Goal: Task Accomplishment & Management: Manage account settings

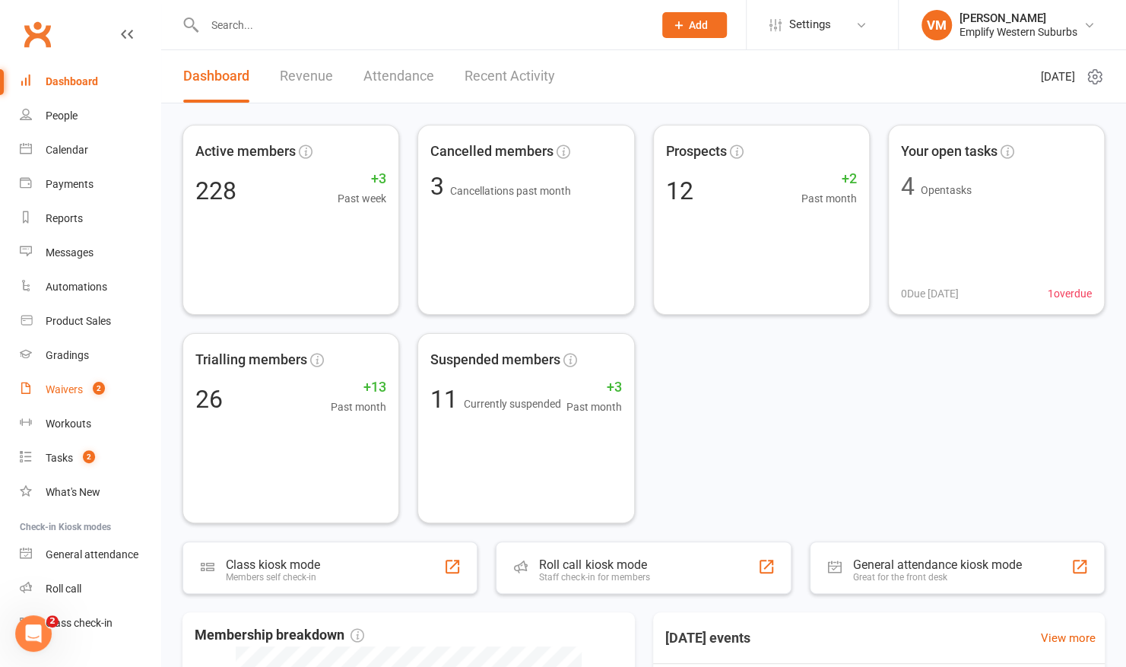
click at [62, 392] on div "Waivers" at bounding box center [64, 389] width 37 height 12
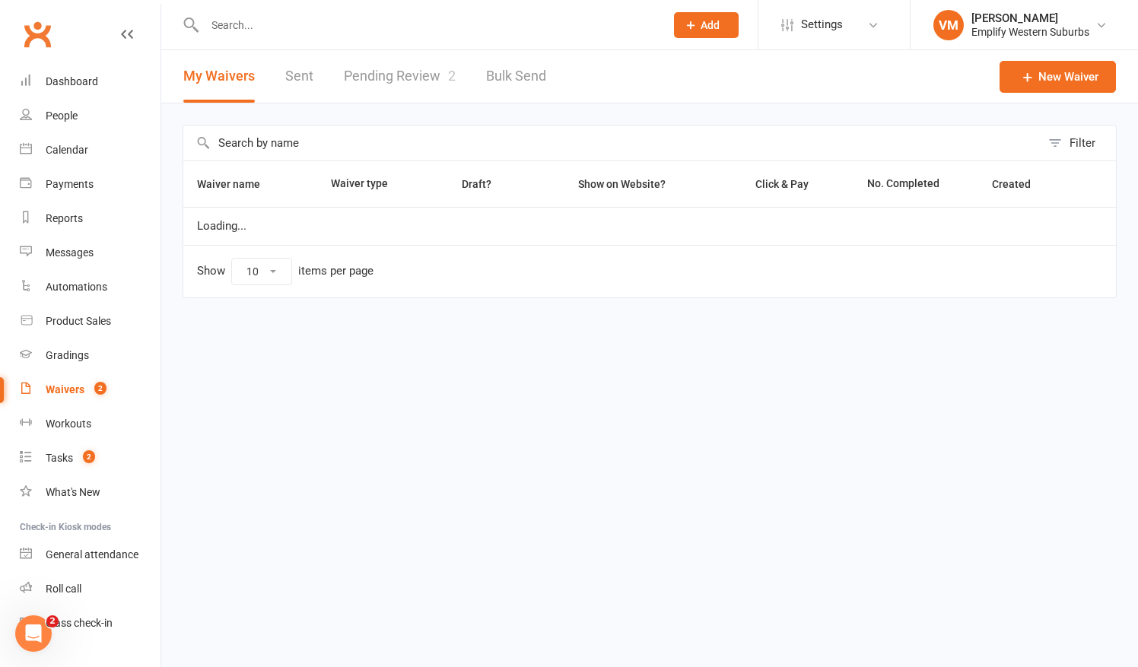
click at [386, 61] on link "Pending Review 2" at bounding box center [400, 76] width 112 height 52
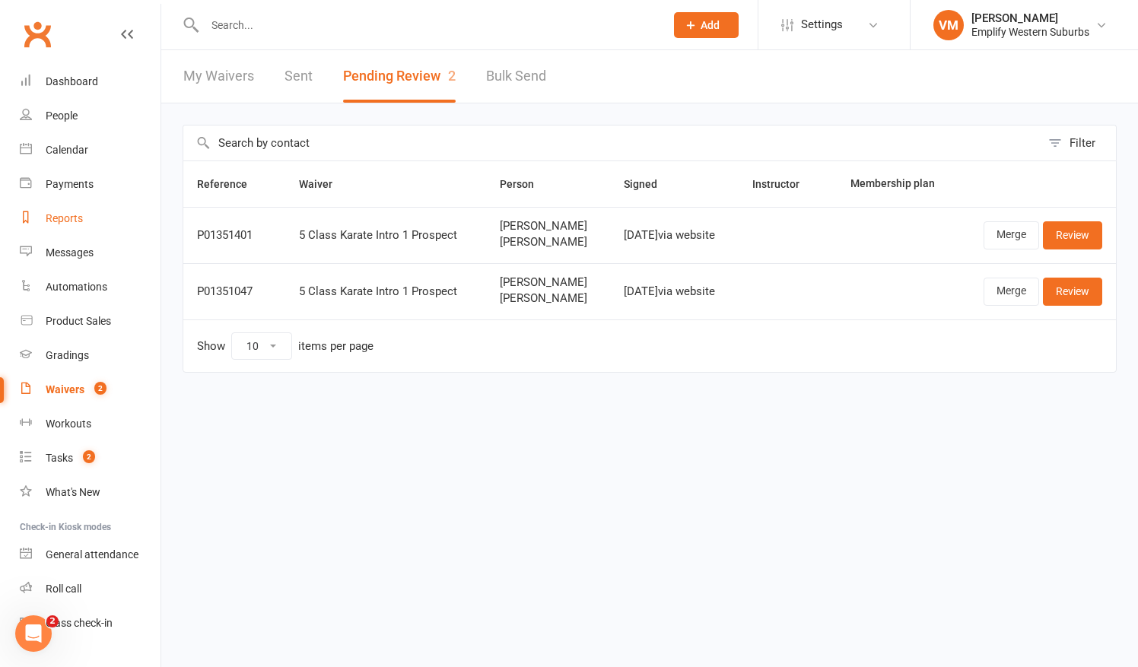
click at [114, 223] on link "Reports" at bounding box center [90, 219] width 141 height 34
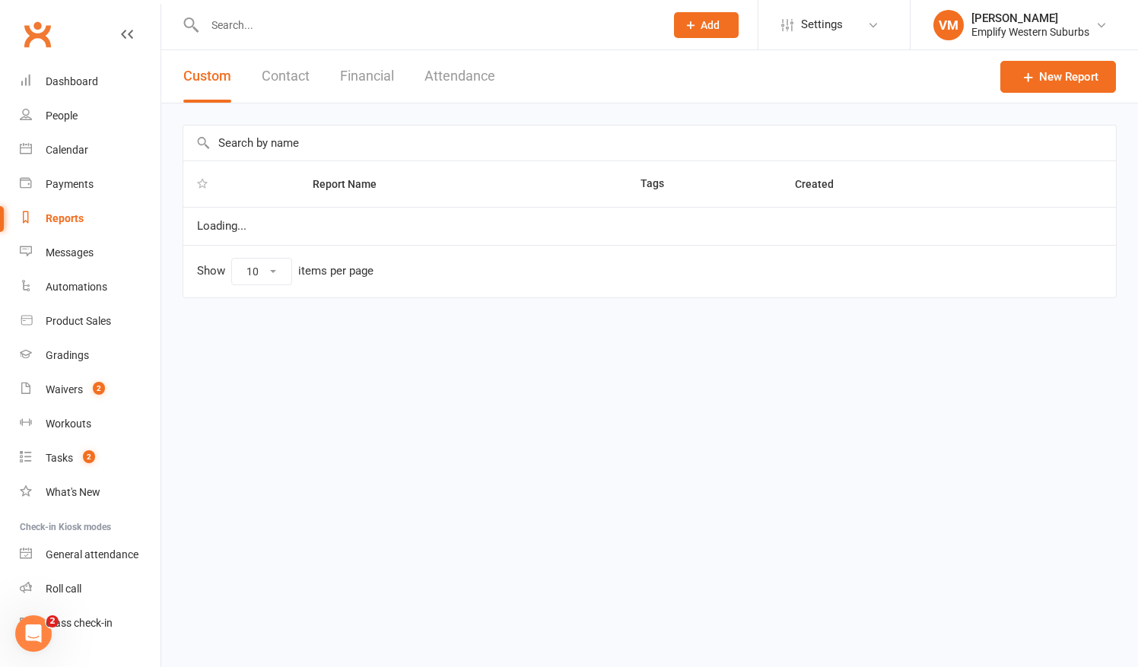
select select "50"
click at [467, 75] on button "Attendance" at bounding box center [459, 76] width 71 height 52
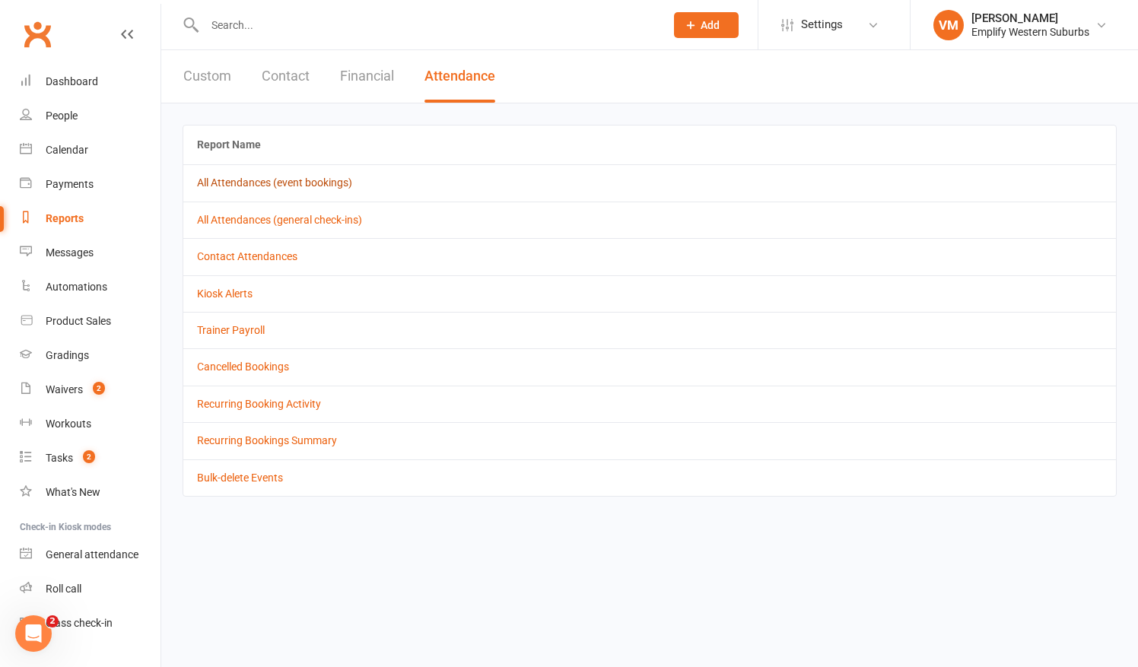
click at [246, 180] on link "All Attendances (event bookings)" at bounding box center [274, 182] width 155 height 12
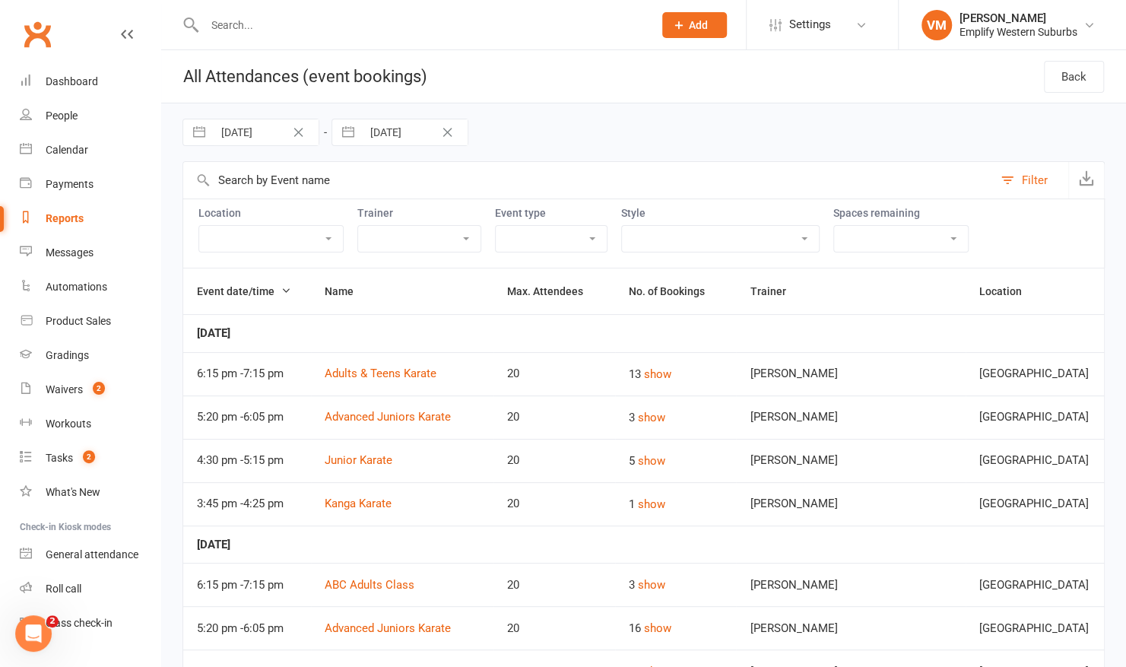
click at [257, 126] on input "[DATE]" at bounding box center [266, 132] width 106 height 26
select select "7"
select select "2025"
select select "8"
select select "2025"
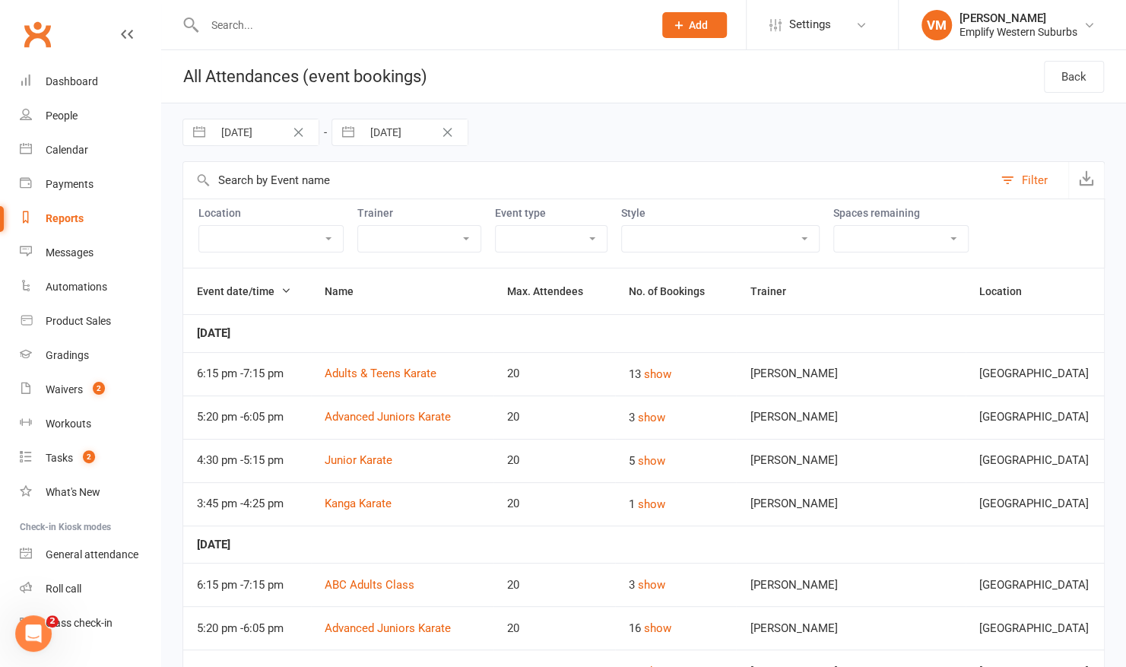
select select "9"
select select "2025"
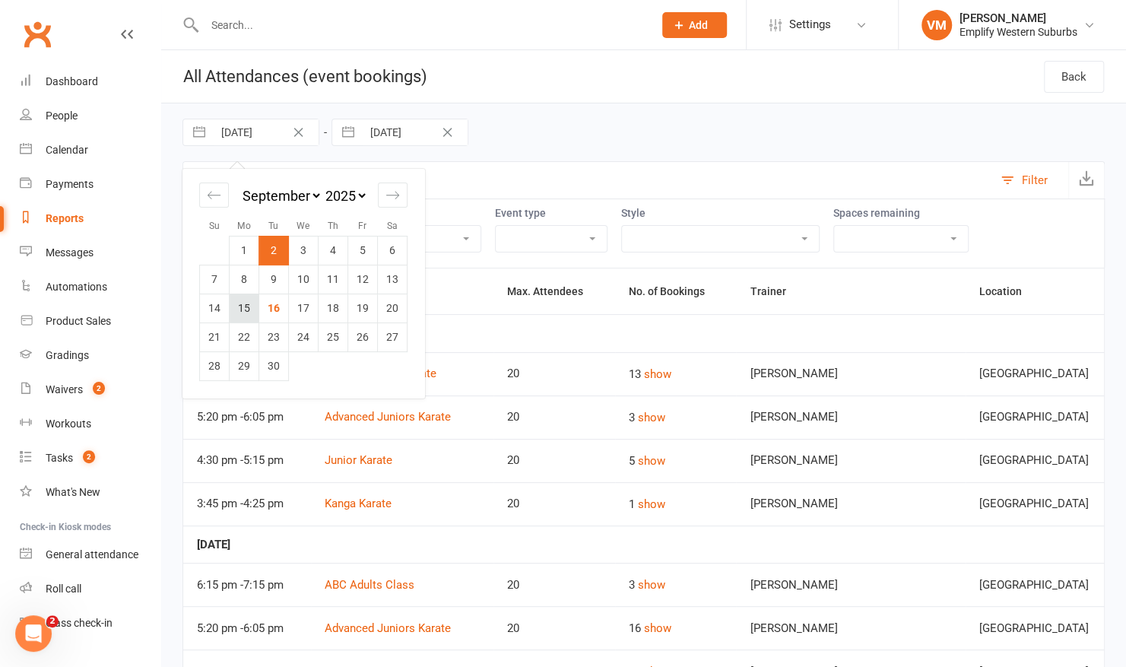
click at [243, 304] on td "15" at bounding box center [245, 308] width 30 height 29
type input "[DATE]"
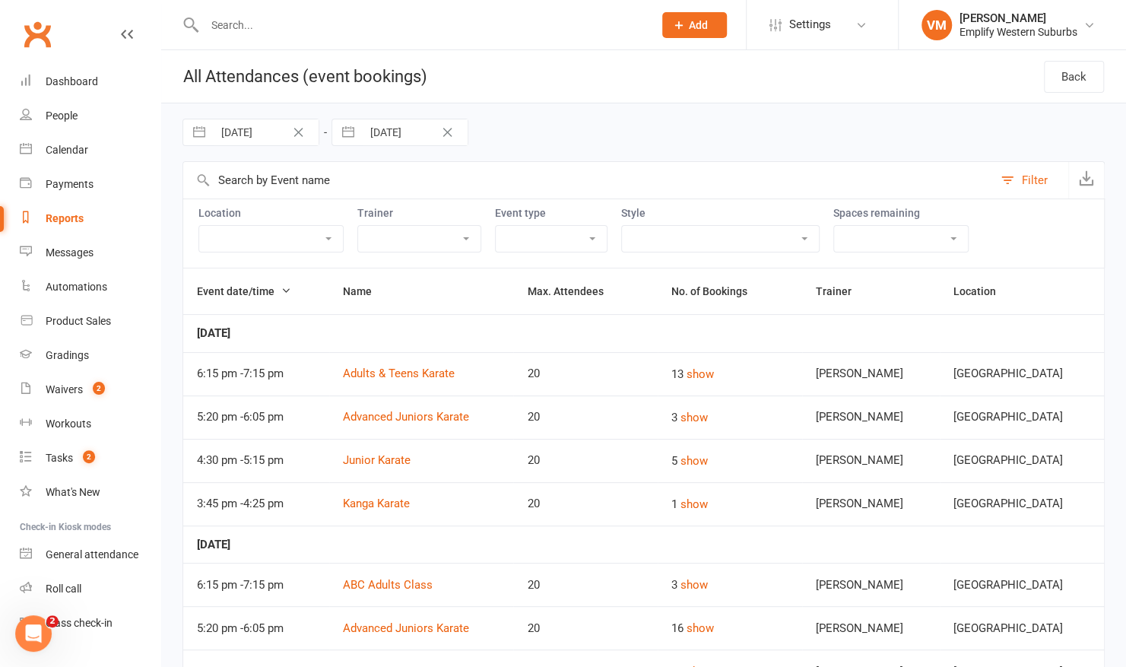
click at [386, 133] on input "[DATE]" at bounding box center [415, 132] width 106 height 26
select select "7"
select select "2025"
select select "8"
select select "2025"
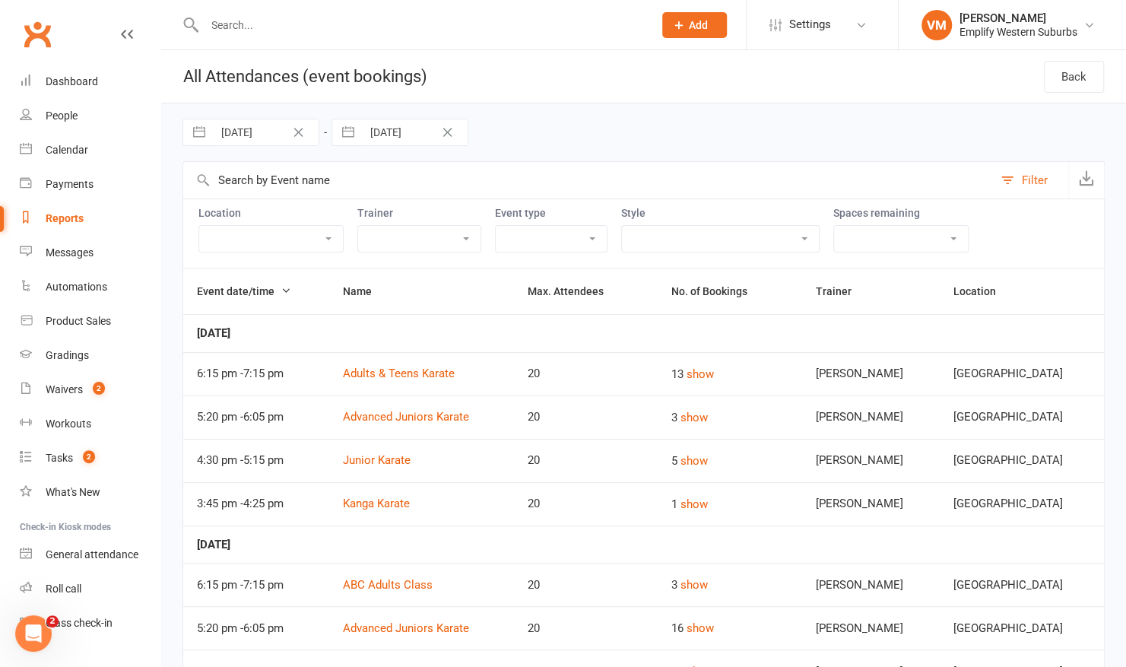
select select "9"
select select "2025"
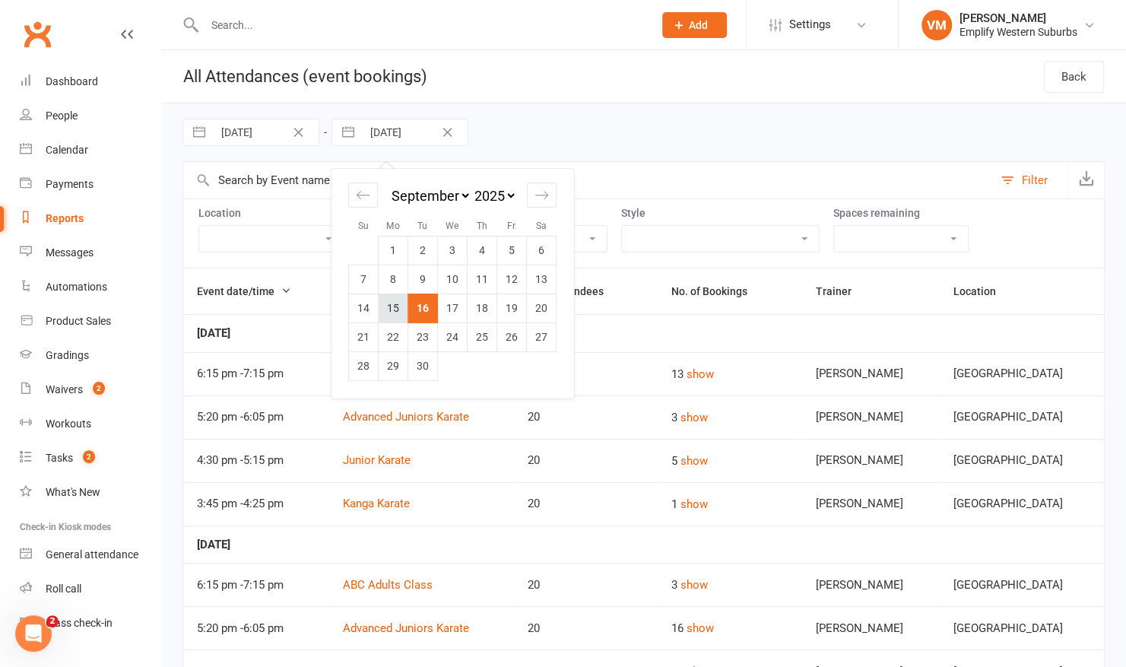
click at [402, 304] on td "15" at bounding box center [394, 308] width 30 height 29
type input "[DATE]"
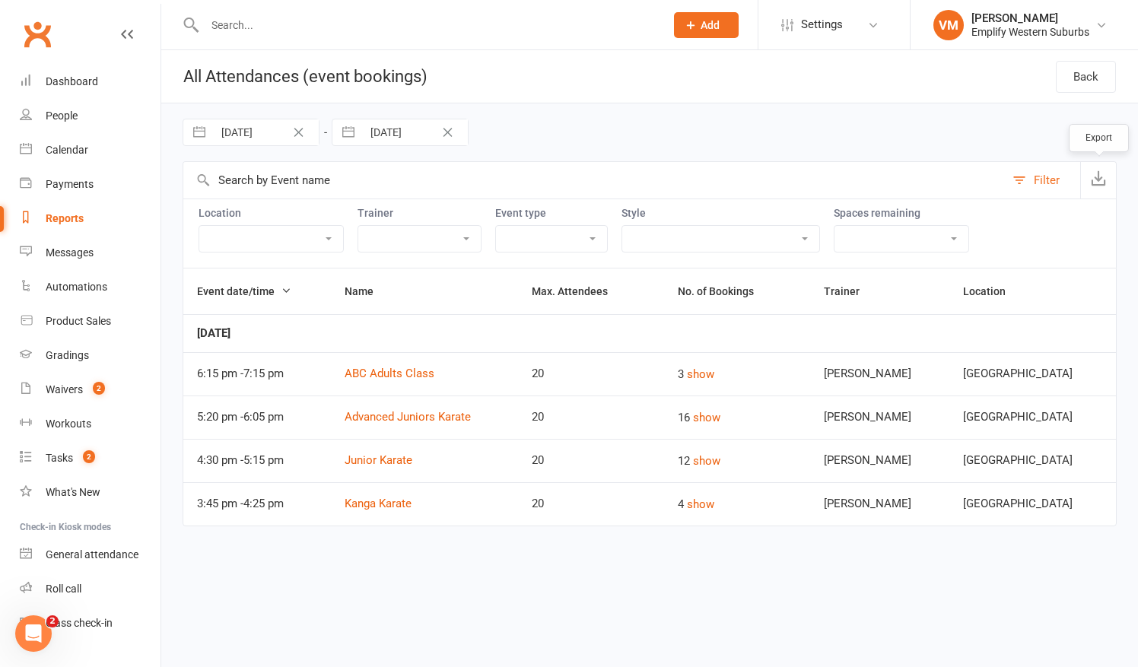
click at [1094, 168] on button "button" at bounding box center [1098, 180] width 36 height 37
click at [95, 155] on link "Calendar" at bounding box center [90, 150] width 141 height 34
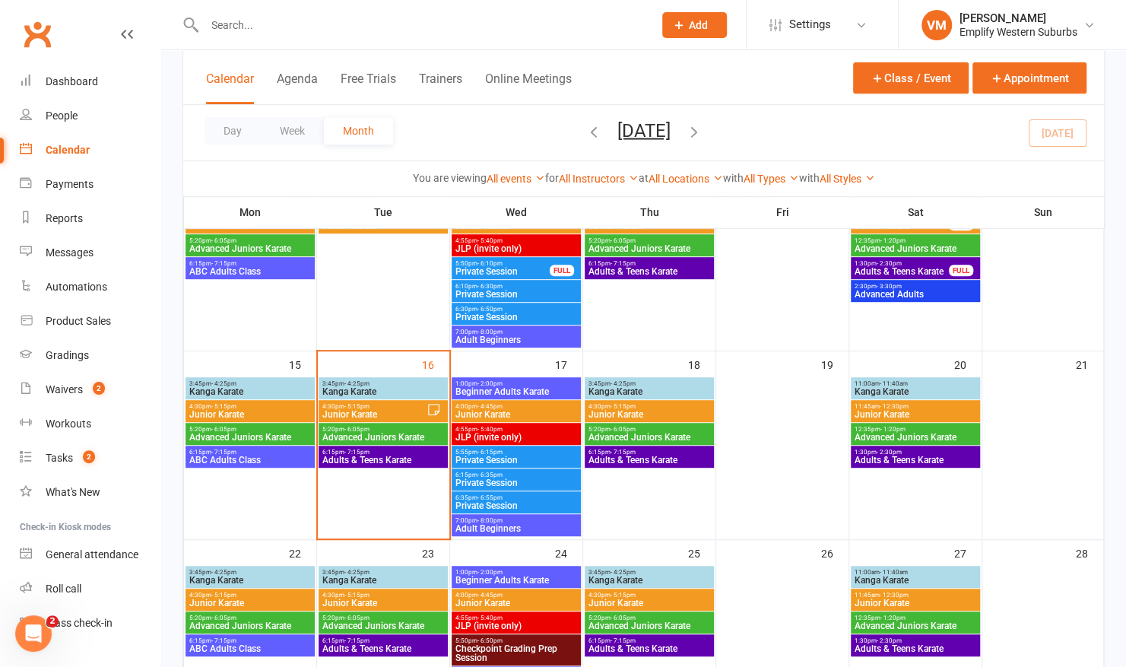
scroll to position [350, 0]
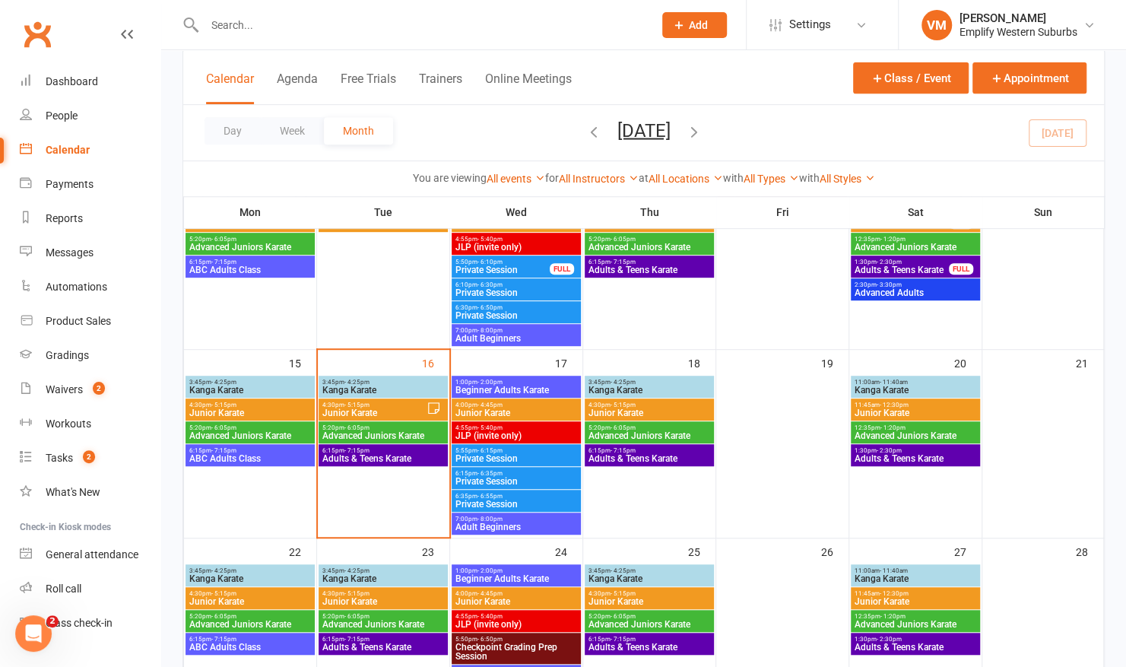
click at [281, 383] on span "3:45pm - 4:25pm" at bounding box center [250, 382] width 123 height 7
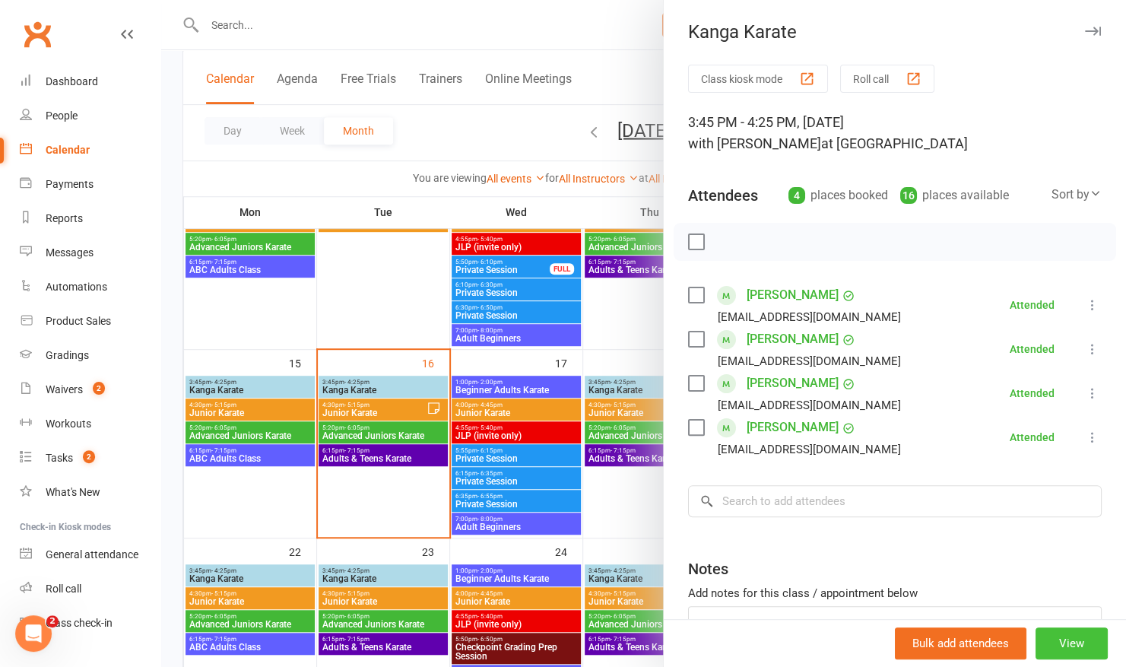
click at [1069, 647] on button "View" at bounding box center [1072, 644] width 72 height 32
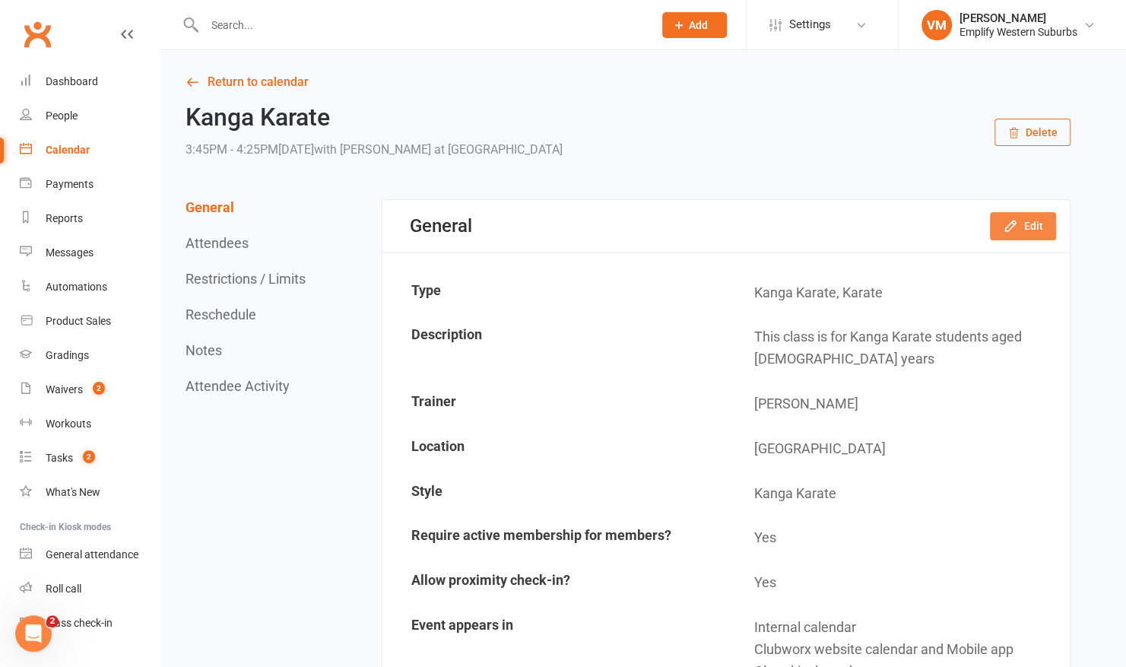
click at [1011, 225] on icon "button" at bounding box center [1010, 225] width 15 height 15
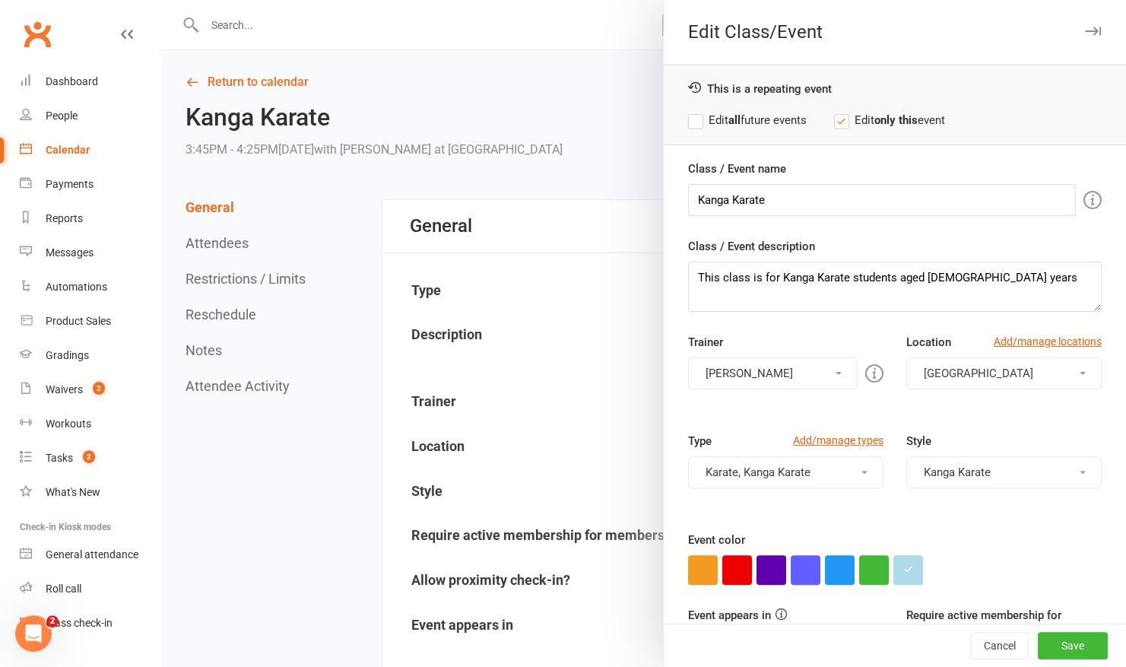
scroll to position [120, 0]
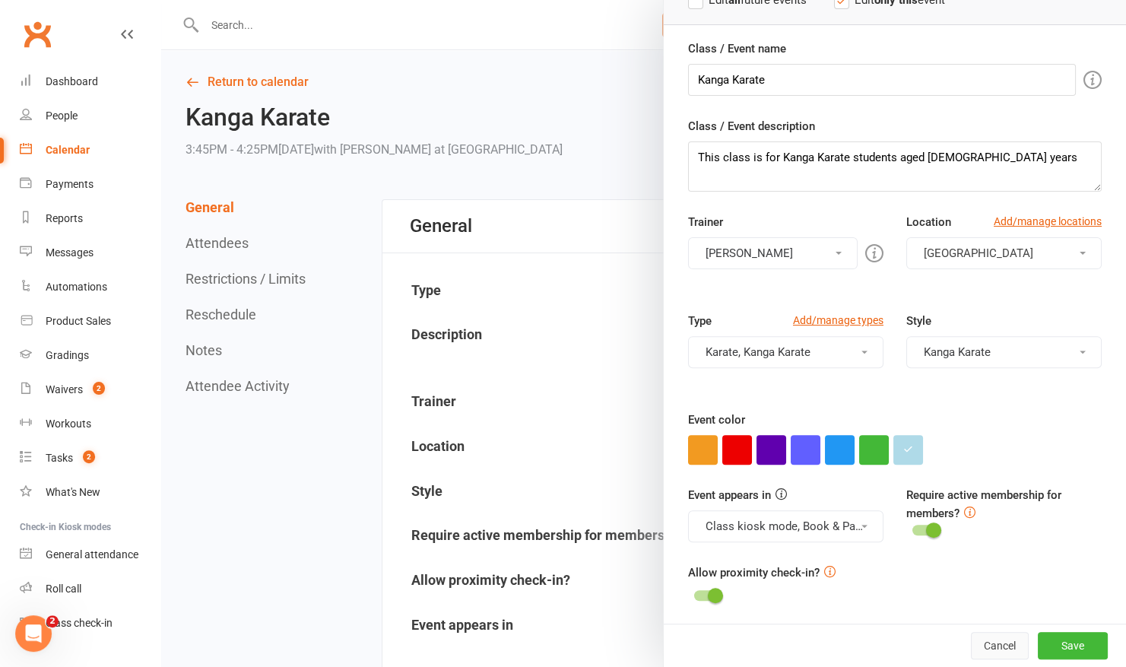
click at [971, 639] on button "Cancel" at bounding box center [1000, 645] width 58 height 27
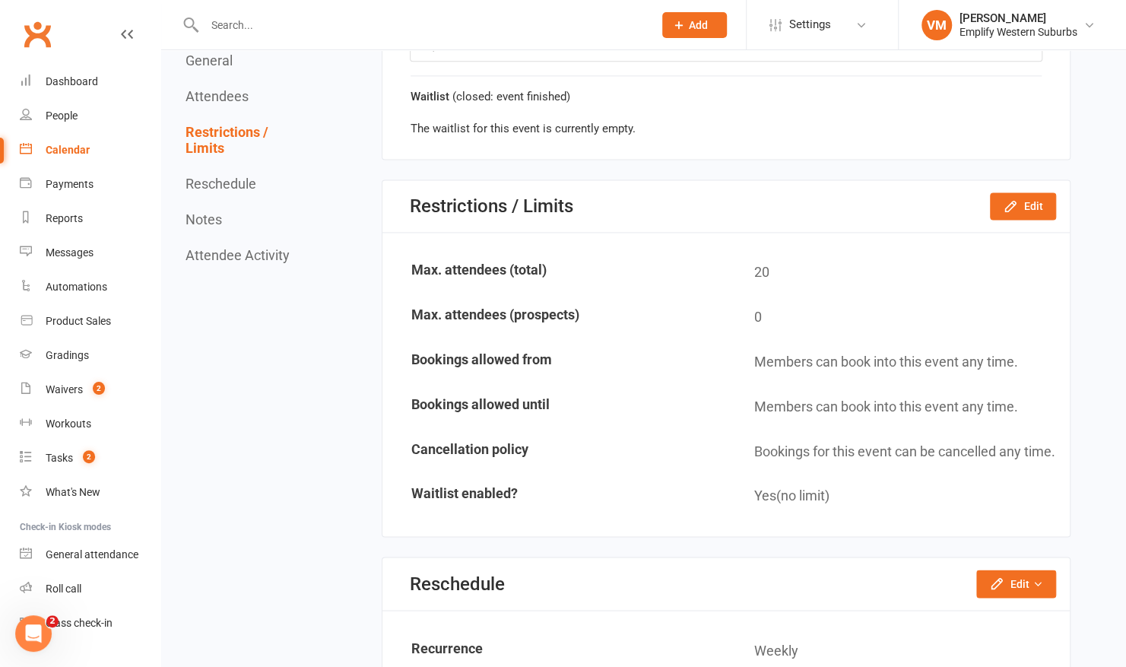
scroll to position [1165, 0]
click at [1031, 201] on button "Edit" at bounding box center [1023, 206] width 66 height 27
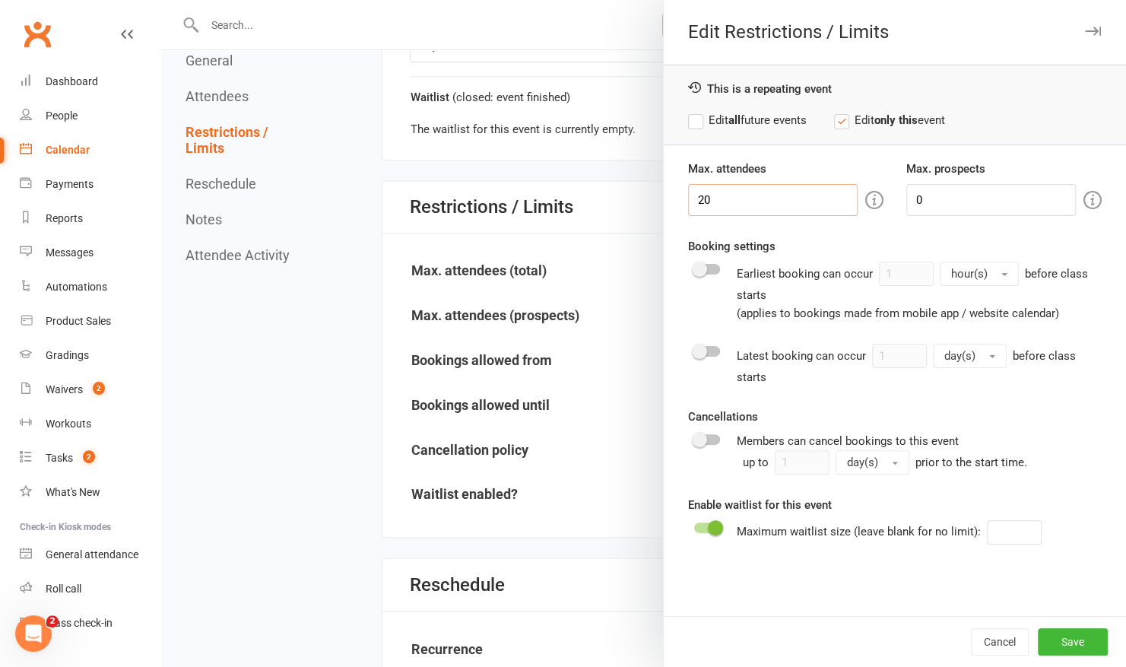
click at [741, 202] on input "20" at bounding box center [773, 200] width 170 height 32
type input "2"
type input "15"
click at [1050, 639] on button "Save" at bounding box center [1073, 641] width 70 height 27
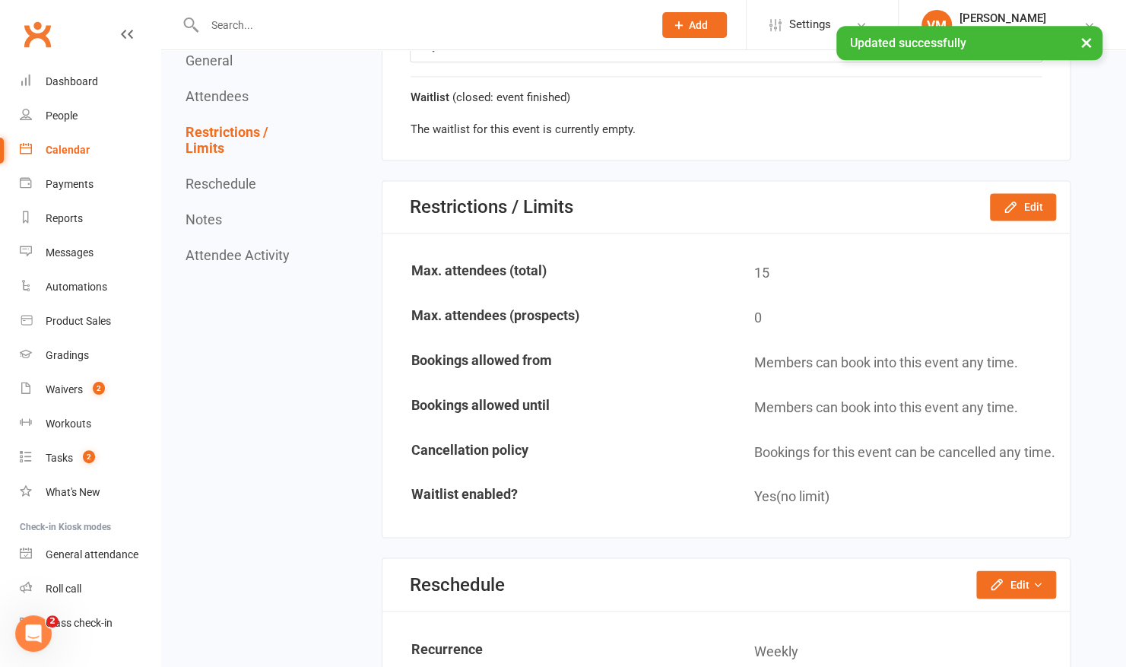
click at [78, 154] on div "Calendar" at bounding box center [68, 150] width 44 height 12
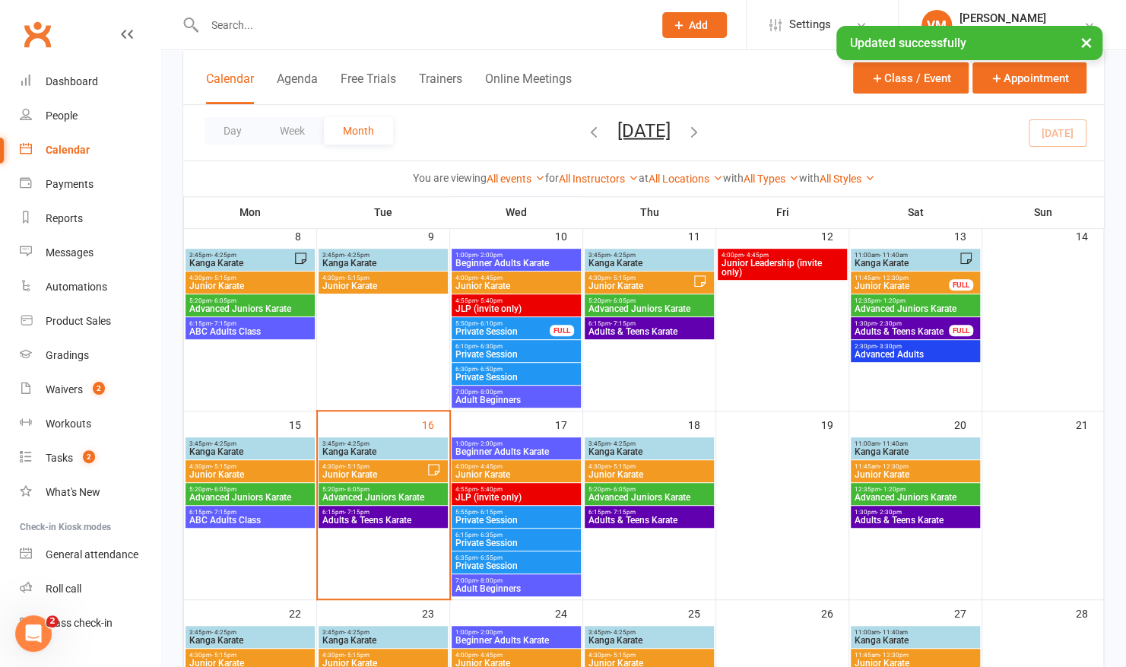
scroll to position [289, 0]
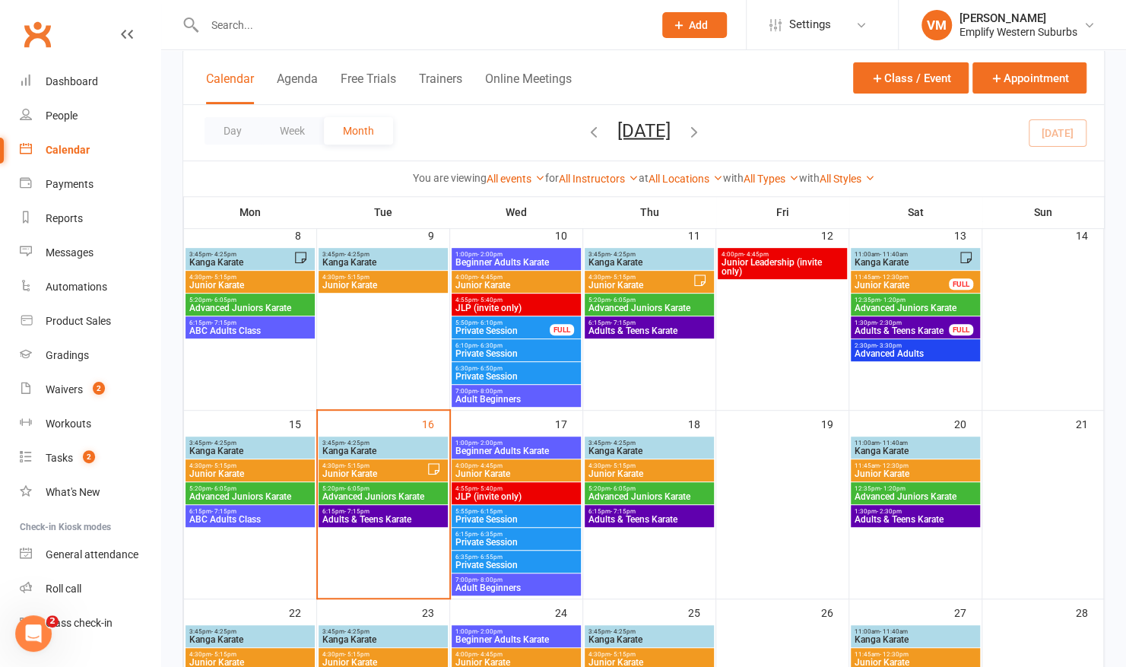
click at [245, 467] on span "4:30pm - 5:15pm" at bounding box center [250, 465] width 123 height 7
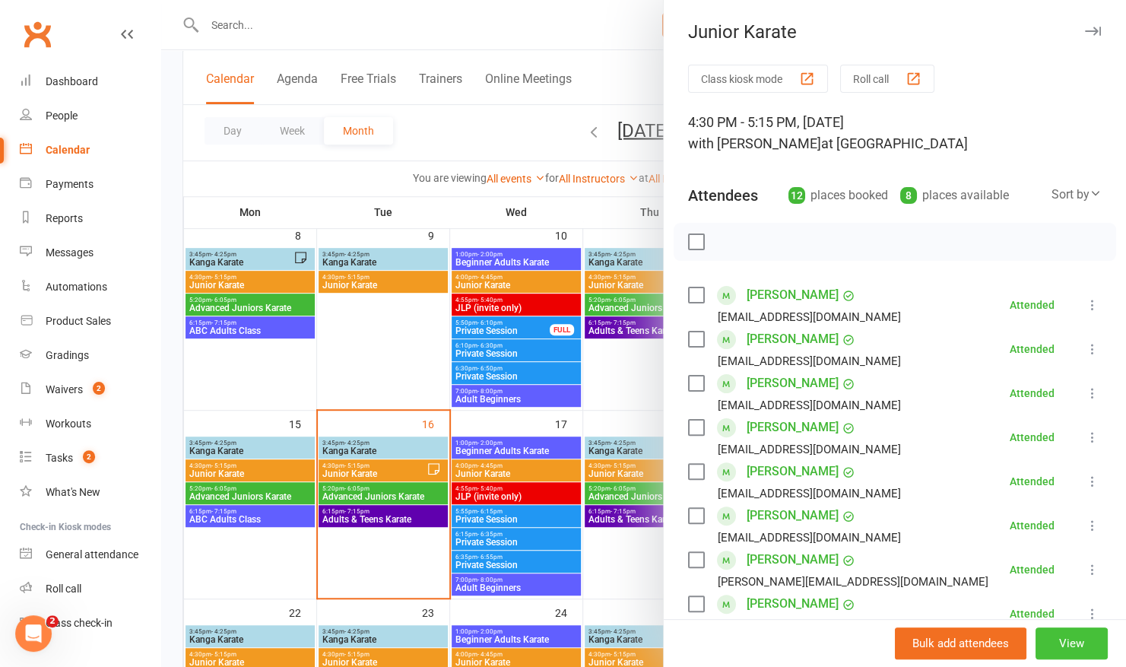
click at [1037, 649] on button "View" at bounding box center [1072, 644] width 72 height 32
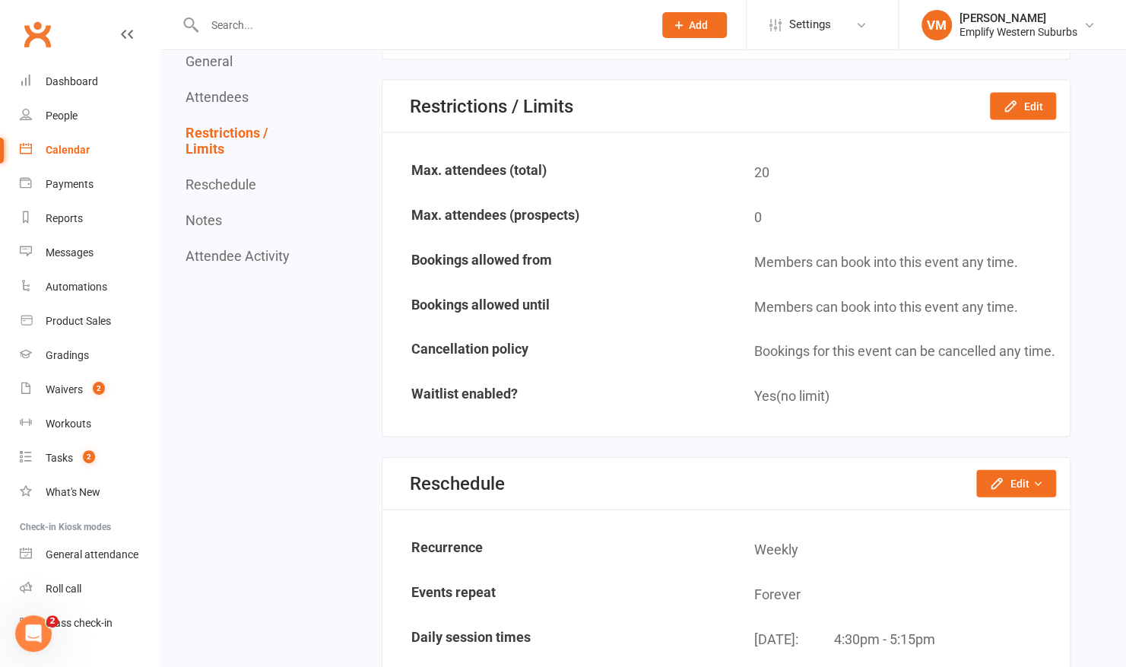
scroll to position [1685, 0]
click at [1015, 100] on icon "button" at bounding box center [1010, 104] width 15 height 15
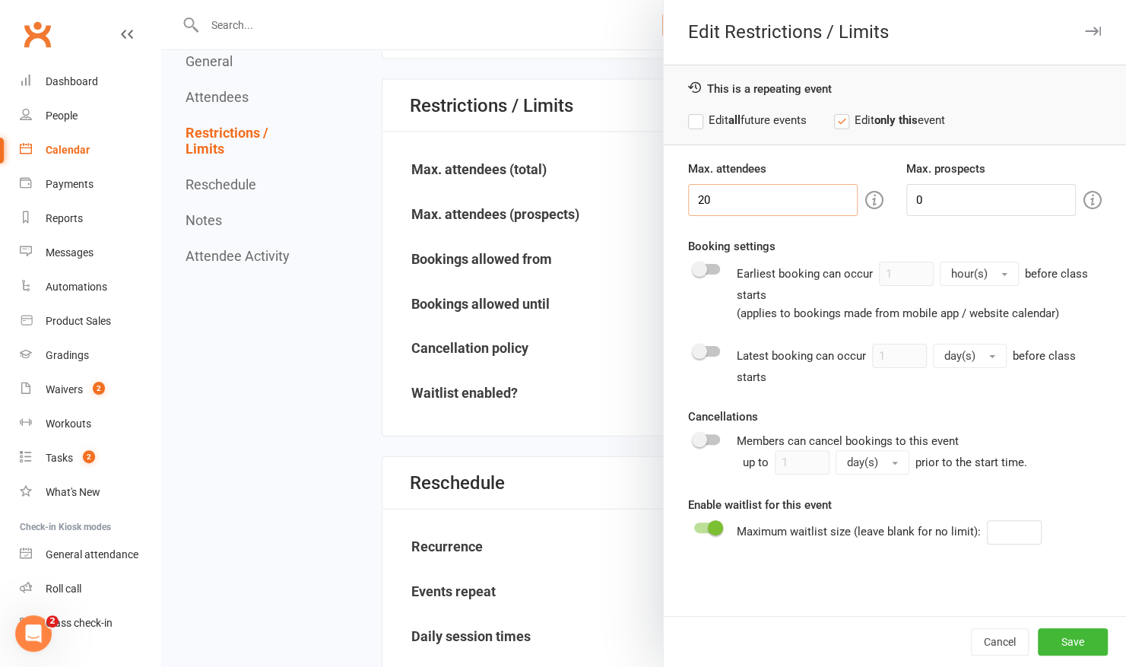
click at [739, 198] on input "20" at bounding box center [773, 200] width 170 height 32
type input "2"
type input "15"
click at [1047, 645] on button "Save" at bounding box center [1073, 641] width 70 height 27
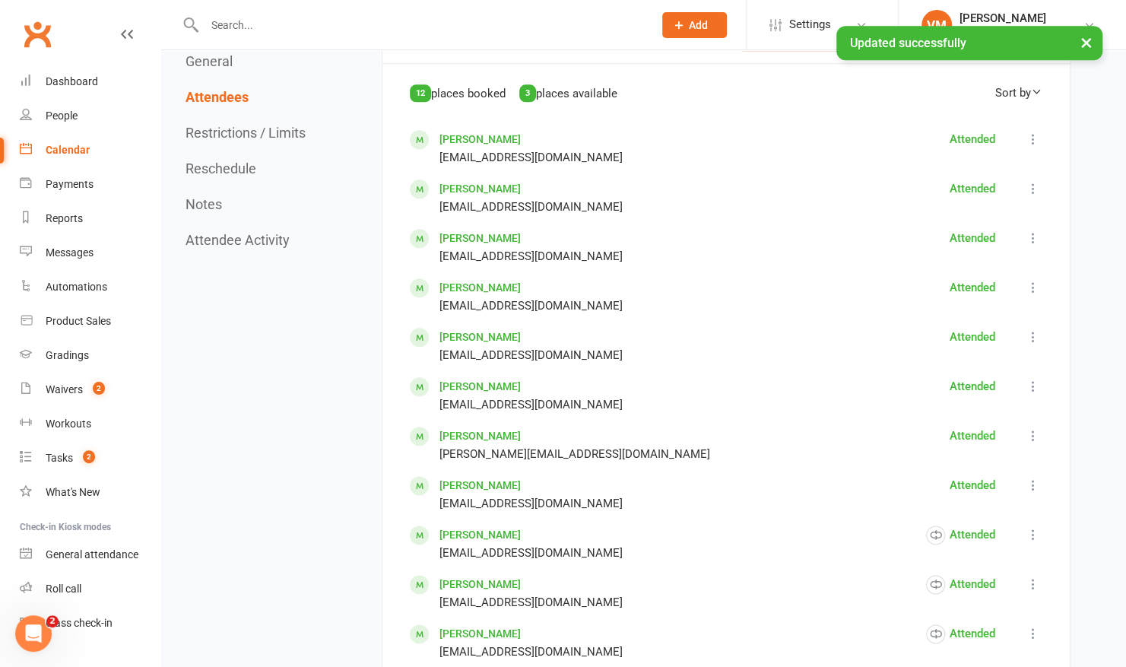
scroll to position [865, 0]
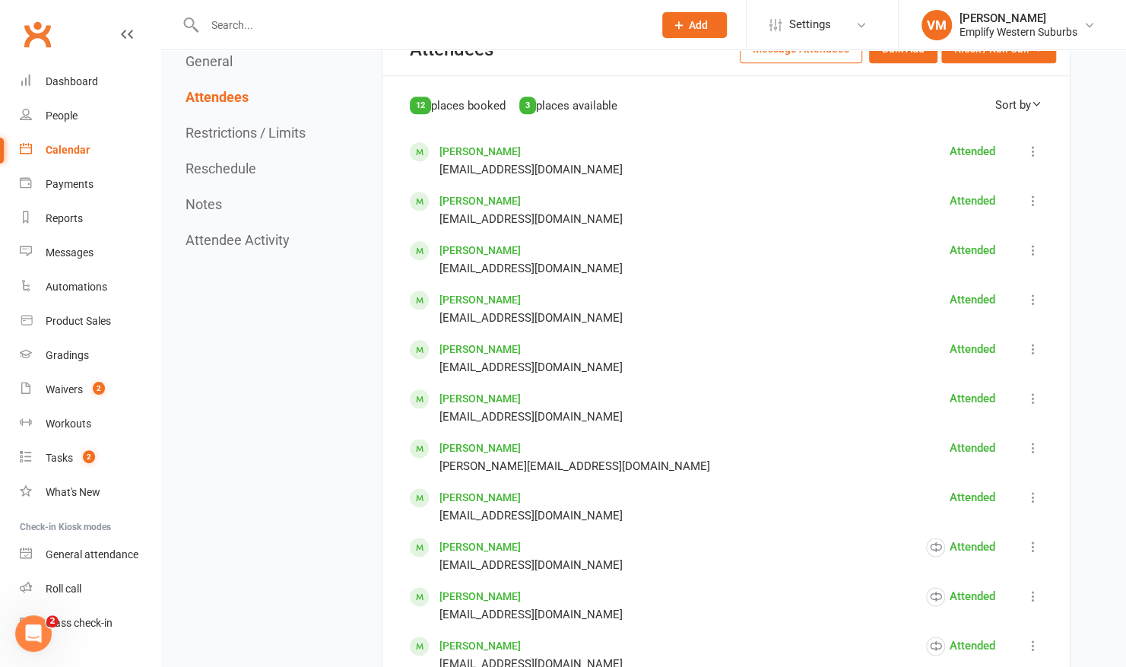
click at [76, 149] on div "Calendar" at bounding box center [68, 150] width 44 height 12
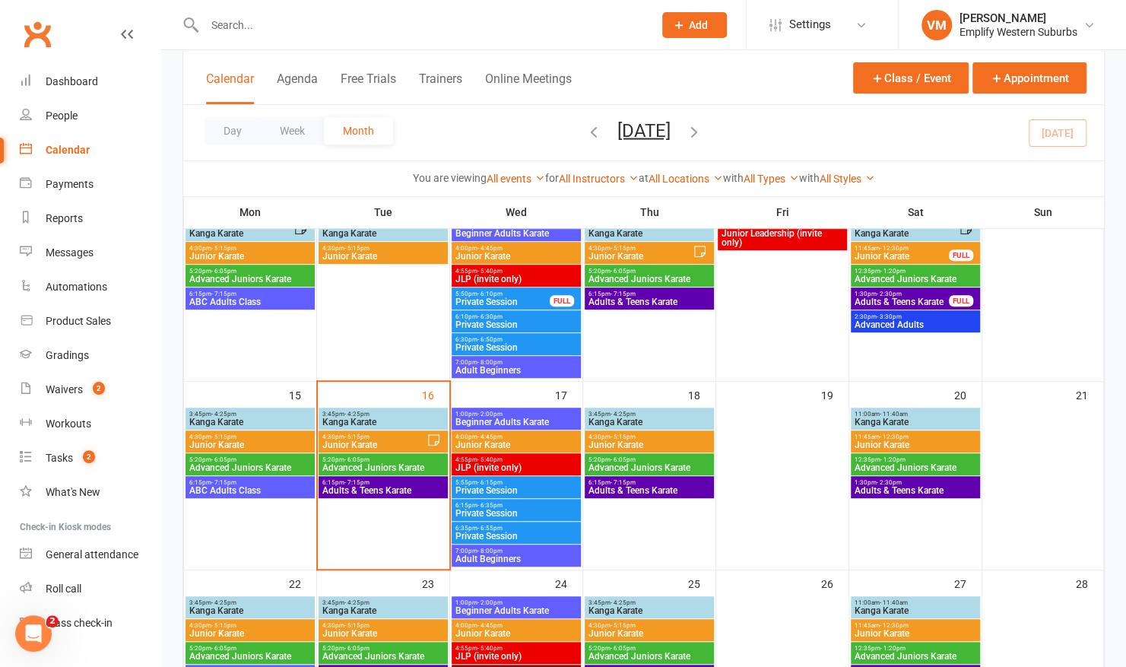
scroll to position [332, 0]
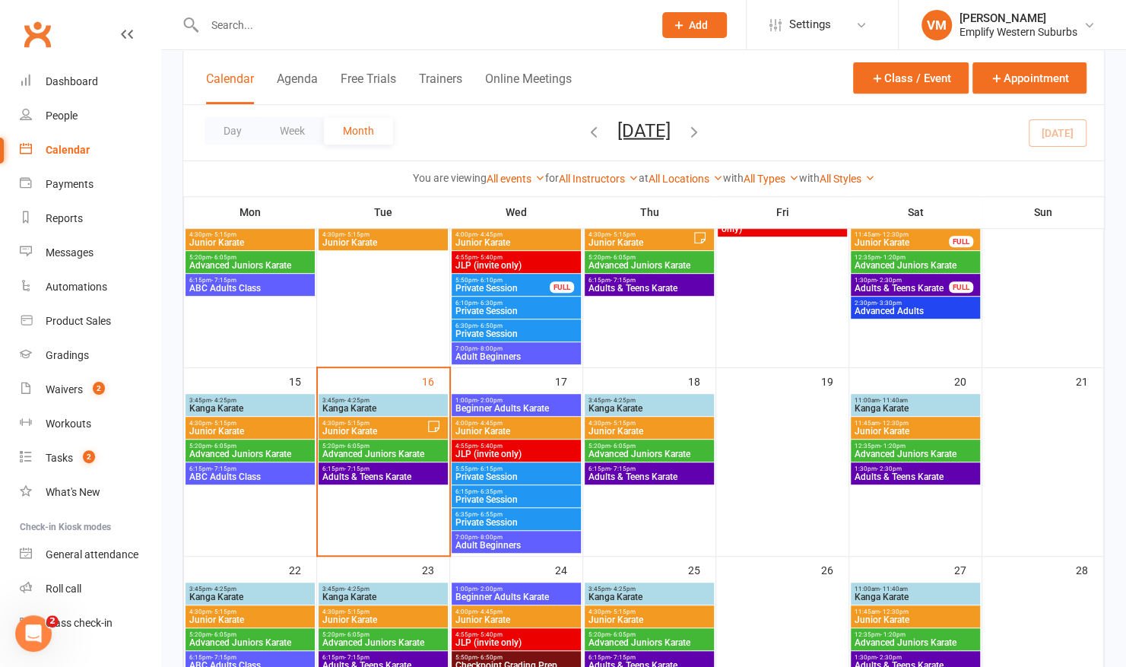
click at [334, 590] on span "3:45pm - 4:25pm" at bounding box center [383, 589] width 123 height 7
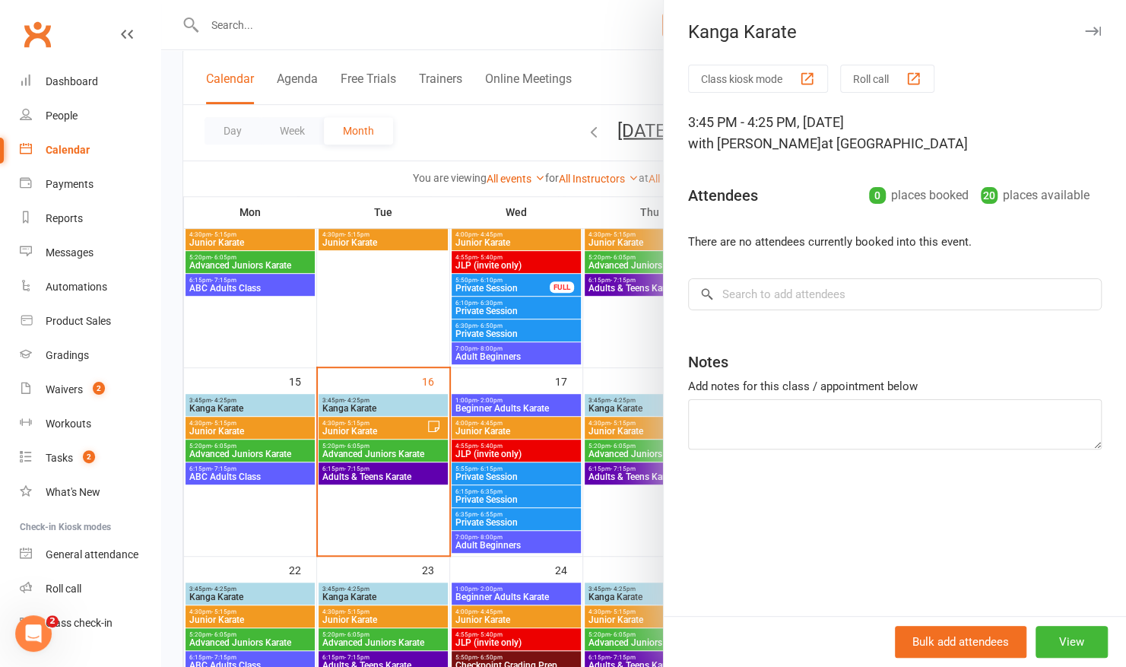
click at [356, 410] on div at bounding box center [643, 333] width 965 height 667
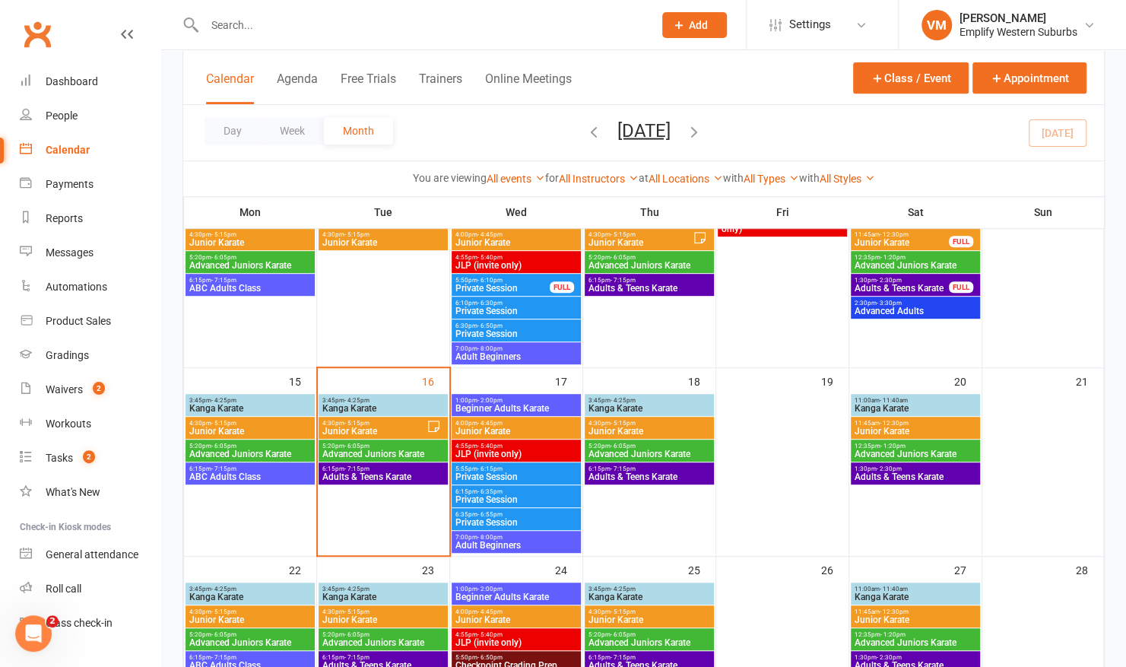
click at [274, 400] on span "3:45pm - 4:25pm" at bounding box center [250, 400] width 123 height 7
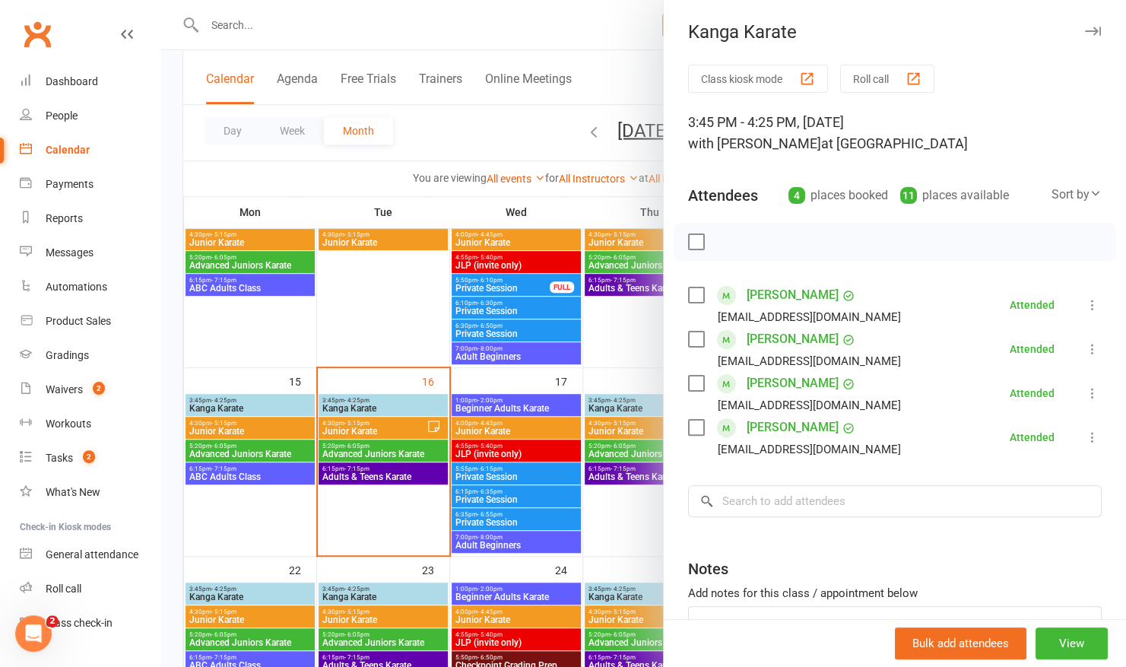
click at [271, 491] on div at bounding box center [643, 333] width 965 height 667
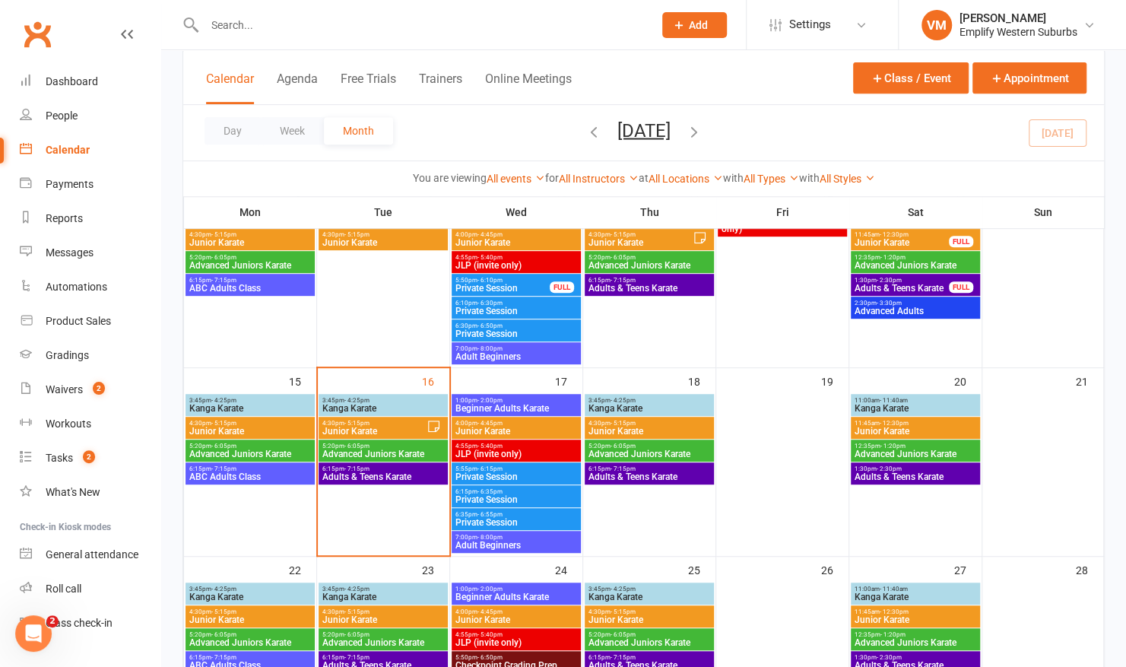
click at [249, 587] on span "3:45pm - 4:25pm" at bounding box center [250, 589] width 123 height 7
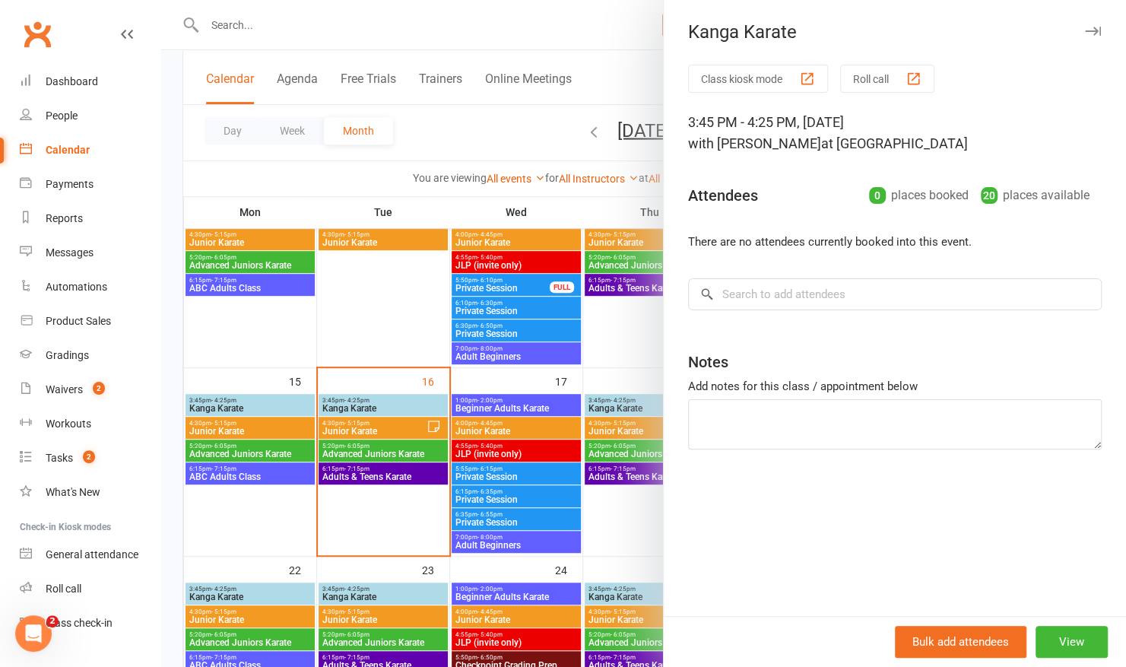
click at [261, 462] on div at bounding box center [643, 333] width 965 height 667
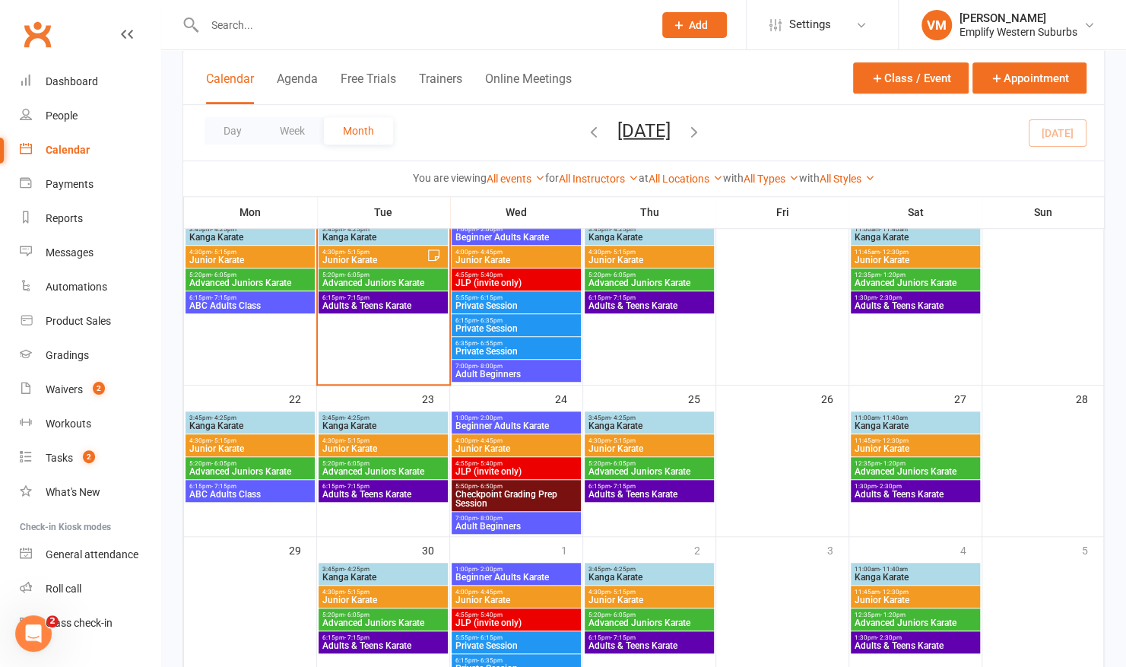
scroll to position [450, 0]
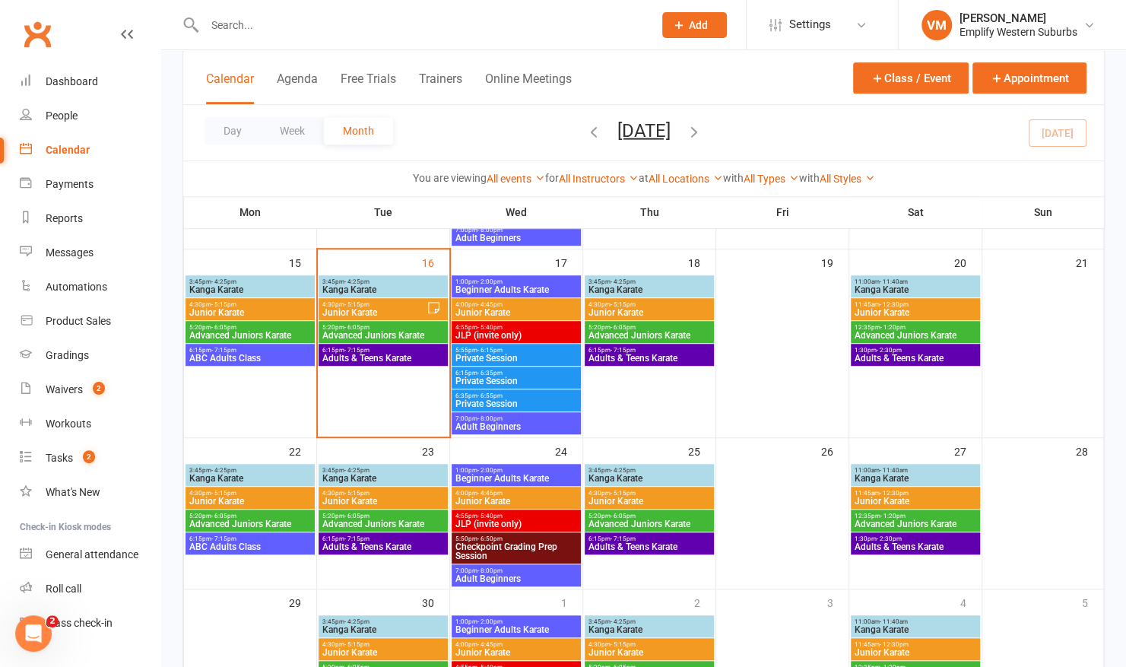
click at [251, 469] on span "3:45pm - 4:25pm" at bounding box center [250, 470] width 123 height 7
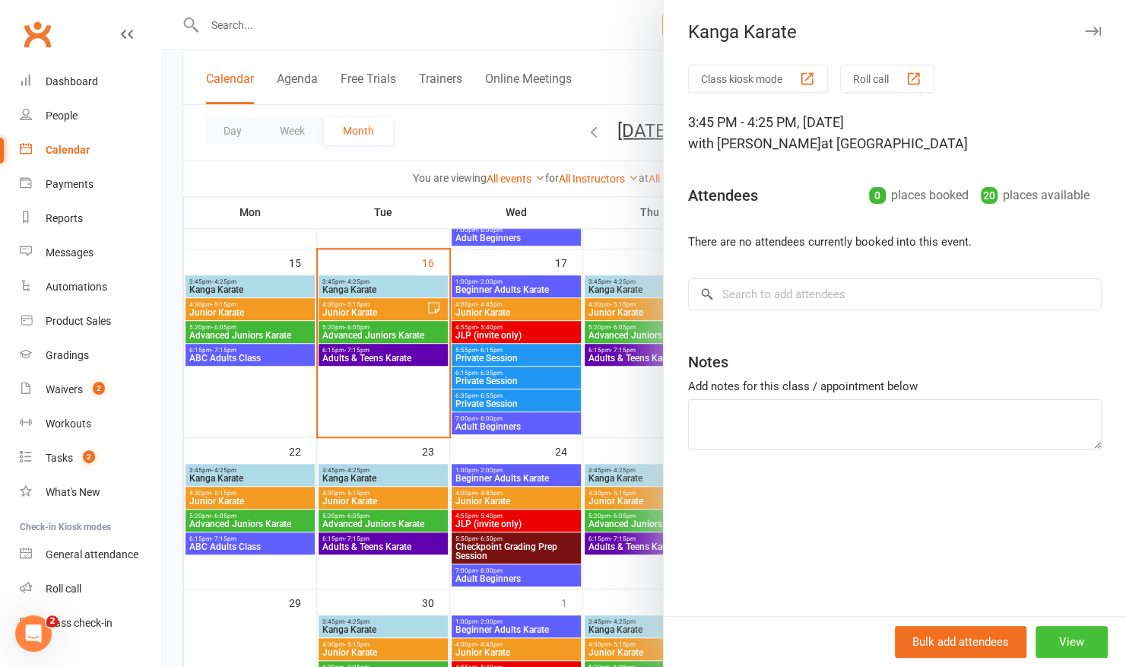
click at [1037, 637] on button "View" at bounding box center [1072, 642] width 72 height 32
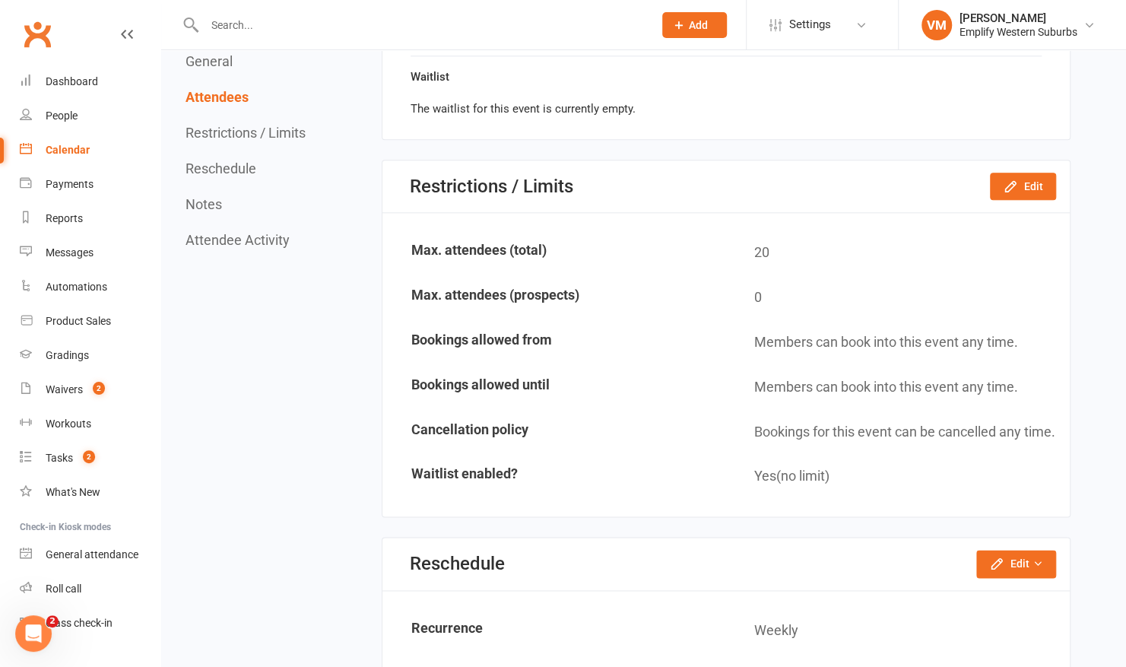
scroll to position [1008, 0]
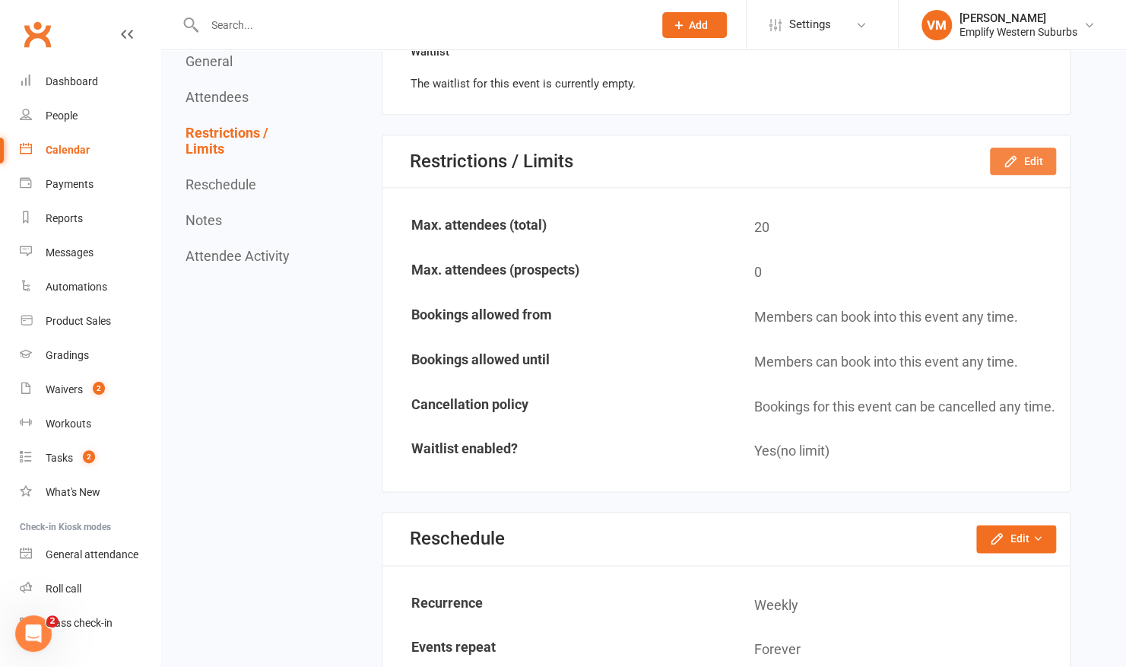
click at [1042, 151] on button "Edit" at bounding box center [1023, 161] width 66 height 27
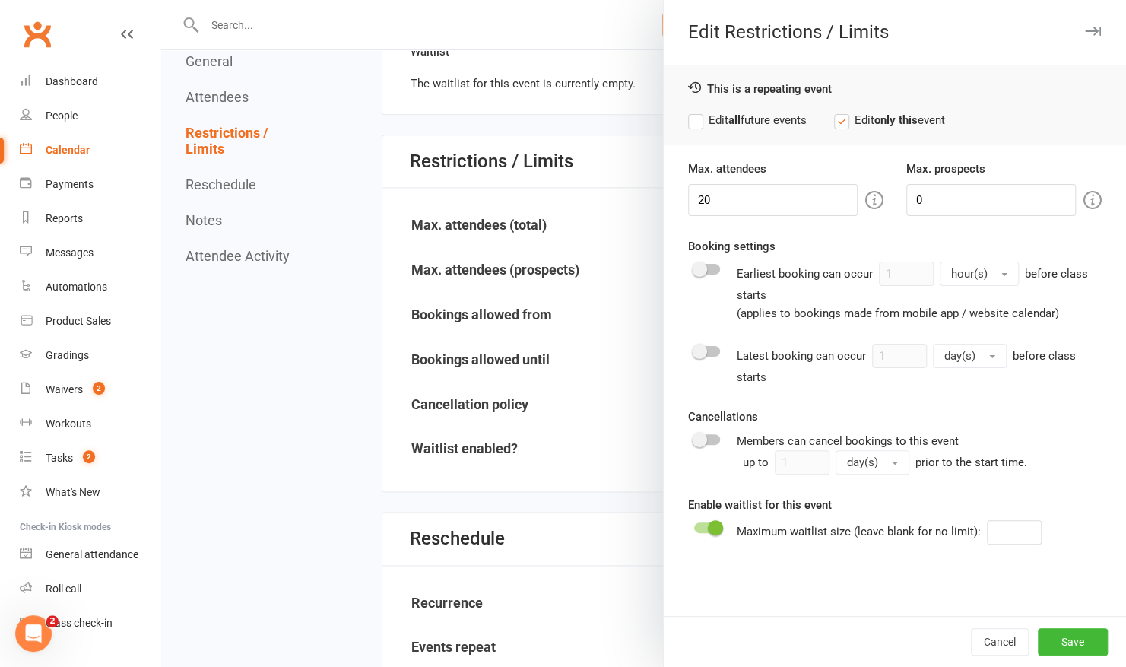
click at [694, 122] on label "Edit all future events" at bounding box center [747, 120] width 119 height 18
click at [721, 199] on input "20" at bounding box center [773, 200] width 170 height 32
type input "2"
type input "15"
click at [1047, 639] on button "Save" at bounding box center [1073, 641] width 70 height 27
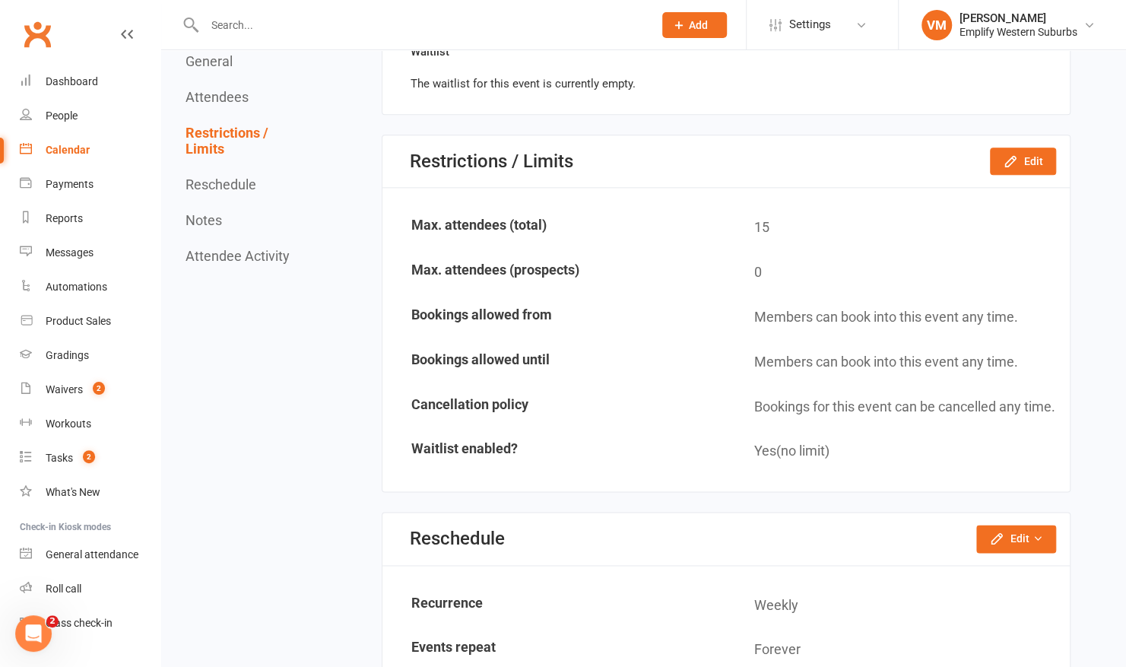
click at [79, 154] on div "Calendar" at bounding box center [68, 150] width 44 height 12
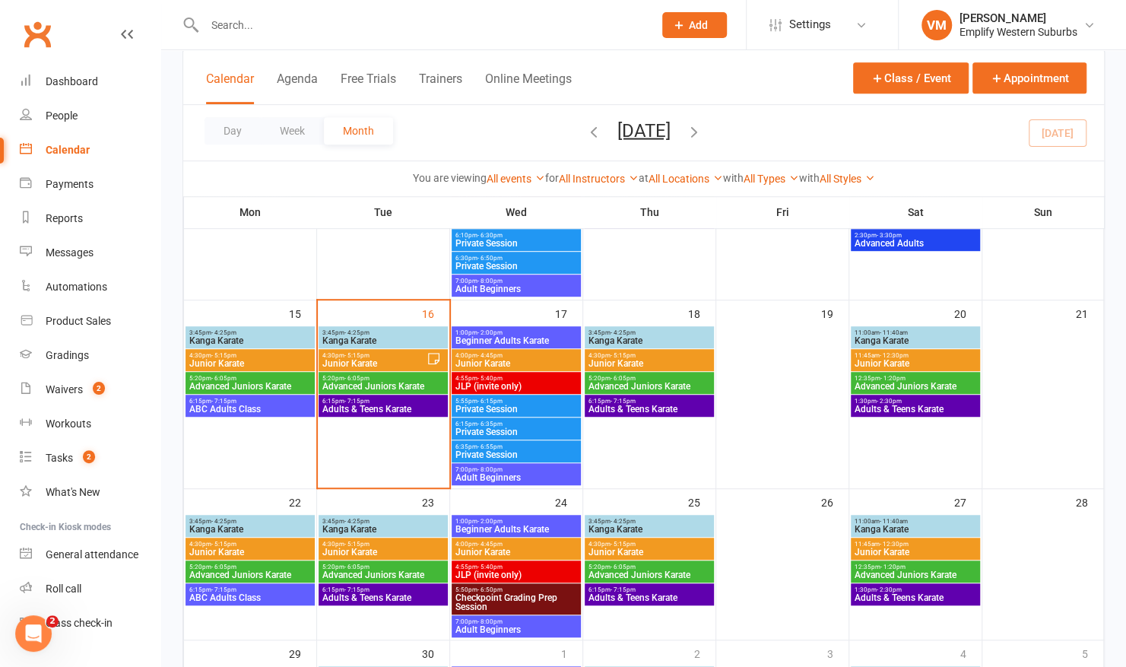
scroll to position [400, 0]
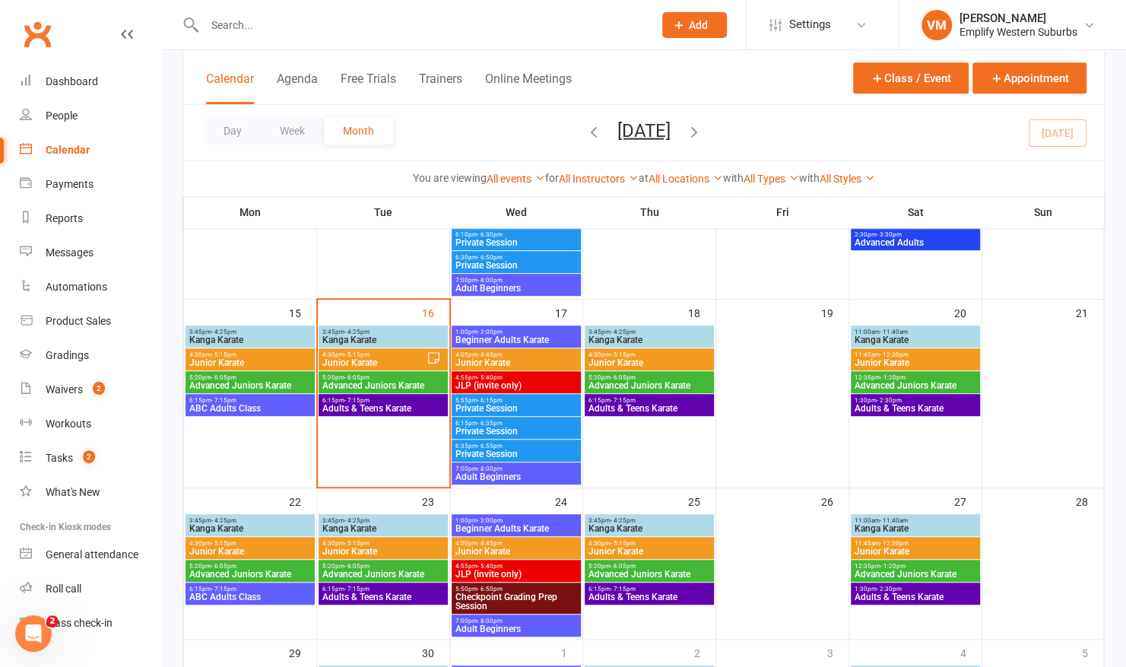
click at [246, 543] on span "4:30pm - 5:15pm" at bounding box center [250, 543] width 123 height 7
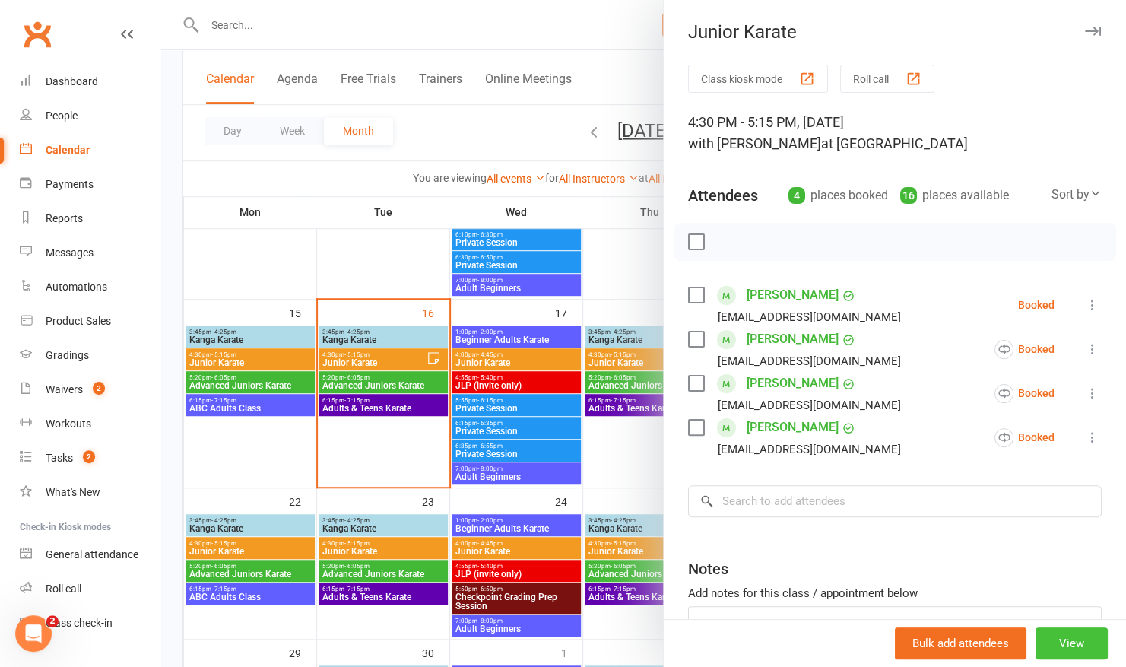
click at [1040, 637] on button "View" at bounding box center [1072, 644] width 72 height 32
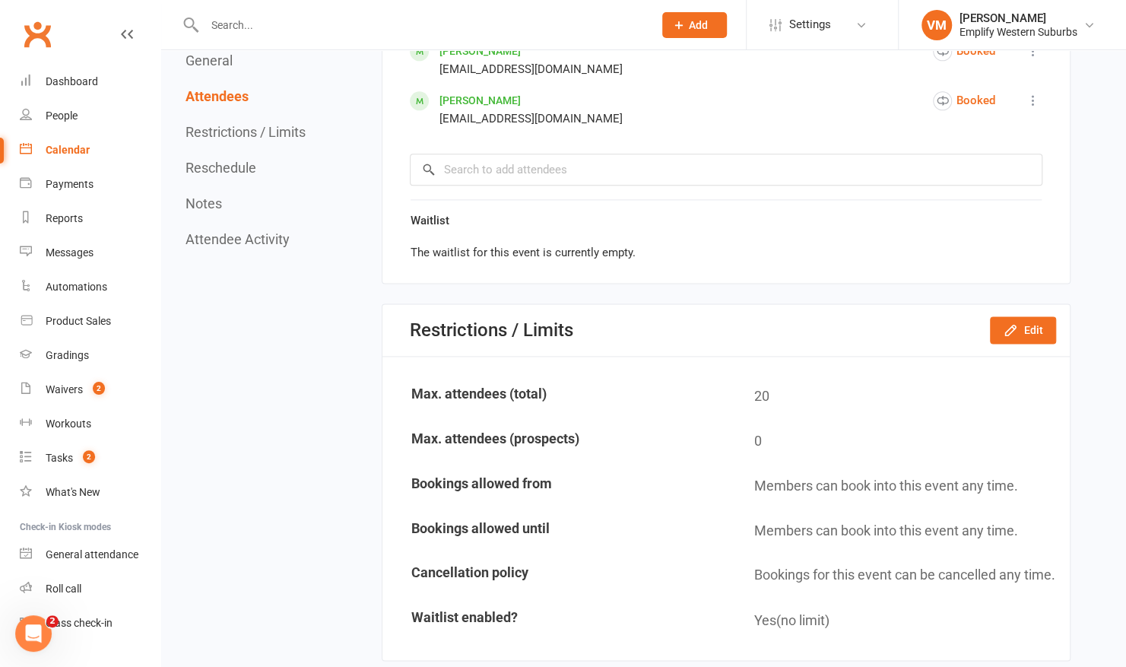
scroll to position [1065, 0]
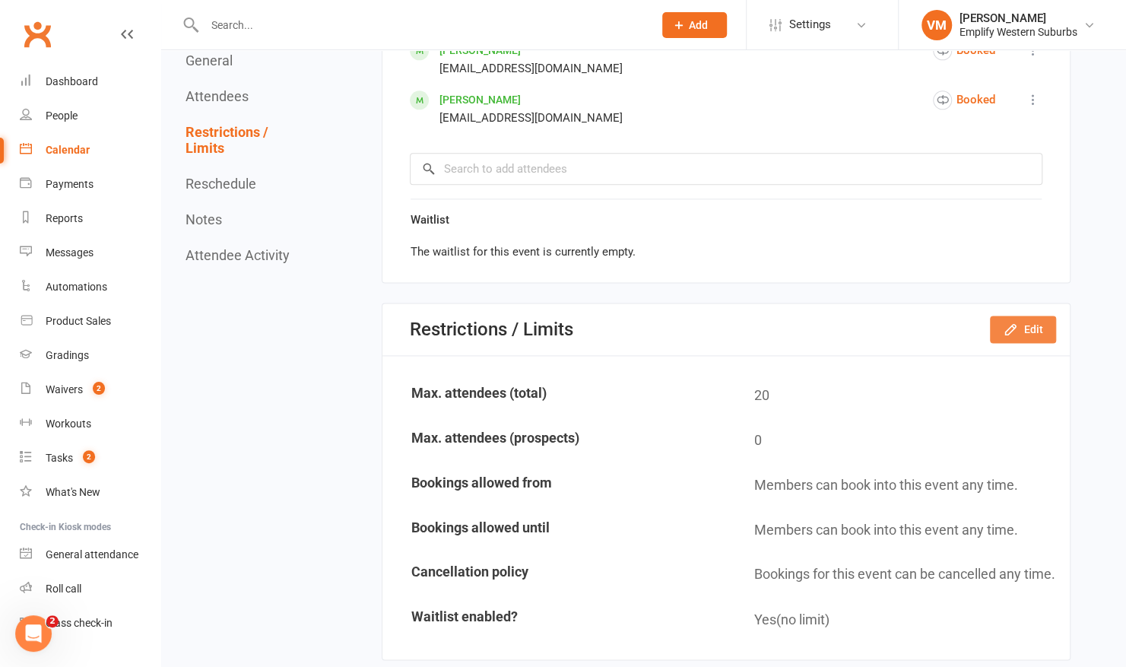
click at [1012, 324] on icon "button" at bounding box center [1011, 329] width 10 height 10
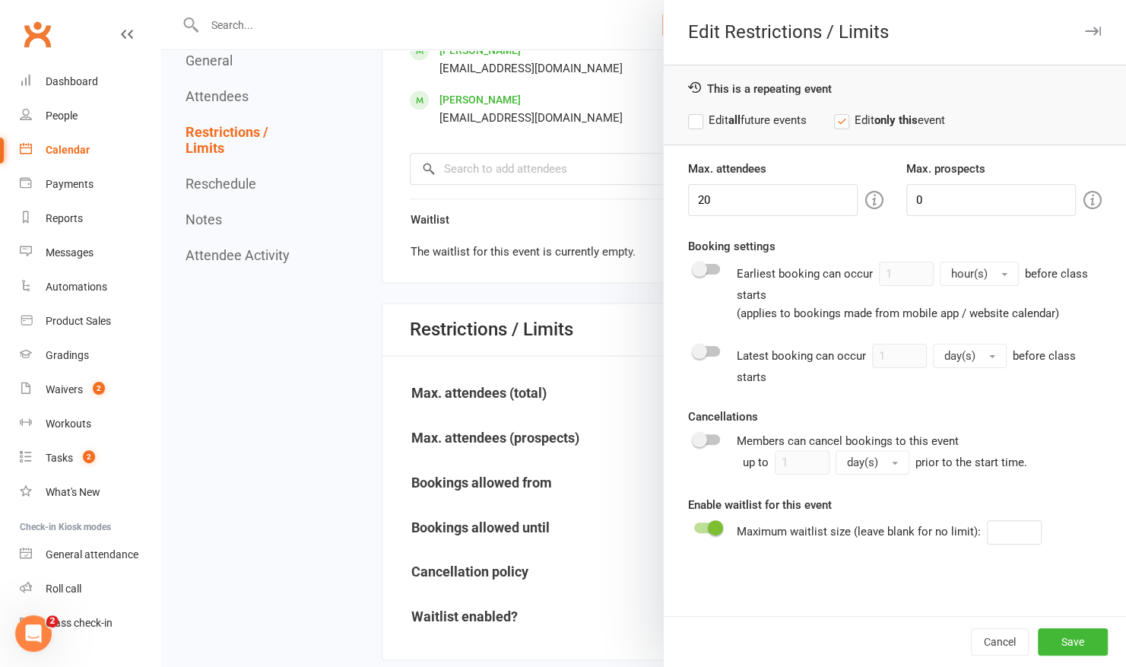
click at [692, 120] on label "Edit all future events" at bounding box center [747, 120] width 119 height 18
click at [732, 205] on input "20" at bounding box center [773, 200] width 170 height 32
type input "2"
type input "15"
click at [1050, 637] on button "Save" at bounding box center [1073, 641] width 70 height 27
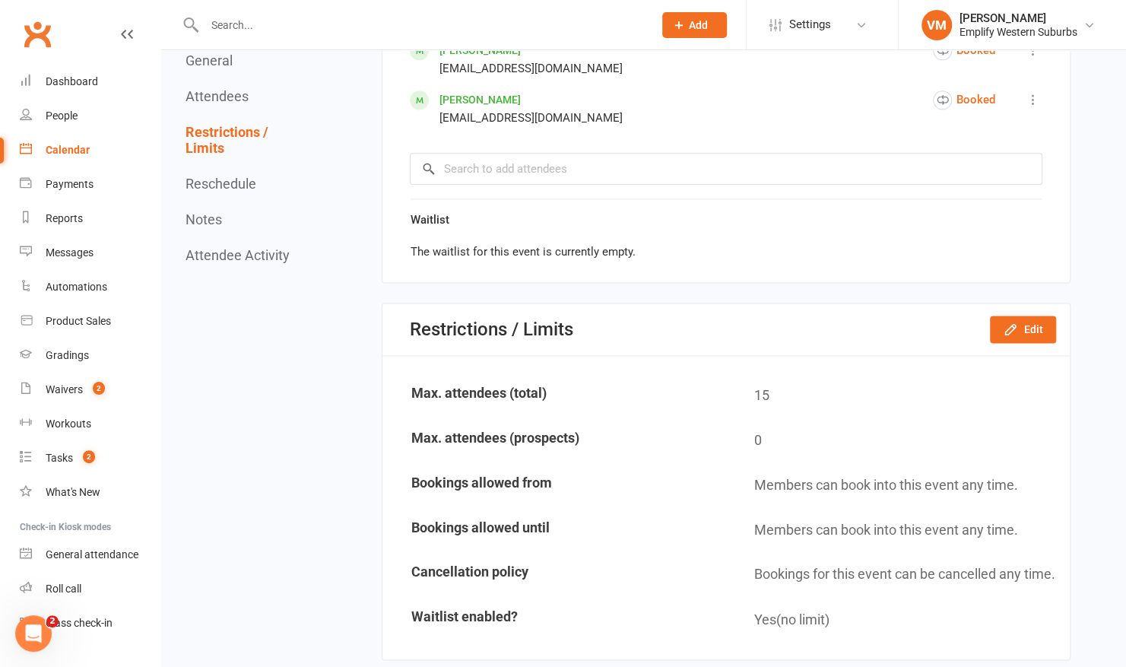
click at [70, 160] on link "Calendar" at bounding box center [90, 150] width 141 height 34
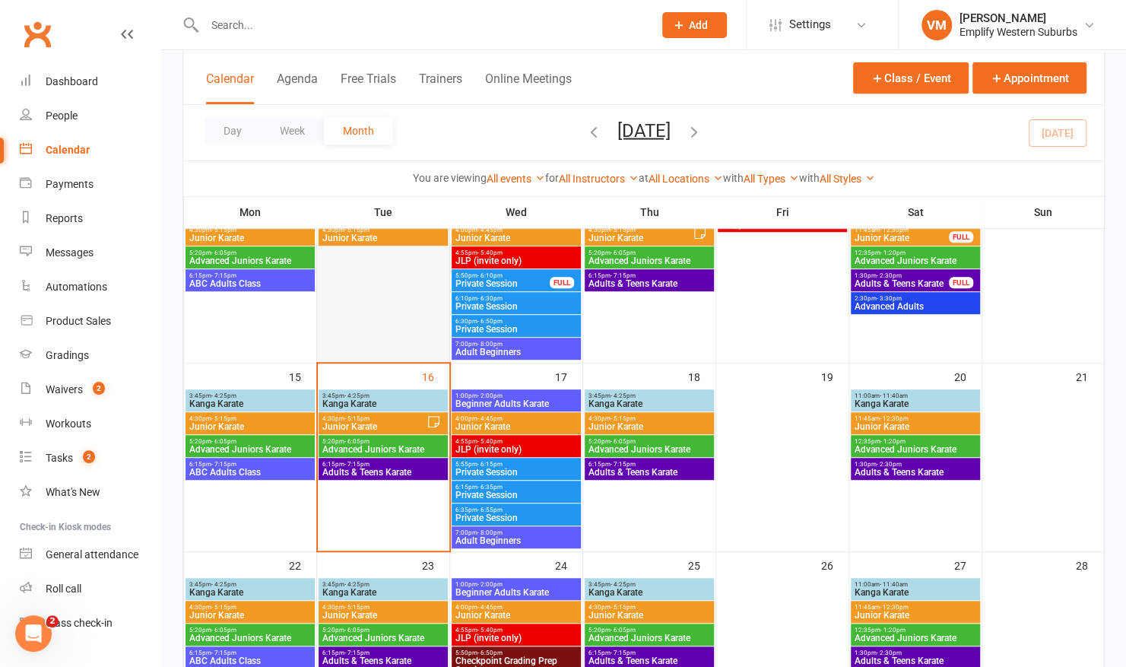
scroll to position [409, 0]
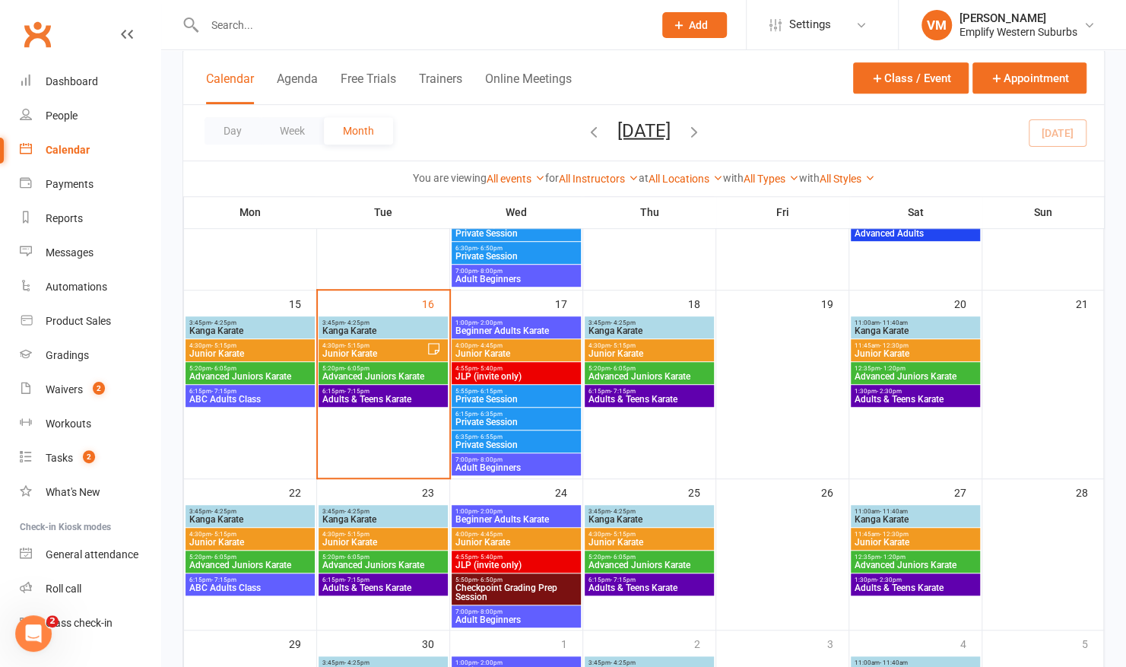
click at [249, 561] on span "Advanced Juniors Karate" at bounding box center [250, 565] width 123 height 9
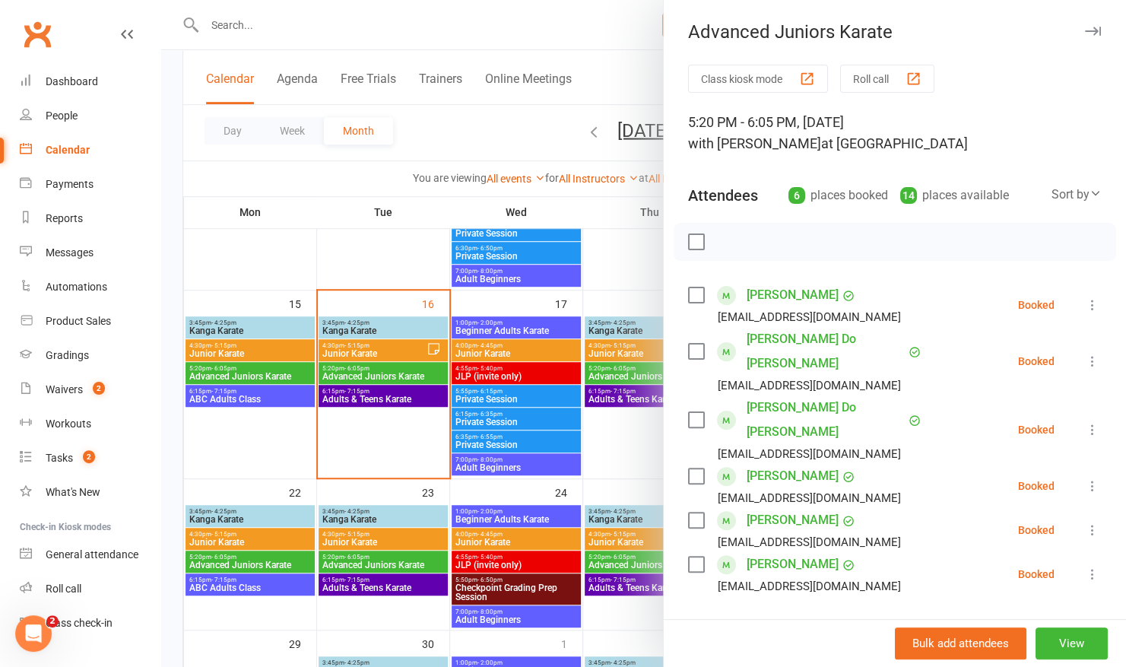
click at [249, 456] on div at bounding box center [643, 333] width 965 height 667
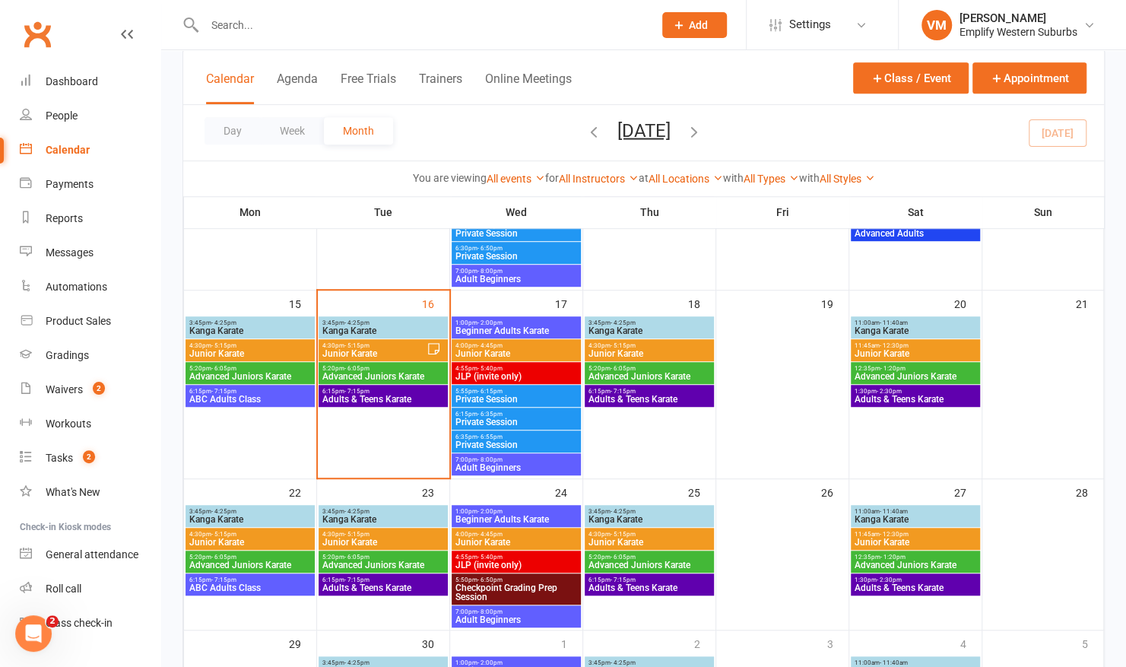
click at [268, 370] on span "5:20pm - 6:05pm" at bounding box center [250, 368] width 123 height 7
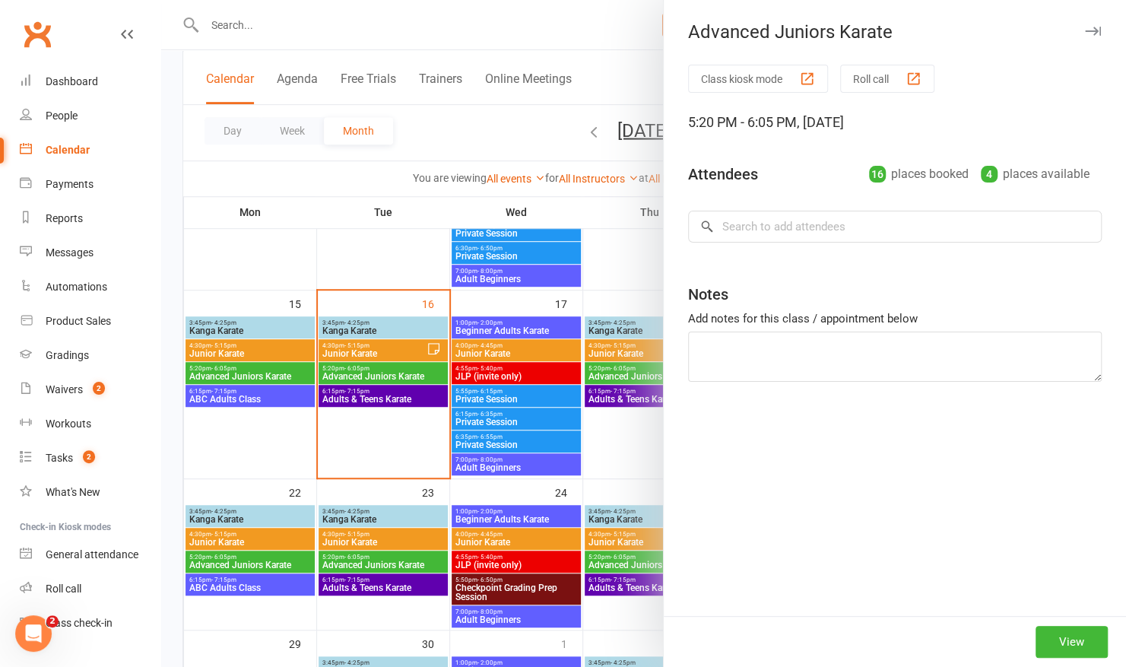
click at [266, 414] on div at bounding box center [643, 333] width 965 height 667
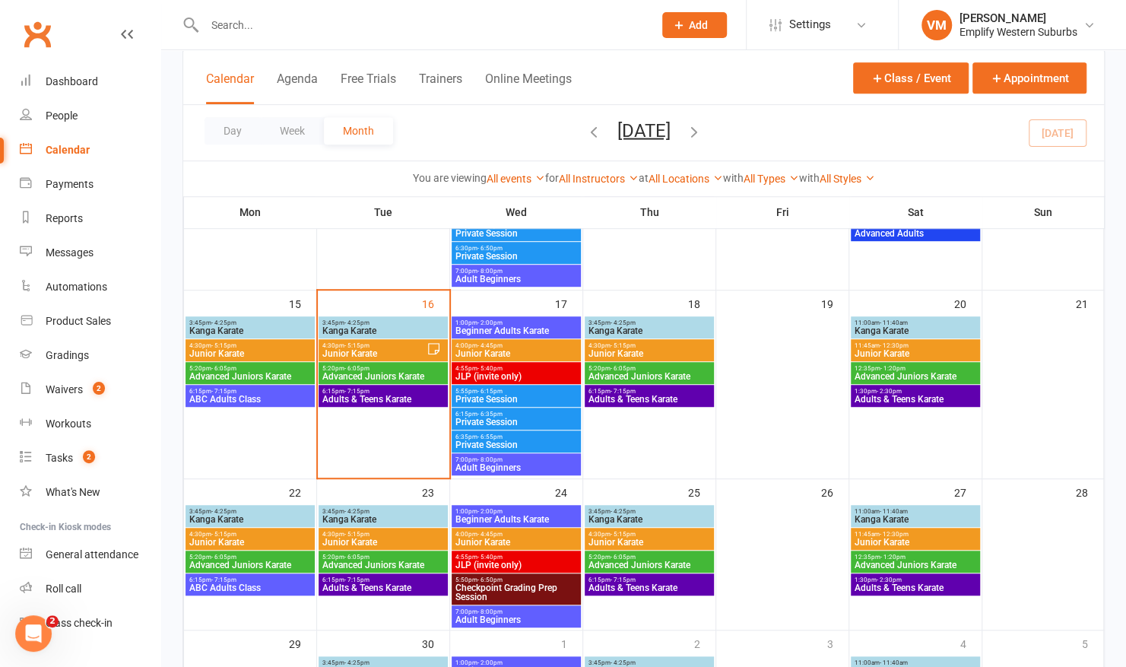
click at [380, 324] on span "3:45pm - 4:25pm" at bounding box center [383, 322] width 123 height 7
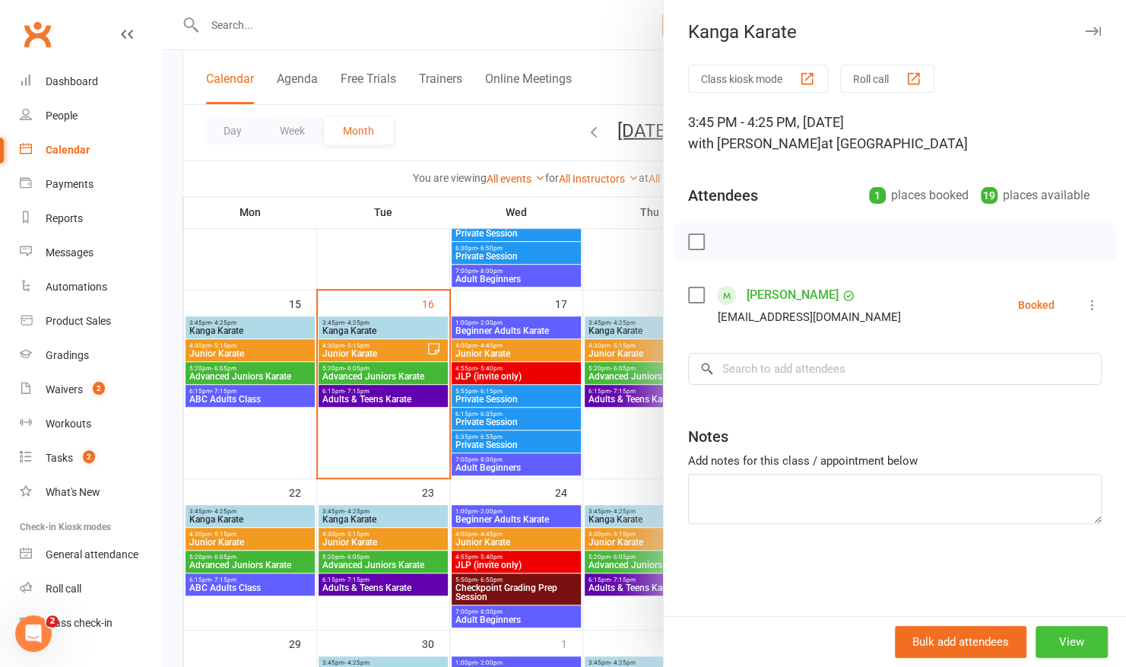
click at [1055, 641] on button "View" at bounding box center [1072, 642] width 72 height 32
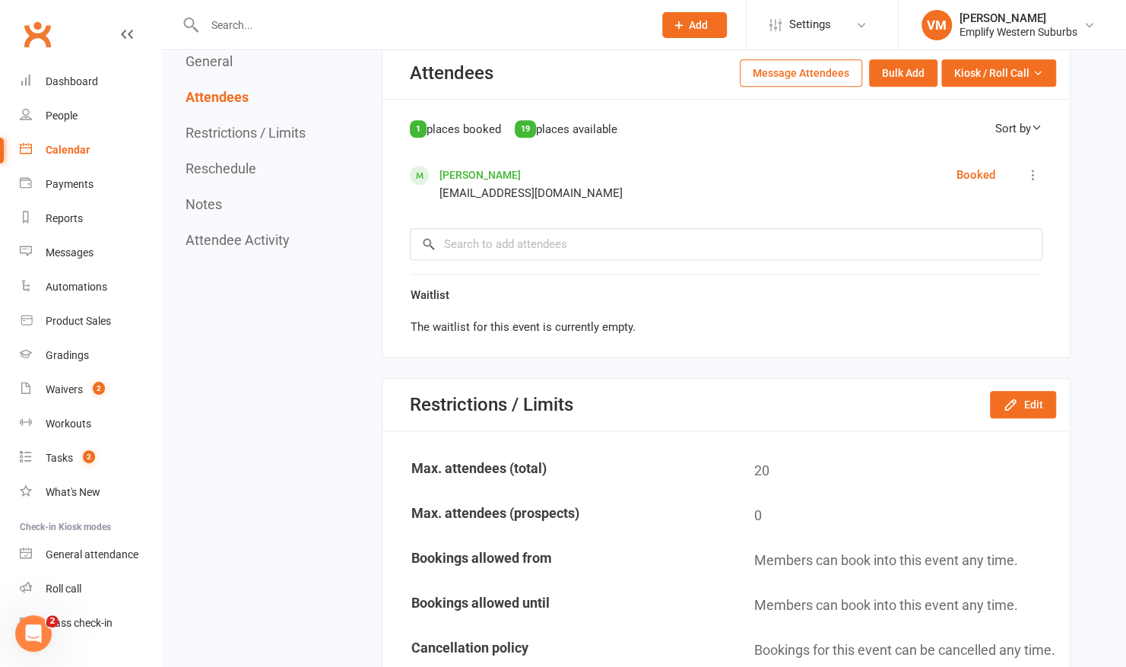
scroll to position [925, 0]
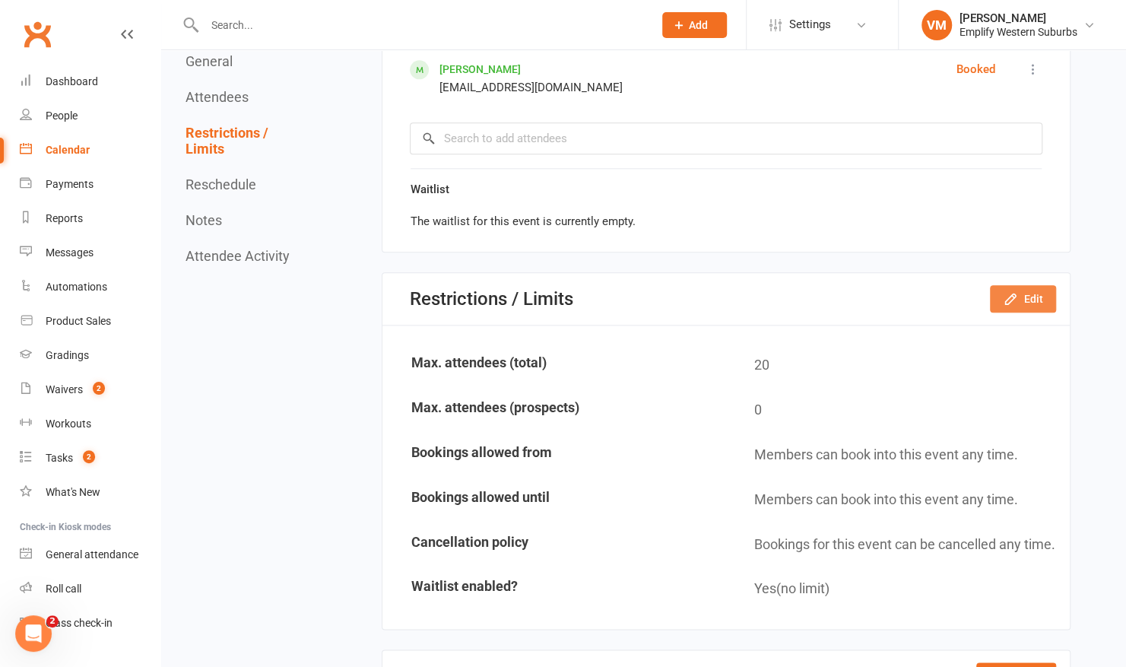
click at [1022, 298] on button "Edit" at bounding box center [1023, 298] width 66 height 27
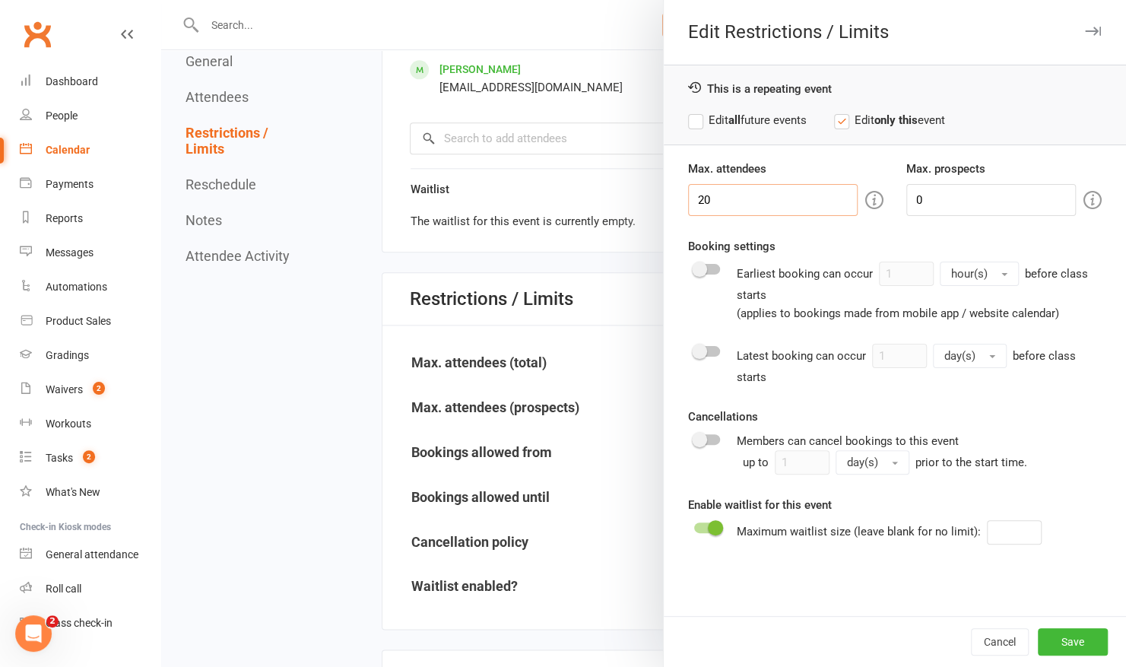
click at [729, 200] on input "20" at bounding box center [773, 200] width 170 height 32
type input "2"
type input "15"
click at [690, 123] on label "Edit all future events" at bounding box center [747, 120] width 119 height 18
click at [1045, 644] on button "Save" at bounding box center [1073, 641] width 70 height 27
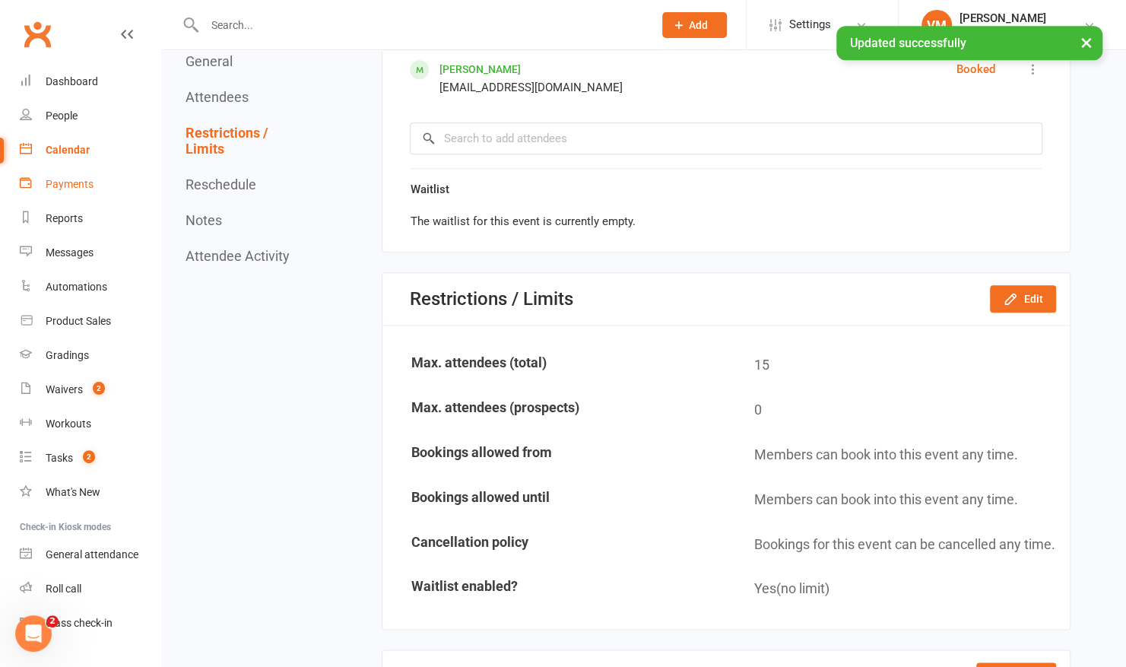
click at [84, 168] on link "Payments" at bounding box center [90, 184] width 141 height 34
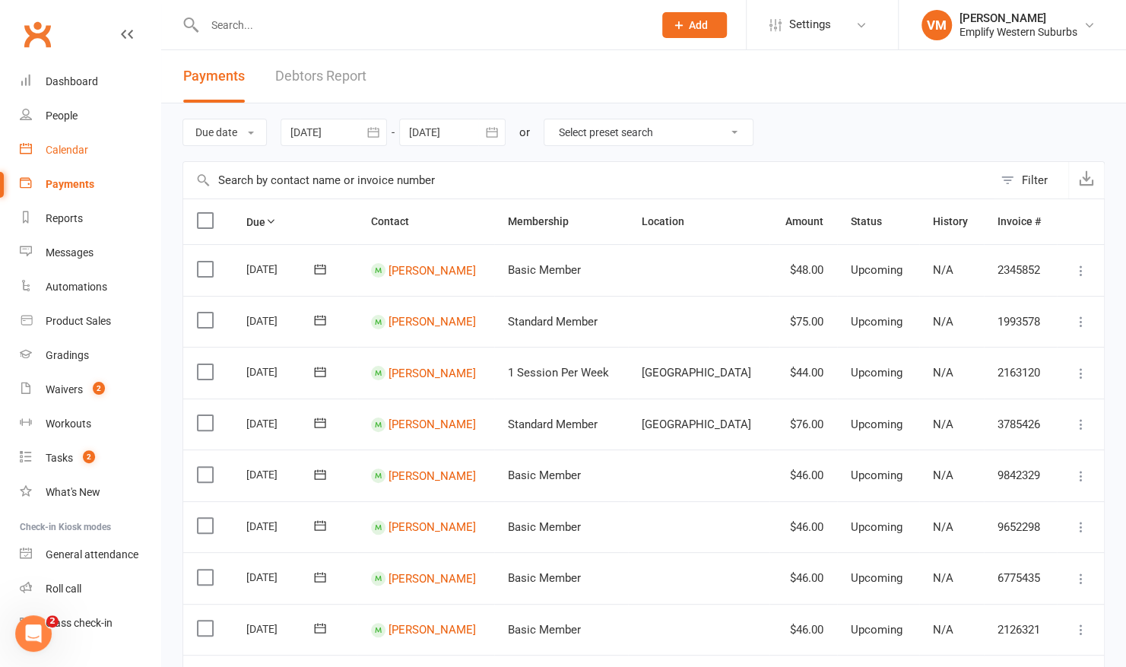
click at [80, 151] on div "Calendar" at bounding box center [67, 150] width 43 height 12
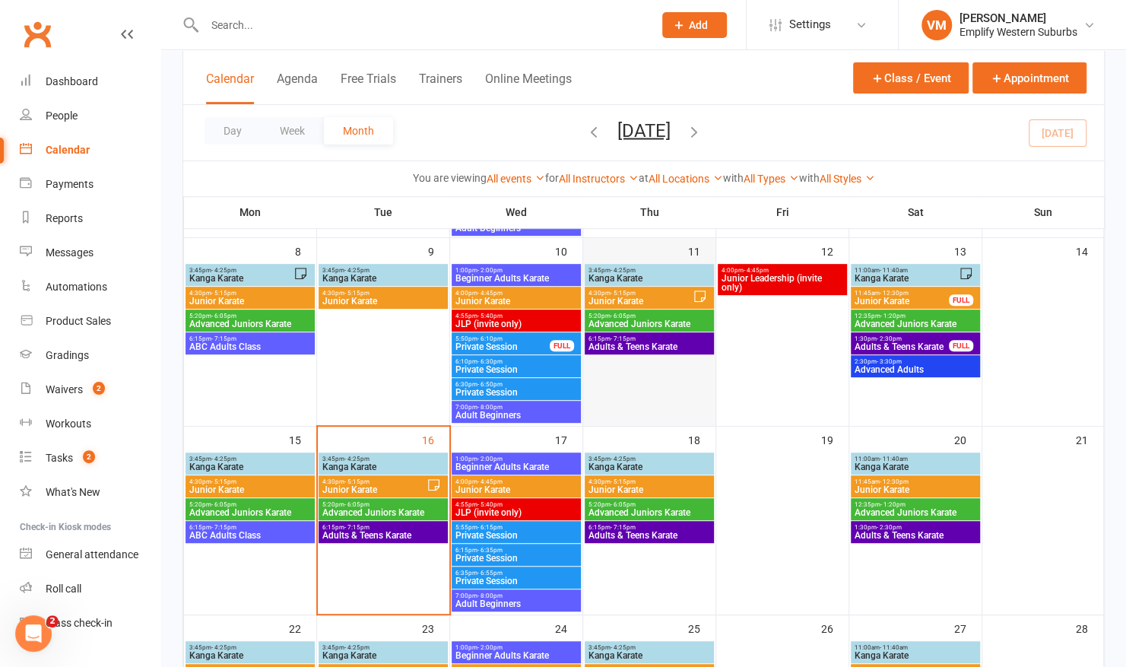
scroll to position [272, 0]
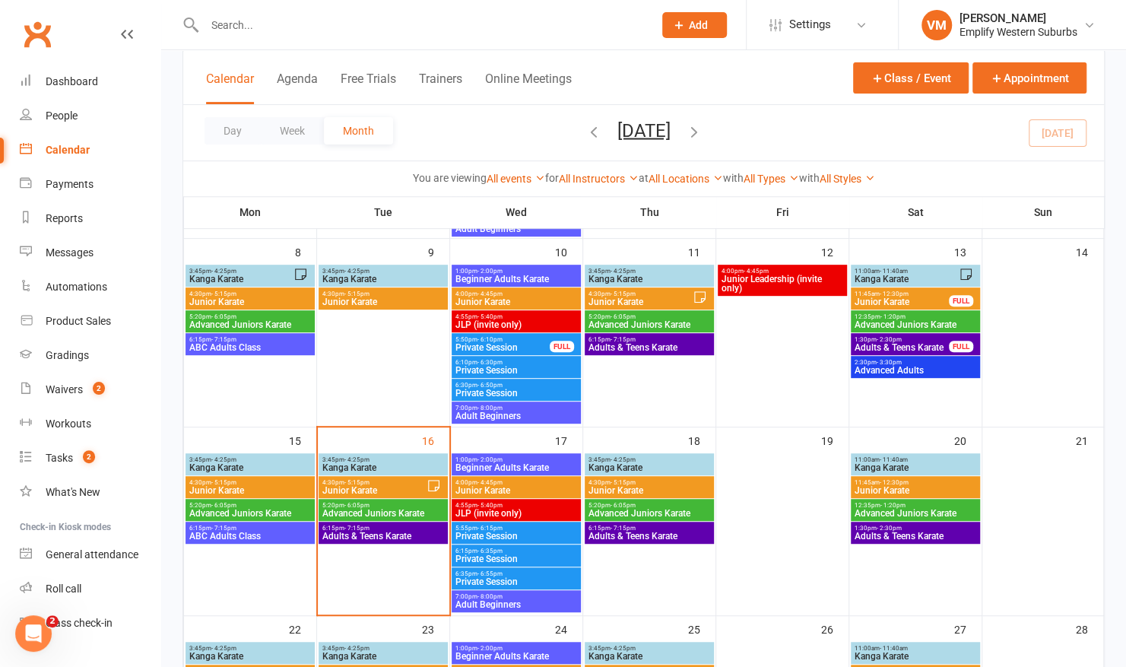
click at [367, 486] on span "Junior Karate" at bounding box center [374, 490] width 105 height 9
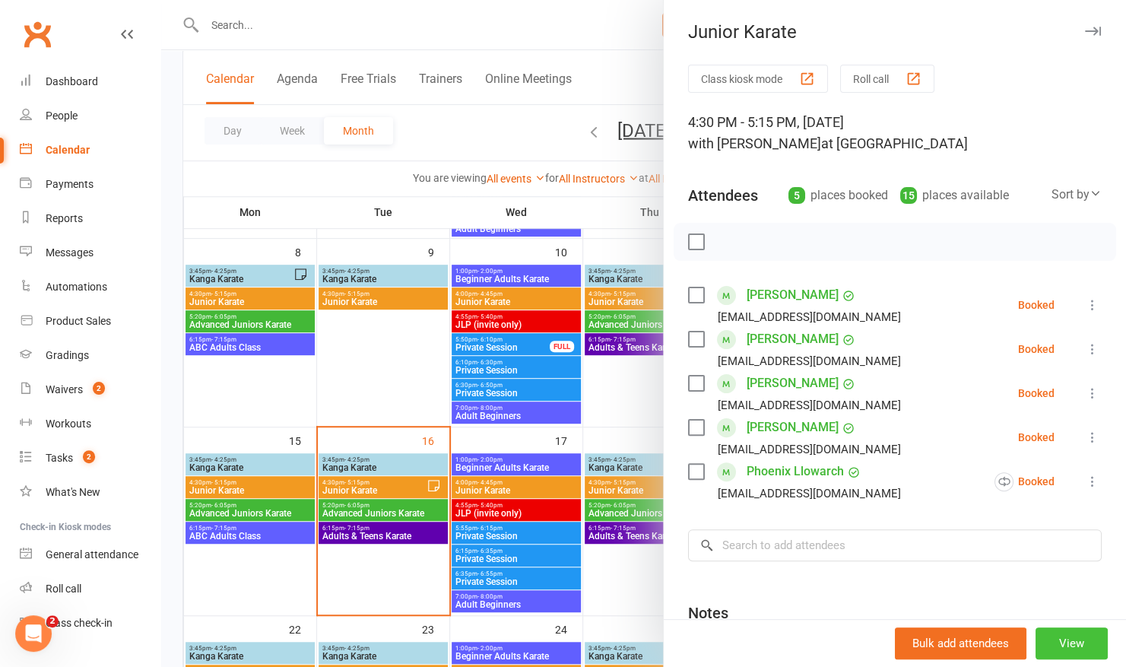
click at [1047, 636] on button "View" at bounding box center [1072, 644] width 72 height 32
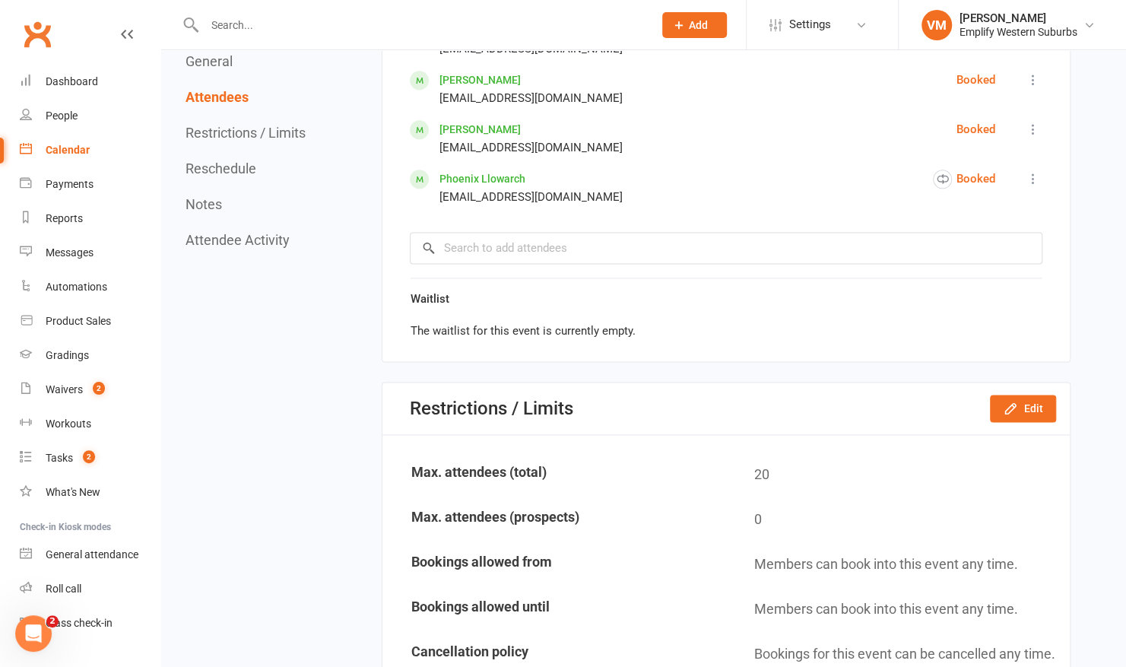
scroll to position [1052, 0]
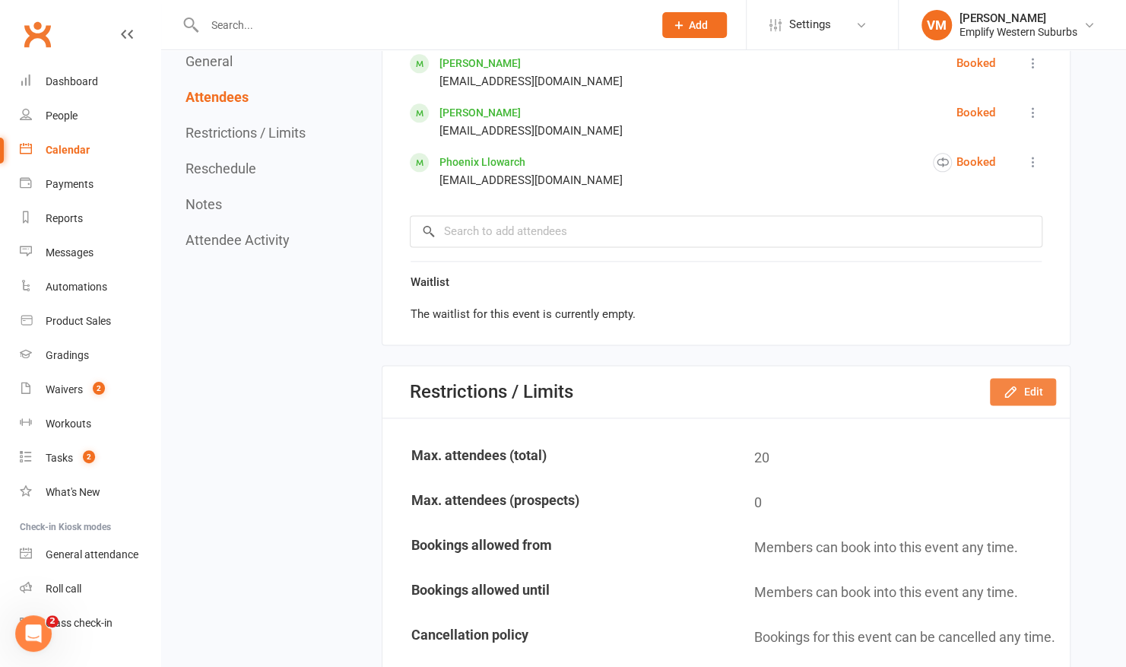
click at [1034, 389] on button "Edit" at bounding box center [1023, 391] width 66 height 27
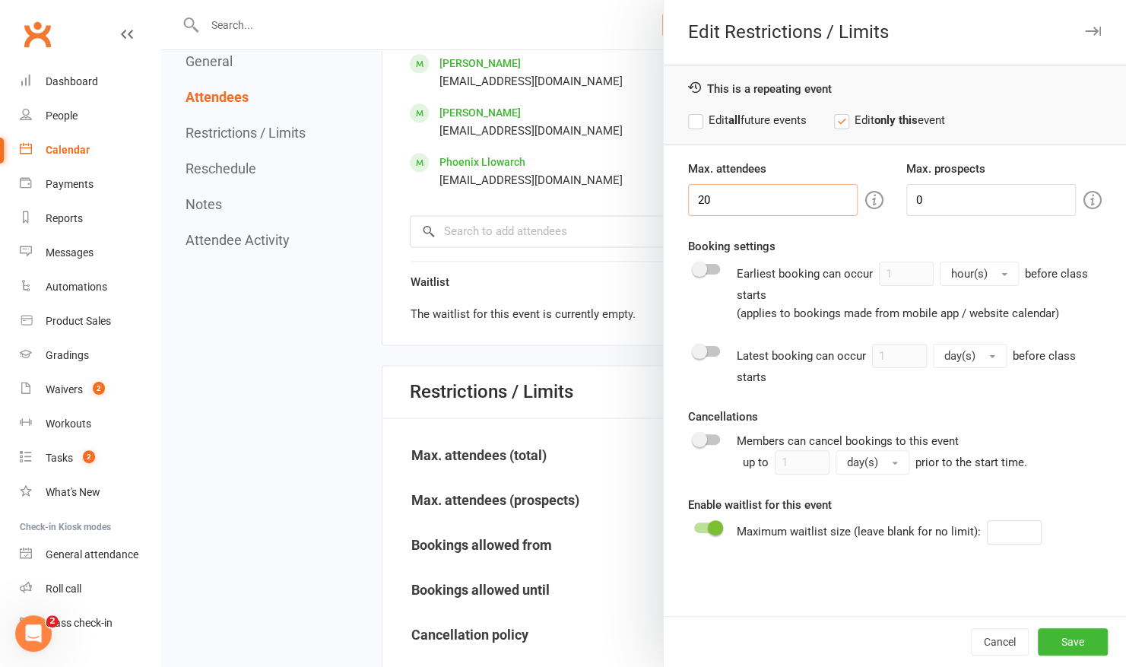
click at [749, 201] on input "20" at bounding box center [773, 200] width 170 height 32
type input "2"
type input "15"
click at [1061, 636] on button "Save" at bounding box center [1073, 641] width 70 height 27
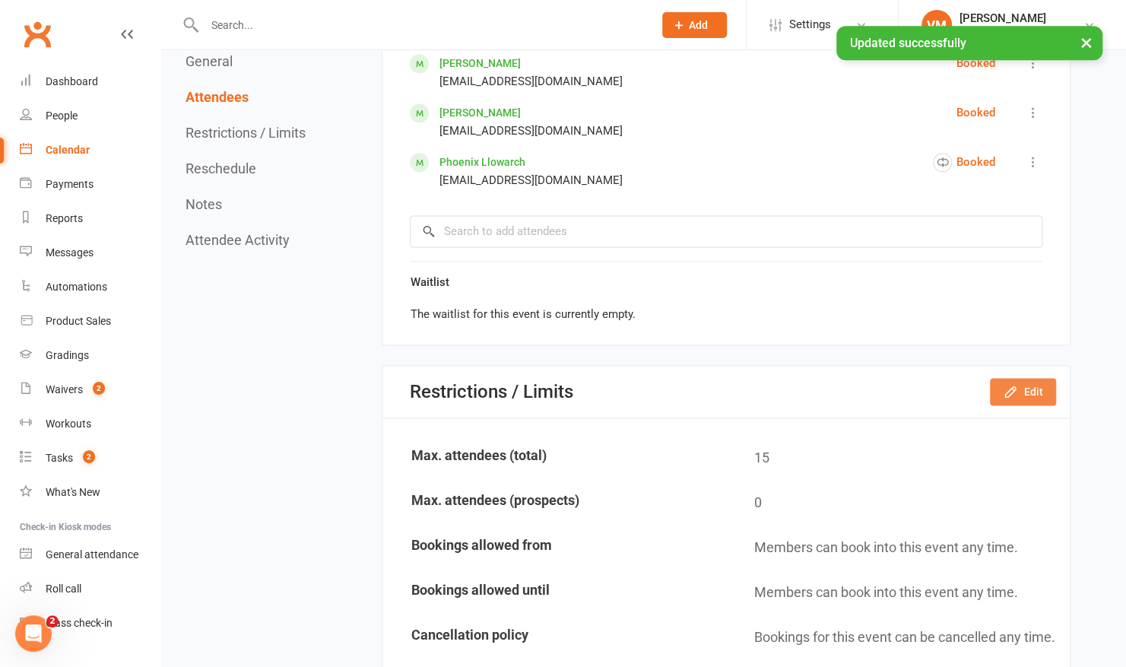
click at [1009, 384] on icon "button" at bounding box center [1010, 391] width 15 height 15
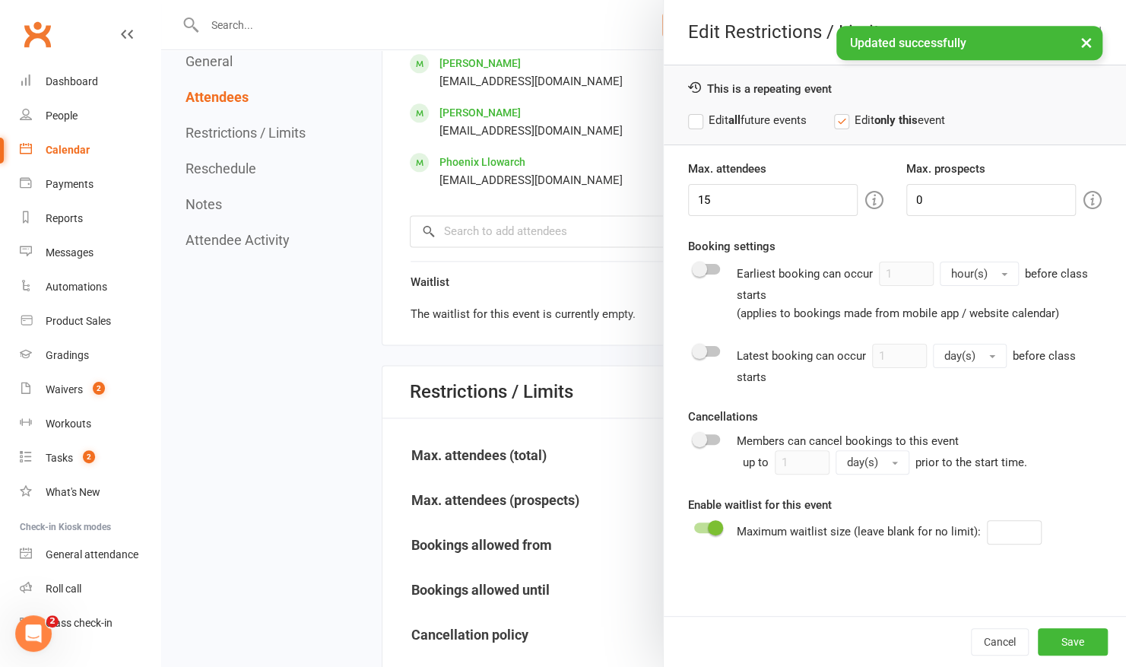
click at [698, 117] on label "Edit all future events" at bounding box center [747, 120] width 119 height 18
click at [1047, 645] on button "Save" at bounding box center [1073, 641] width 70 height 27
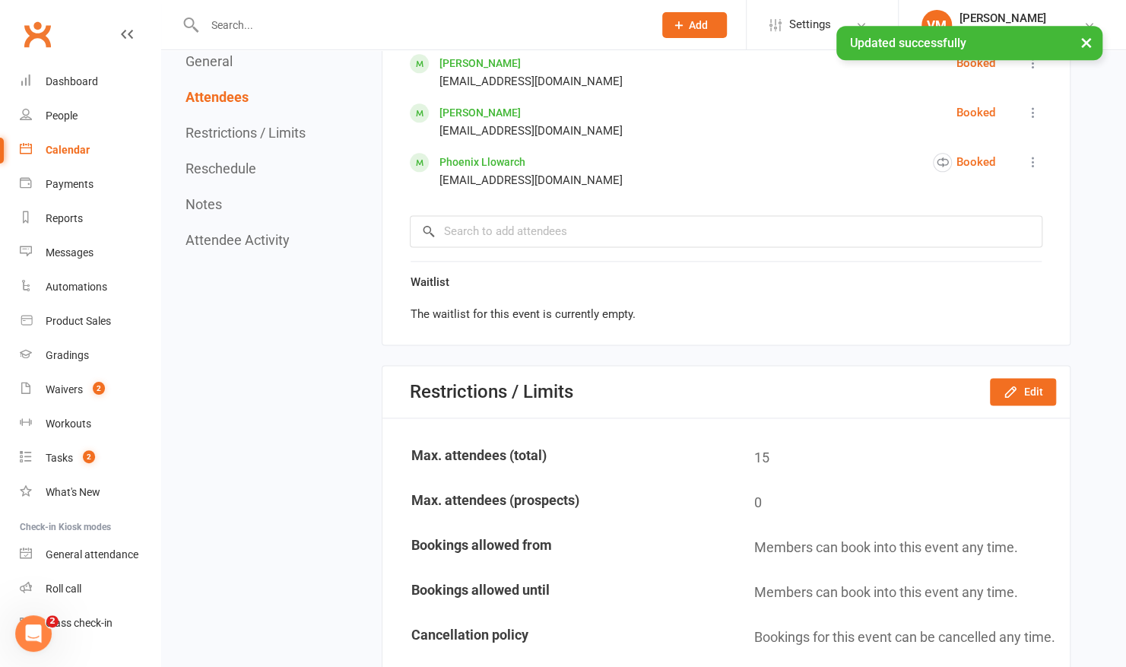
click at [82, 160] on link "Calendar" at bounding box center [90, 150] width 141 height 34
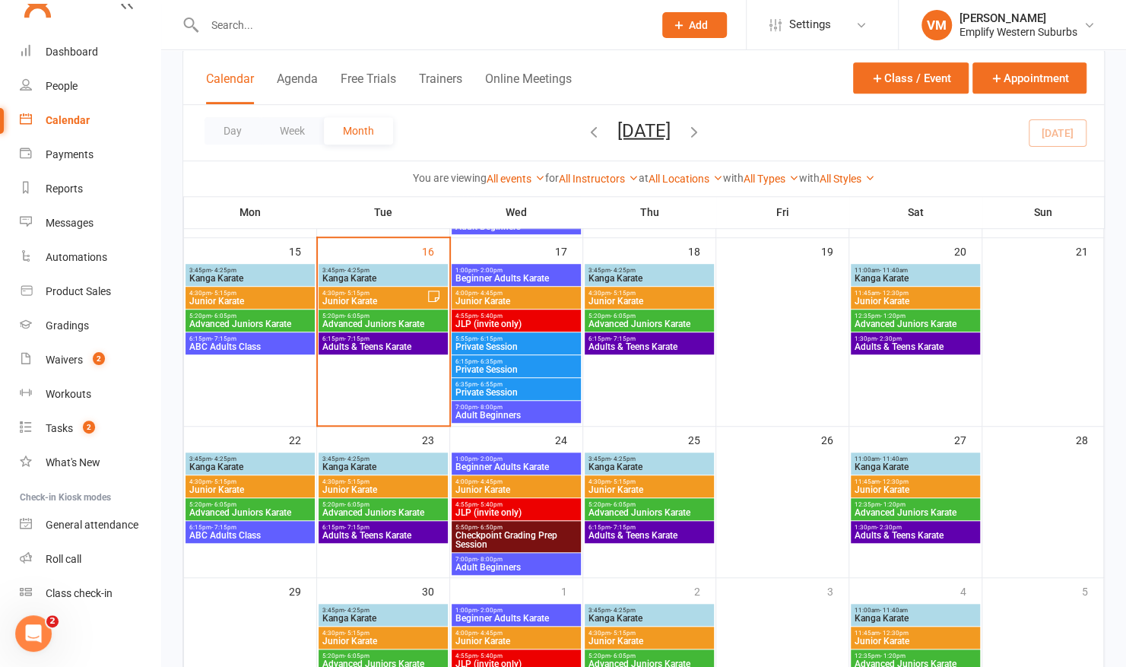
scroll to position [461, 0]
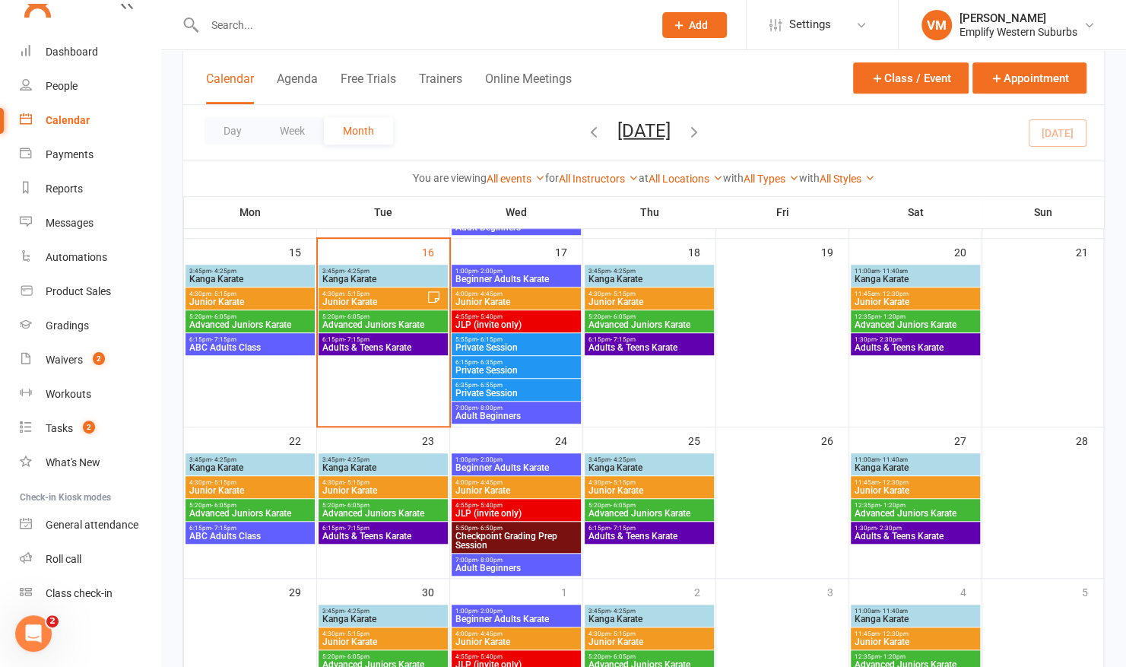
click at [338, 505] on span "5:20pm - 6:05pm" at bounding box center [383, 505] width 123 height 7
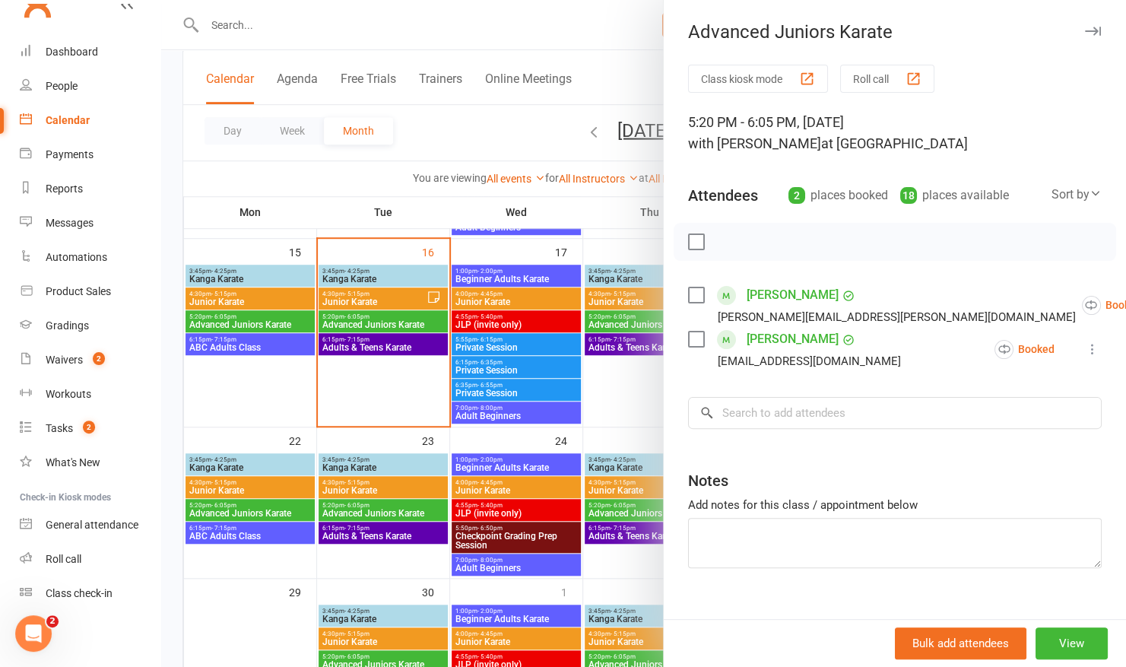
click at [434, 345] on div at bounding box center [643, 333] width 965 height 667
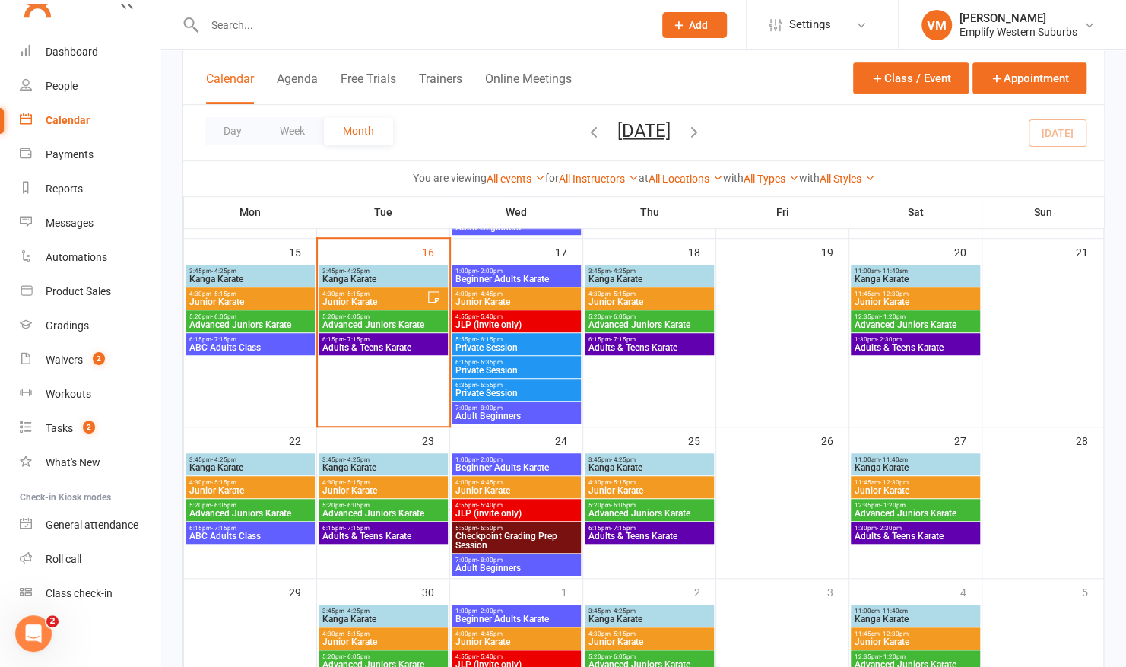
click at [418, 324] on span "Advanced Juniors Karate" at bounding box center [383, 324] width 123 height 9
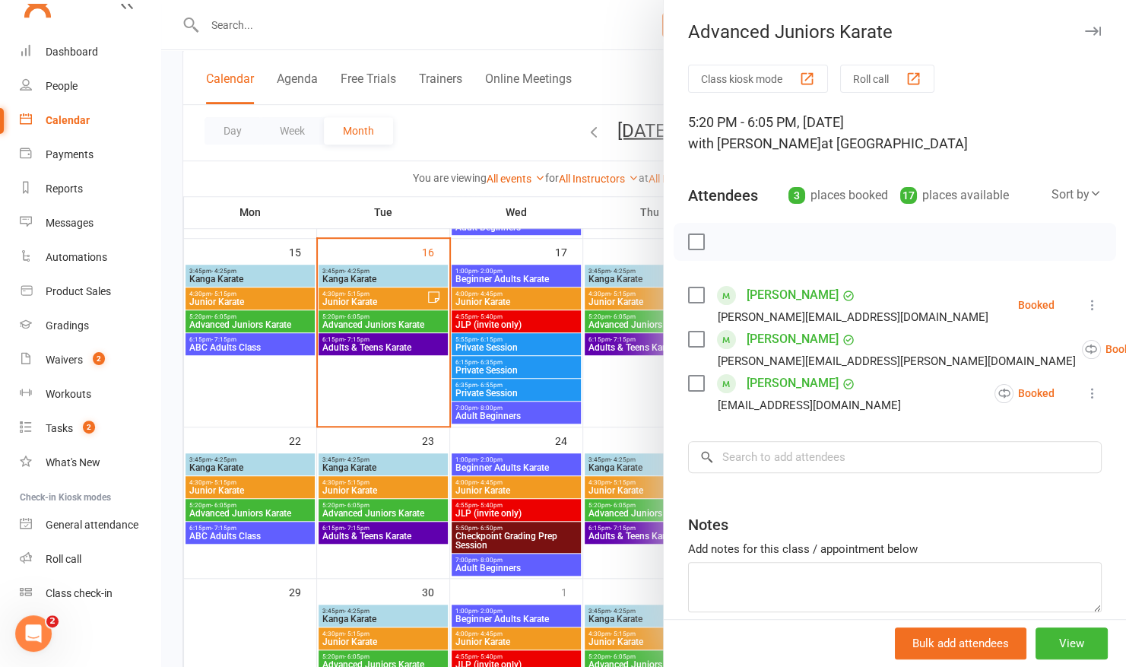
click at [396, 412] on div at bounding box center [643, 333] width 965 height 667
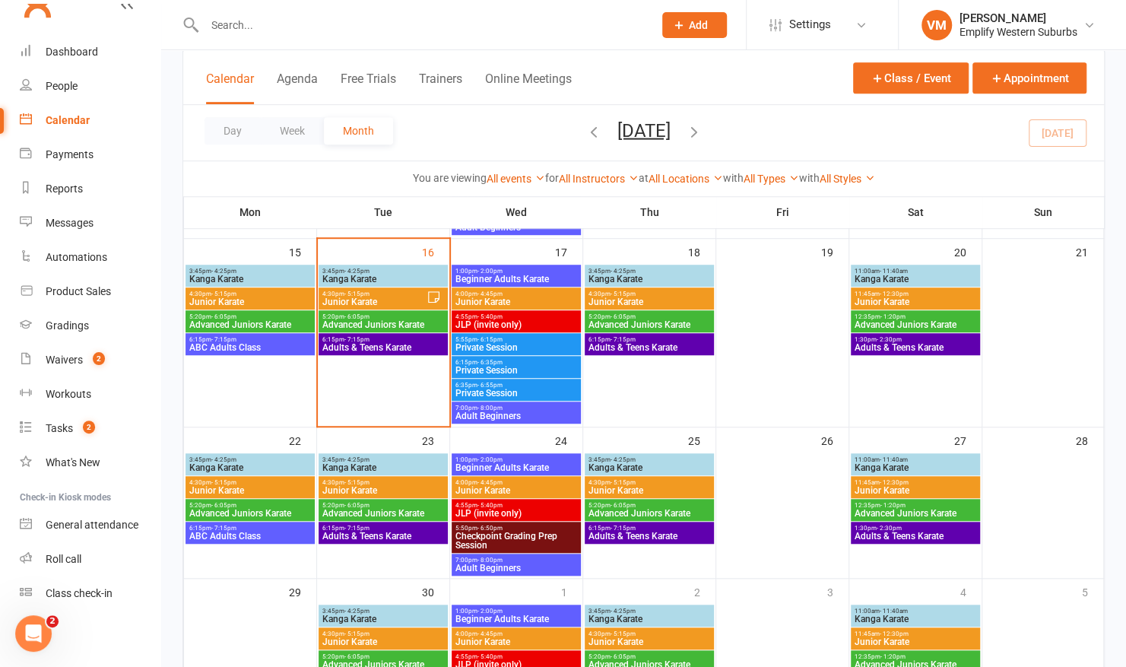
click at [391, 318] on span "5:20pm - 6:05pm" at bounding box center [383, 316] width 123 height 7
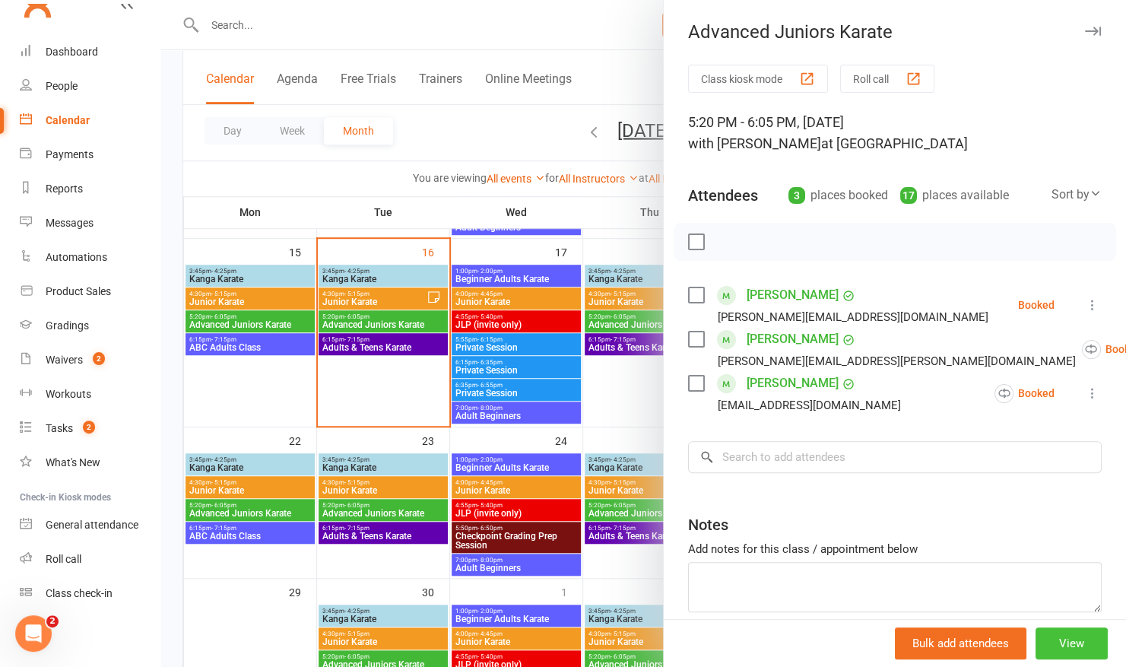
click at [1036, 643] on button "View" at bounding box center [1072, 644] width 72 height 32
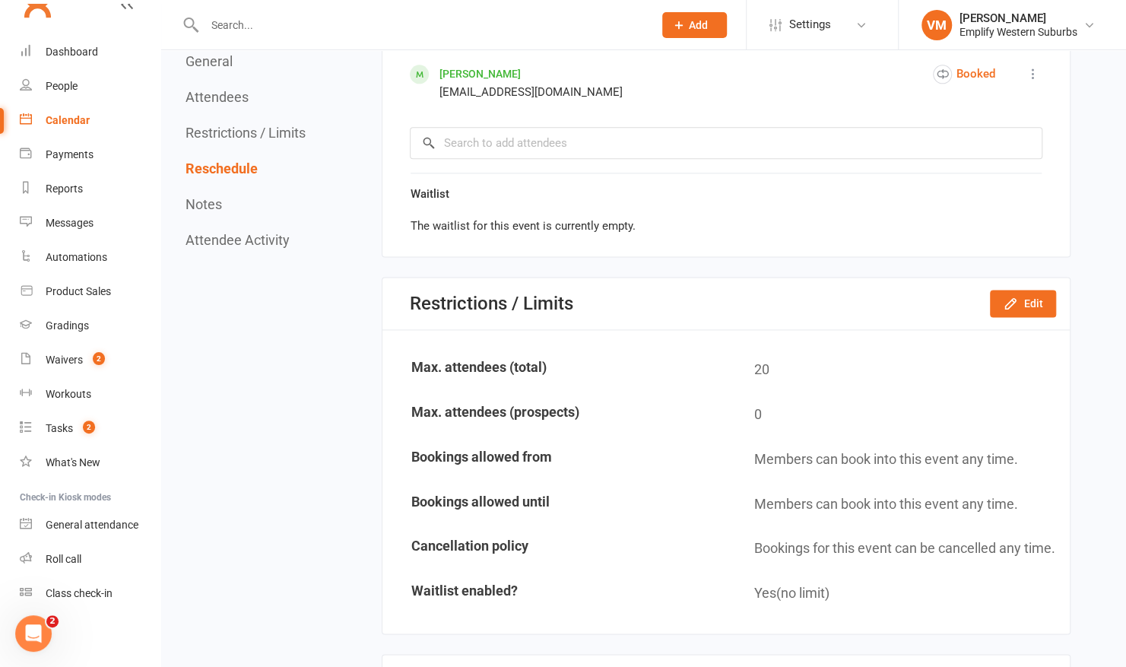
scroll to position [1041, 0]
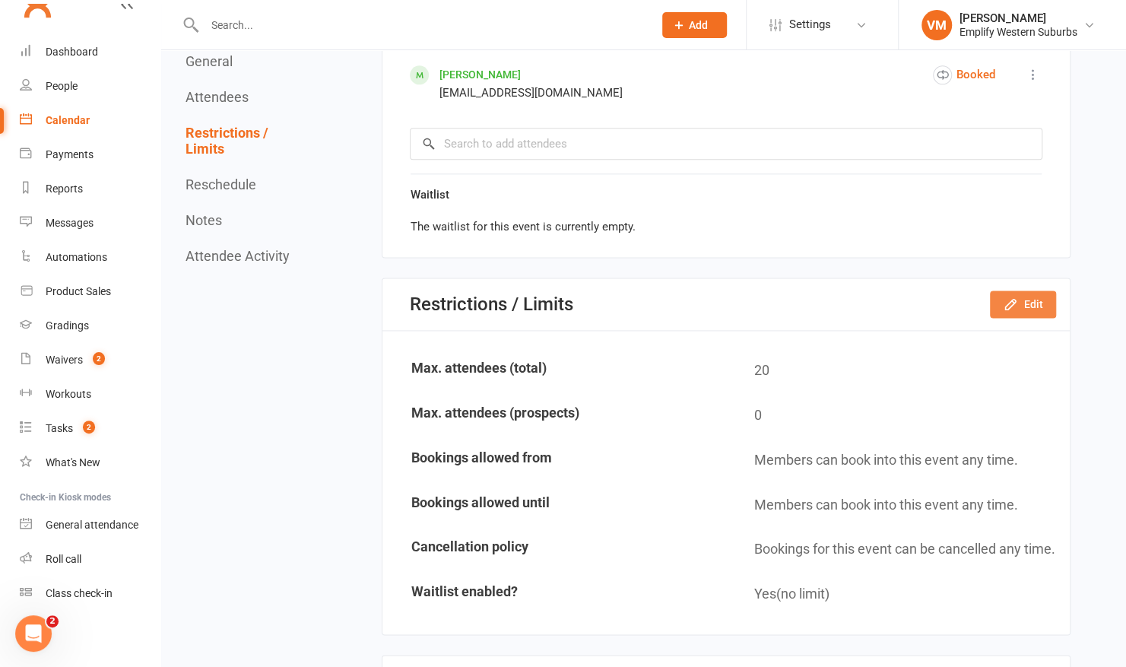
click at [1016, 291] on button "Edit" at bounding box center [1023, 304] width 66 height 27
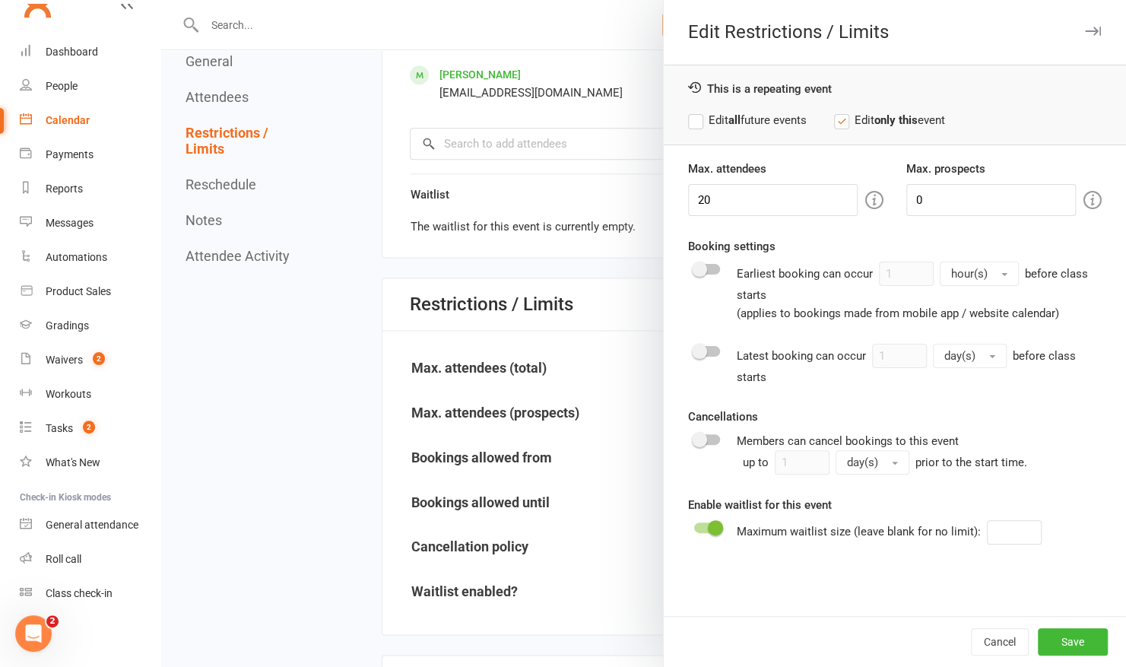
click at [689, 114] on label "Edit all future events" at bounding box center [747, 120] width 119 height 18
click at [737, 196] on input "20" at bounding box center [773, 200] width 170 height 32
type input "2"
type input "15"
click at [1038, 640] on button "Save" at bounding box center [1073, 641] width 70 height 27
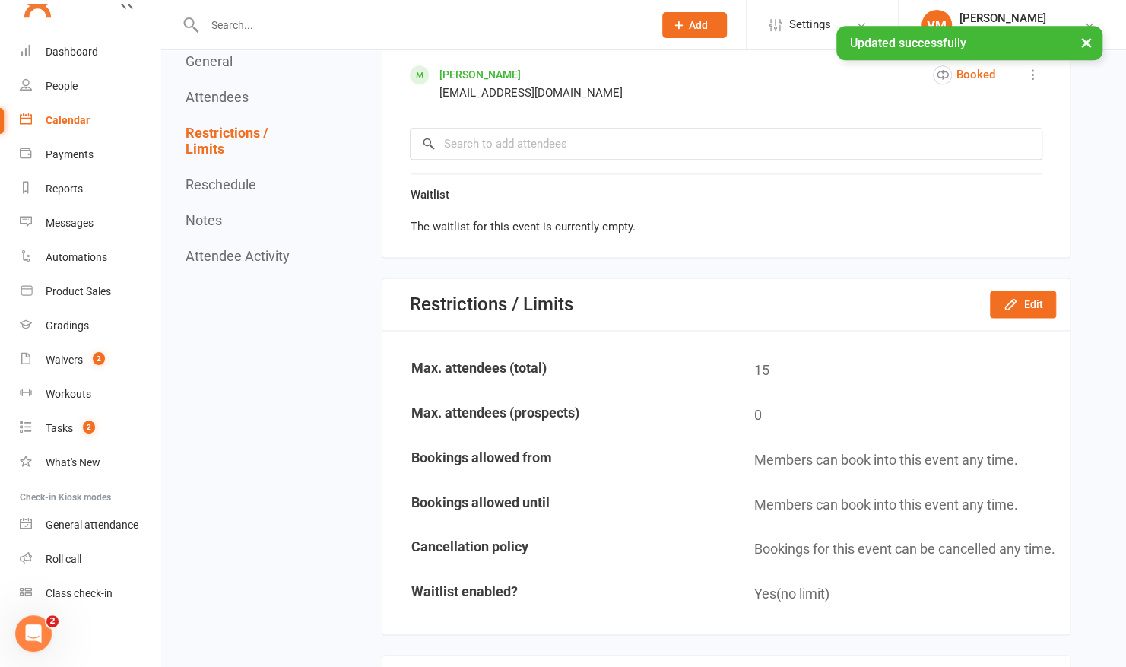
click at [68, 123] on div "Calendar" at bounding box center [68, 120] width 44 height 12
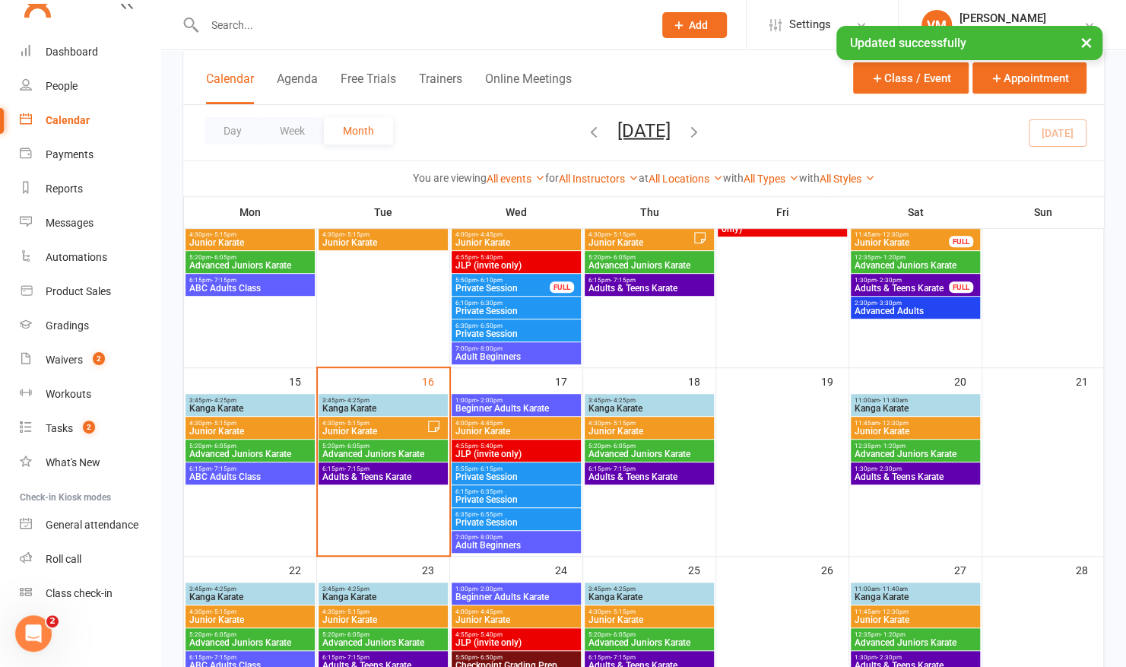
scroll to position [330, 0]
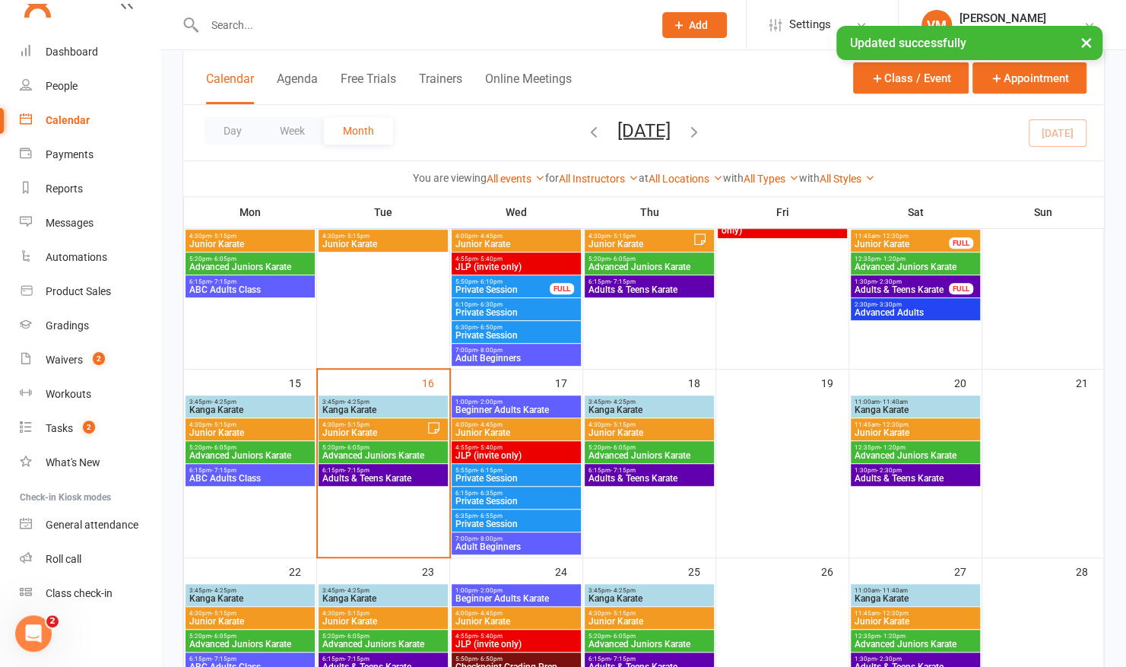
click at [356, 399] on span "- 4:25pm" at bounding box center [357, 402] width 25 height 7
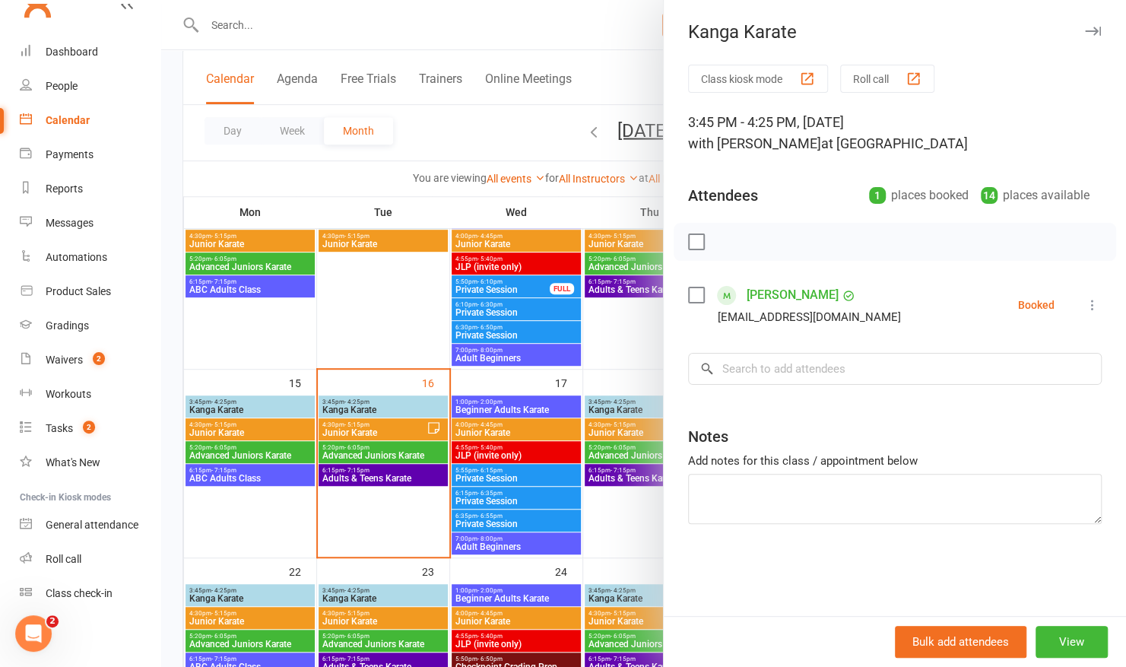
click at [351, 421] on div at bounding box center [643, 333] width 965 height 667
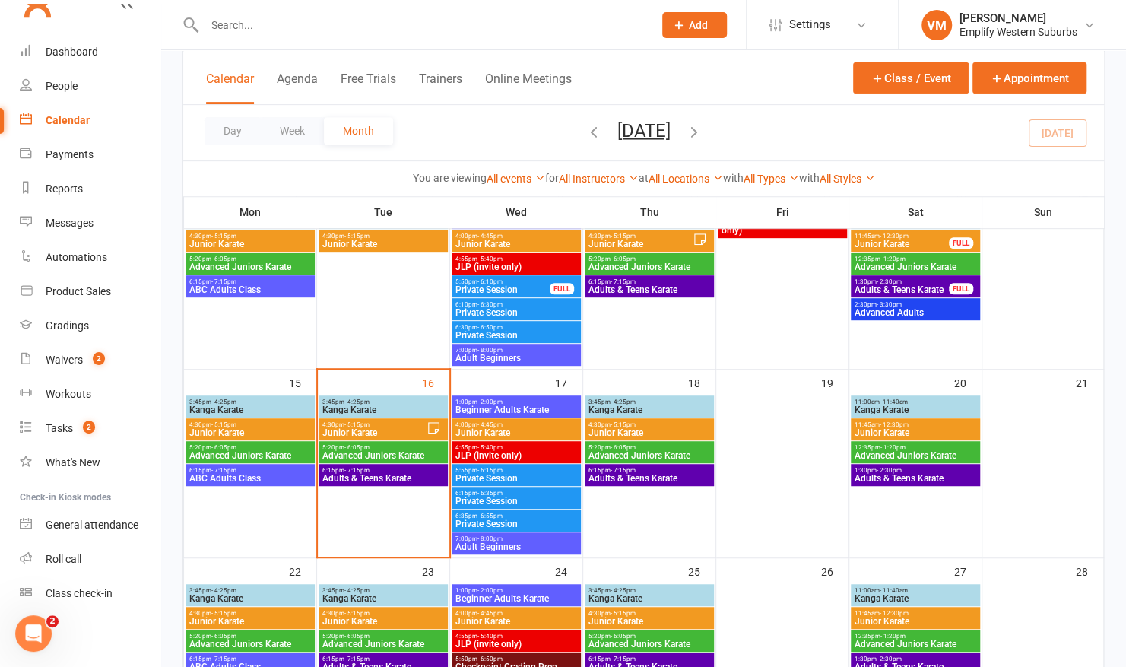
click at [341, 434] on span "Junior Karate" at bounding box center [374, 432] width 105 height 9
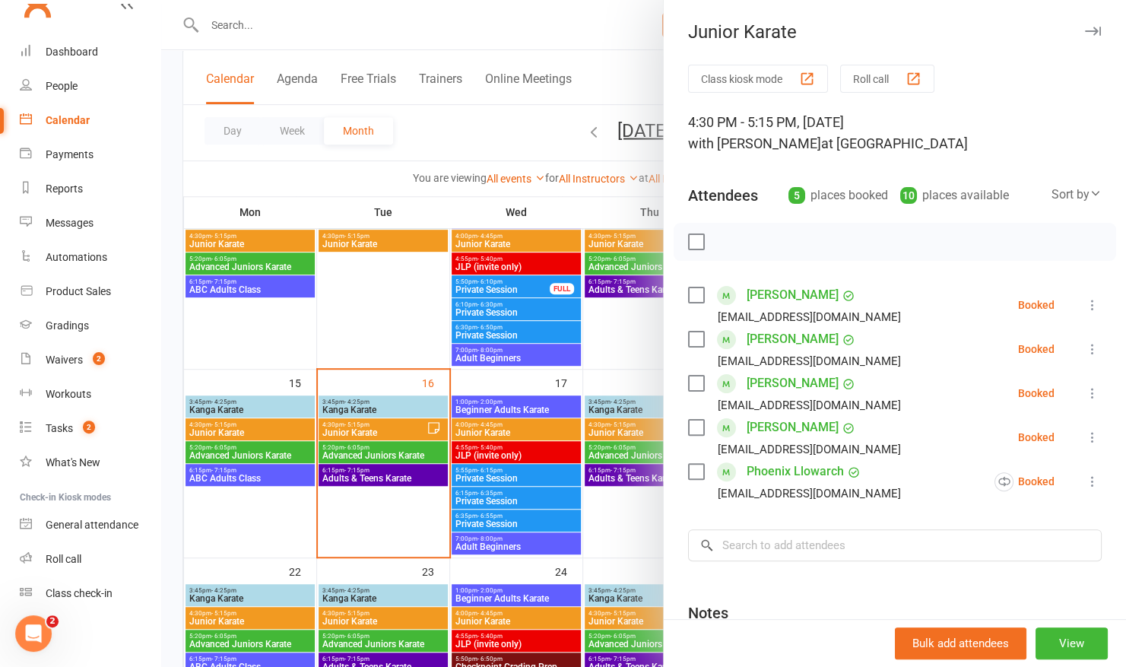
click at [344, 449] on div at bounding box center [643, 333] width 965 height 667
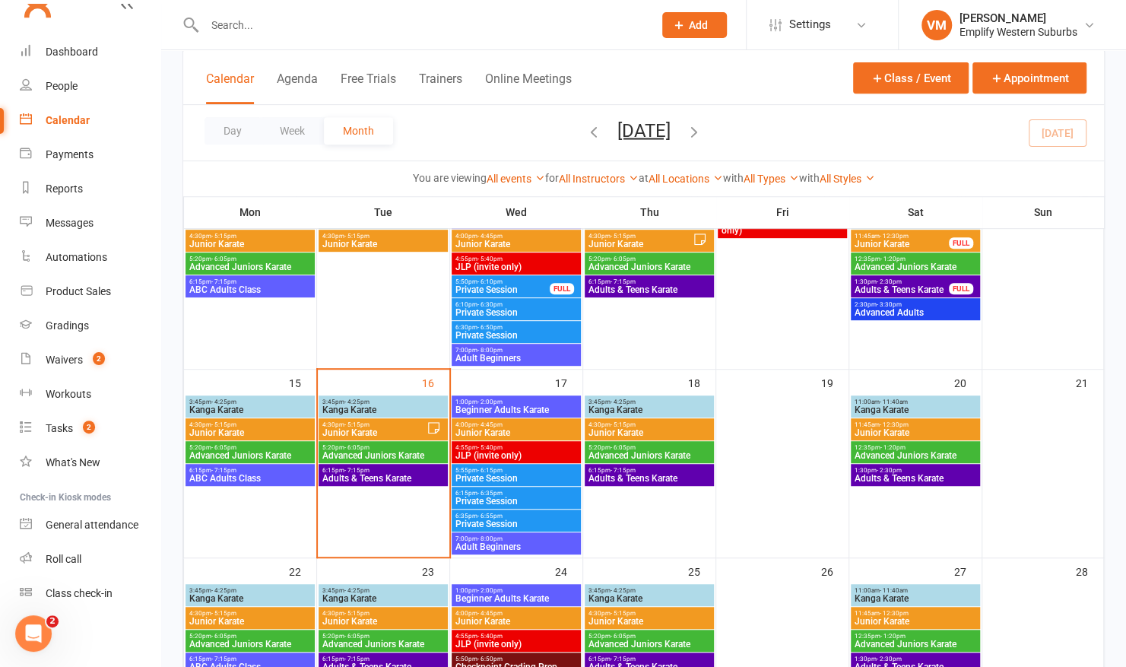
click at [344, 451] on span "Advanced Juniors Karate" at bounding box center [383, 455] width 123 height 9
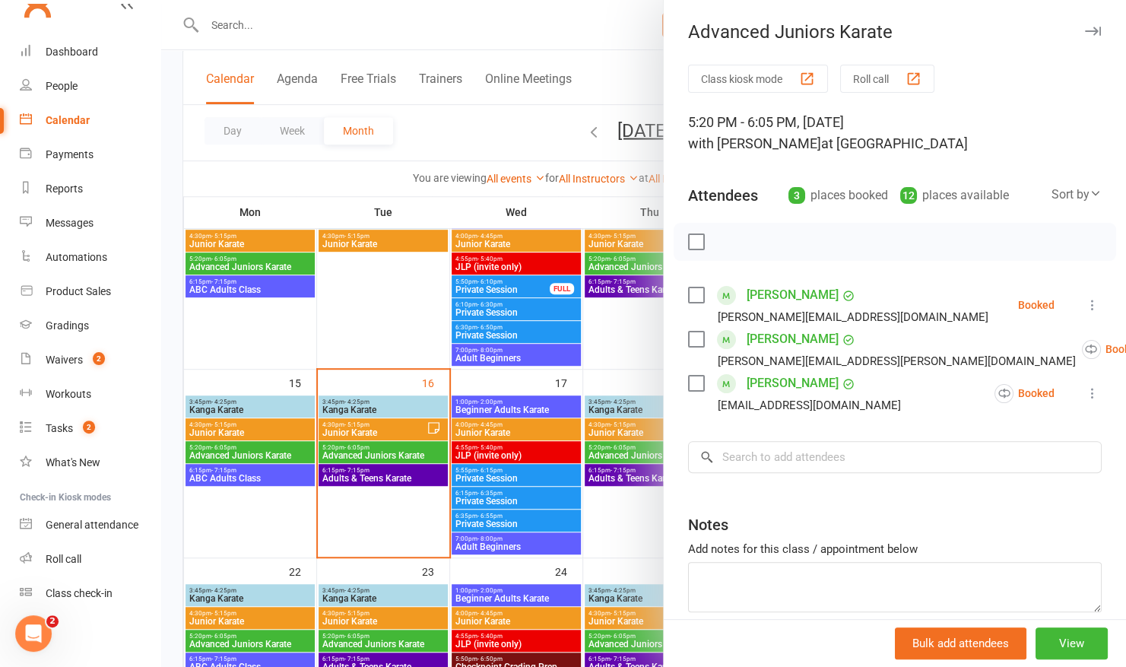
click at [351, 475] on div at bounding box center [643, 333] width 965 height 667
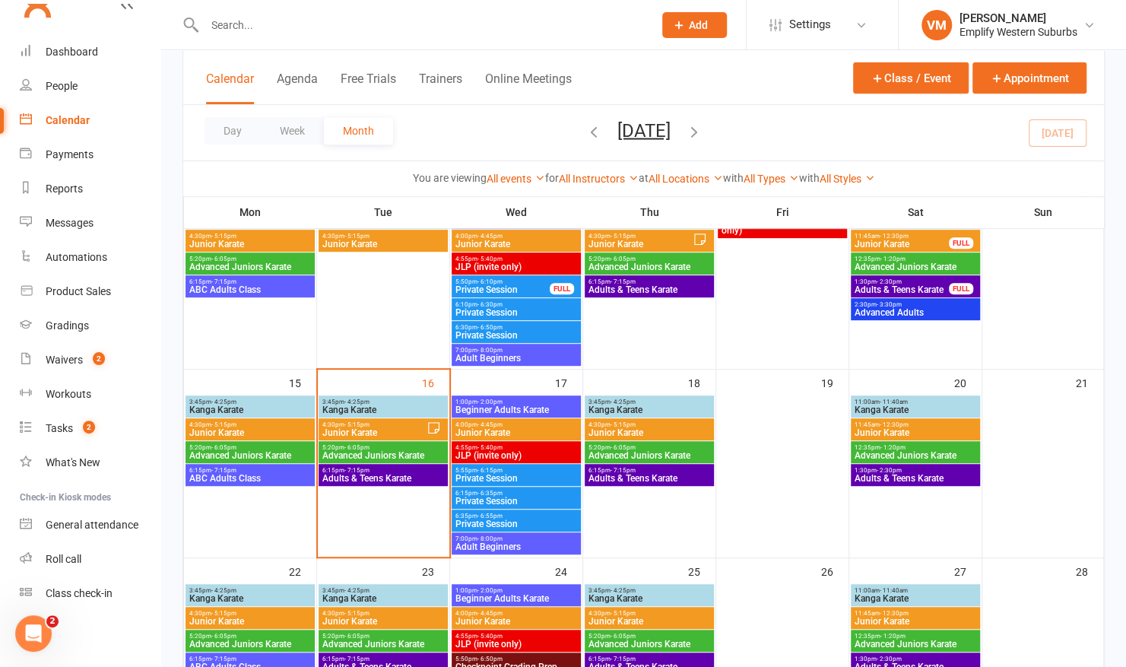
click at [351, 475] on div at bounding box center [643, 333] width 965 height 667
click at [476, 429] on span "Junior Karate" at bounding box center [516, 432] width 123 height 9
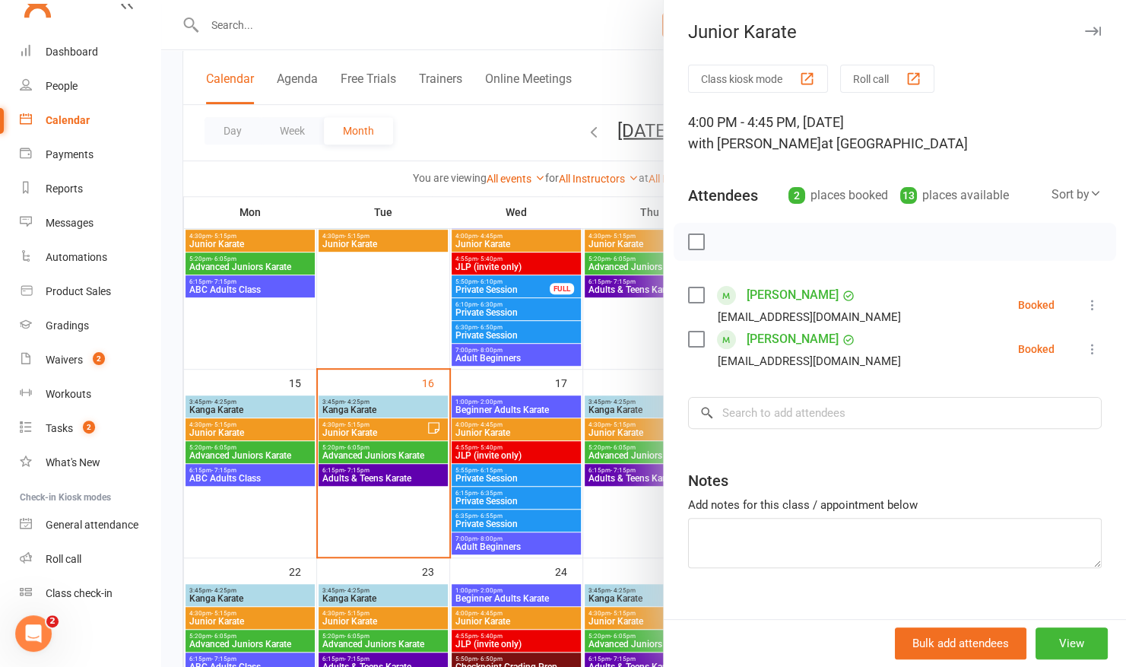
click at [476, 429] on div at bounding box center [643, 333] width 965 height 667
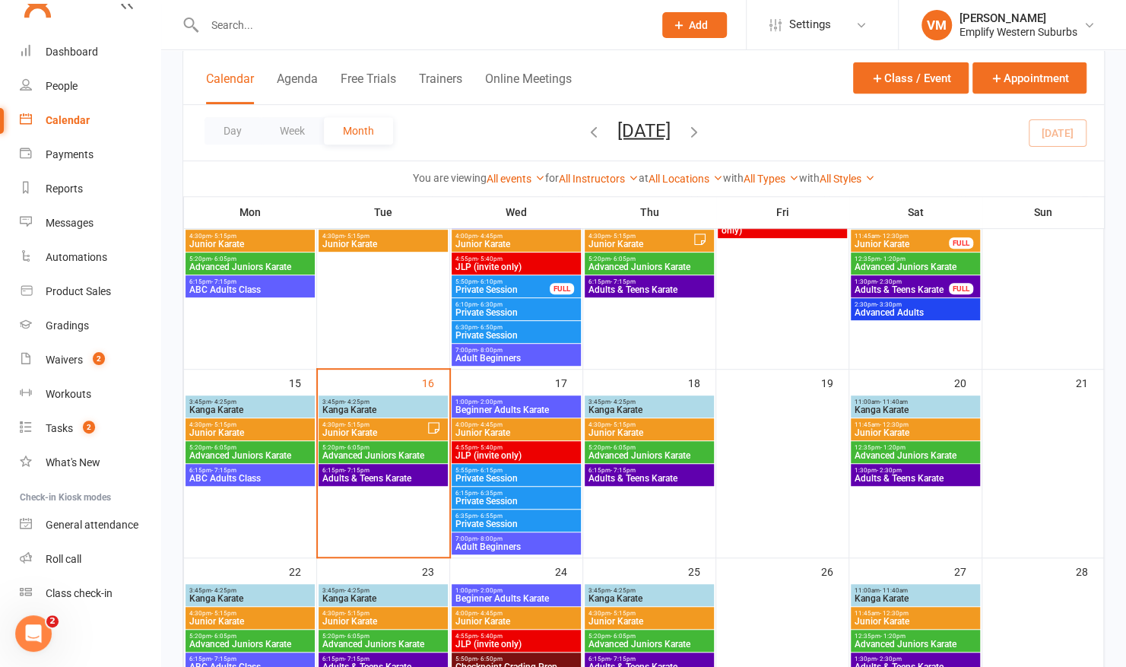
click at [478, 447] on span "- 5:40pm" at bounding box center [490, 447] width 25 height 7
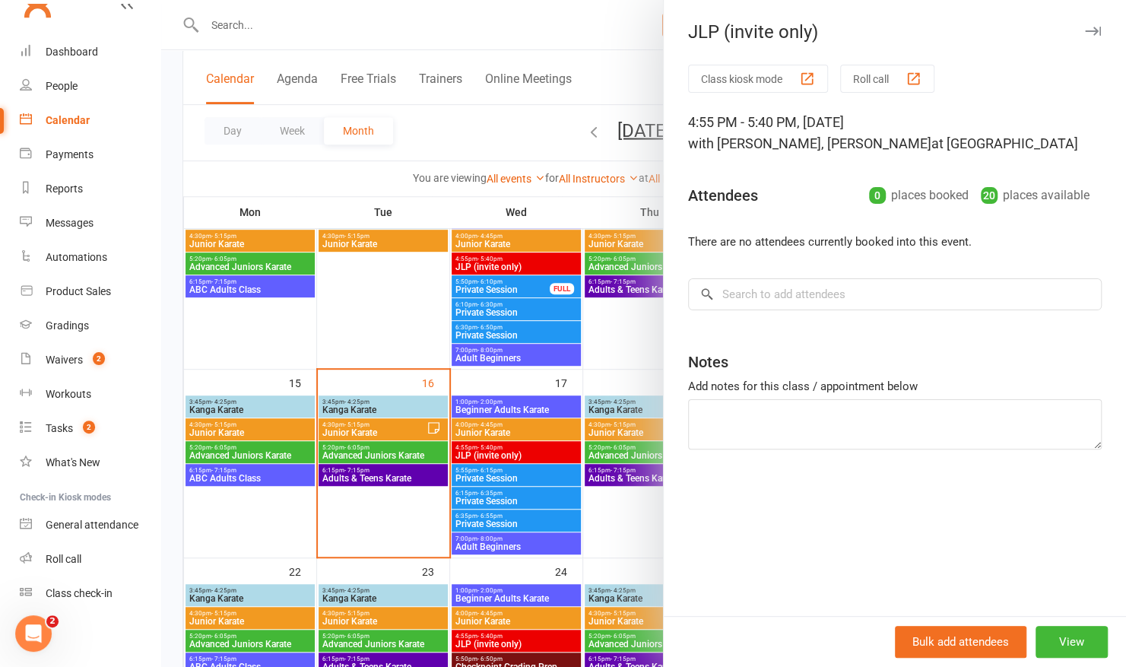
click at [475, 447] on div at bounding box center [643, 333] width 965 height 667
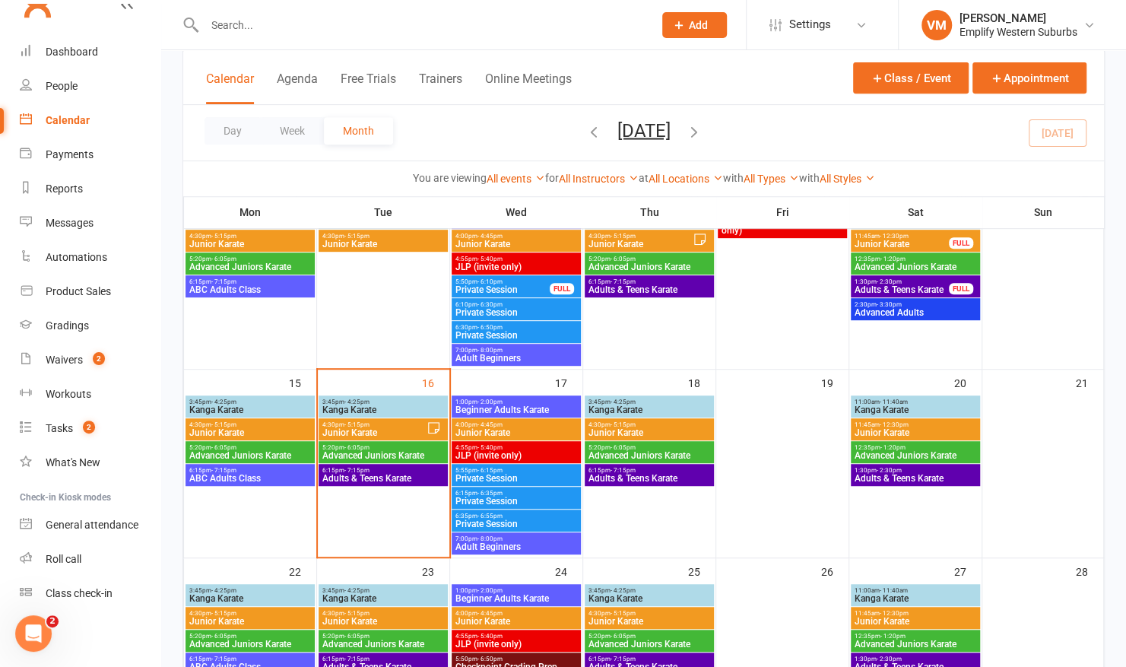
click at [473, 542] on span "Adult Beginners" at bounding box center [516, 546] width 123 height 9
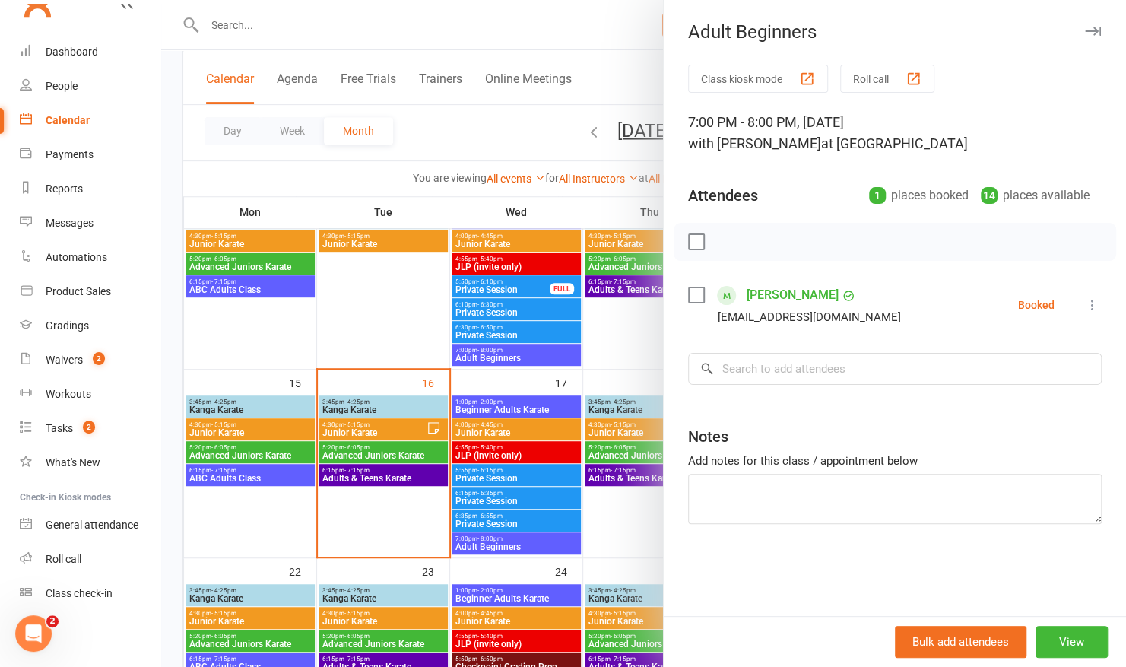
click at [535, 397] on div at bounding box center [643, 333] width 965 height 667
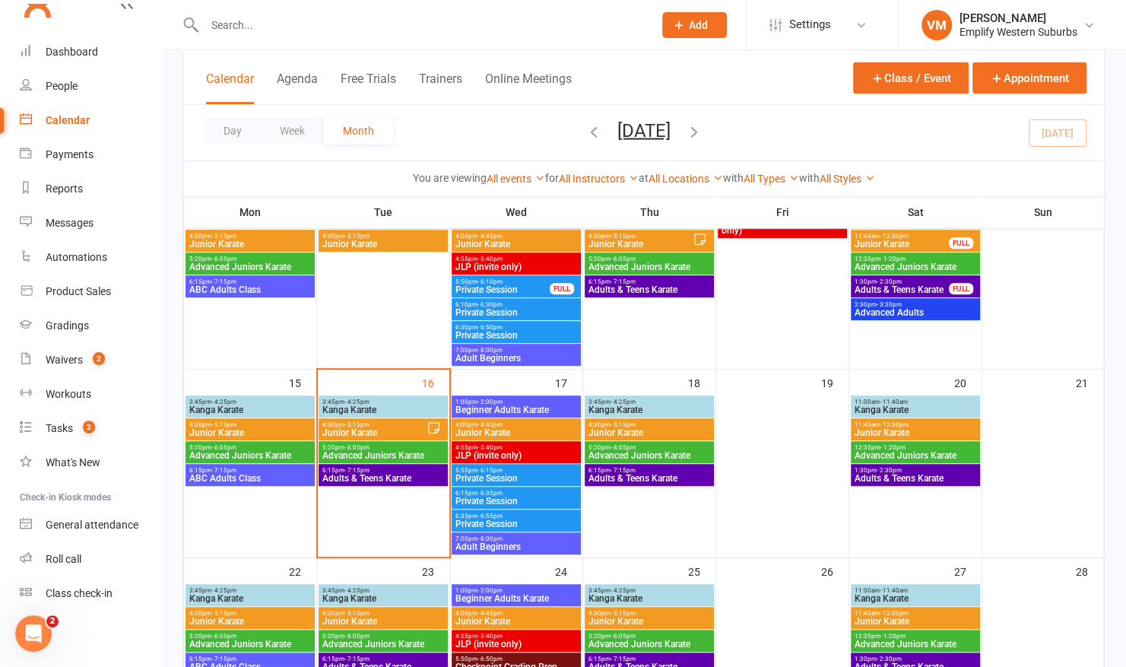
click at [535, 399] on span "1:00pm - 2:00pm" at bounding box center [516, 402] width 123 height 7
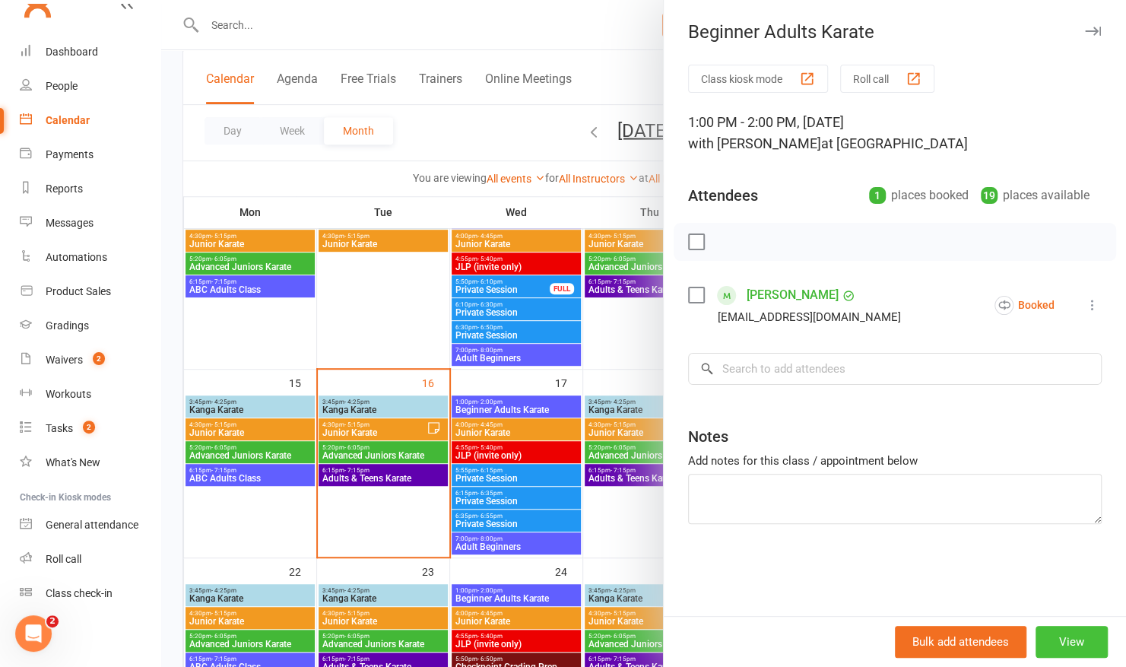
click at [1065, 637] on button "View" at bounding box center [1072, 642] width 72 height 32
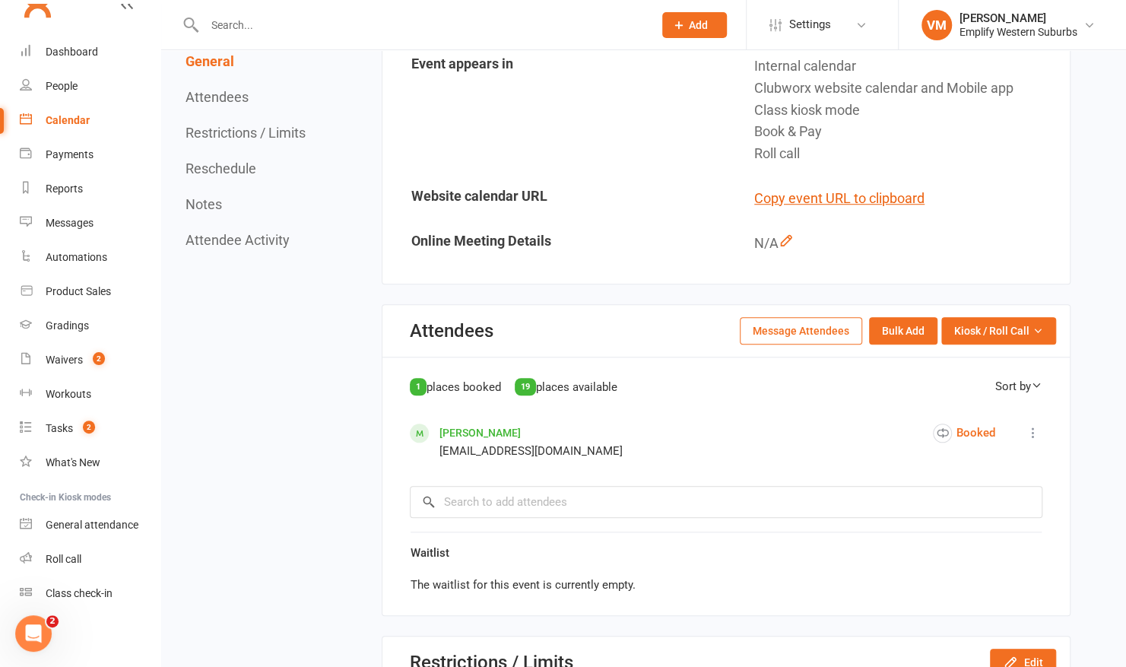
scroll to position [563, 0]
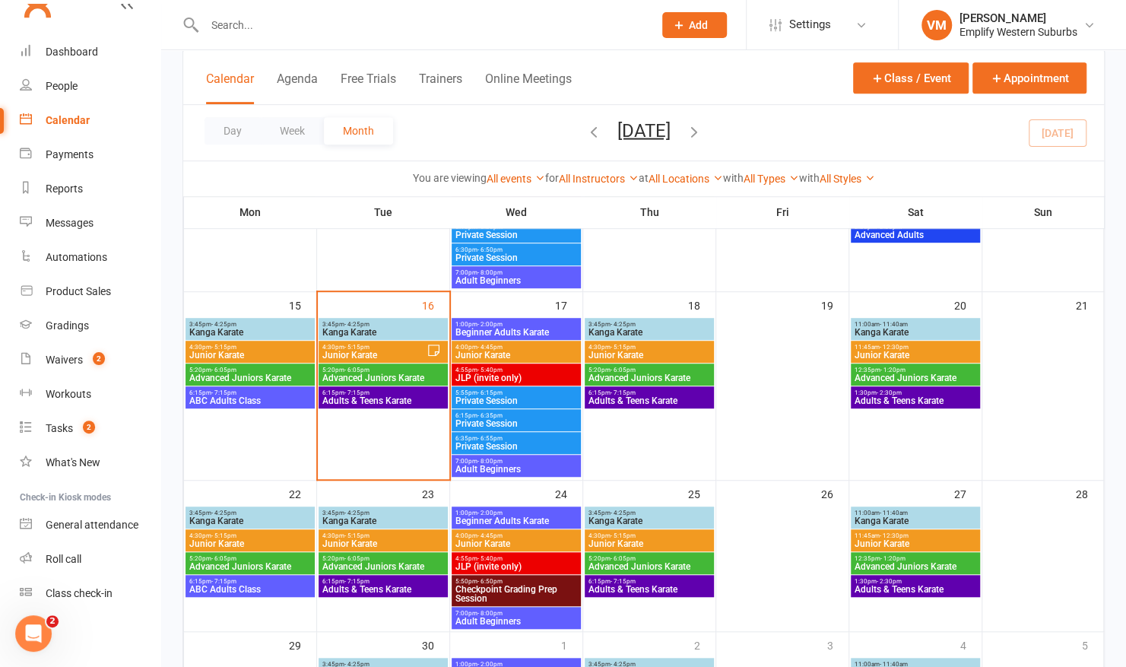
scroll to position [408, 0]
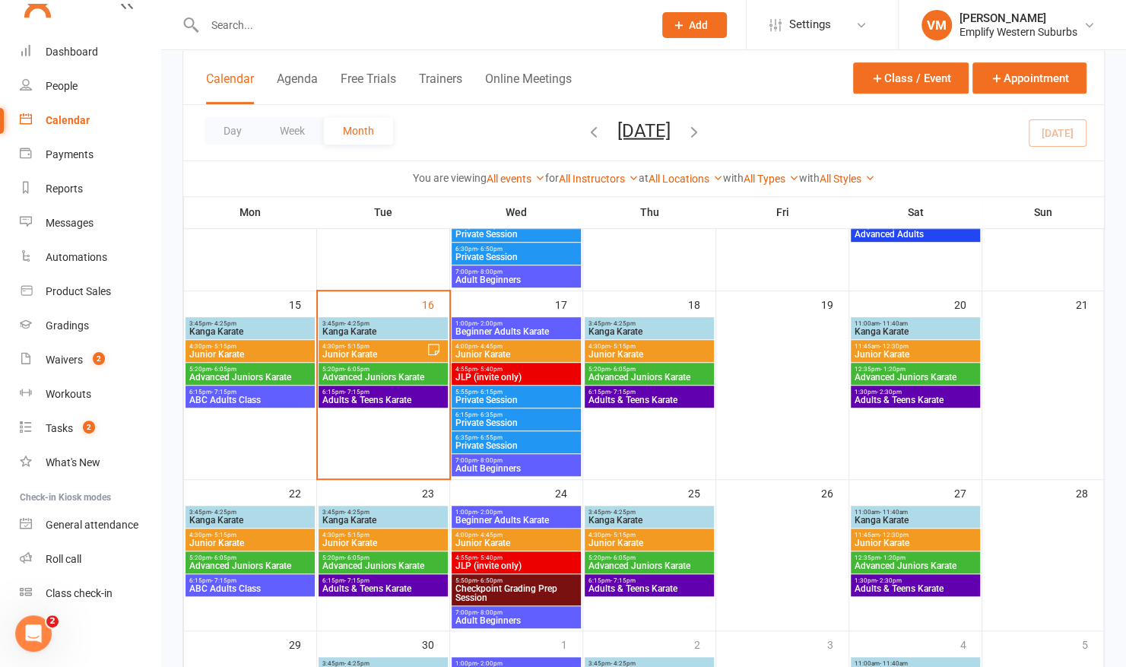
click at [628, 317] on div "3:45pm - 4:25pm Kanga Karate" at bounding box center [649, 328] width 129 height 22
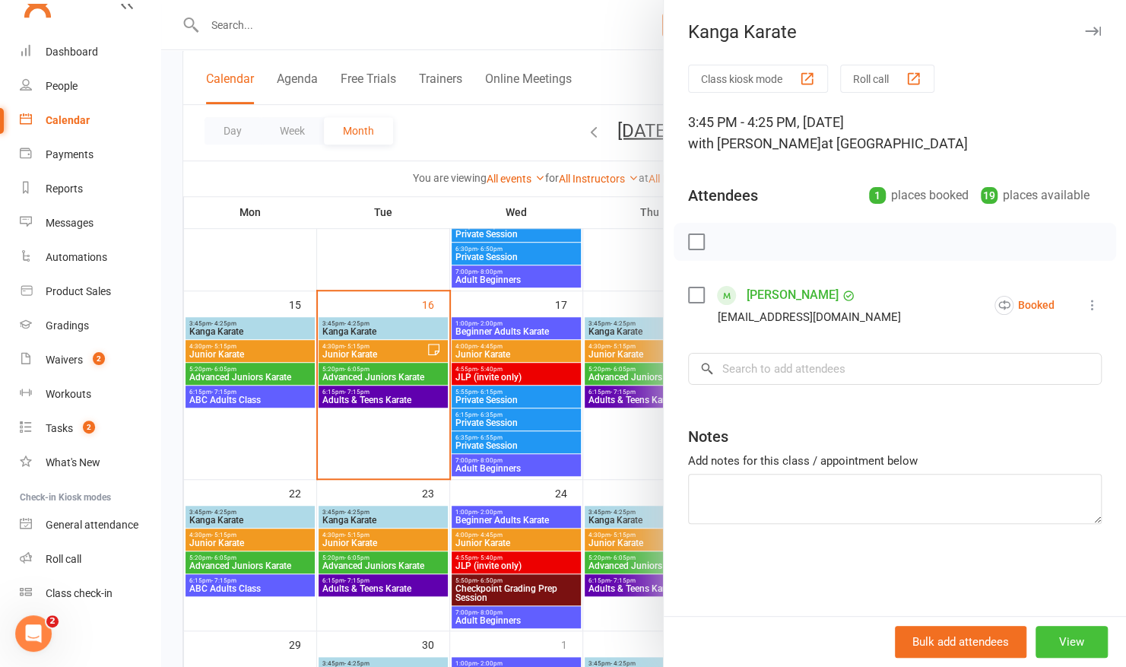
click at [1072, 643] on button "View" at bounding box center [1072, 642] width 72 height 32
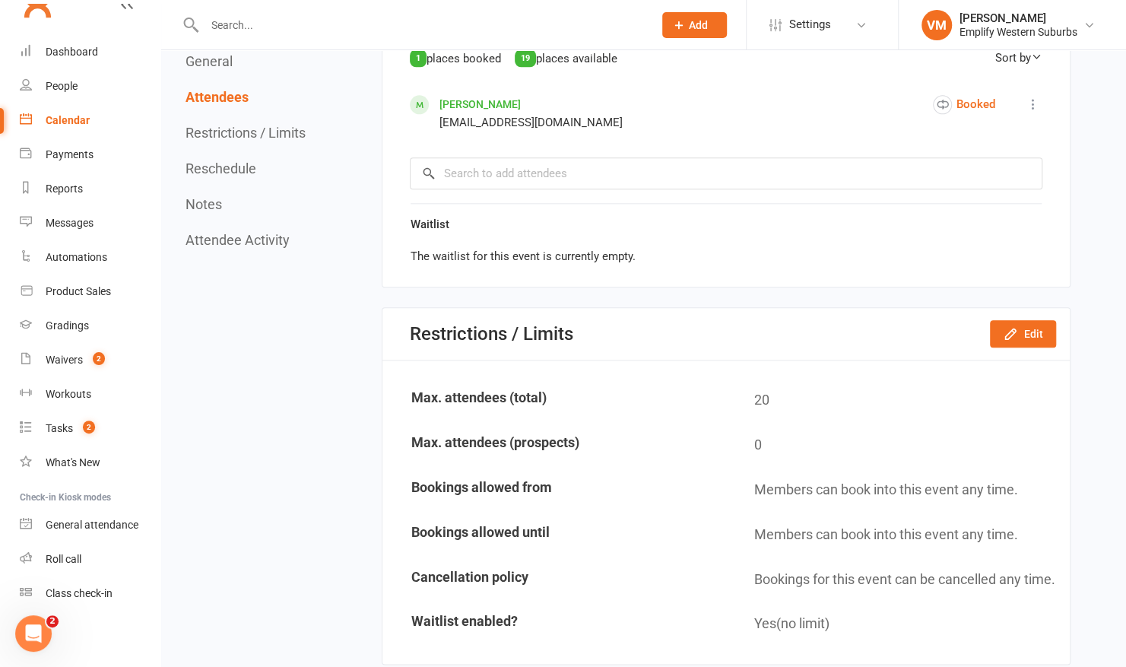
scroll to position [905, 0]
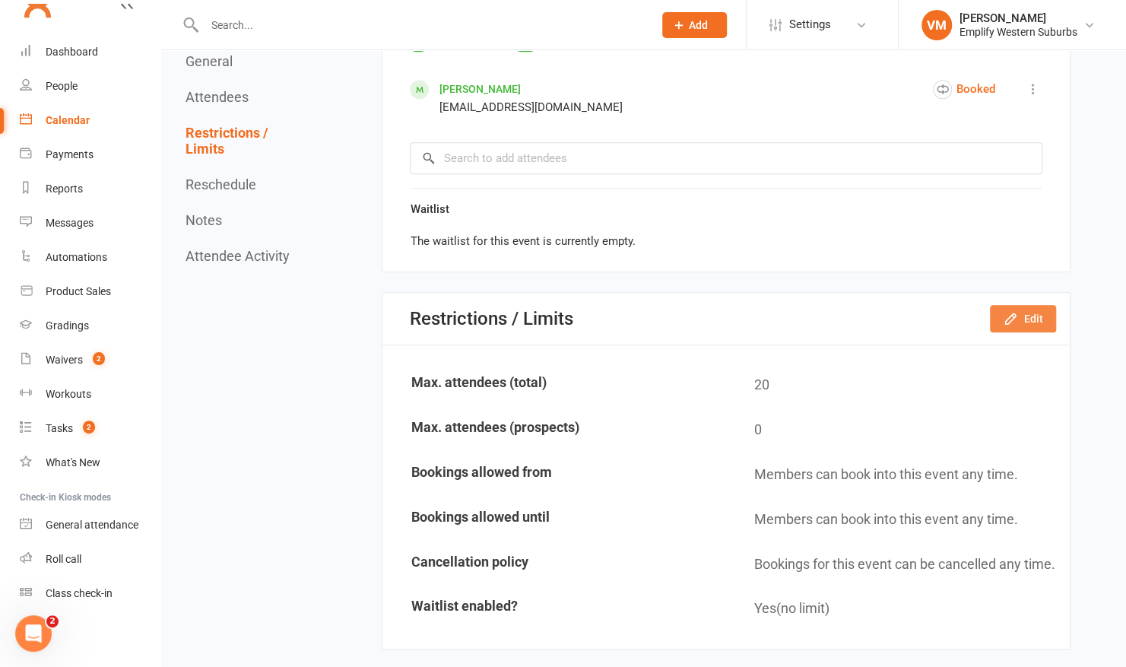
click at [1009, 313] on icon "button" at bounding box center [1010, 318] width 15 height 15
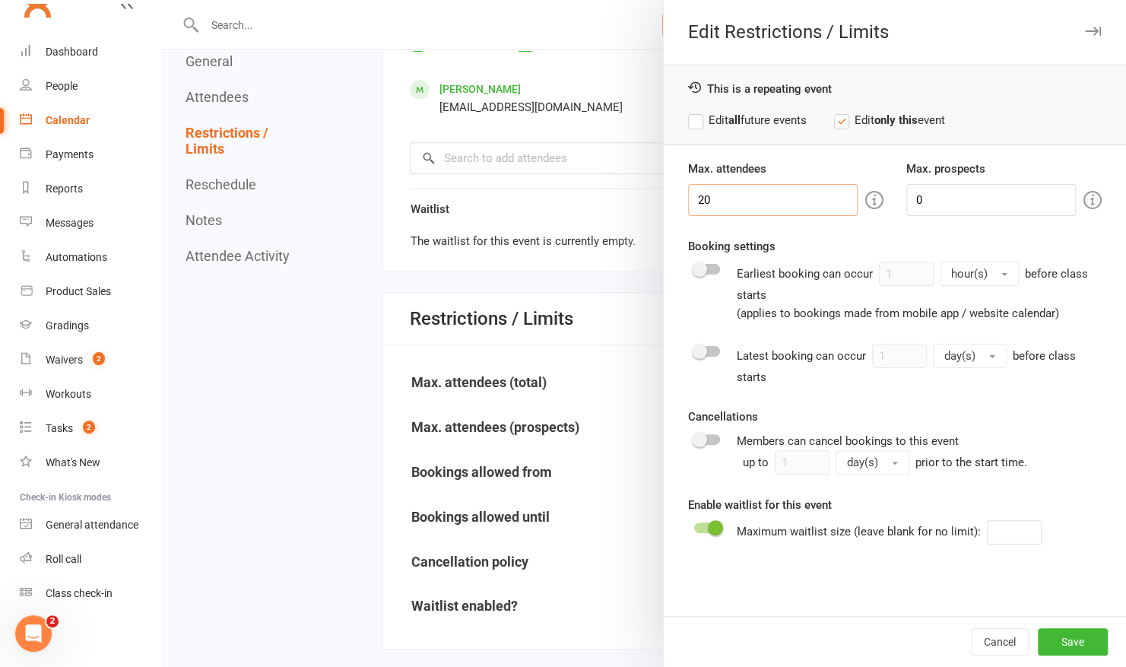
click at [784, 205] on input "20" at bounding box center [773, 200] width 170 height 32
type input "2"
type input "15"
click at [695, 123] on label "Edit all future events" at bounding box center [747, 120] width 119 height 18
click at [1069, 647] on button "Save" at bounding box center [1073, 641] width 70 height 27
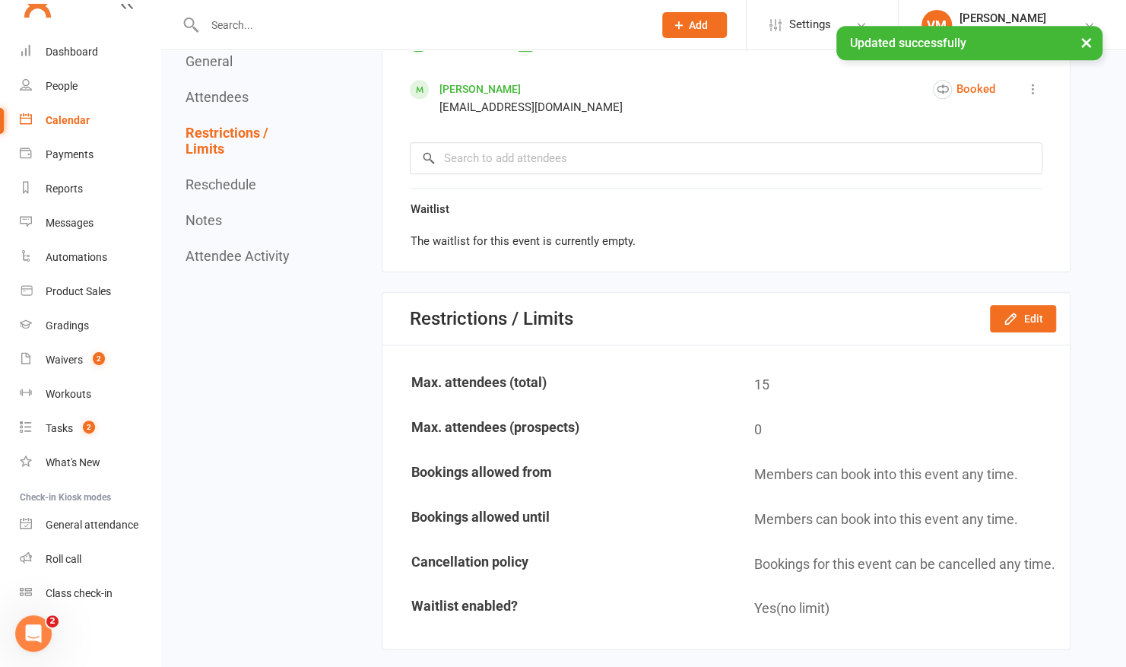
click at [62, 123] on div "Calendar" at bounding box center [68, 120] width 44 height 12
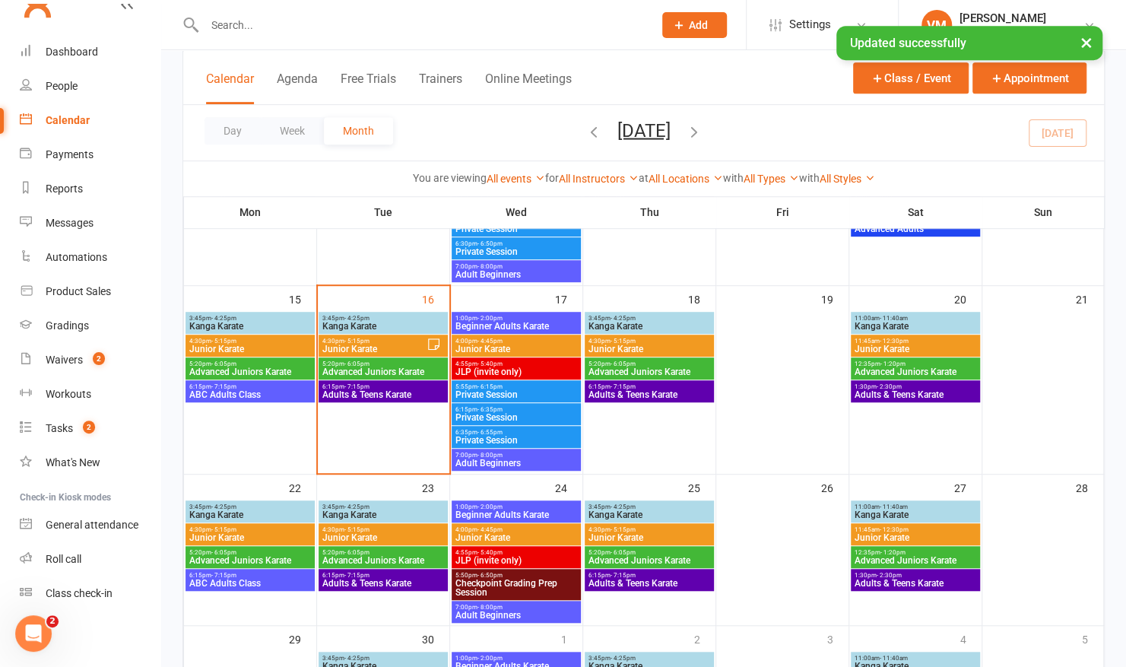
scroll to position [413, 0]
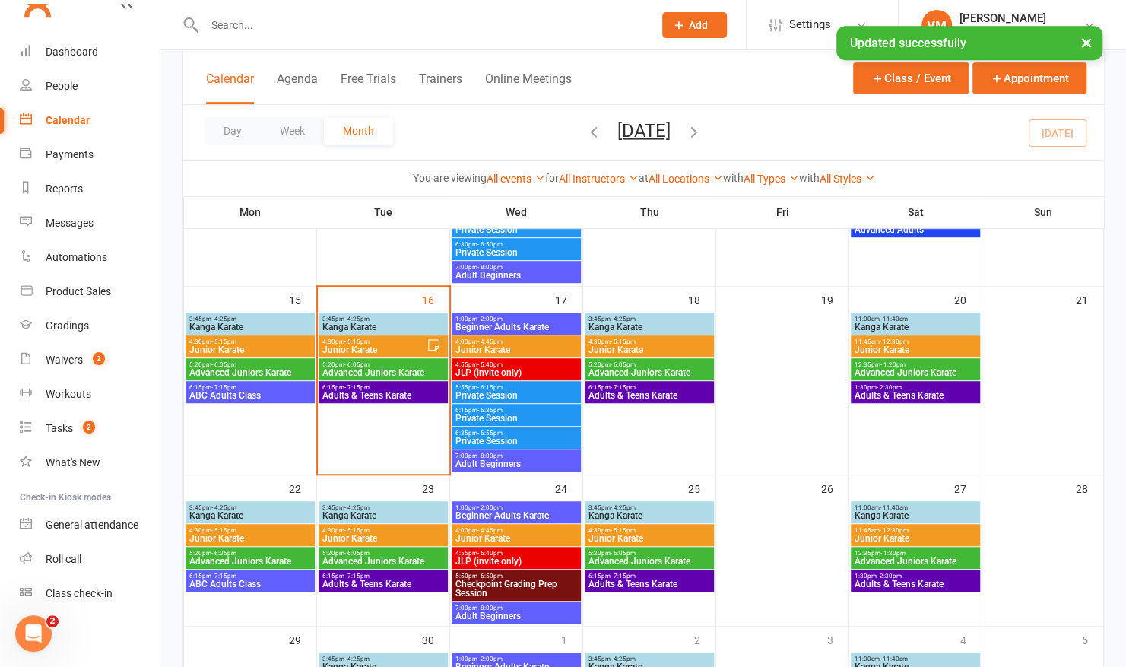
click at [650, 345] on span "Junior Karate" at bounding box center [649, 349] width 123 height 9
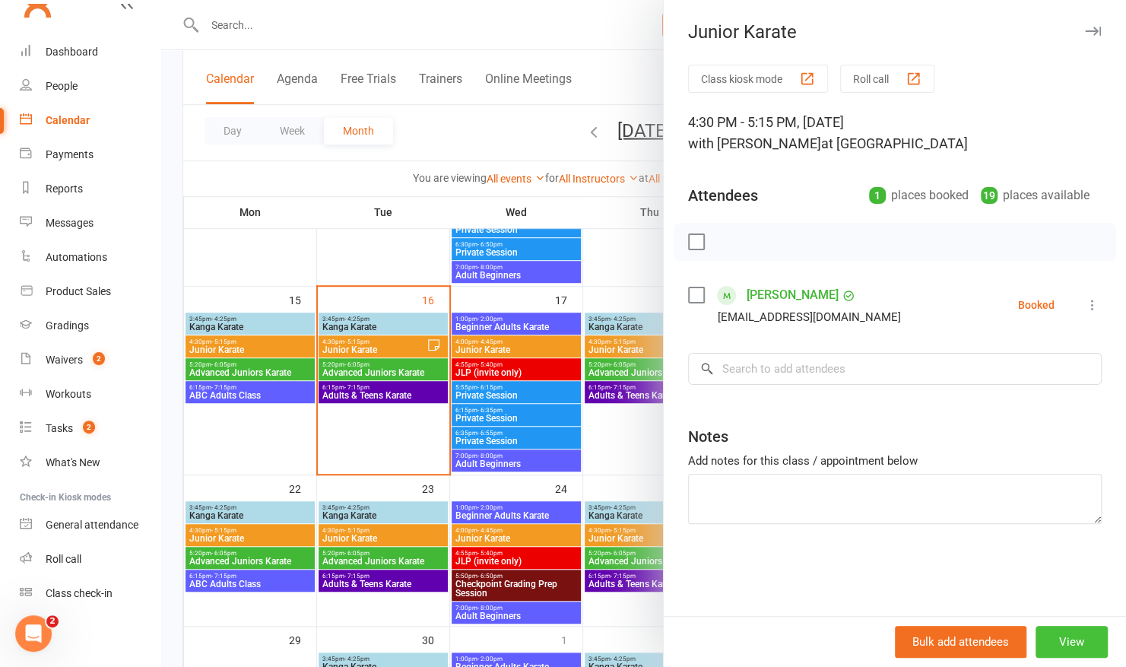
click at [1073, 634] on button "View" at bounding box center [1072, 642] width 72 height 32
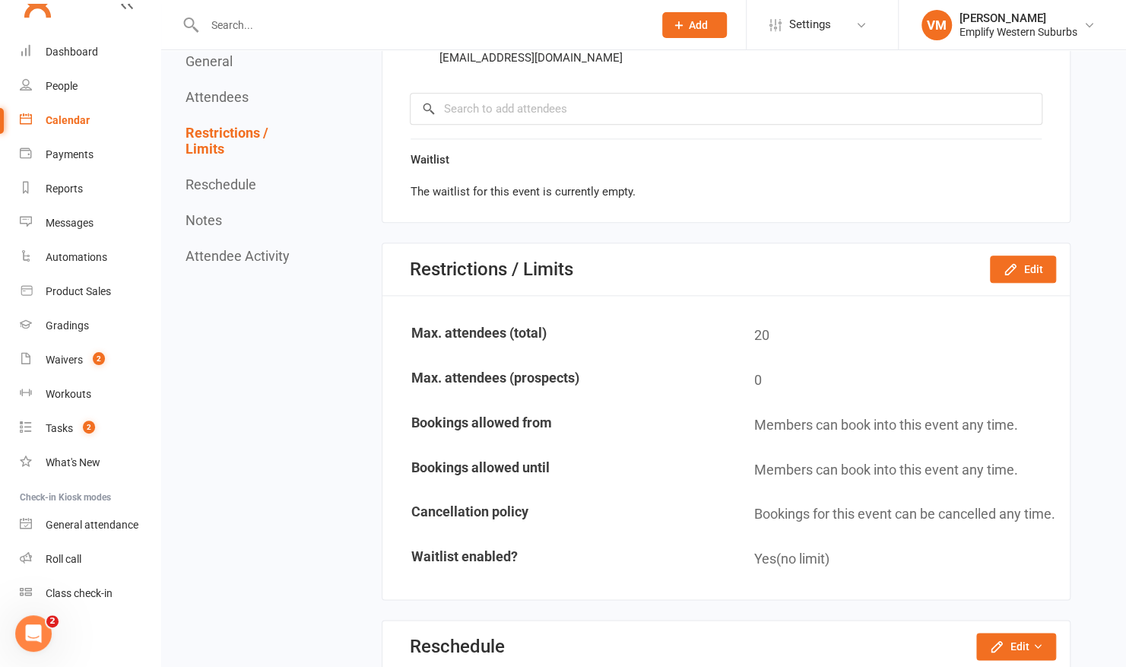
scroll to position [972, 0]
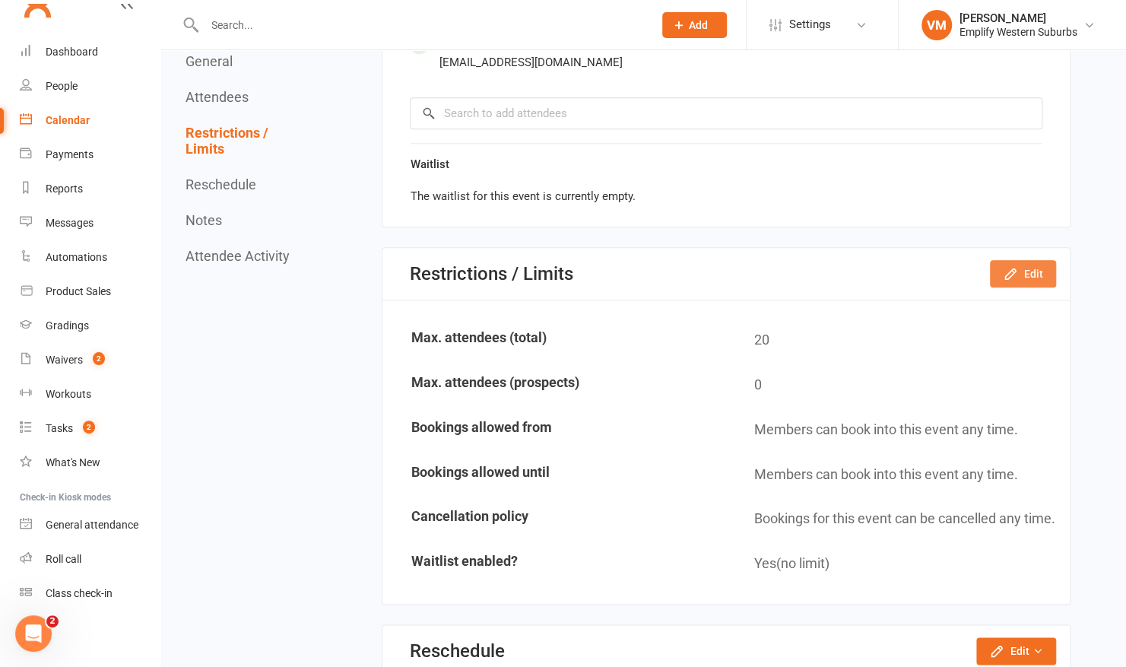
click at [1032, 278] on button "Edit" at bounding box center [1023, 273] width 66 height 27
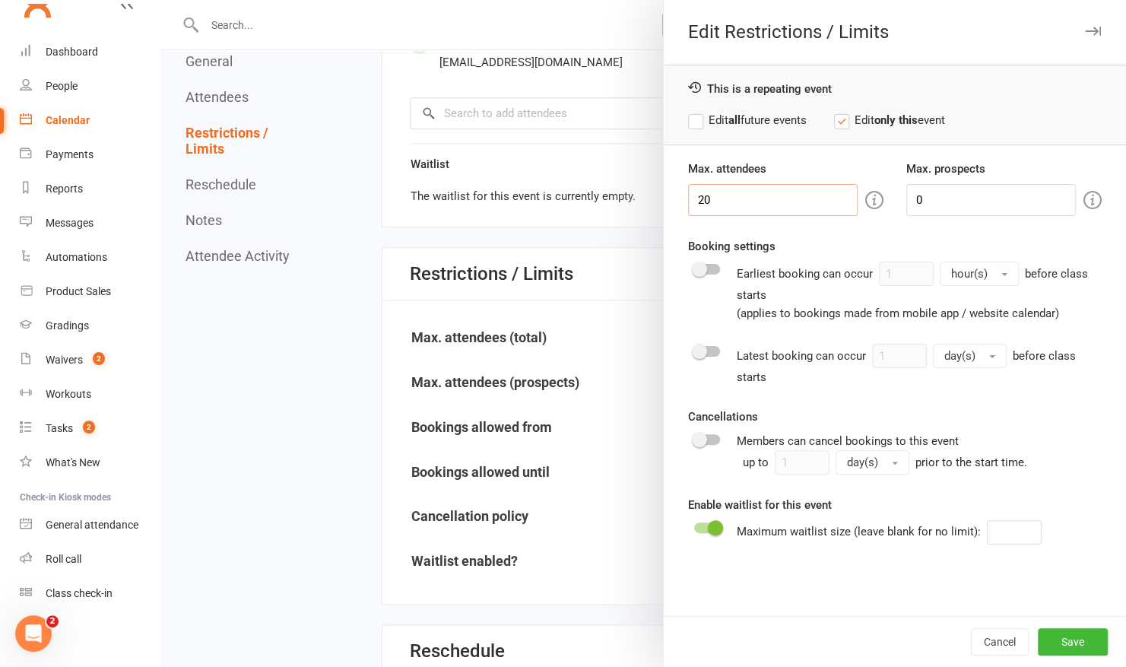
click at [781, 199] on input "20" at bounding box center [773, 200] width 170 height 32
type input "2"
type input "15"
click at [1062, 639] on button "Save" at bounding box center [1073, 641] width 70 height 27
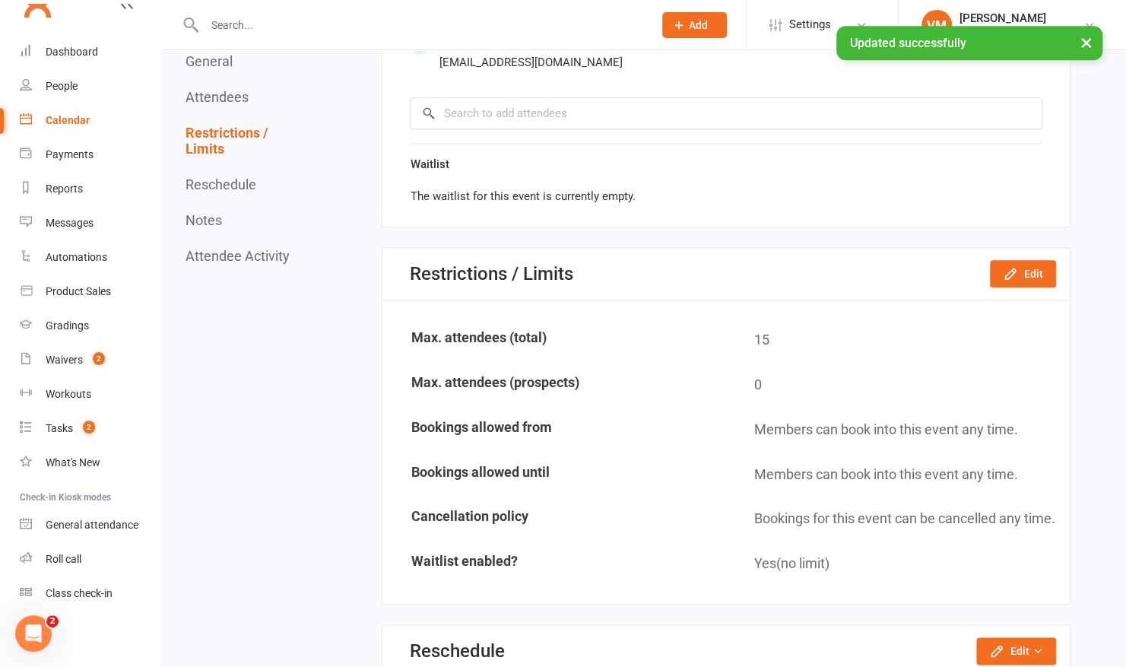
click at [68, 120] on div "Calendar" at bounding box center [68, 120] width 44 height 12
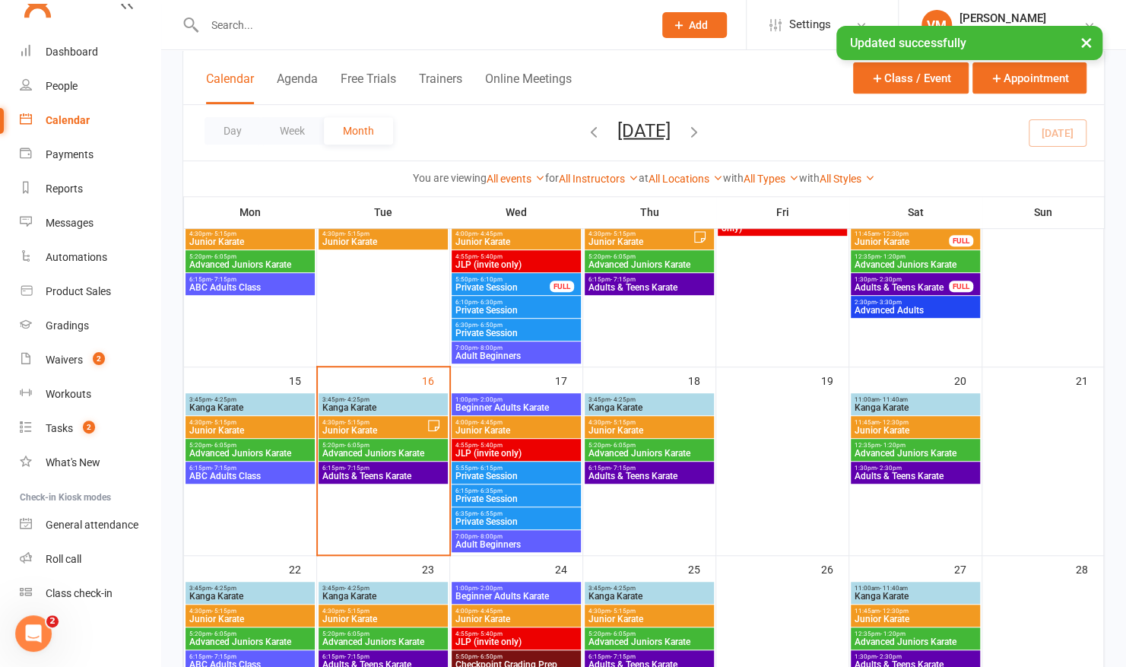
scroll to position [348, 0]
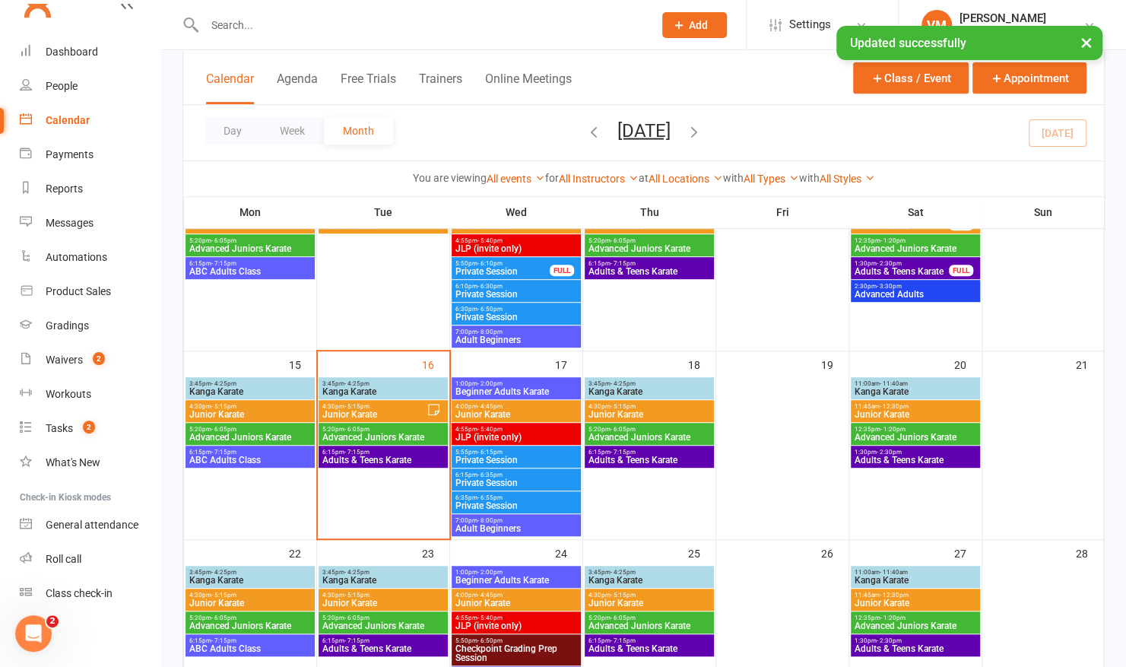
click at [611, 433] on span "Advanced Juniors Karate" at bounding box center [649, 437] width 123 height 9
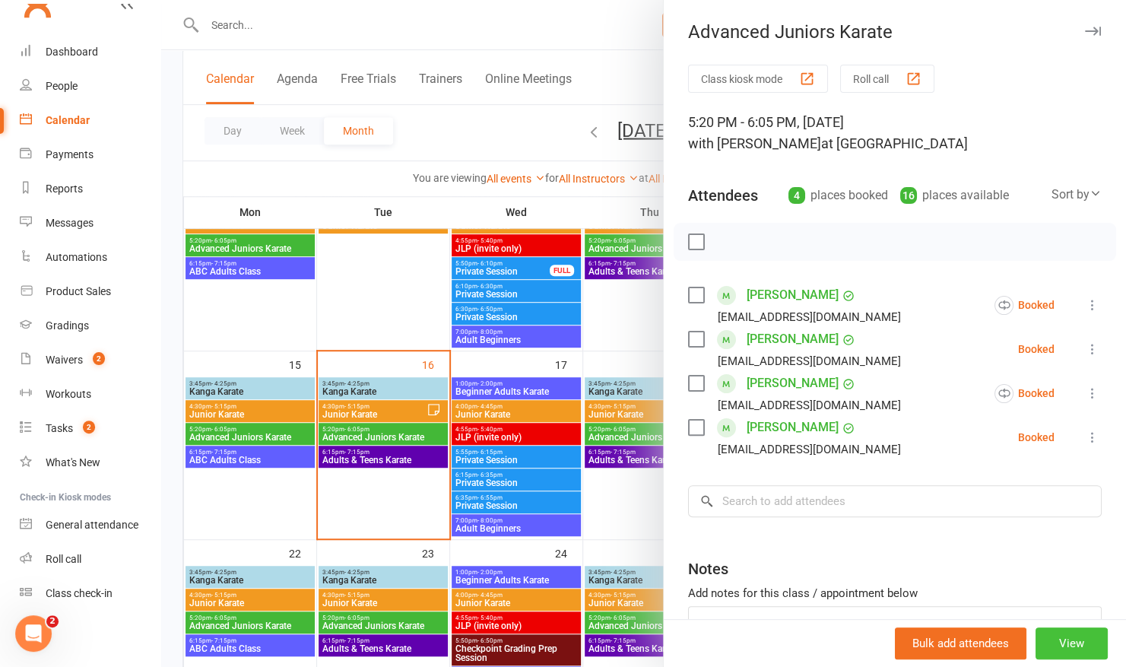
click at [1045, 637] on button "View" at bounding box center [1072, 644] width 72 height 32
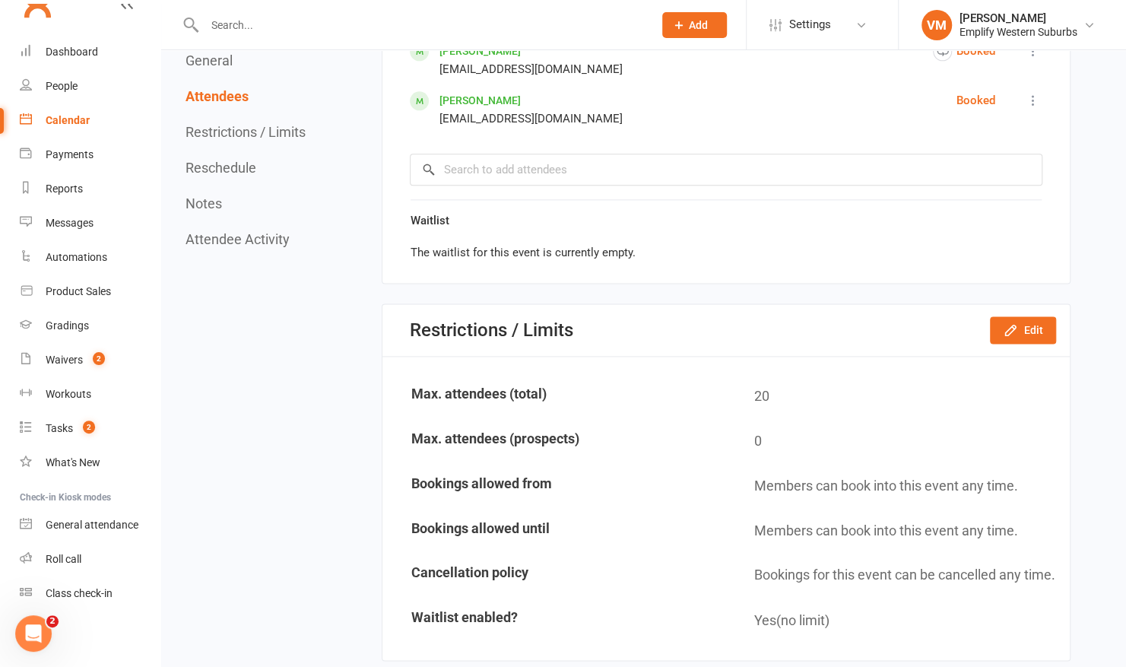
scroll to position [1063, 0]
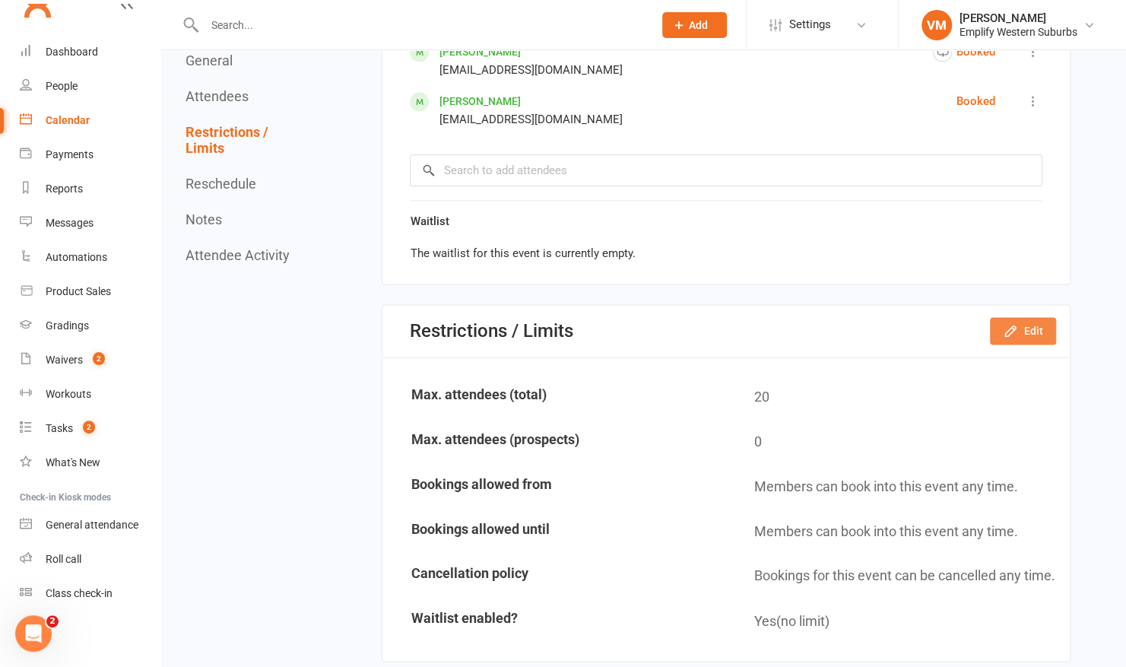
click at [1026, 332] on button "Edit" at bounding box center [1023, 330] width 66 height 27
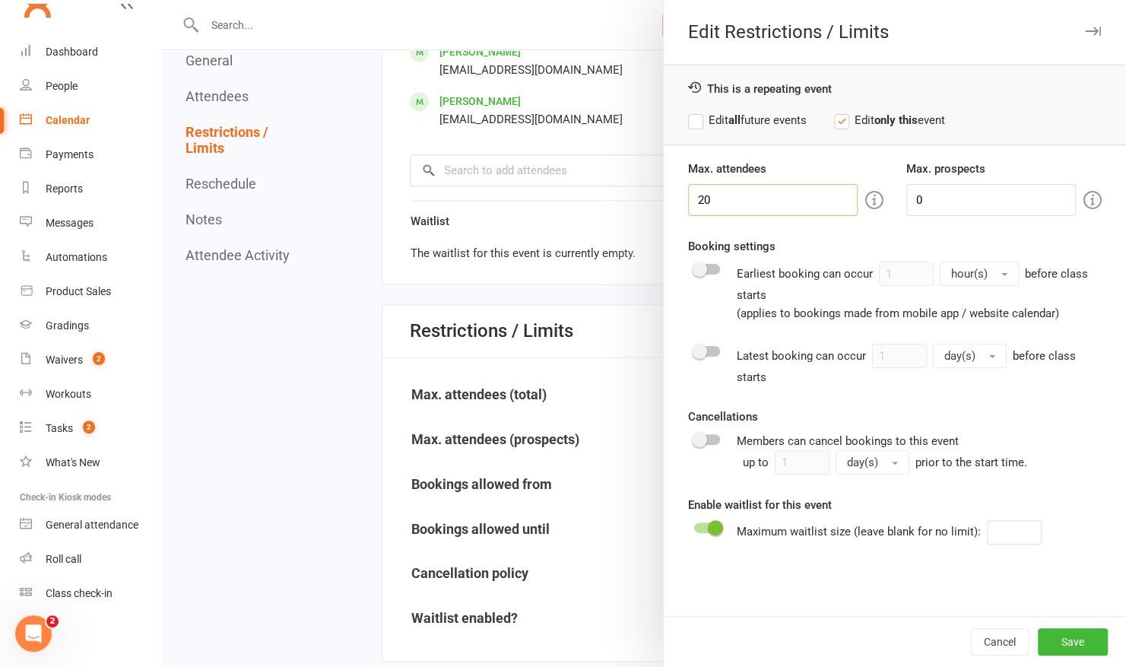
click at [758, 199] on input "20" at bounding box center [773, 200] width 170 height 32
type input "15"
click at [694, 117] on label "Edit all future events" at bounding box center [747, 120] width 119 height 18
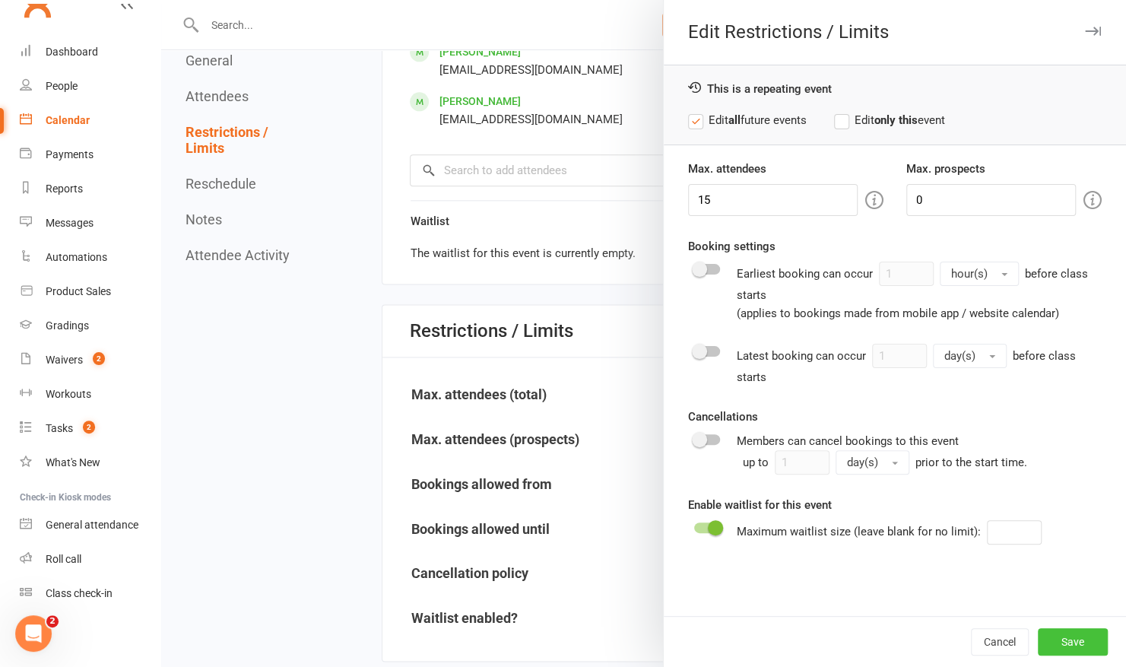
click at [1076, 640] on button "Save" at bounding box center [1073, 641] width 70 height 27
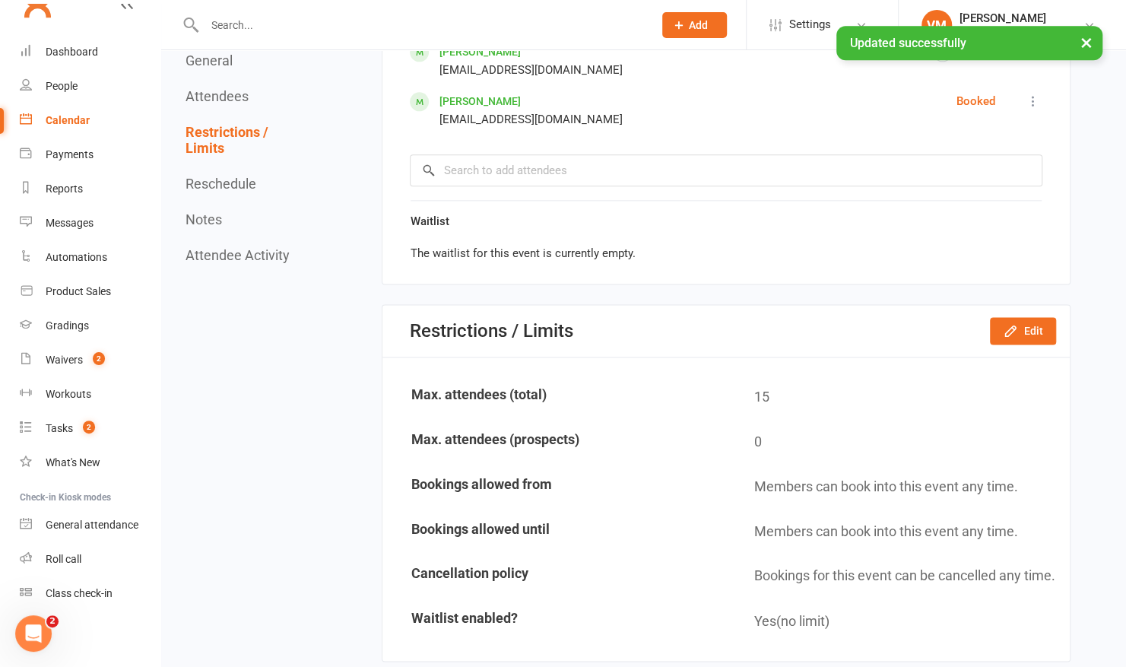
click at [69, 120] on div "Calendar" at bounding box center [68, 120] width 44 height 12
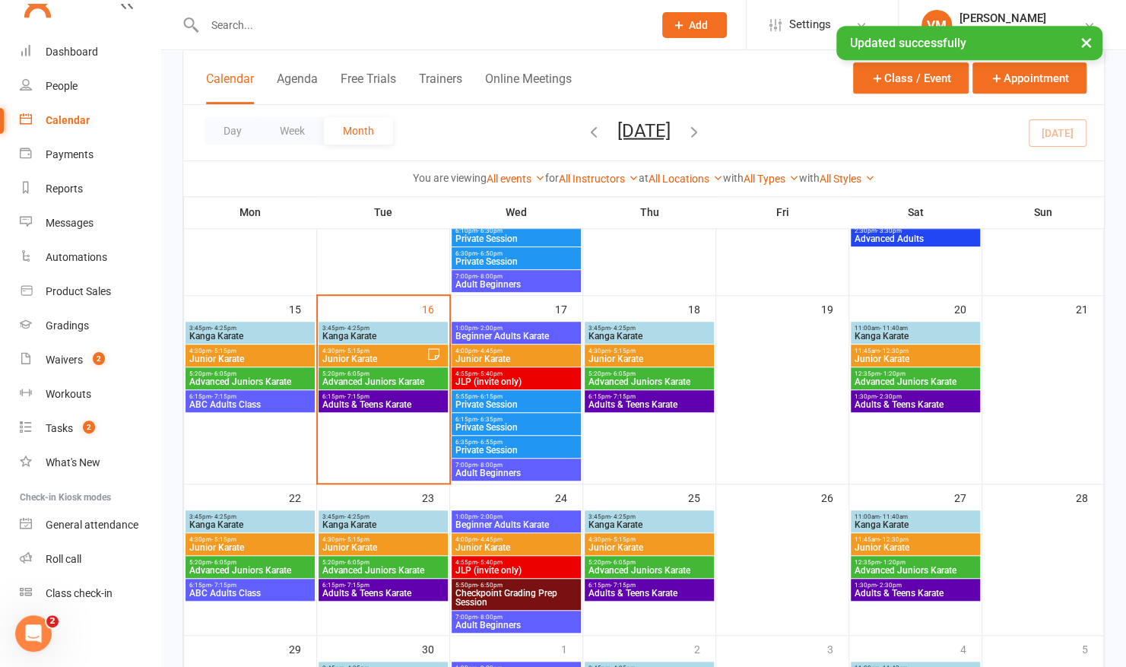
scroll to position [403, 0]
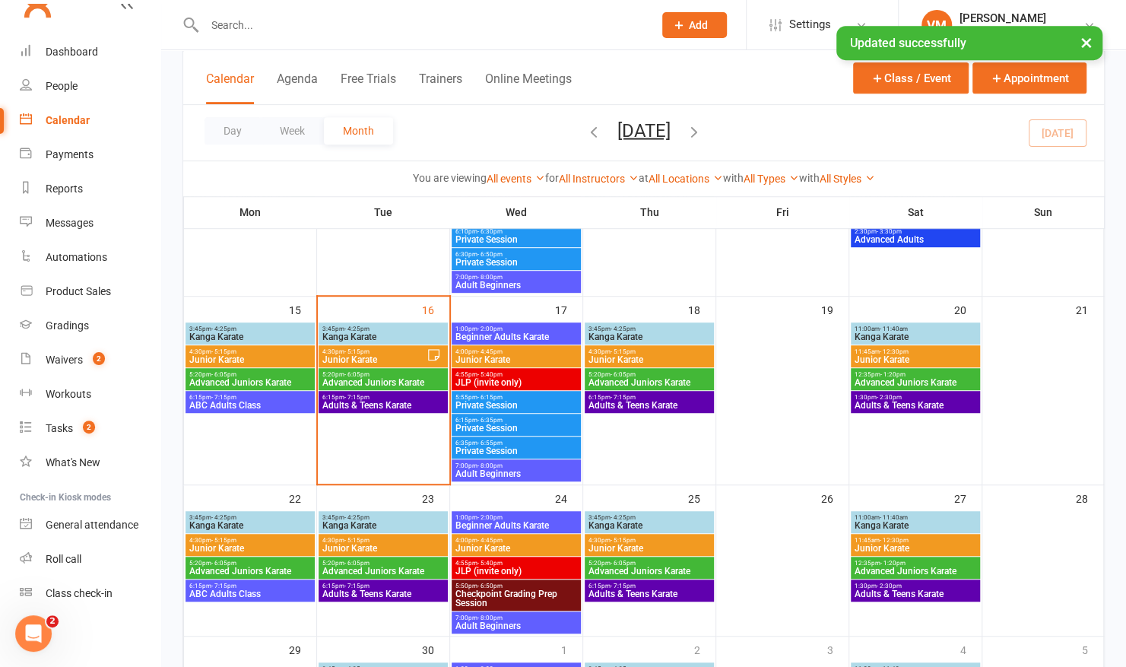
click at [647, 342] on div "3:45pm - 4:25pm Kanga Karate" at bounding box center [649, 333] width 129 height 22
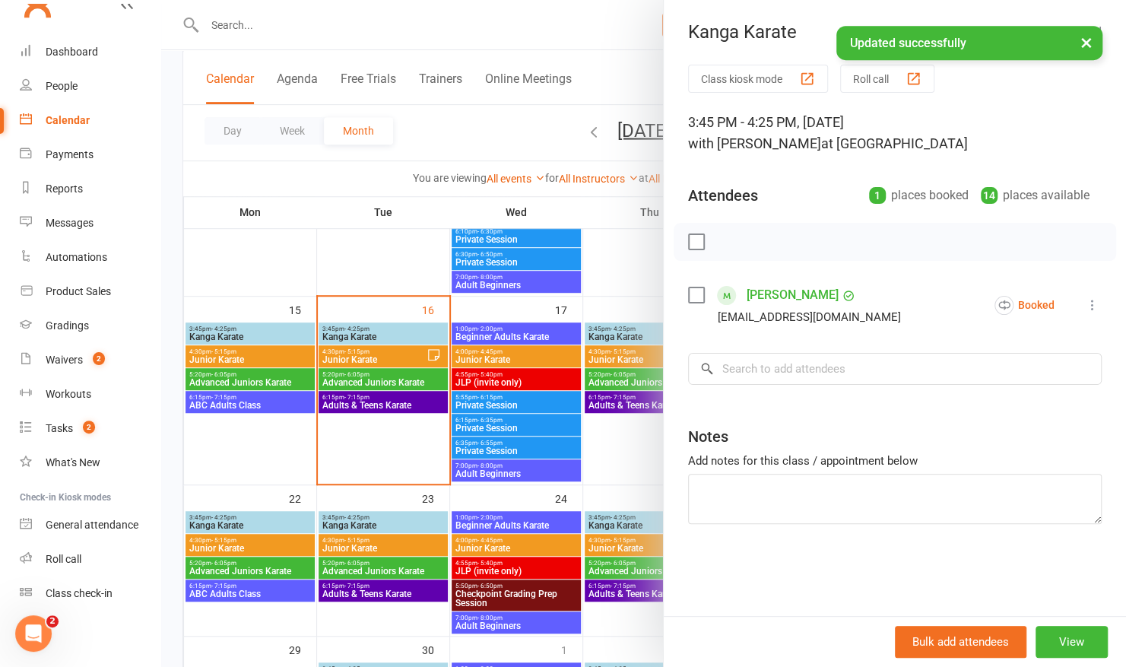
click at [630, 343] on div at bounding box center [643, 333] width 965 height 667
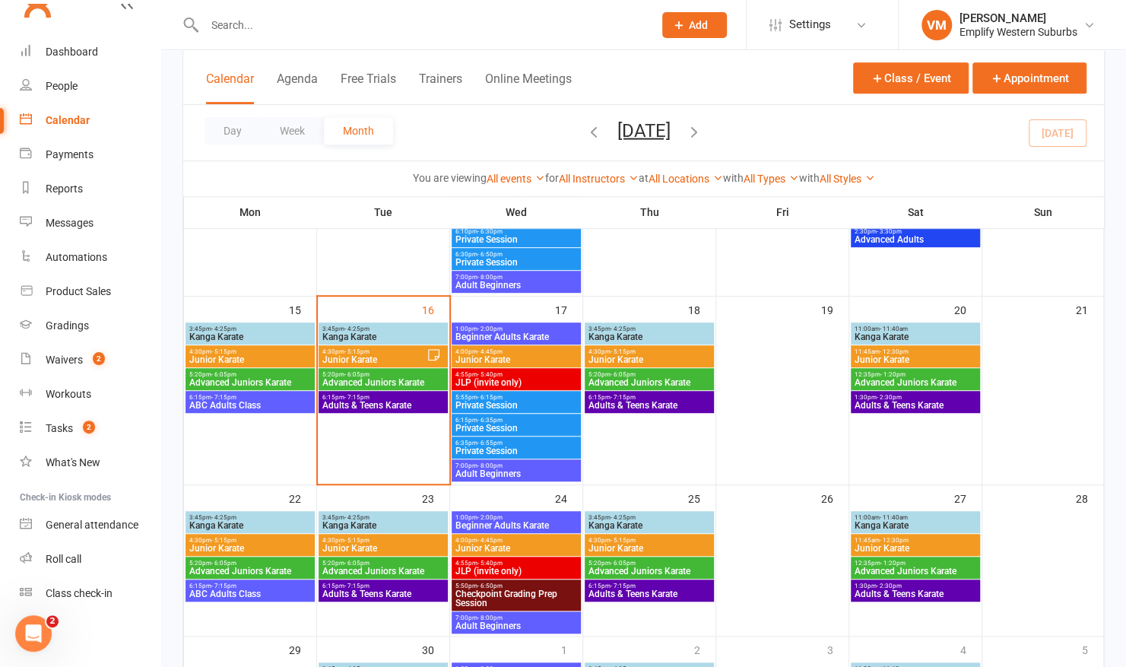
click at [627, 348] on span "- 5:15pm" at bounding box center [623, 351] width 25 height 7
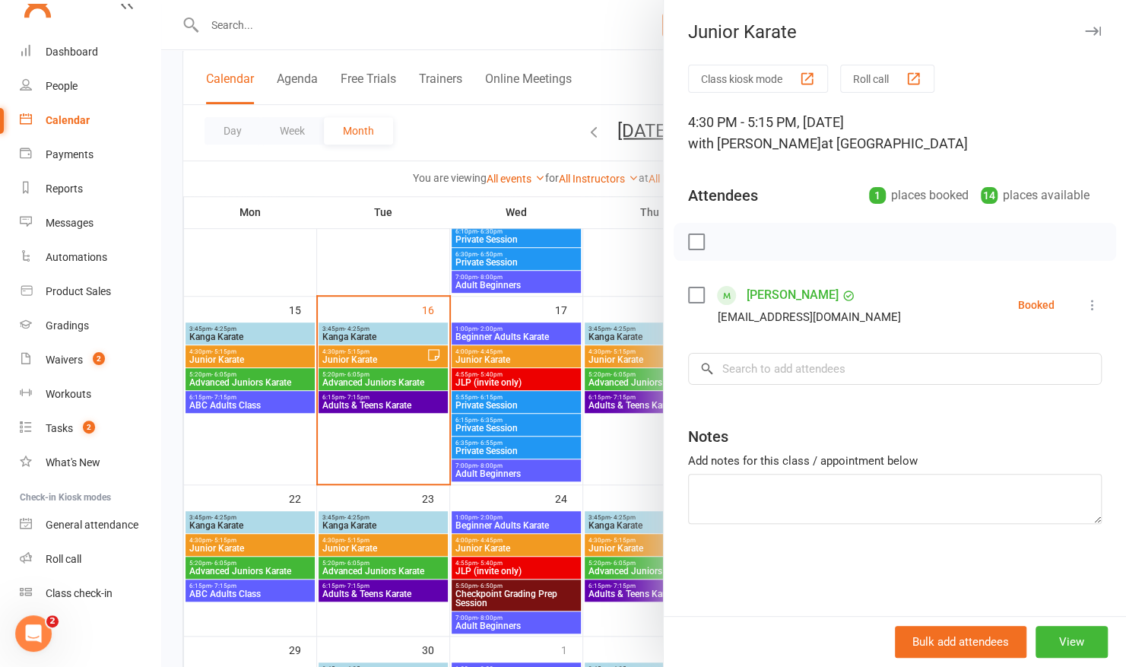
click at [625, 368] on div at bounding box center [643, 333] width 965 height 667
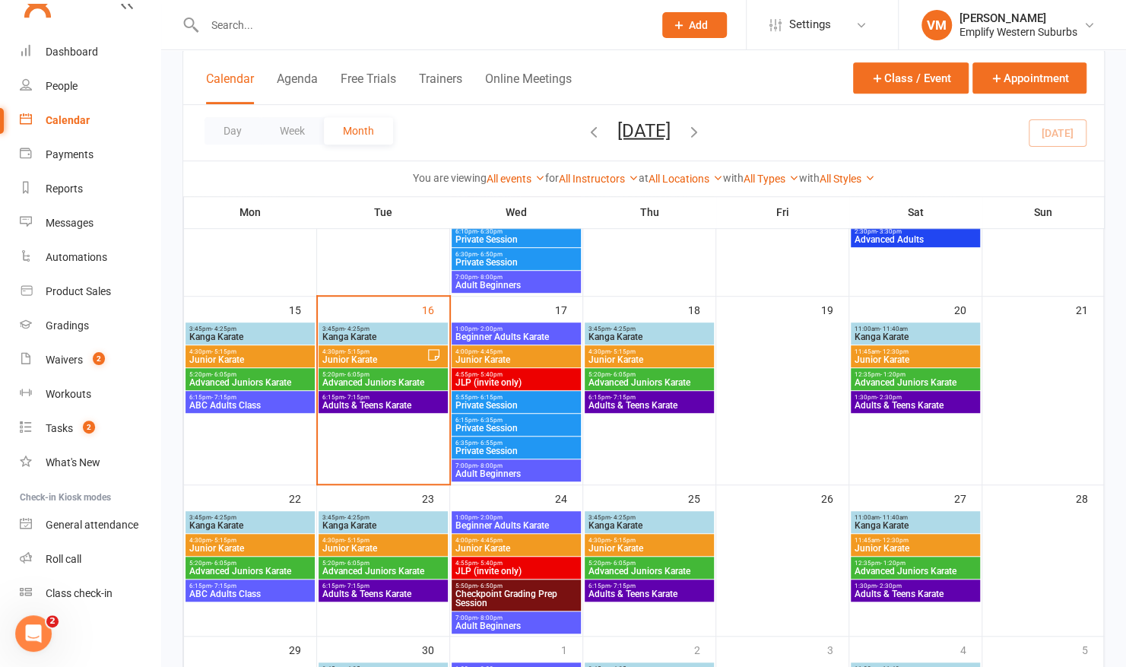
click at [622, 378] on span "Advanced Juniors Karate" at bounding box center [649, 382] width 123 height 9
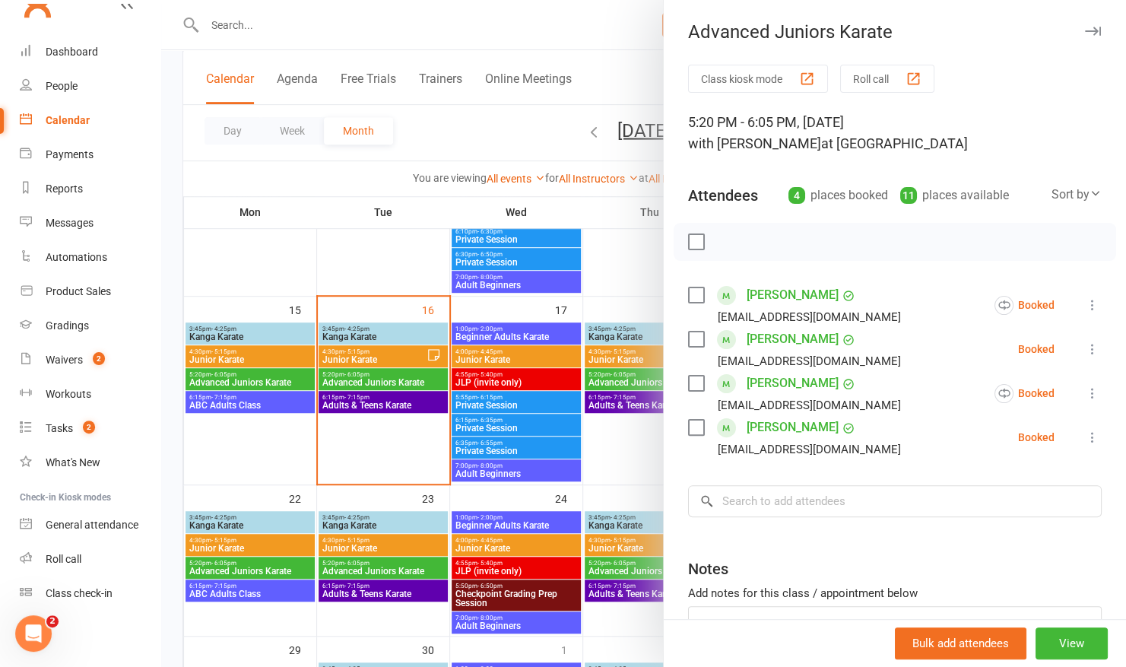
click at [612, 392] on div at bounding box center [643, 333] width 965 height 667
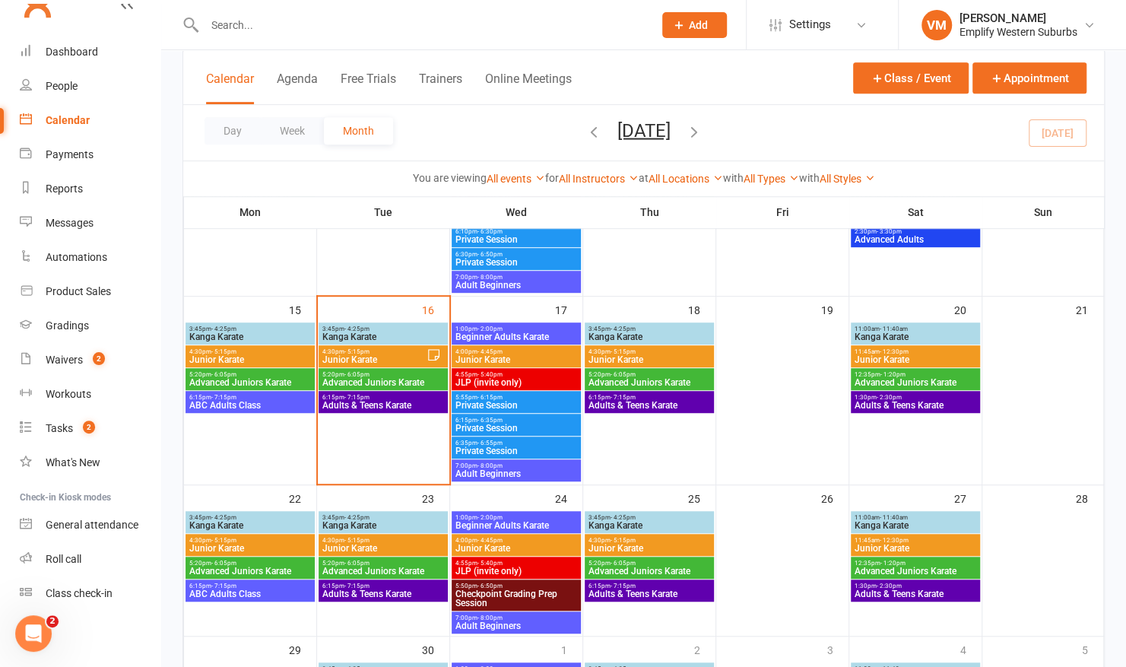
click at [645, 522] on span "Kanga Karate" at bounding box center [649, 525] width 123 height 9
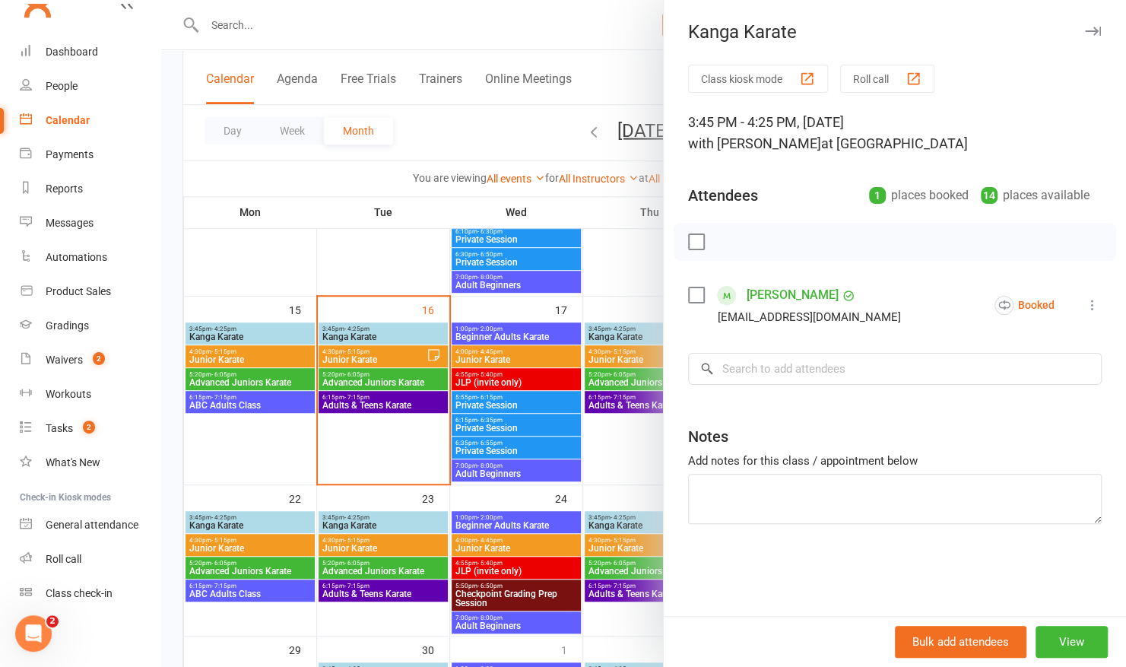
click at [628, 523] on div at bounding box center [643, 333] width 965 height 667
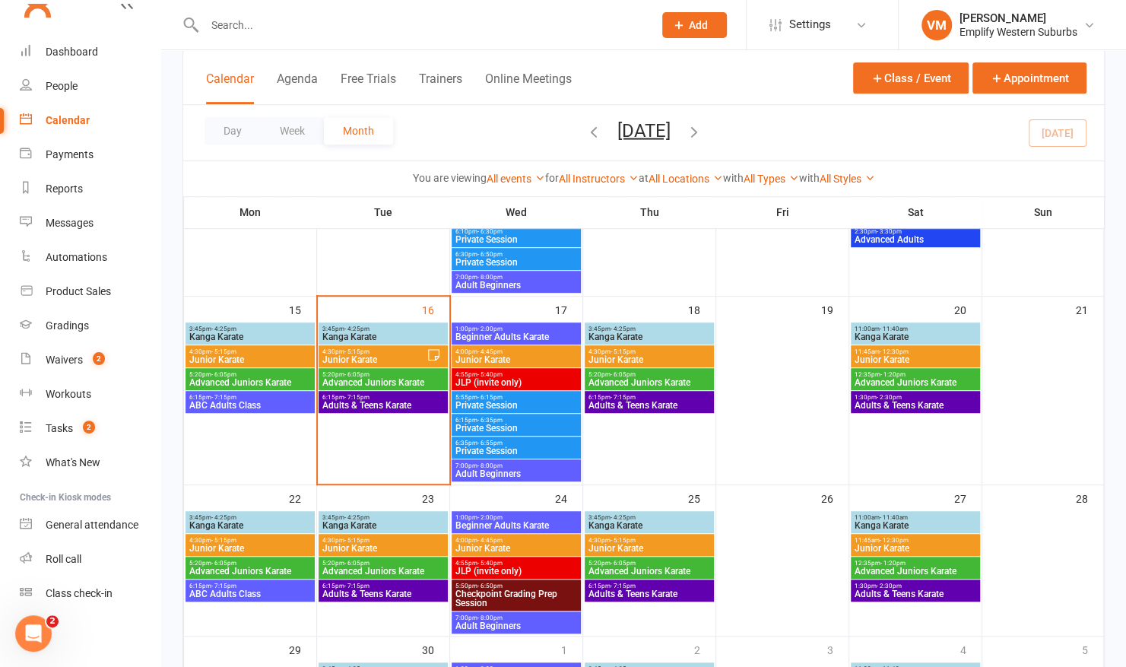
click at [623, 545] on span "Junior Karate" at bounding box center [649, 548] width 123 height 9
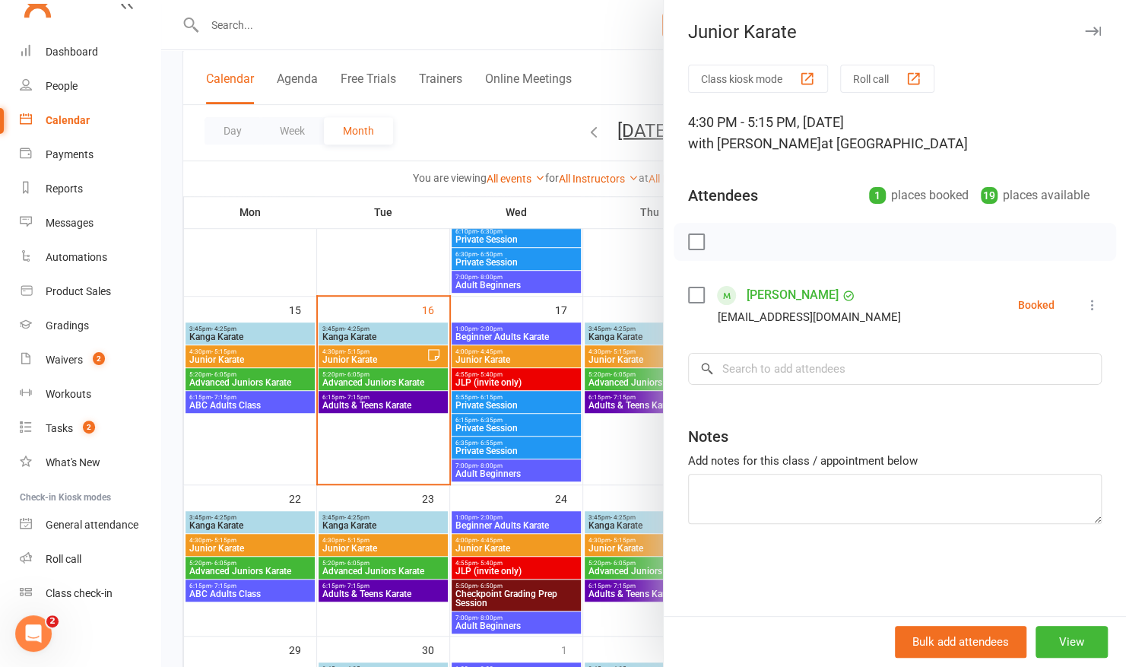
click at [621, 538] on div at bounding box center [643, 333] width 965 height 667
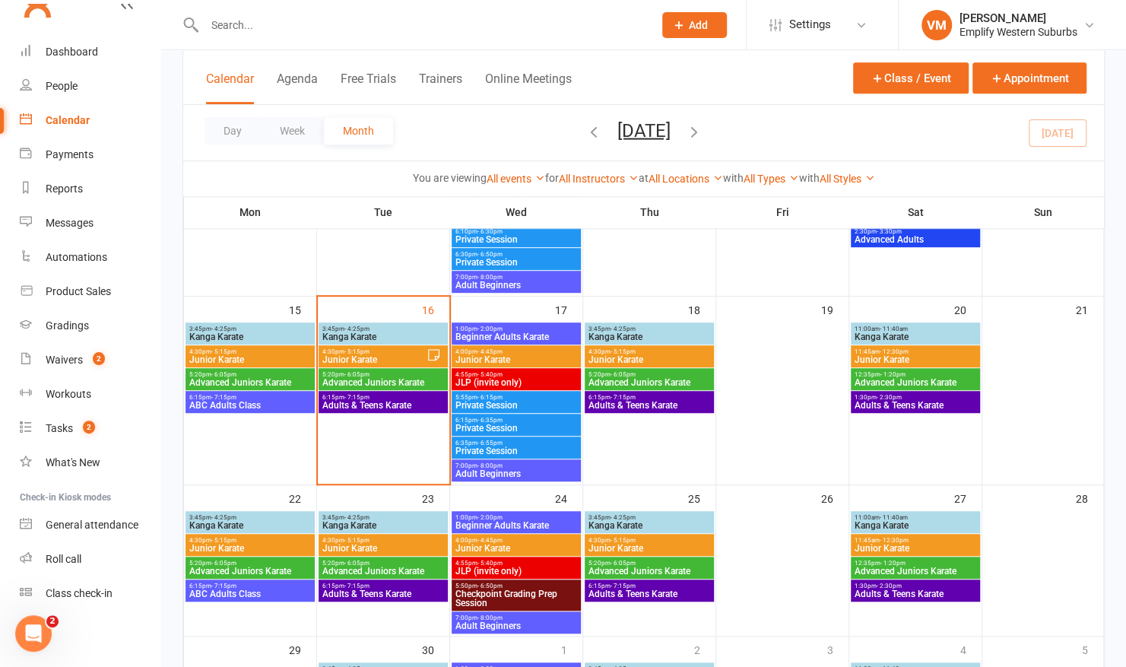
click at [633, 518] on span "- 4:25pm" at bounding box center [623, 517] width 25 height 7
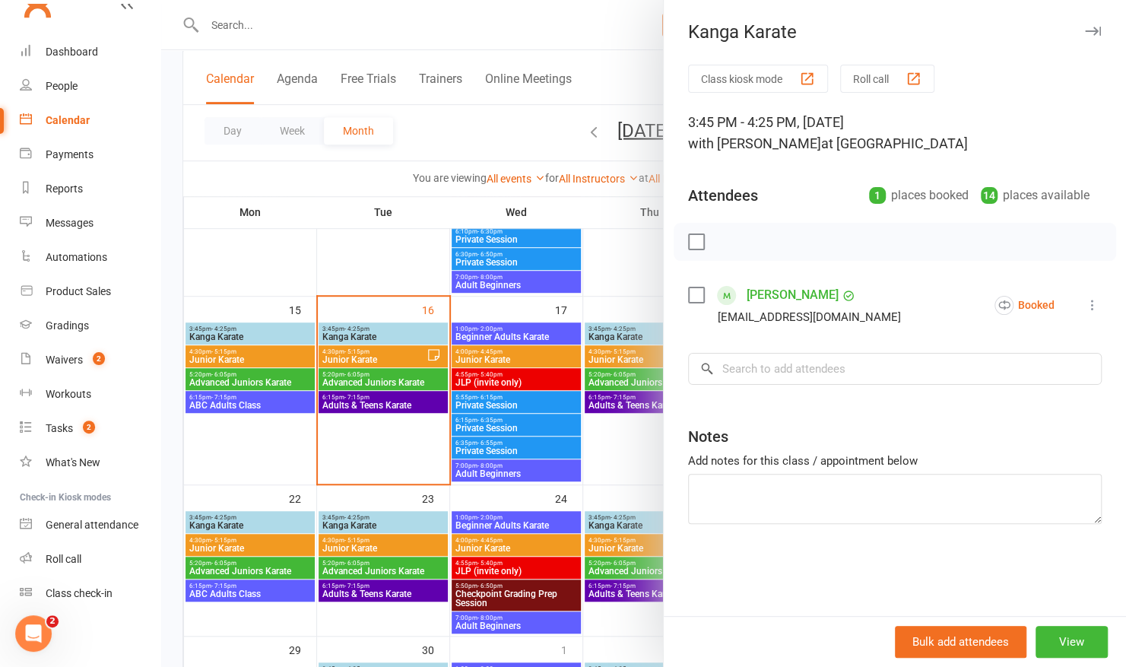
click at [623, 528] on div at bounding box center [643, 333] width 965 height 667
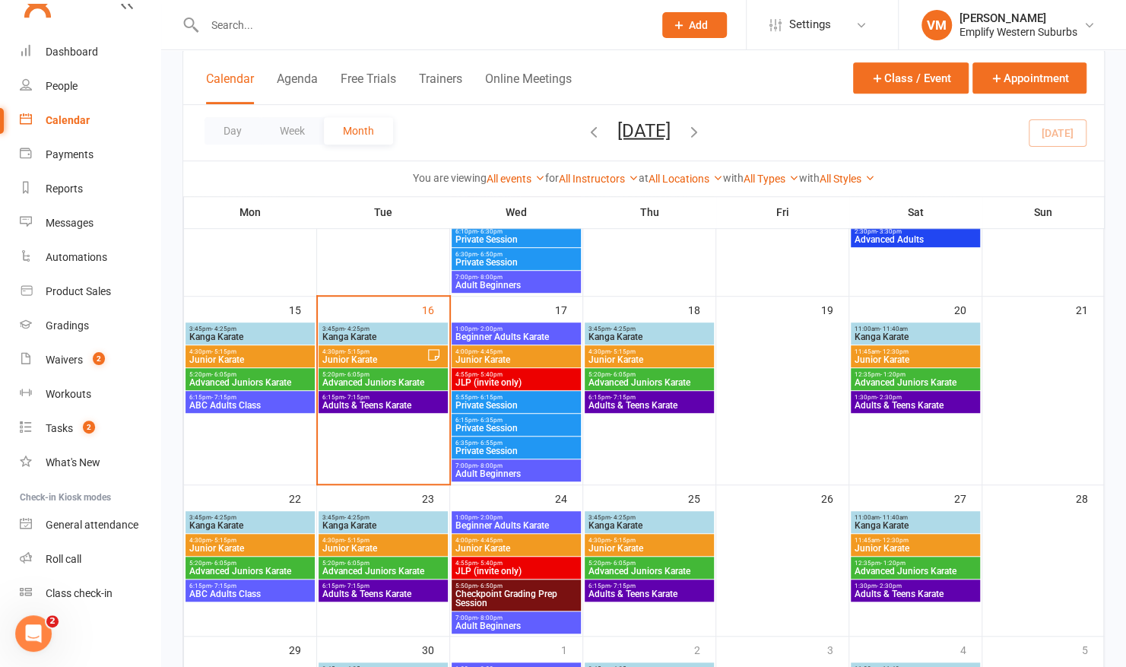
click at [612, 542] on span "- 5:15pm" at bounding box center [623, 540] width 25 height 7
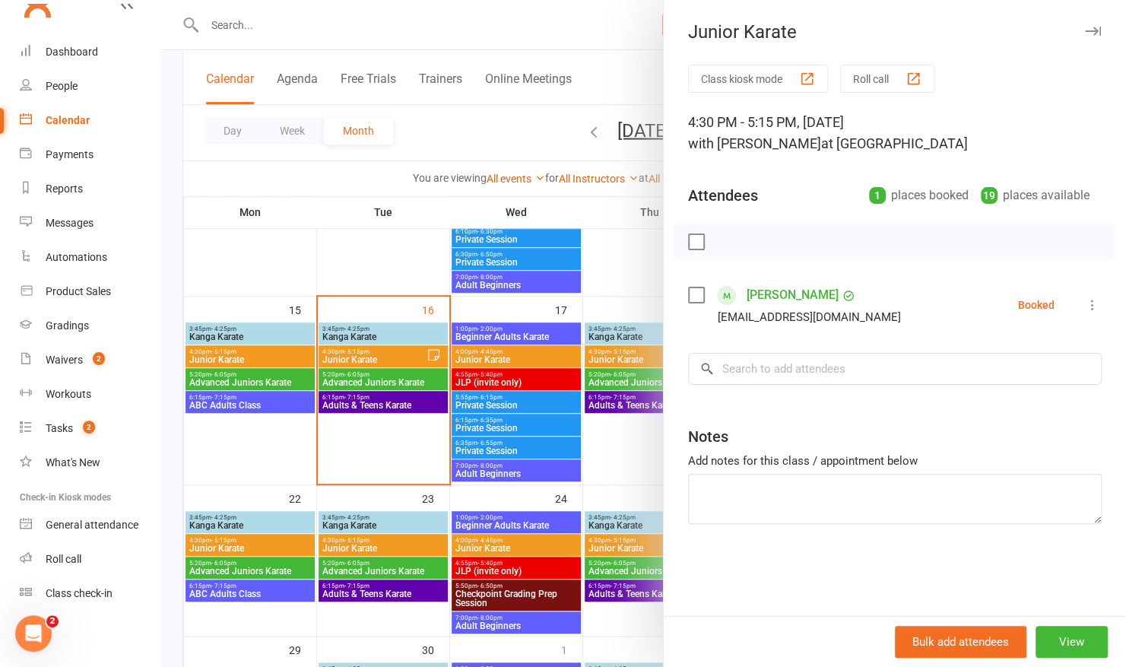
click at [590, 541] on div at bounding box center [643, 333] width 965 height 667
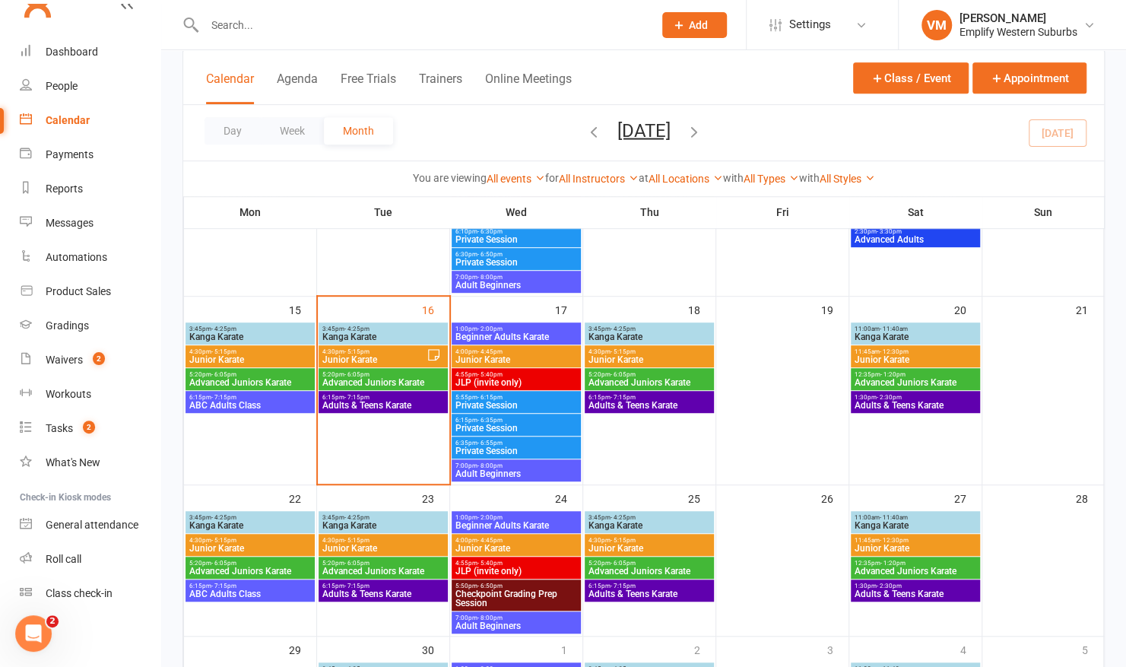
click at [596, 541] on span "4:30pm - 5:15pm" at bounding box center [649, 540] width 123 height 7
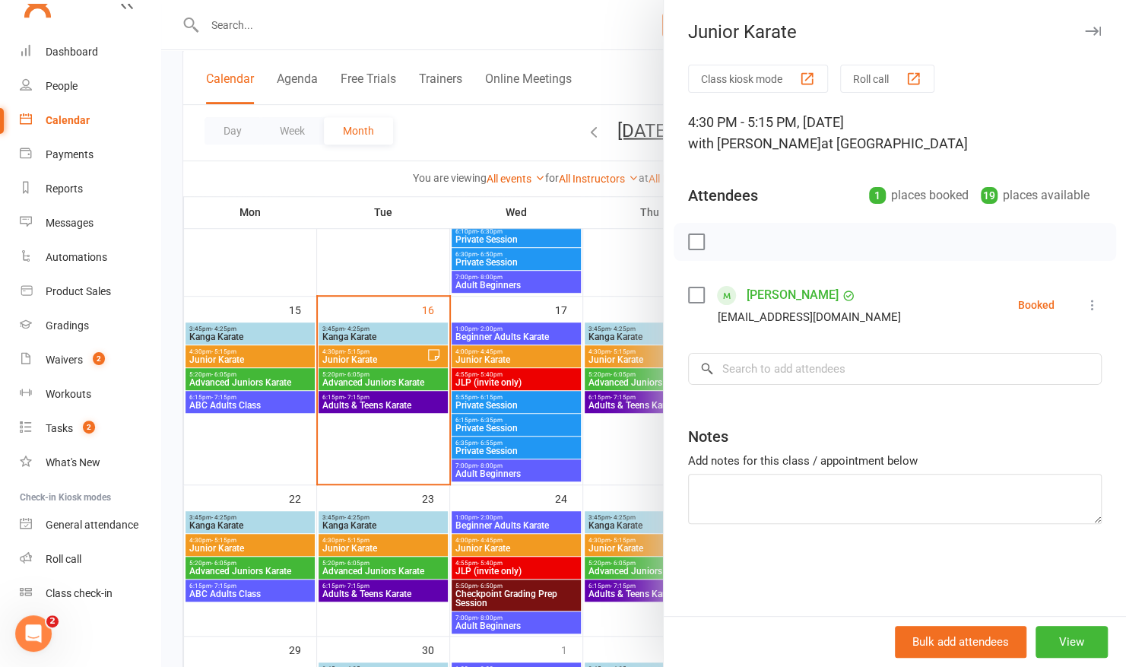
click at [653, 343] on div at bounding box center [643, 333] width 965 height 667
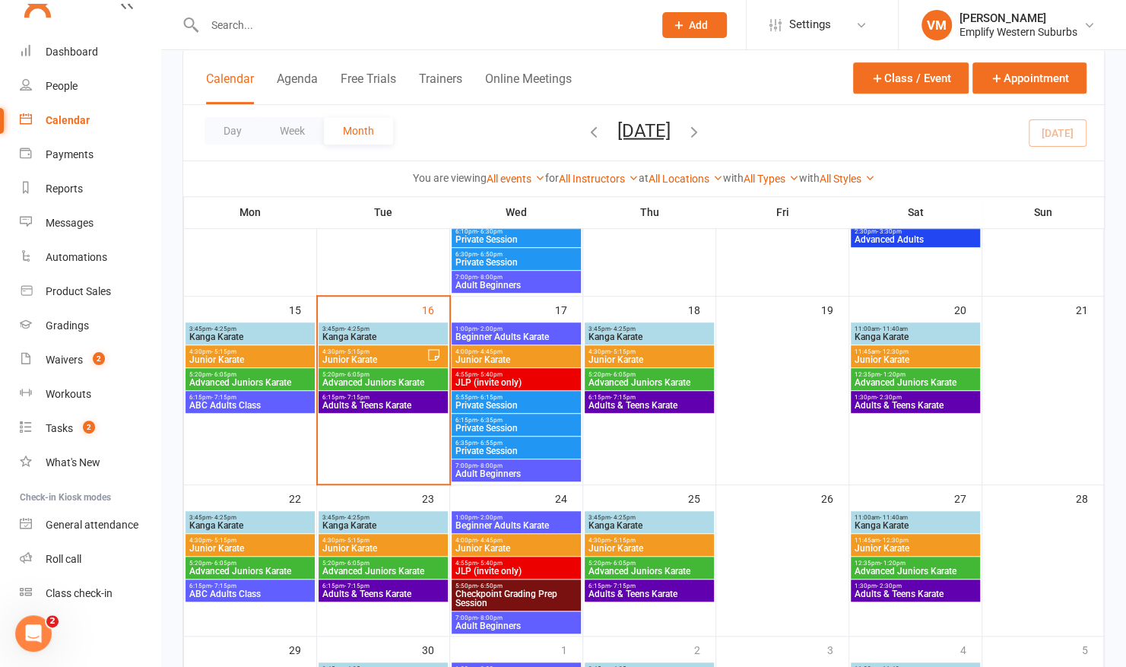
click at [640, 357] on span "Junior Karate" at bounding box center [649, 359] width 123 height 9
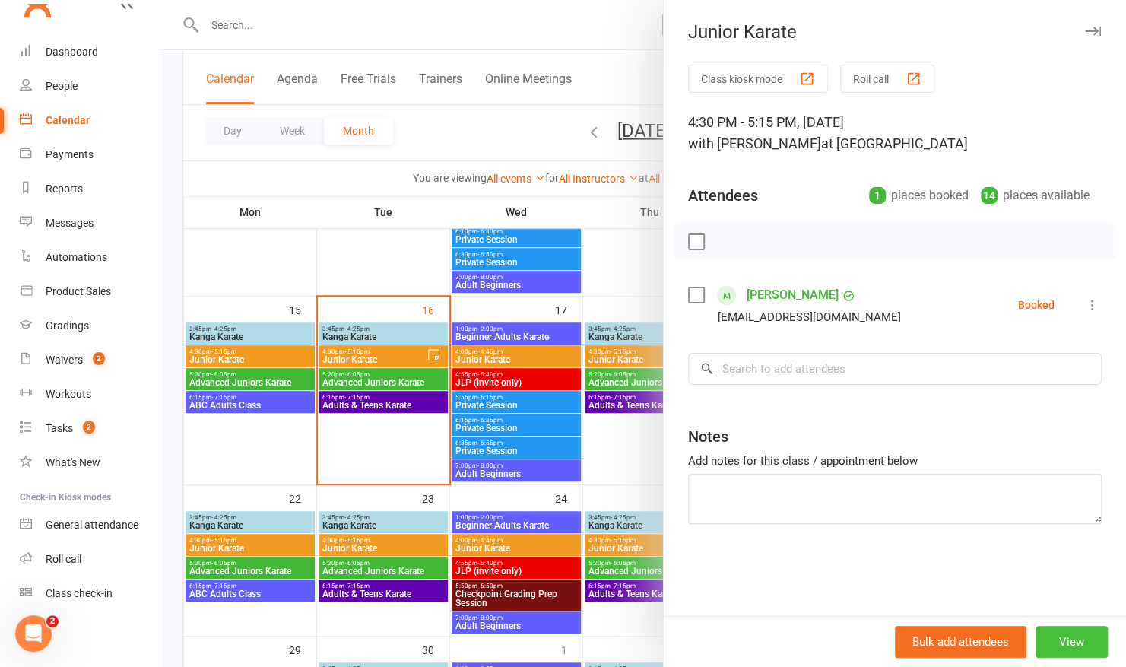
click at [1041, 648] on button "View" at bounding box center [1072, 642] width 72 height 32
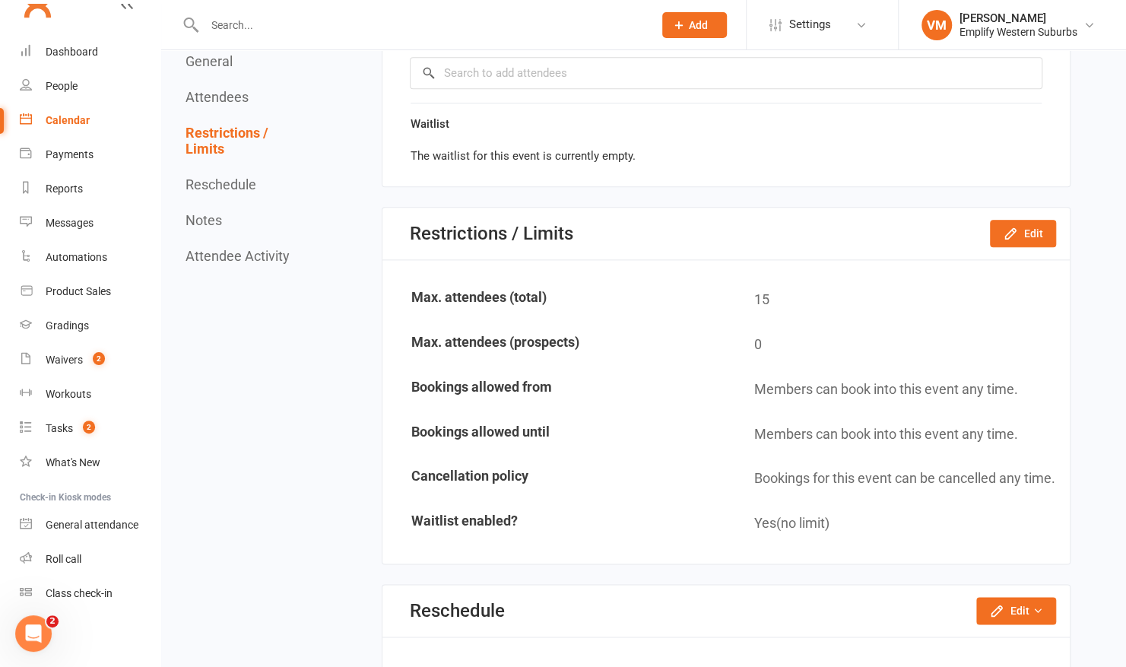
scroll to position [1024, 0]
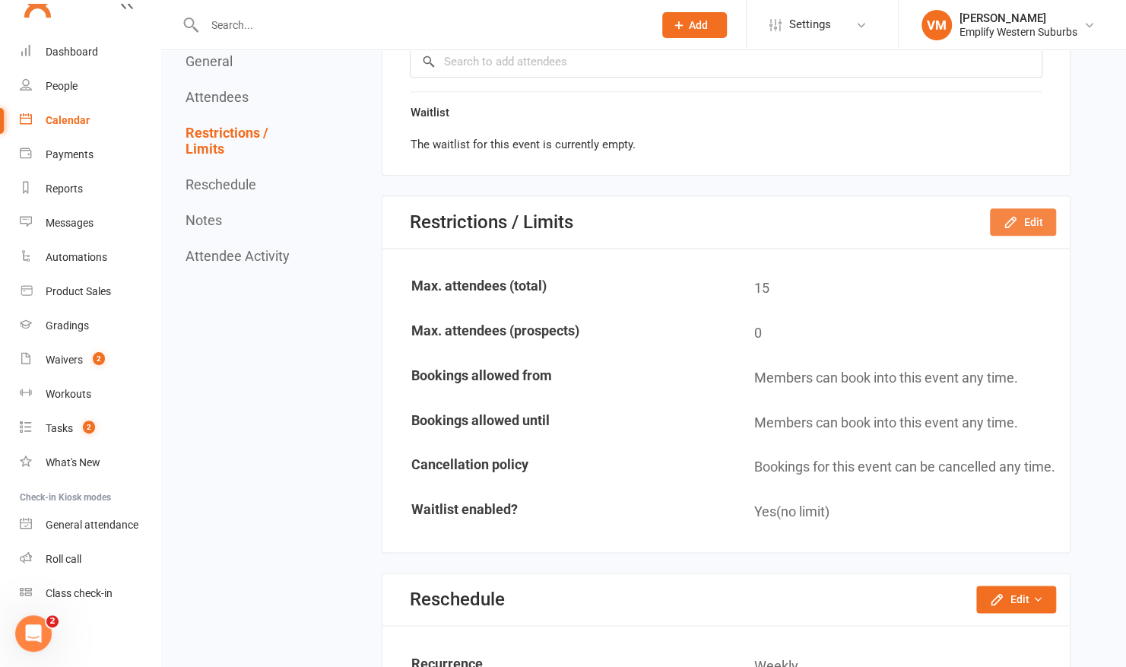
click at [1043, 214] on button "Edit" at bounding box center [1023, 221] width 66 height 27
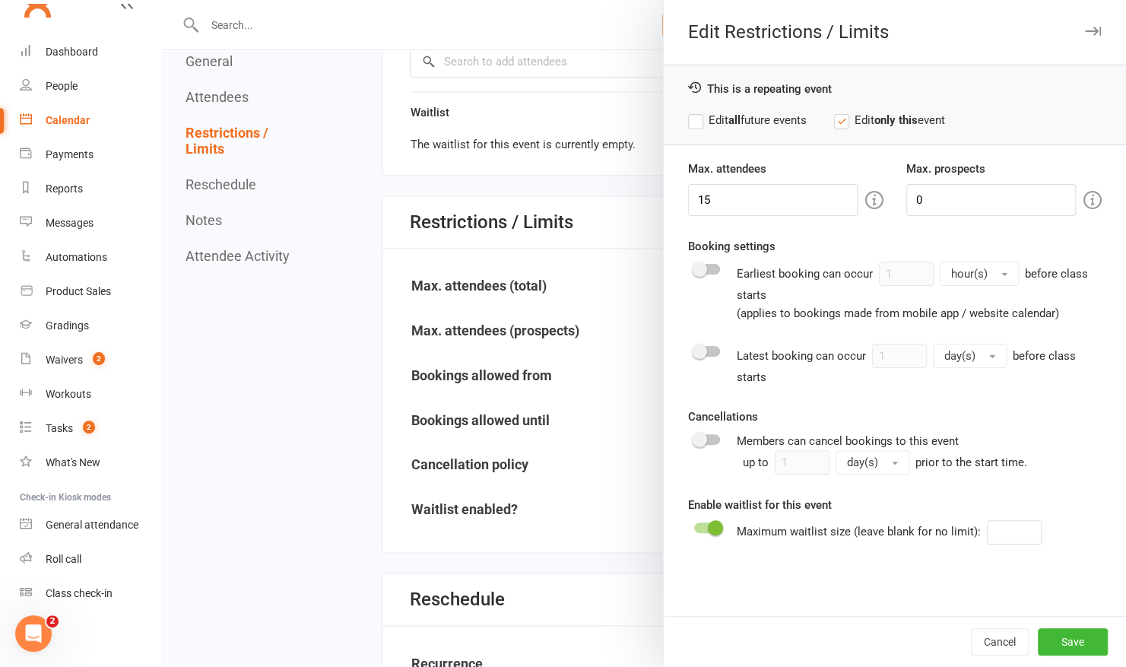
click at [695, 122] on label "Edit all future events" at bounding box center [747, 120] width 119 height 18
click at [1060, 642] on button "Save" at bounding box center [1073, 641] width 70 height 27
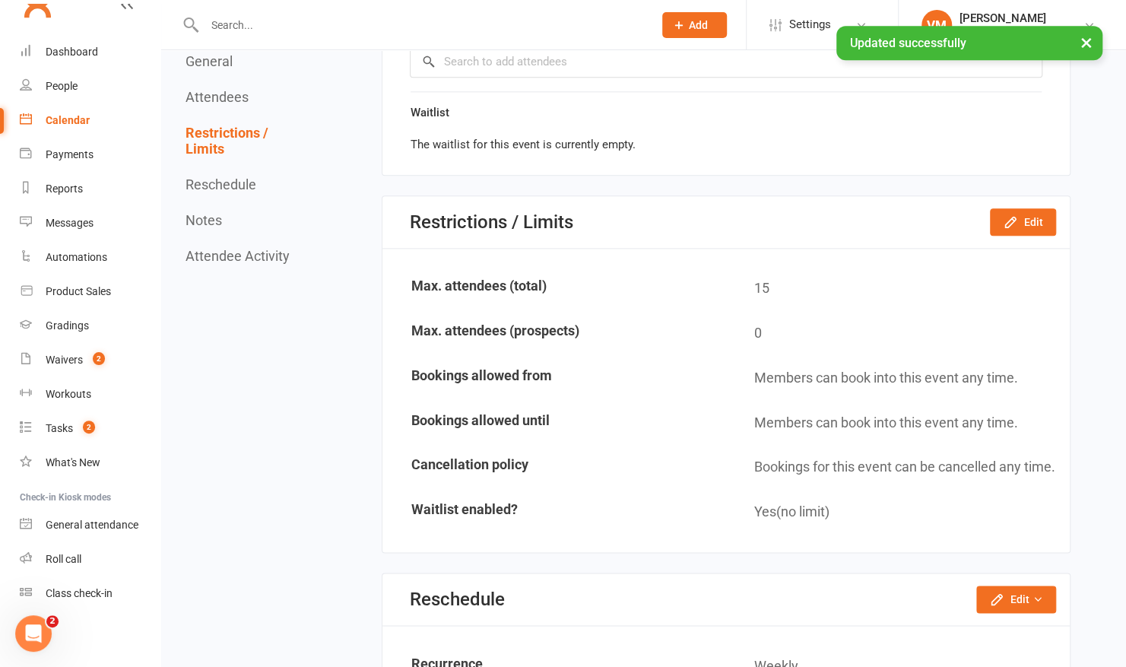
click at [70, 110] on link "Calendar" at bounding box center [90, 120] width 141 height 34
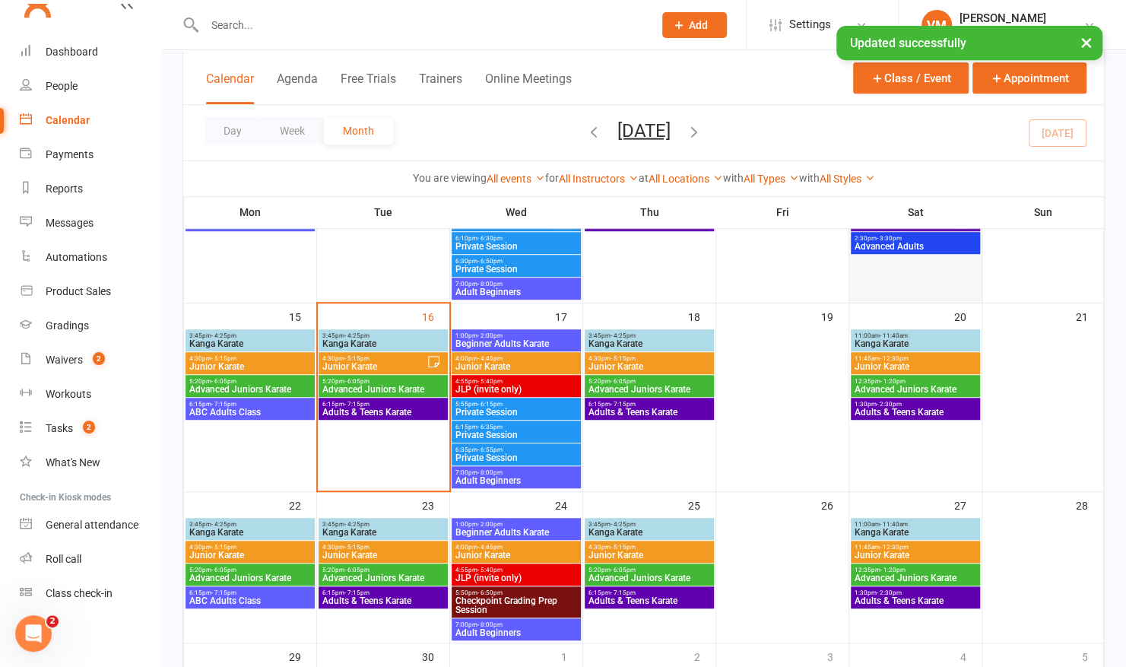
scroll to position [395, 0]
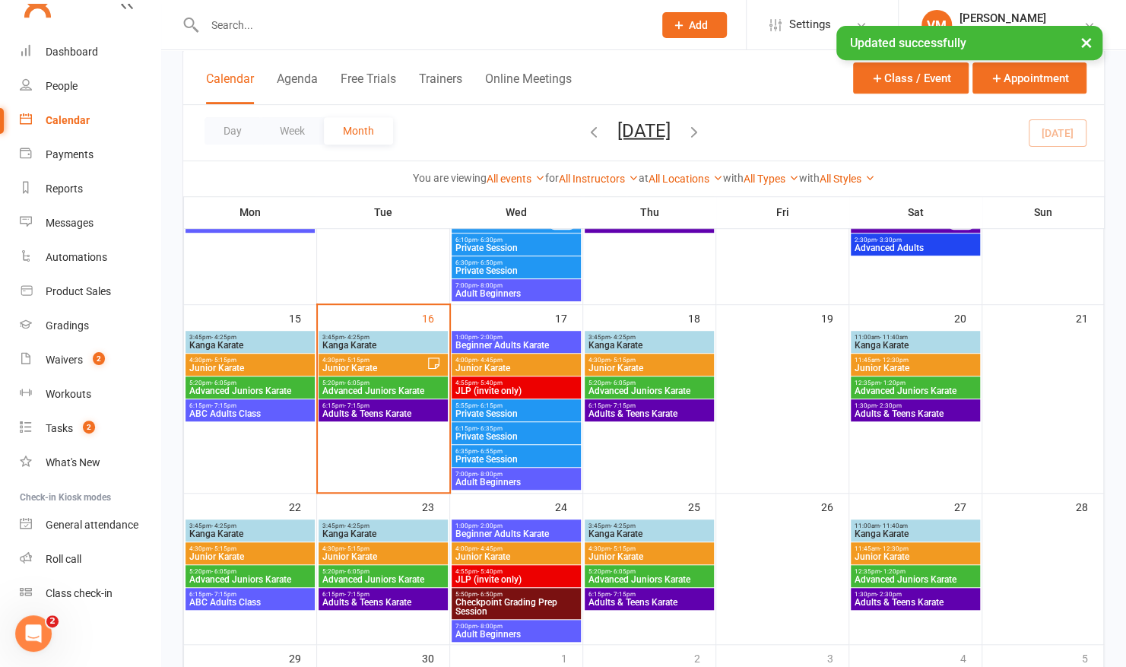
click at [633, 523] on span "- 4:25pm" at bounding box center [623, 526] width 25 height 7
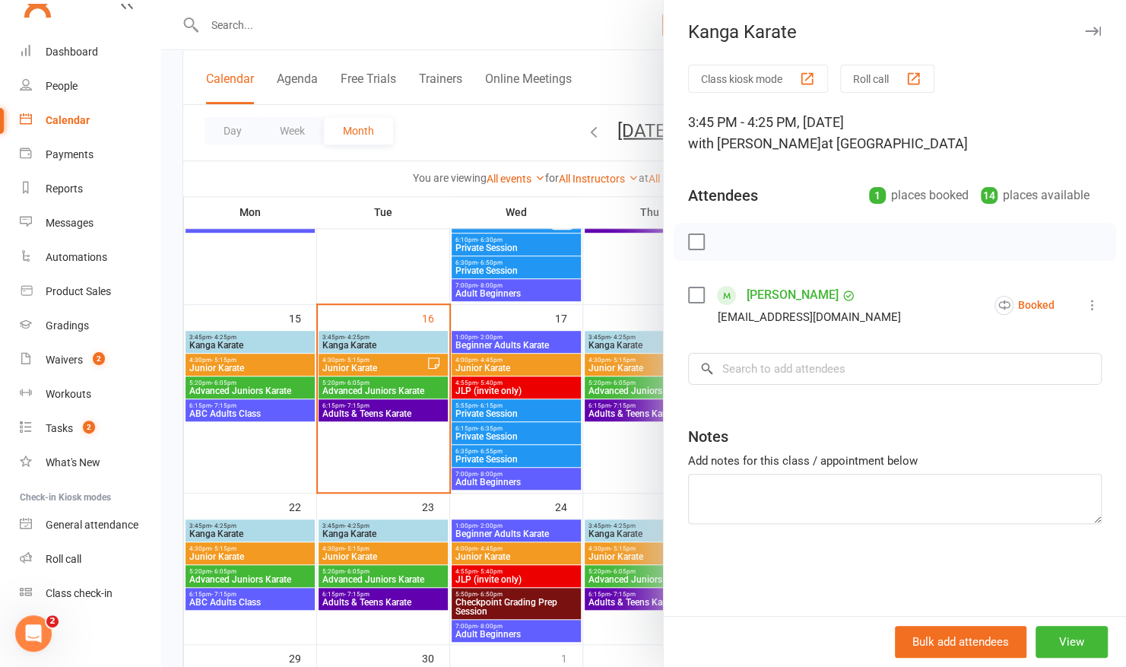
click at [612, 548] on div at bounding box center [643, 333] width 965 height 667
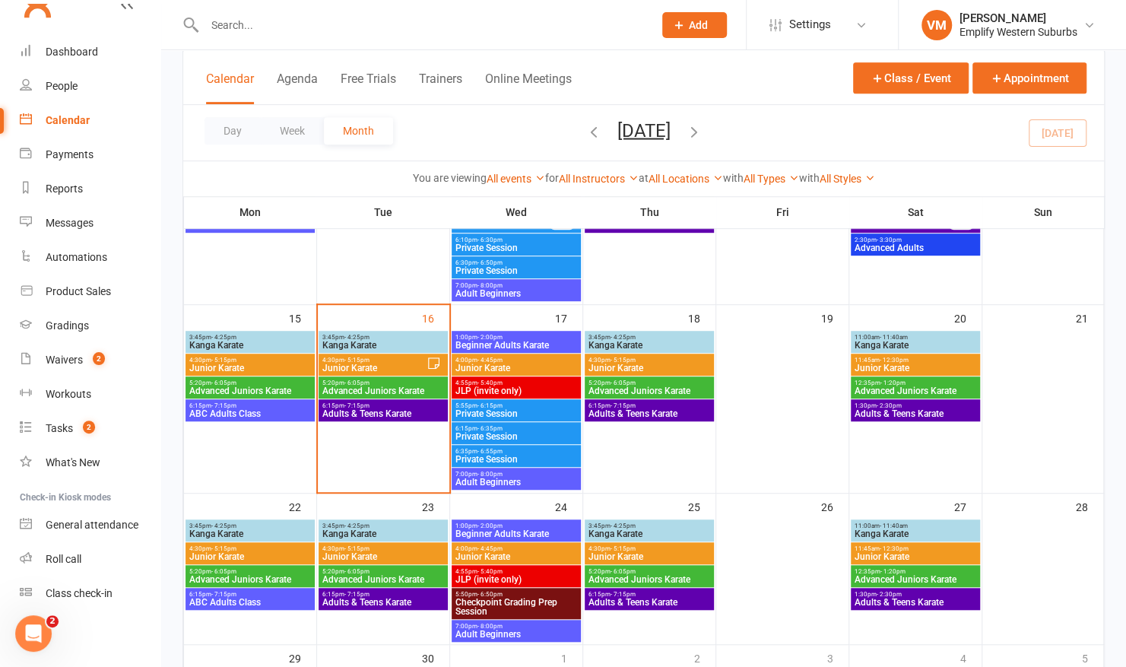
click at [612, 548] on span "- 5:15pm" at bounding box center [623, 548] width 25 height 7
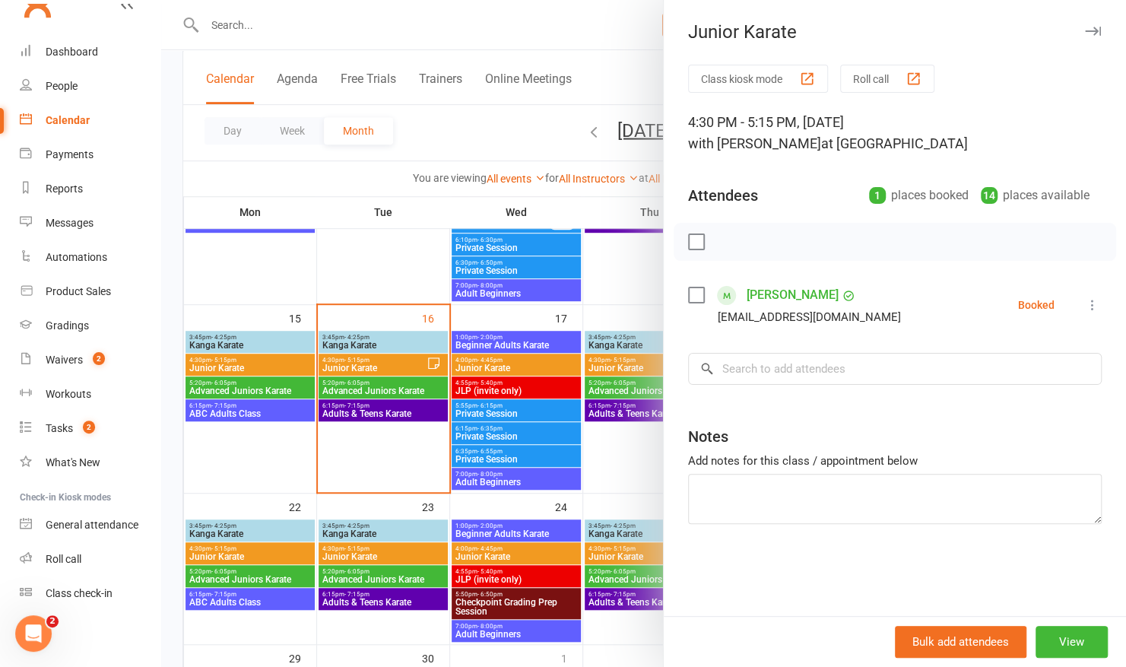
click at [610, 571] on div at bounding box center [643, 333] width 965 height 667
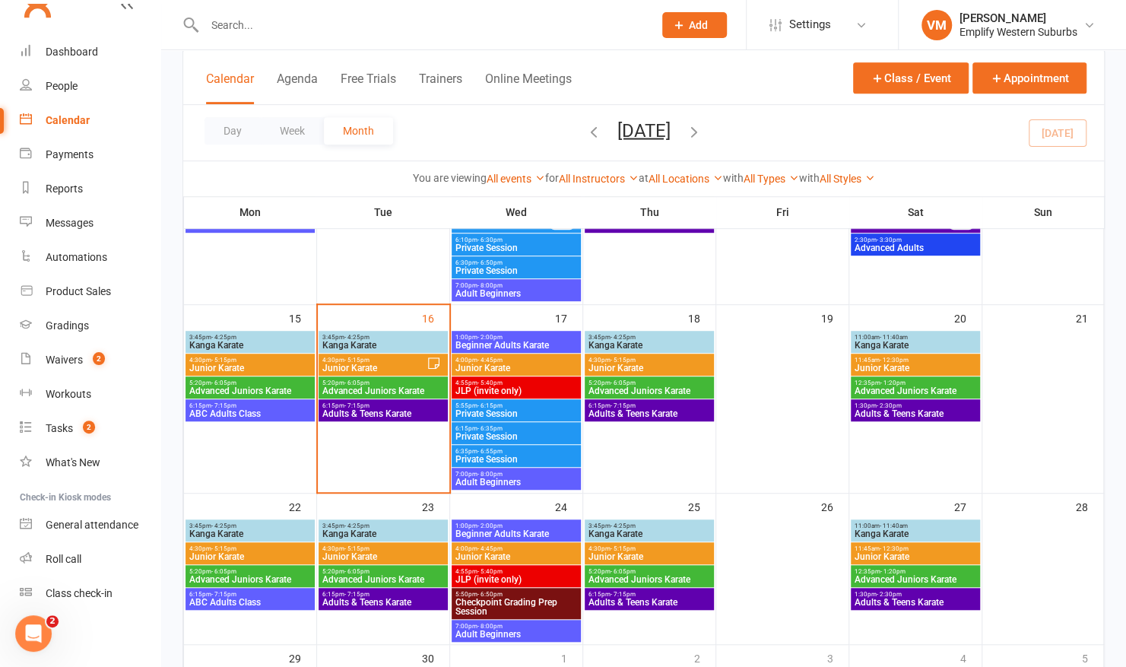
click at [607, 571] on span "5:20pm - 6:05pm" at bounding box center [649, 571] width 123 height 7
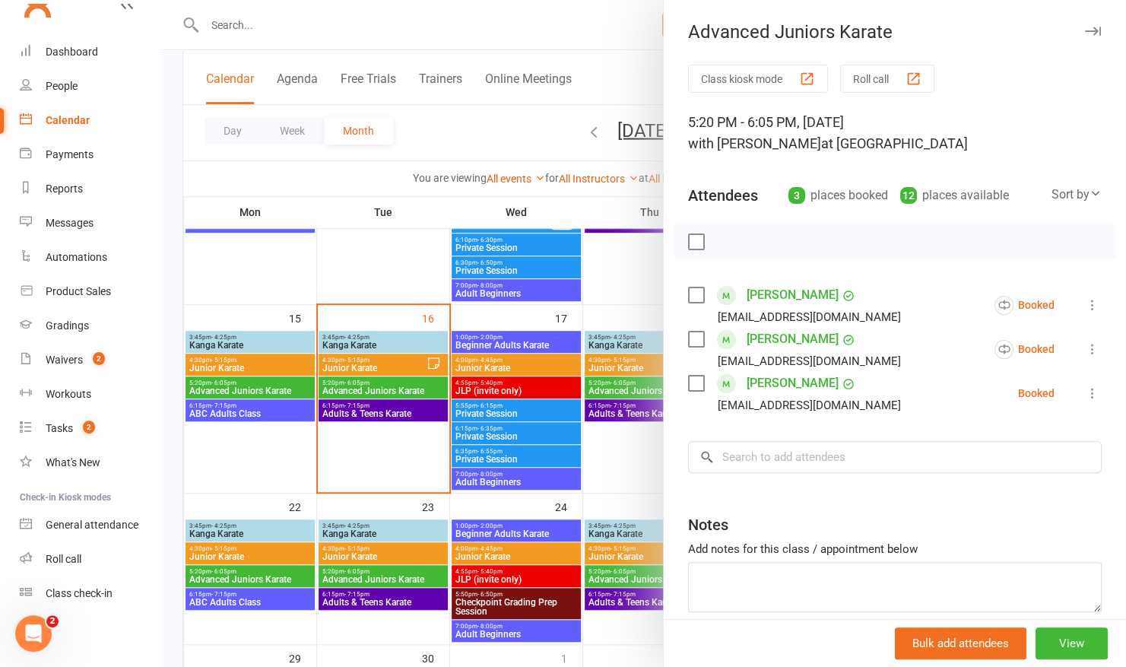
click at [589, 584] on div at bounding box center [643, 333] width 965 height 667
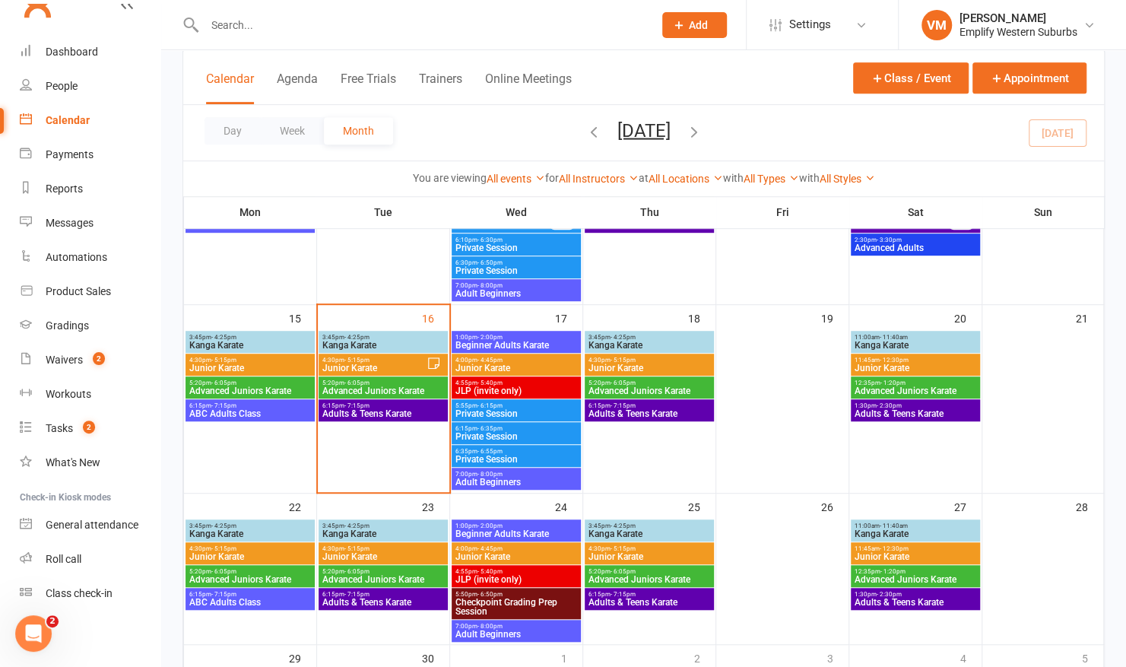
click at [379, 529] on span "Kanga Karate" at bounding box center [383, 533] width 123 height 9
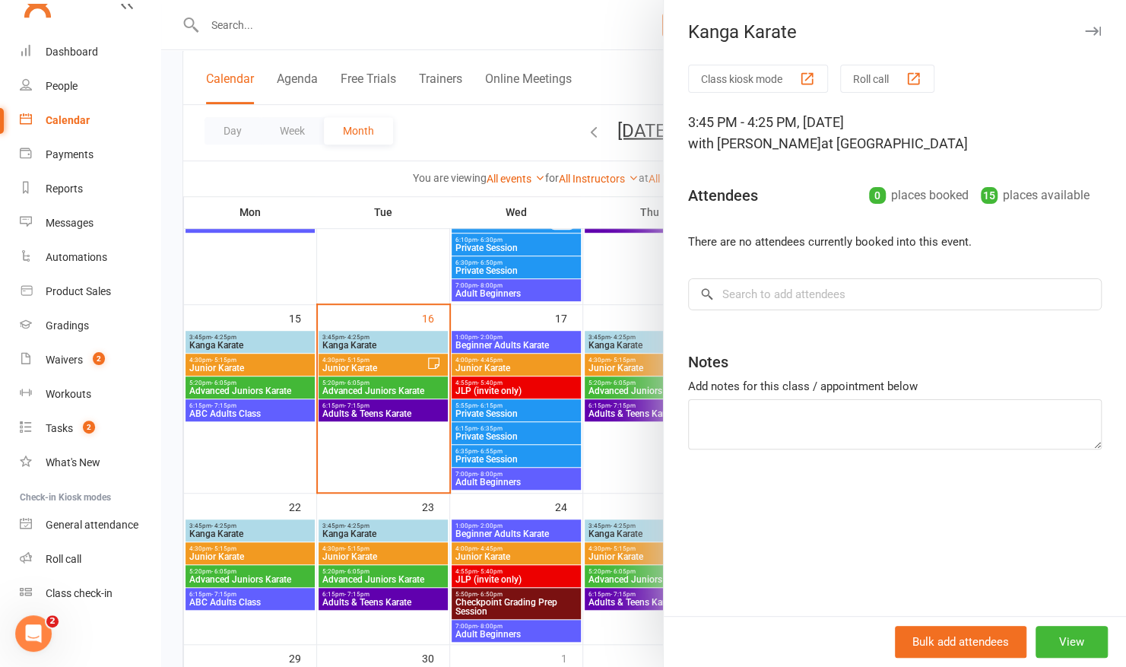
click at [367, 540] on div at bounding box center [643, 333] width 965 height 667
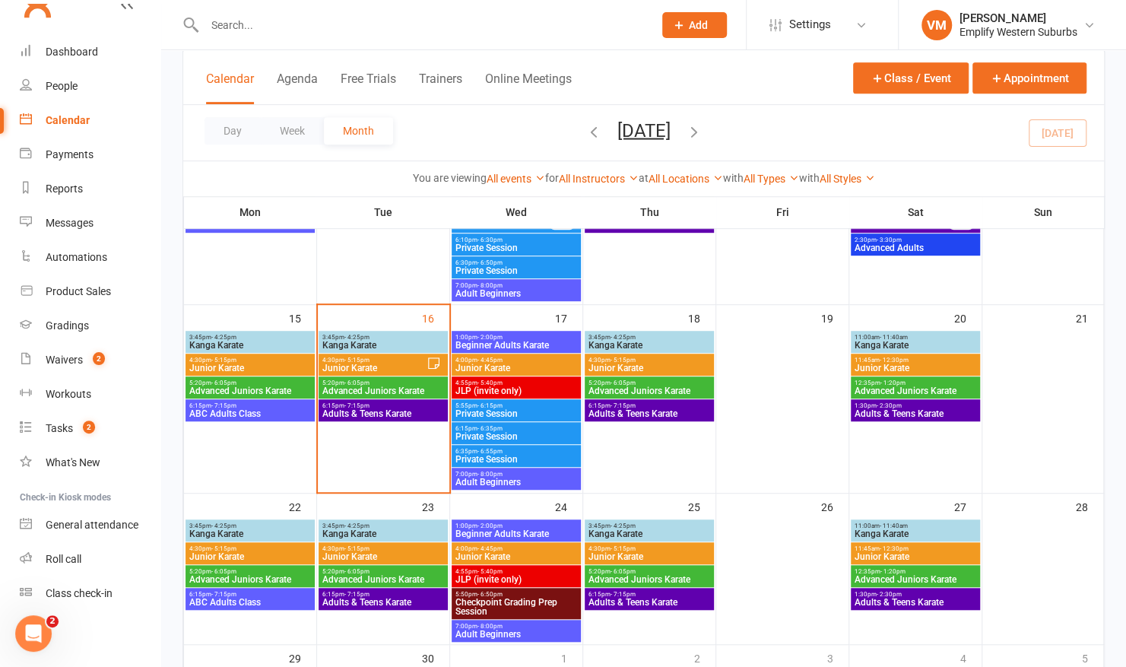
click at [358, 548] on span "- 5:15pm" at bounding box center [357, 548] width 25 height 7
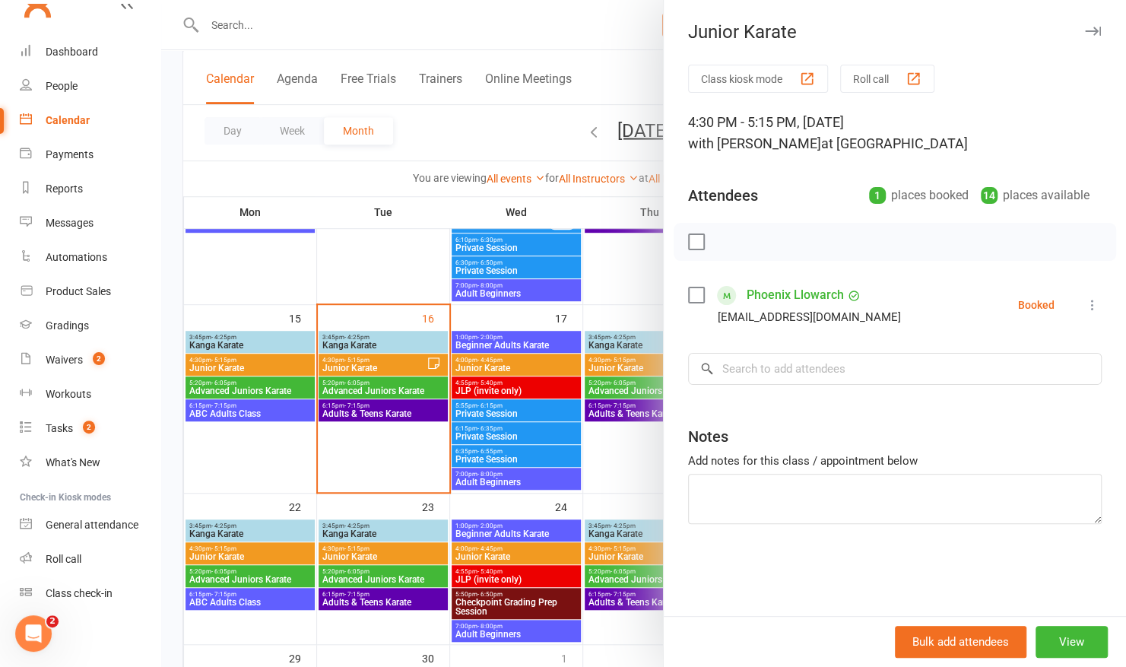
click at [358, 548] on div at bounding box center [643, 333] width 965 height 667
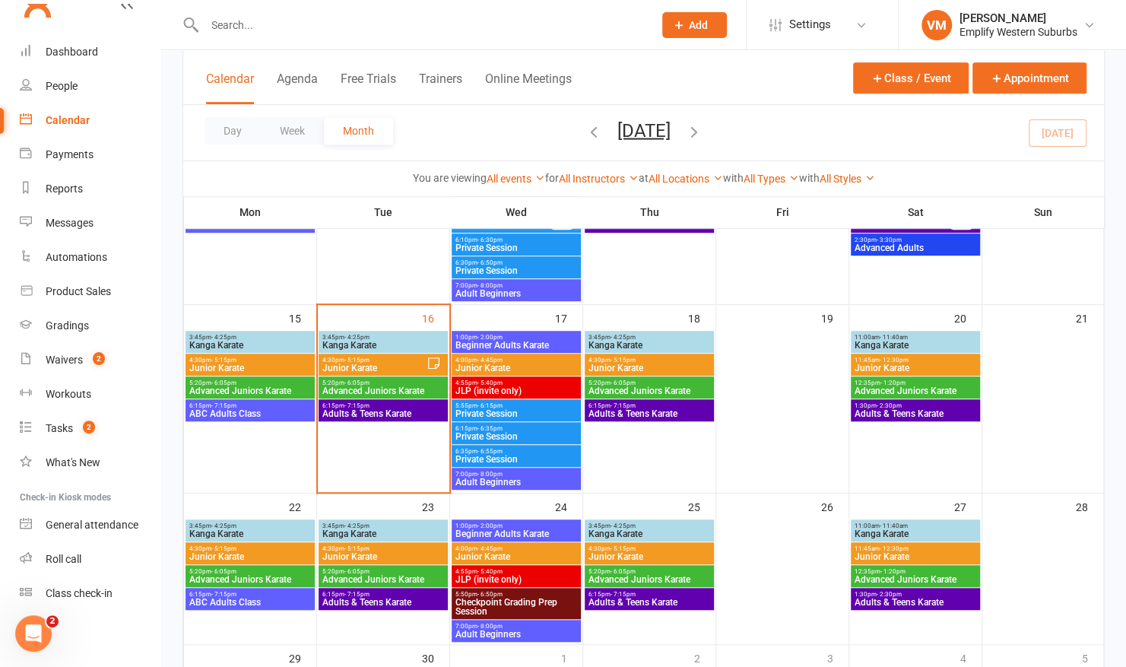
click at [350, 572] on span "- 6:05pm" at bounding box center [357, 571] width 25 height 7
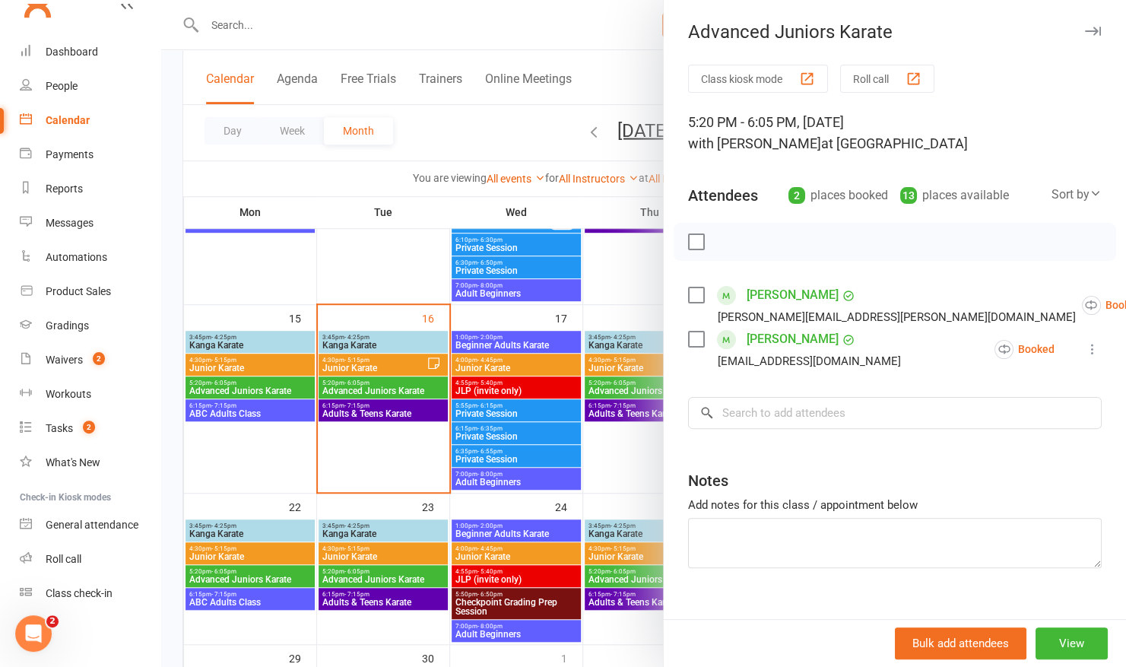
click at [350, 572] on div at bounding box center [643, 333] width 965 height 667
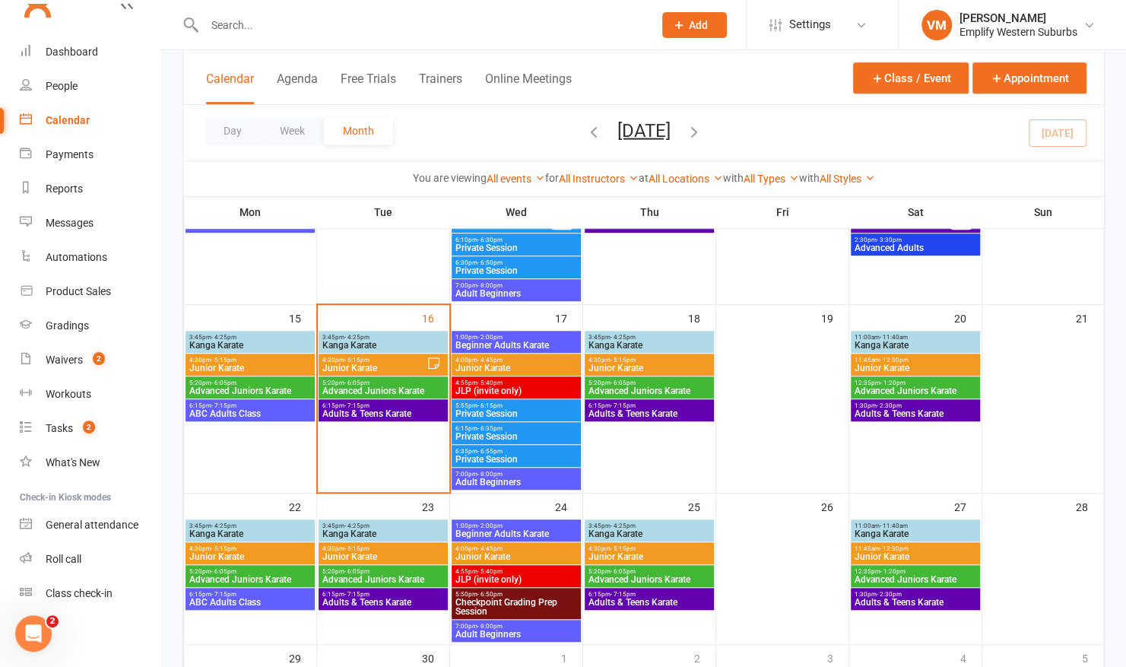
click at [884, 341] on span "Kanga Karate" at bounding box center [915, 345] width 123 height 9
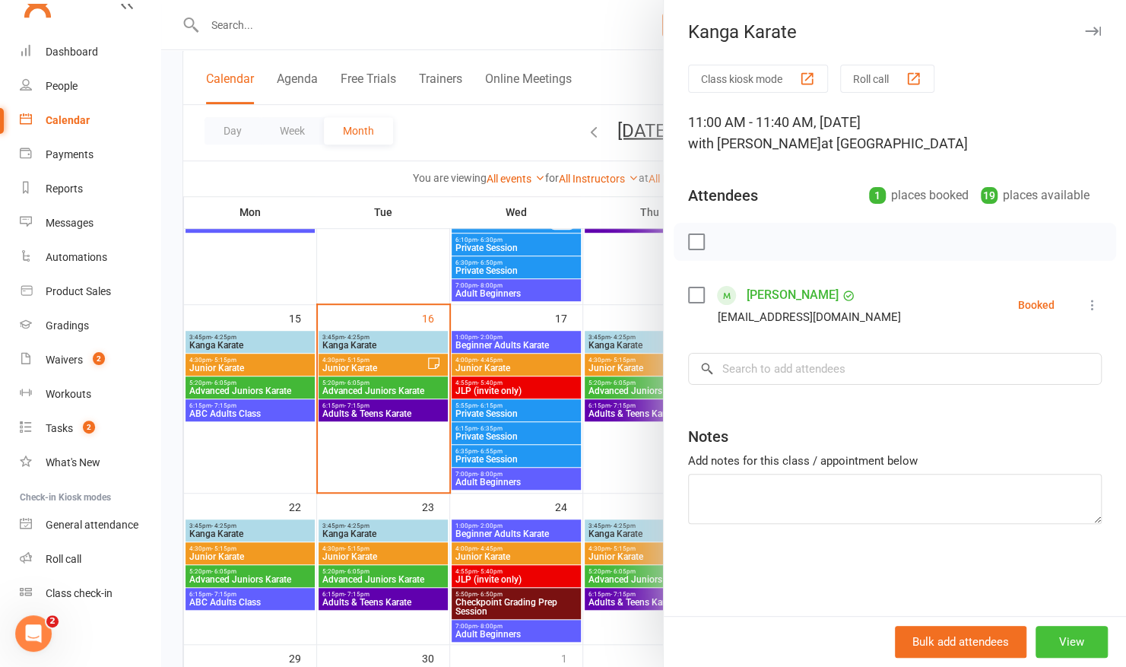
click at [1061, 637] on button "View" at bounding box center [1072, 642] width 72 height 32
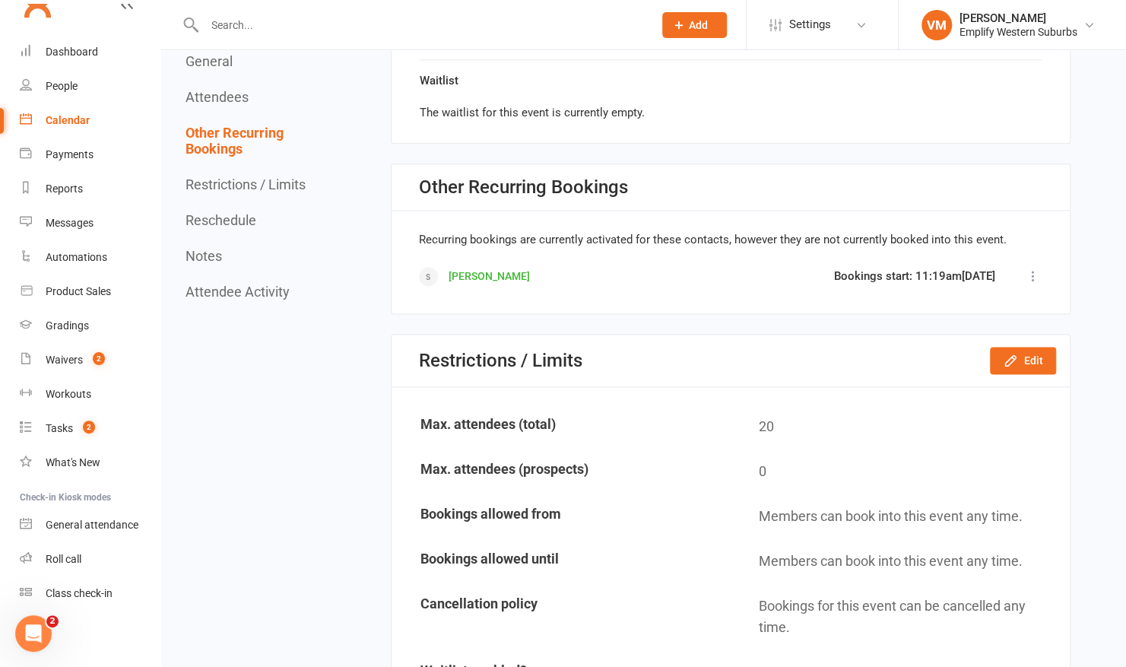
scroll to position [1069, 0]
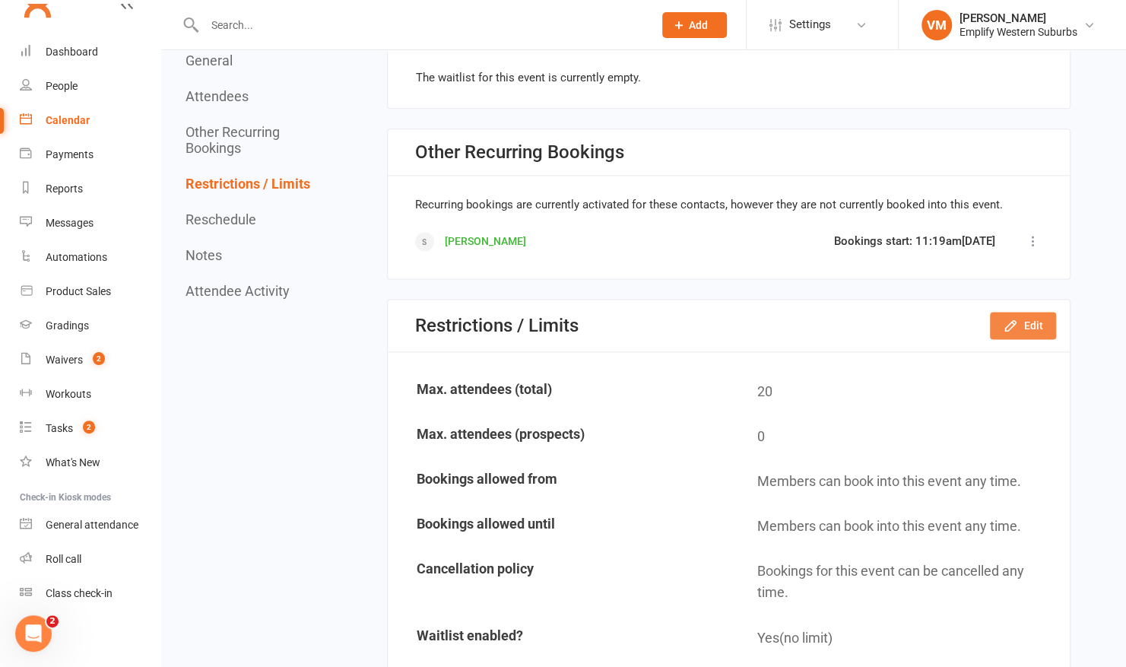
click at [1022, 326] on button "Edit" at bounding box center [1023, 325] width 66 height 27
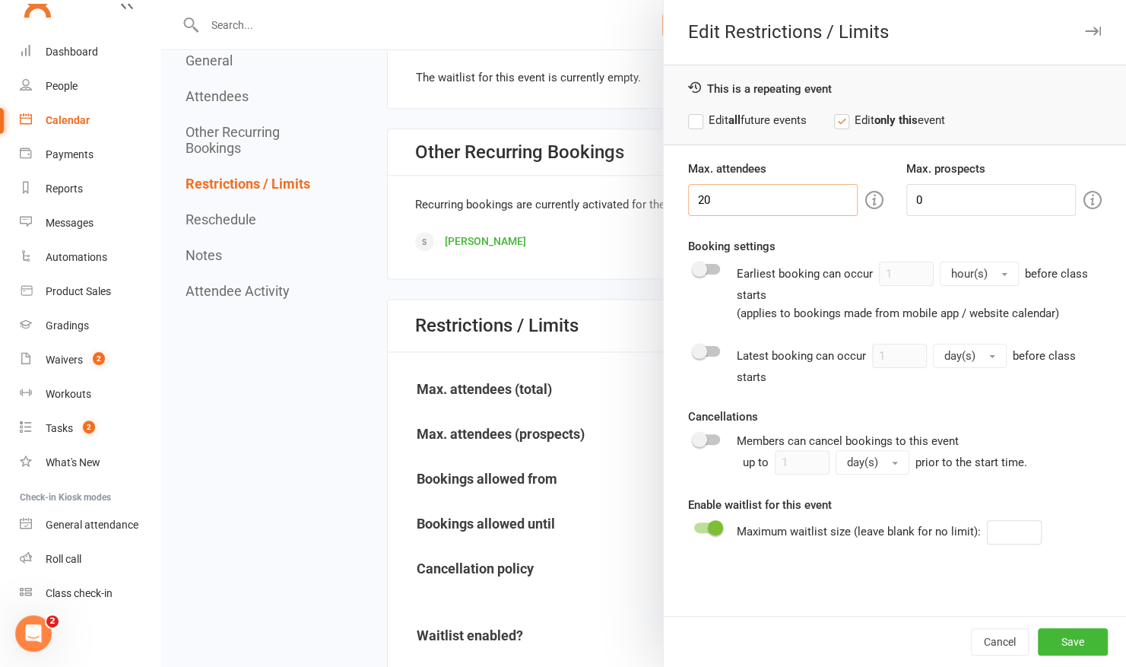
click at [753, 195] on input "20" at bounding box center [773, 200] width 170 height 32
type input "15"
click at [694, 120] on label "Edit all future events" at bounding box center [747, 120] width 119 height 18
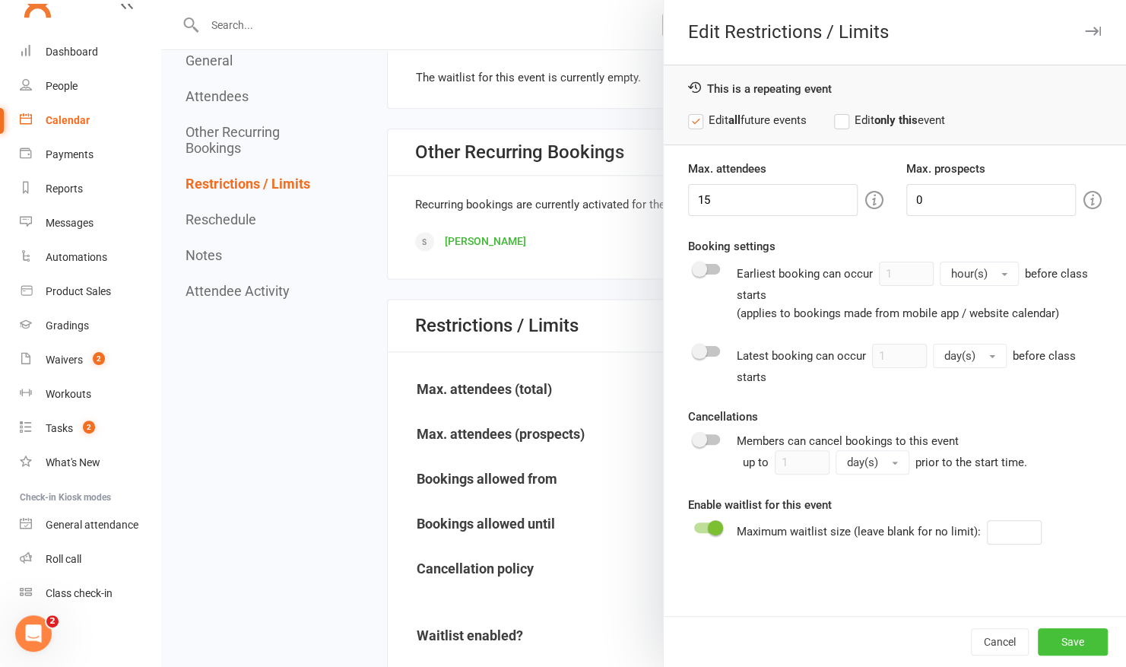
click at [1065, 638] on button "Save" at bounding box center [1073, 641] width 70 height 27
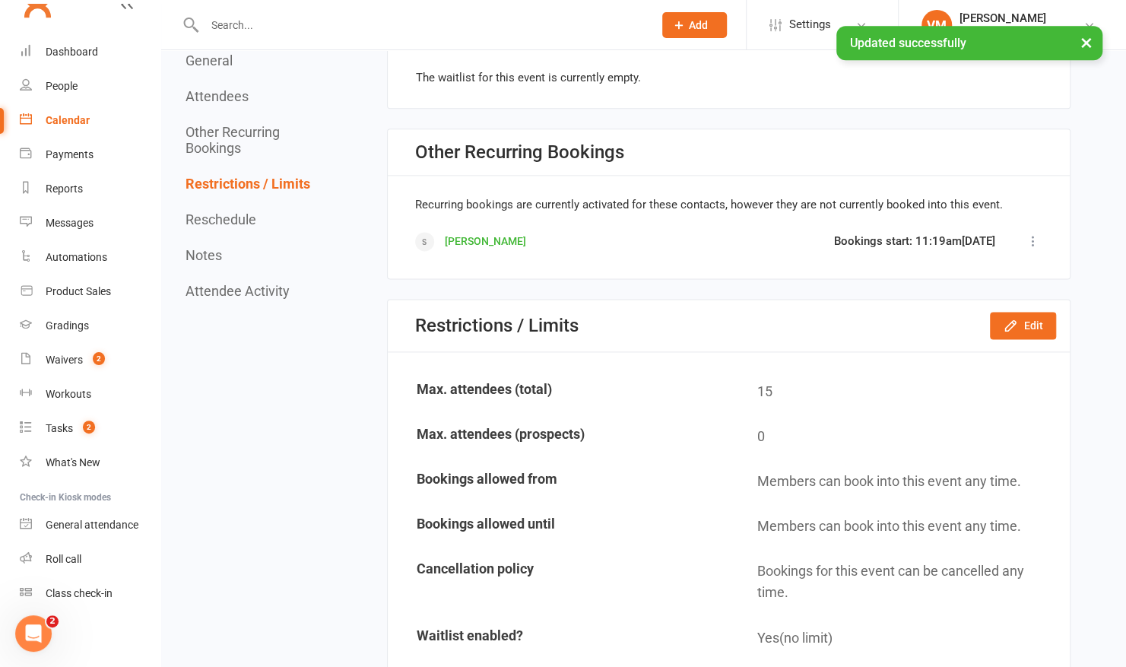
click at [69, 113] on link "Calendar" at bounding box center [90, 120] width 141 height 34
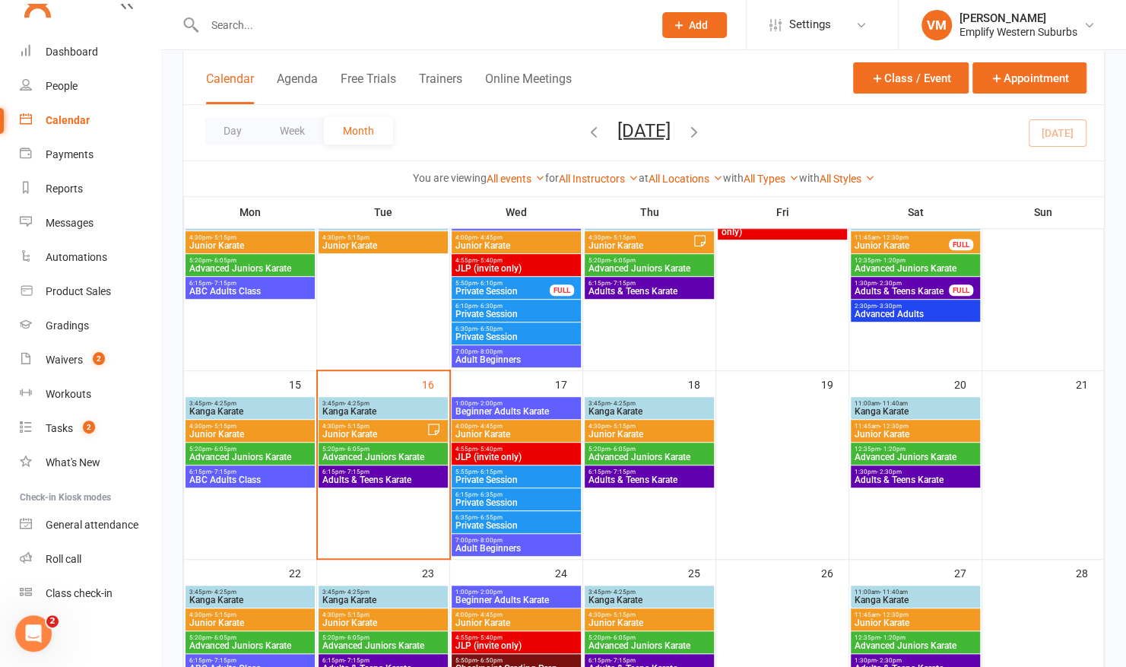
scroll to position [329, 0]
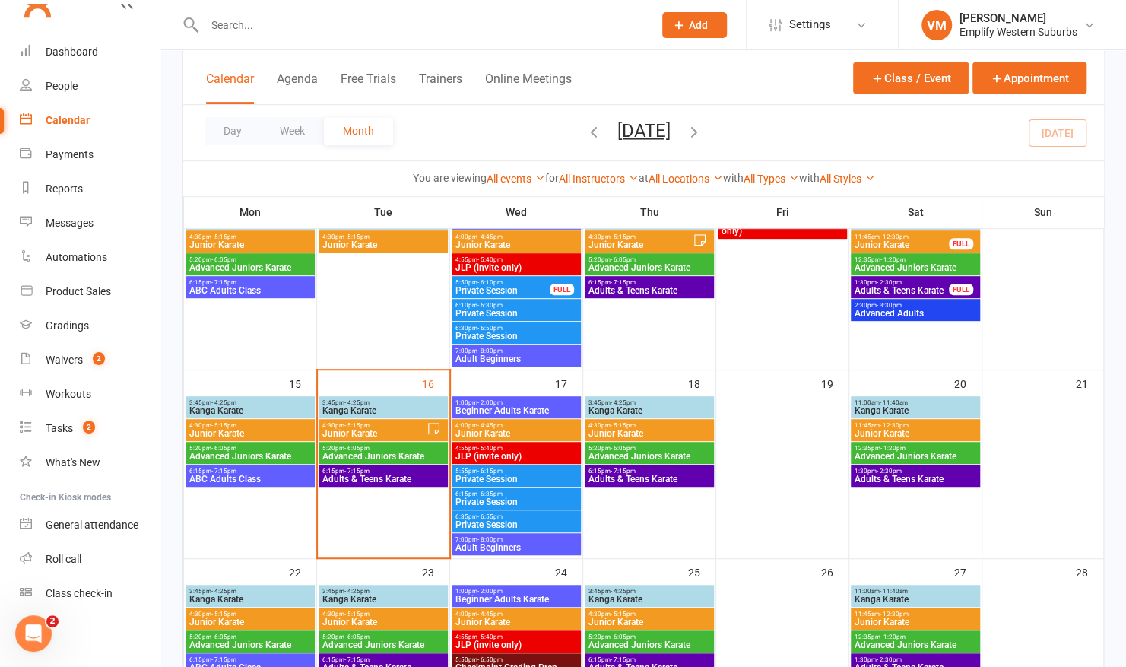
click at [883, 429] on span "Junior Karate" at bounding box center [915, 433] width 123 height 9
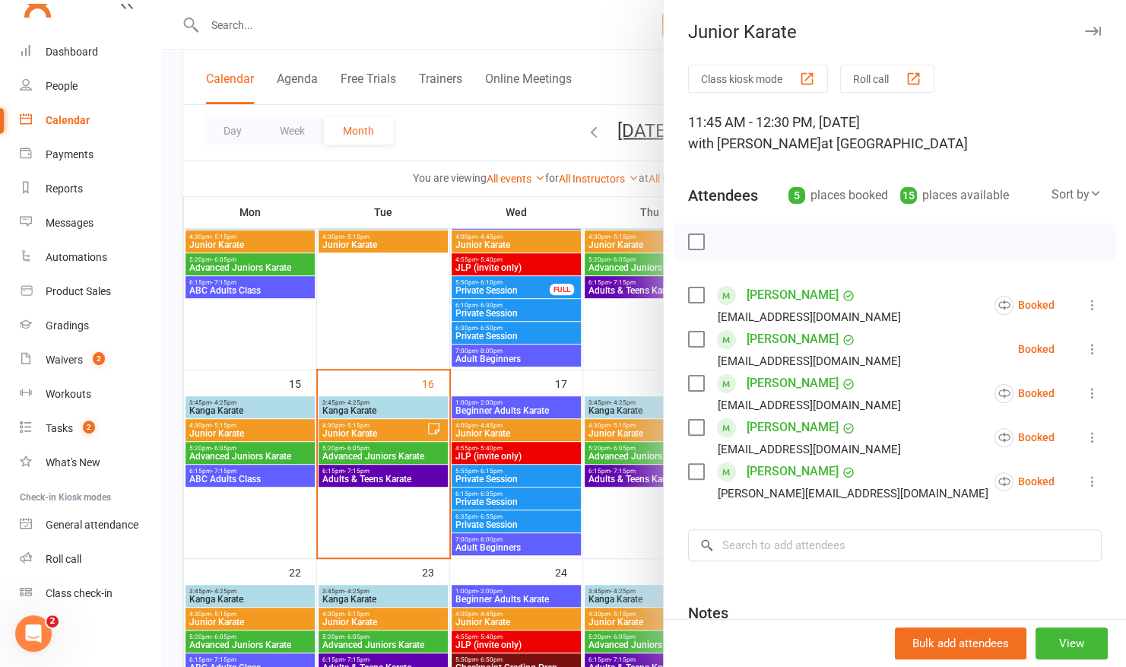
click at [590, 414] on div at bounding box center [643, 333] width 965 height 667
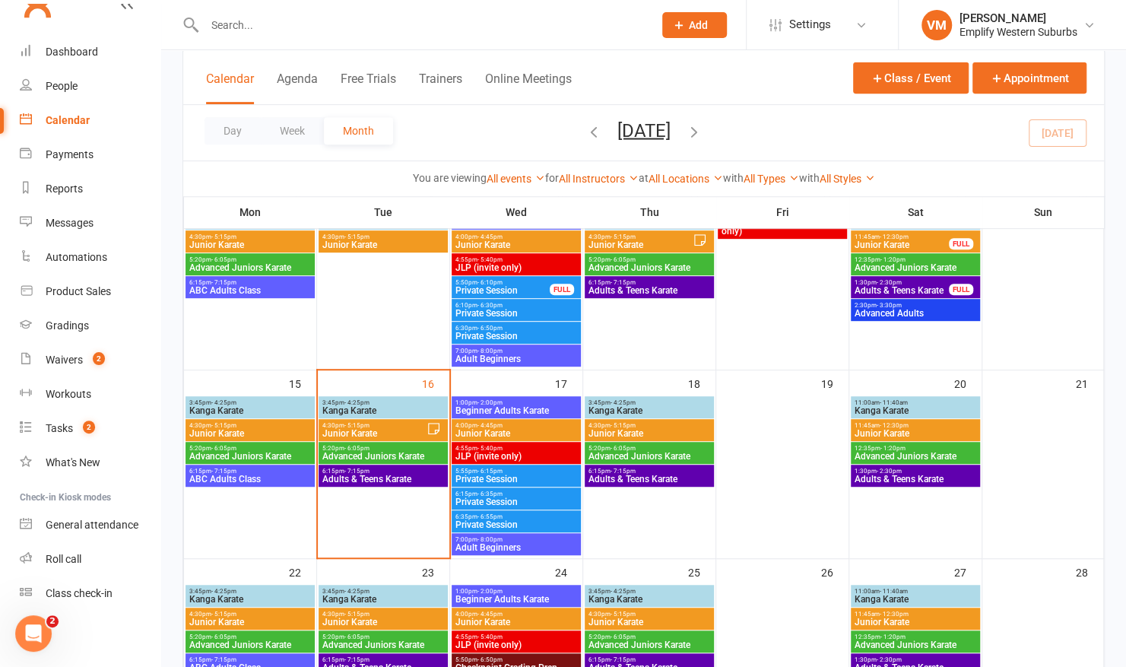
click at [905, 452] on span "Advanced Juniors Karate" at bounding box center [915, 456] width 123 height 9
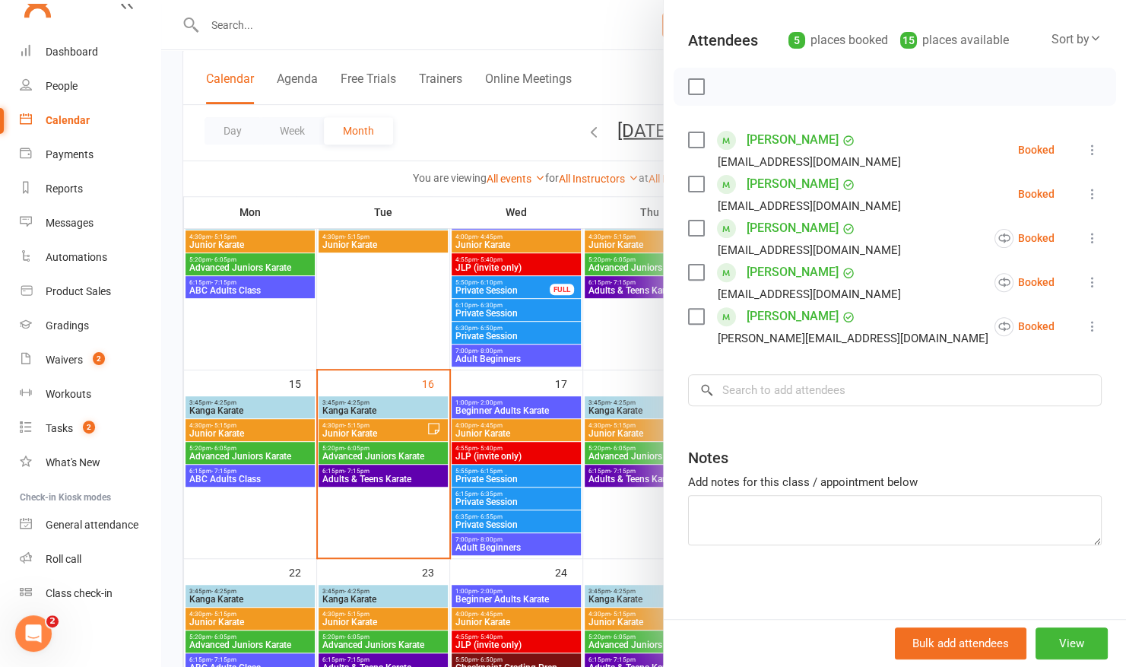
scroll to position [0, 0]
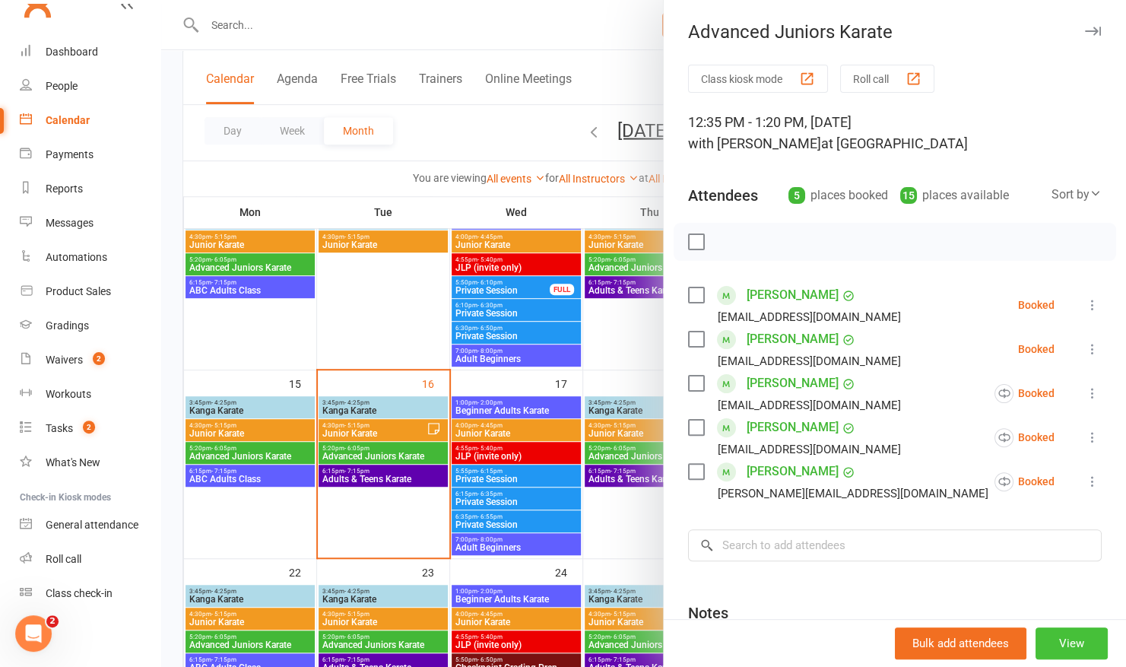
click at [1048, 642] on button "View" at bounding box center [1072, 644] width 72 height 32
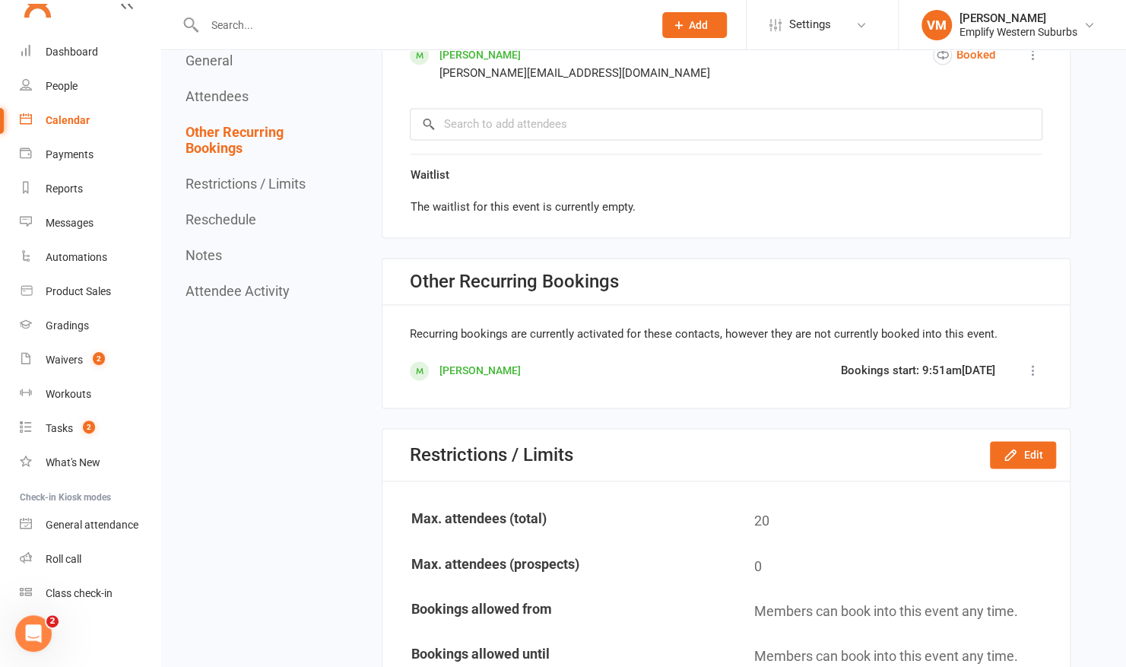
scroll to position [1169, 0]
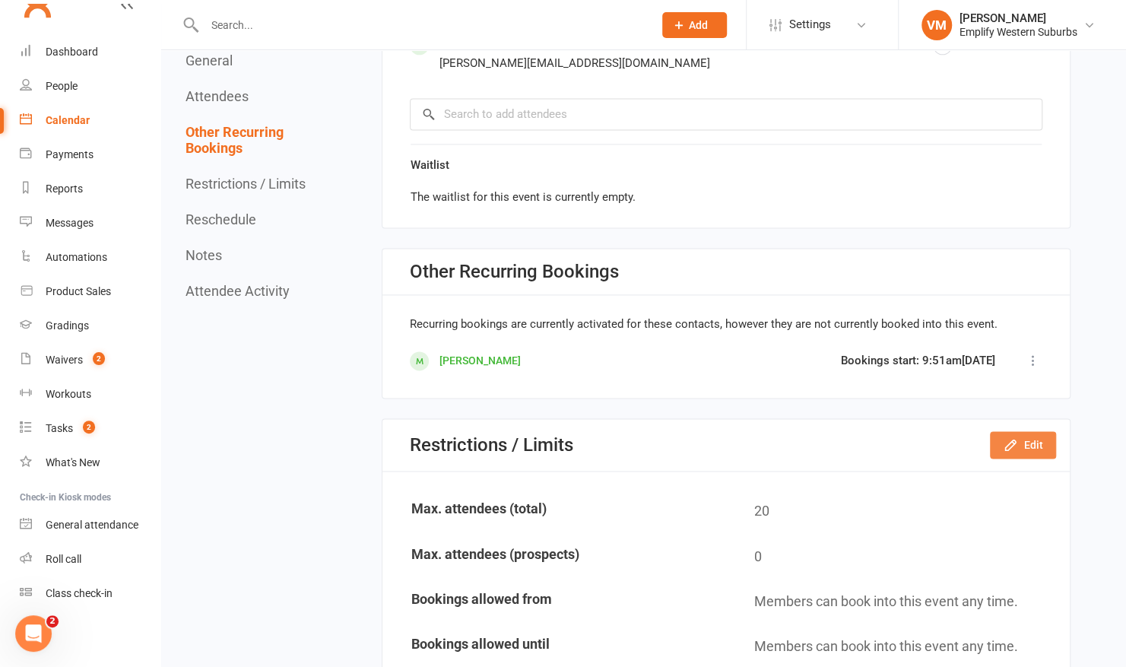
click at [1025, 432] on button "Edit" at bounding box center [1023, 444] width 66 height 27
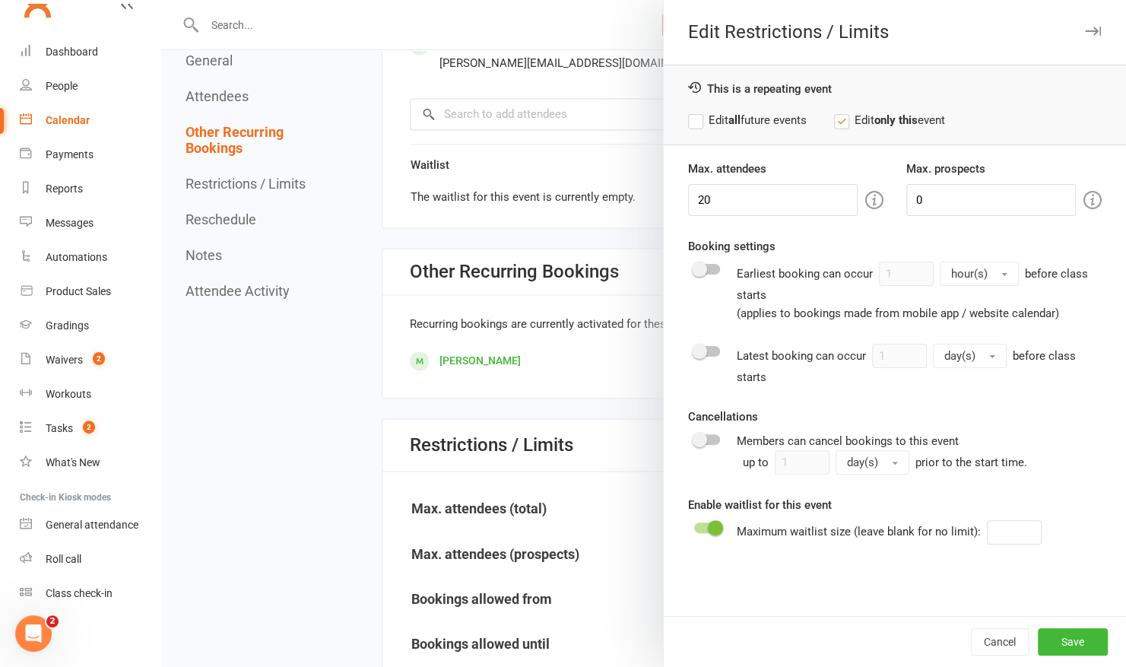
click at [816, 192] on div "Attendee limits help you manage class numbers if you have restricted space. If …" at bounding box center [698, 199] width 292 height 35
click at [816, 192] on input "20" at bounding box center [773, 200] width 170 height 32
type input "15"
click at [695, 116] on label "Edit all future events" at bounding box center [747, 120] width 119 height 18
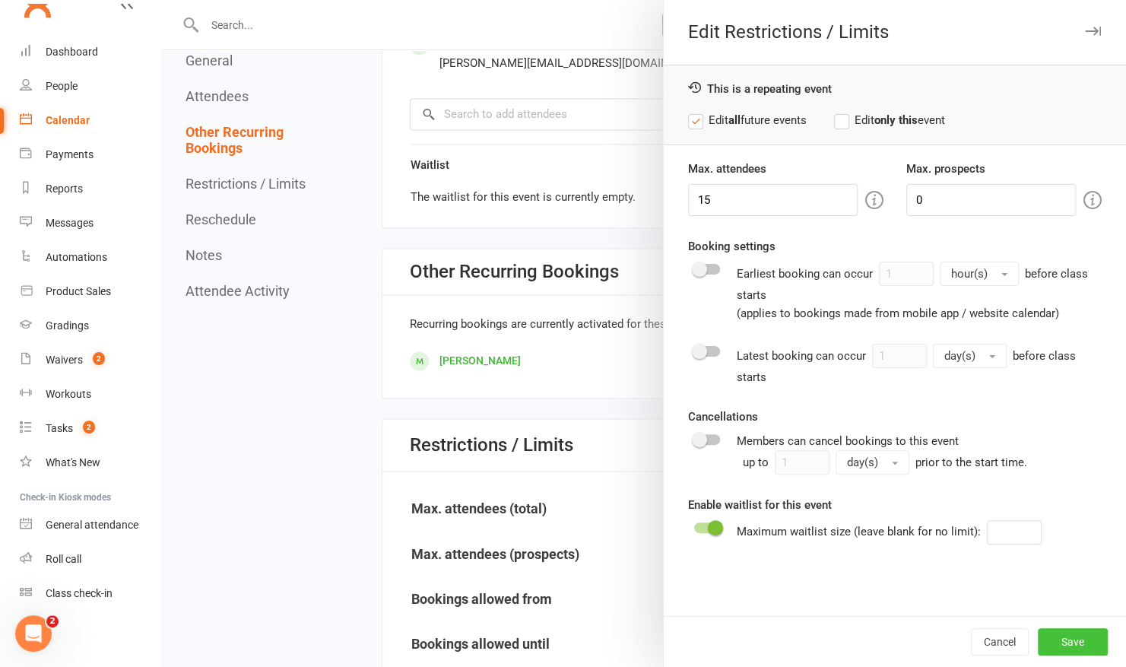
click at [1060, 643] on button "Save" at bounding box center [1073, 641] width 70 height 27
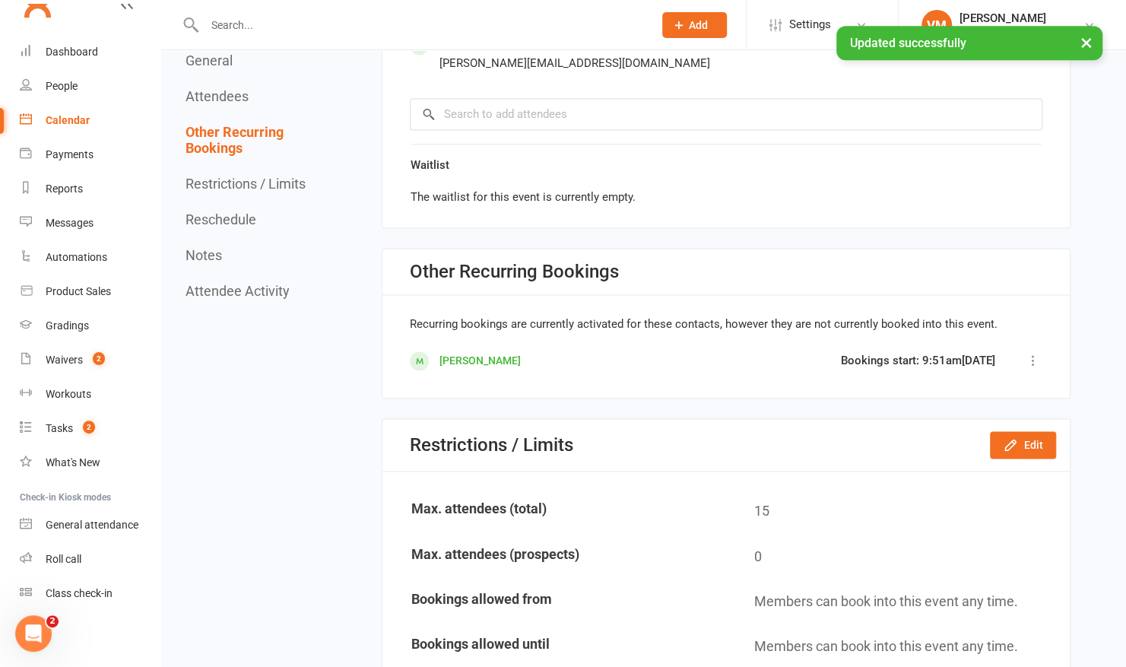
click at [86, 119] on div "Calendar" at bounding box center [68, 120] width 44 height 12
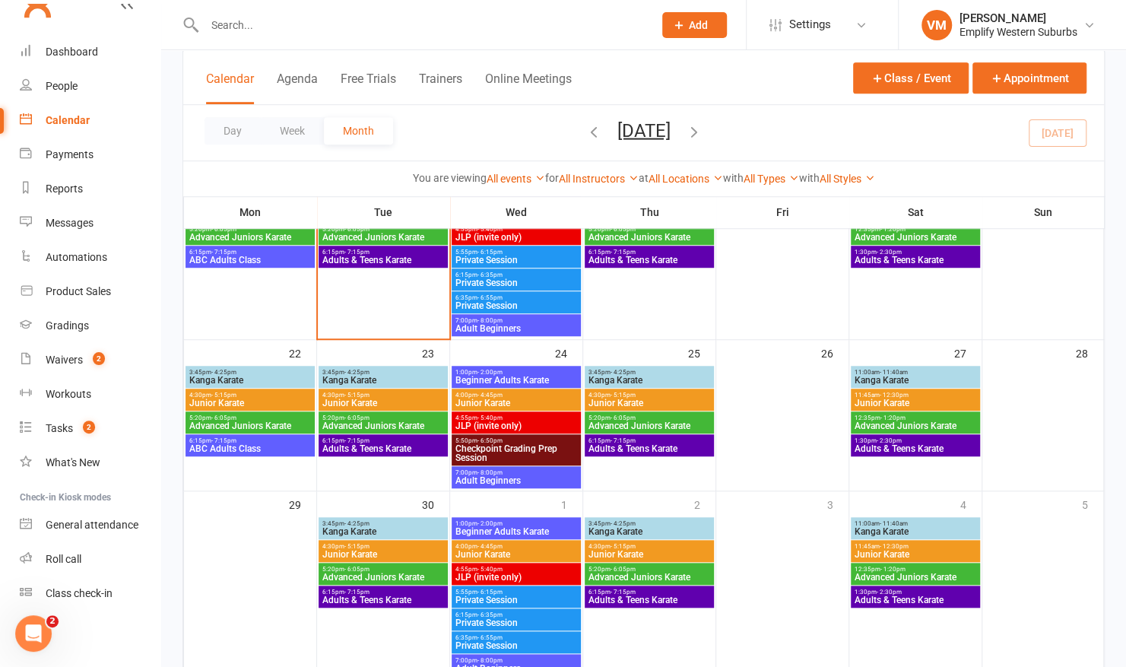
scroll to position [546, 0]
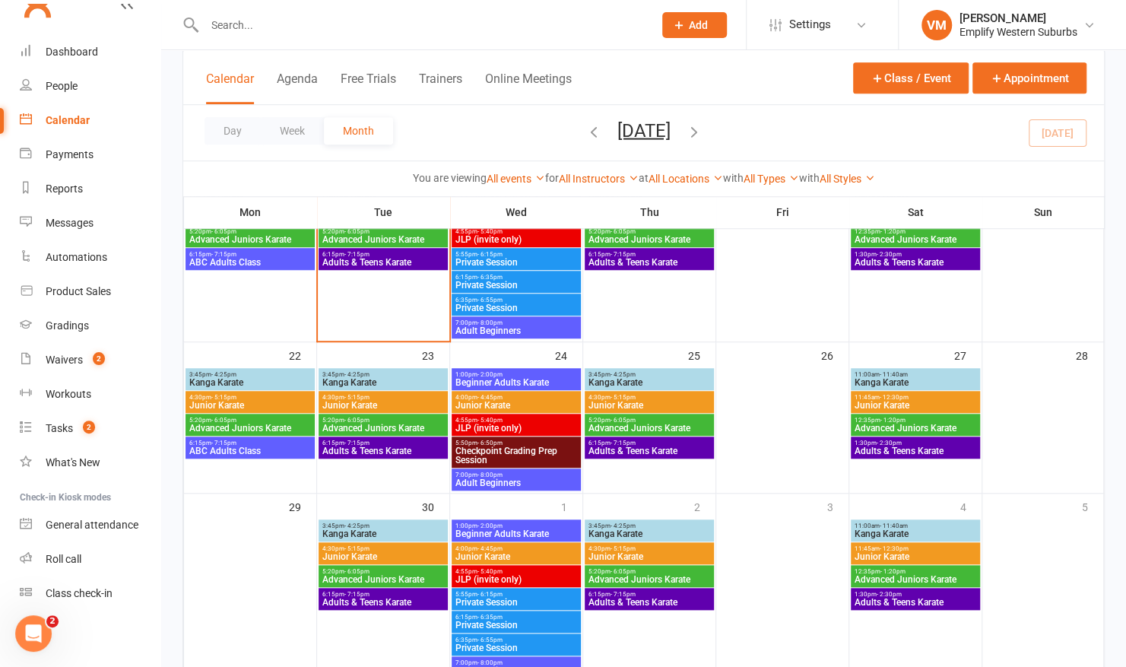
click at [877, 396] on span "11:45am - 12:30pm" at bounding box center [915, 397] width 123 height 7
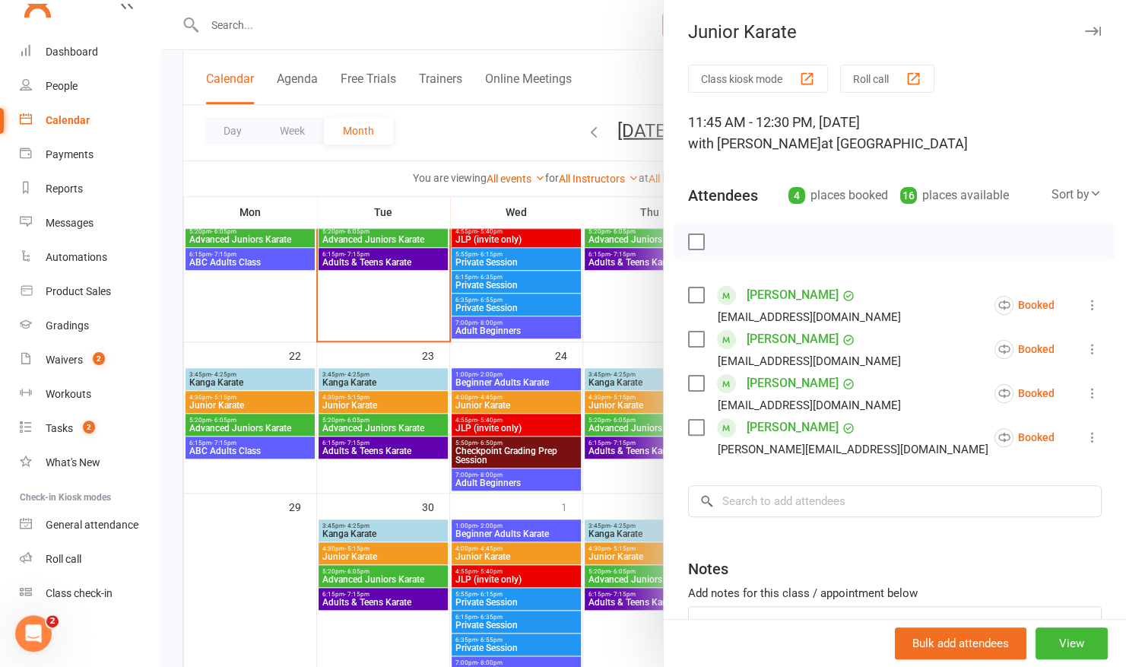
click at [600, 388] on div at bounding box center [643, 333] width 965 height 667
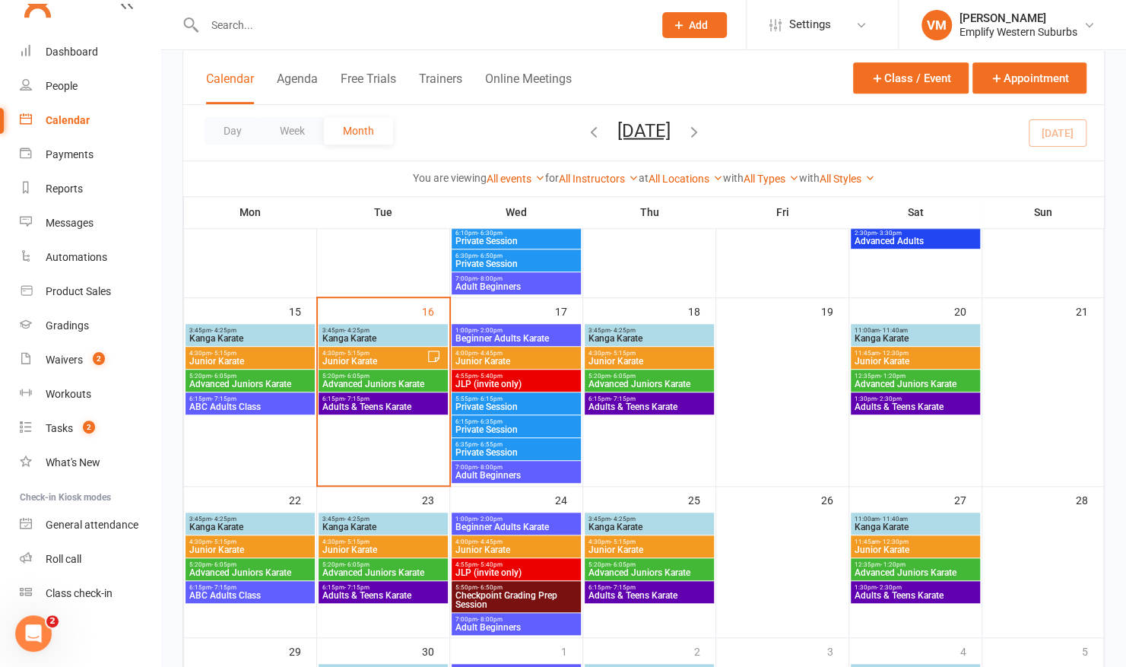
scroll to position [394, 0]
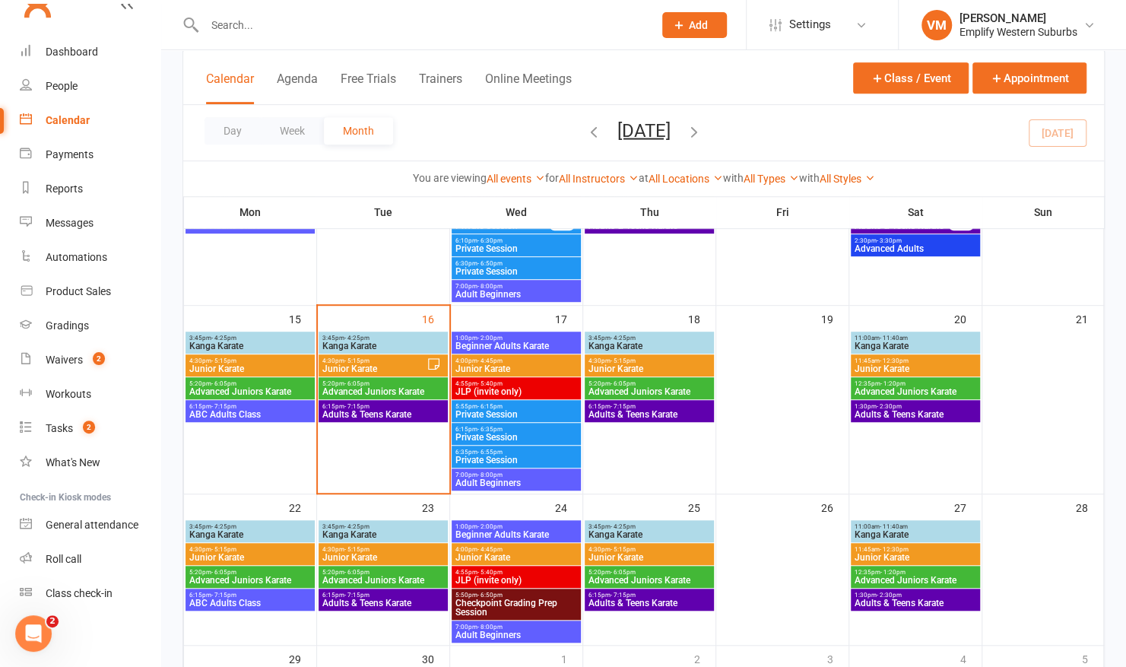
click at [918, 361] on span "11:45am - 12:30pm" at bounding box center [915, 360] width 123 height 7
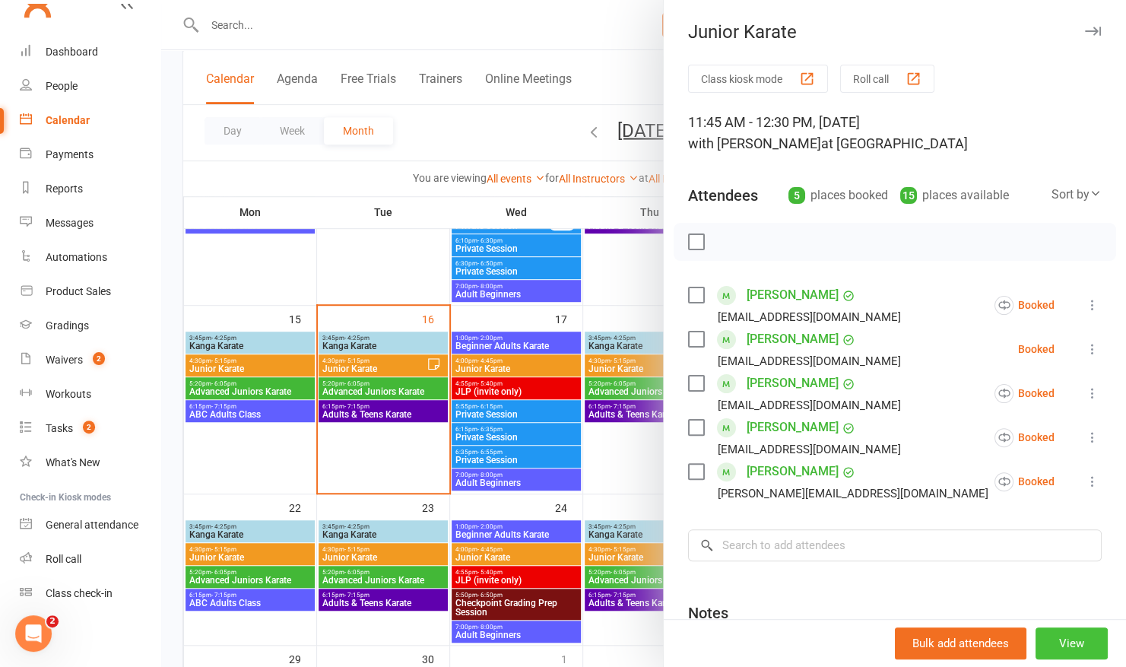
click at [1036, 631] on button "View" at bounding box center [1072, 644] width 72 height 32
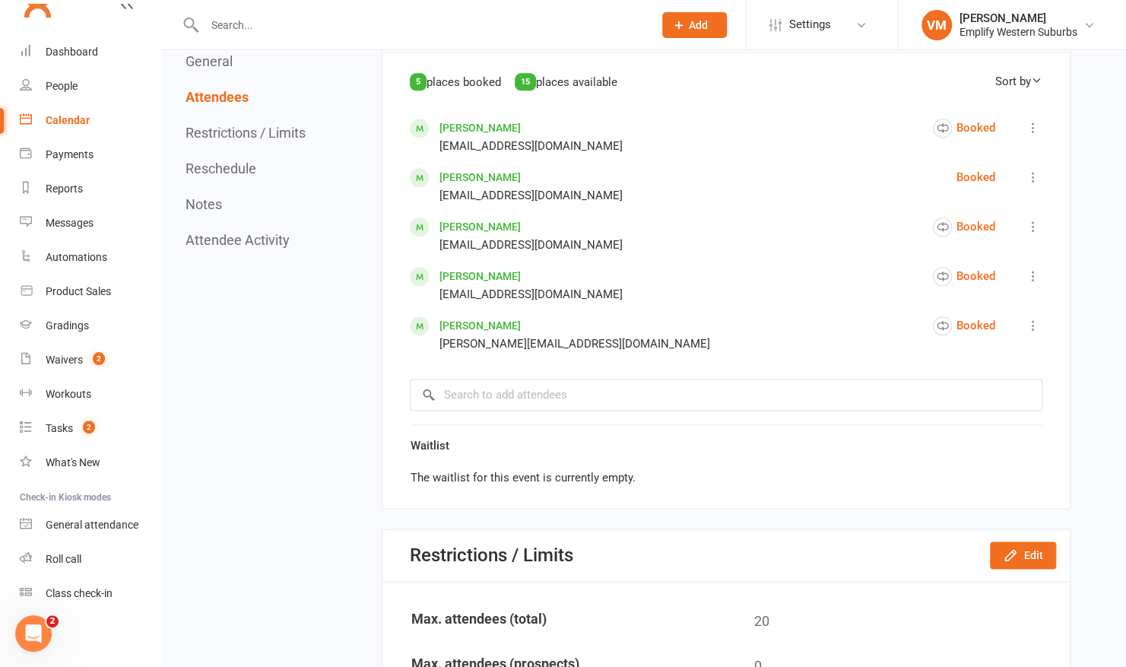
scroll to position [996, 0]
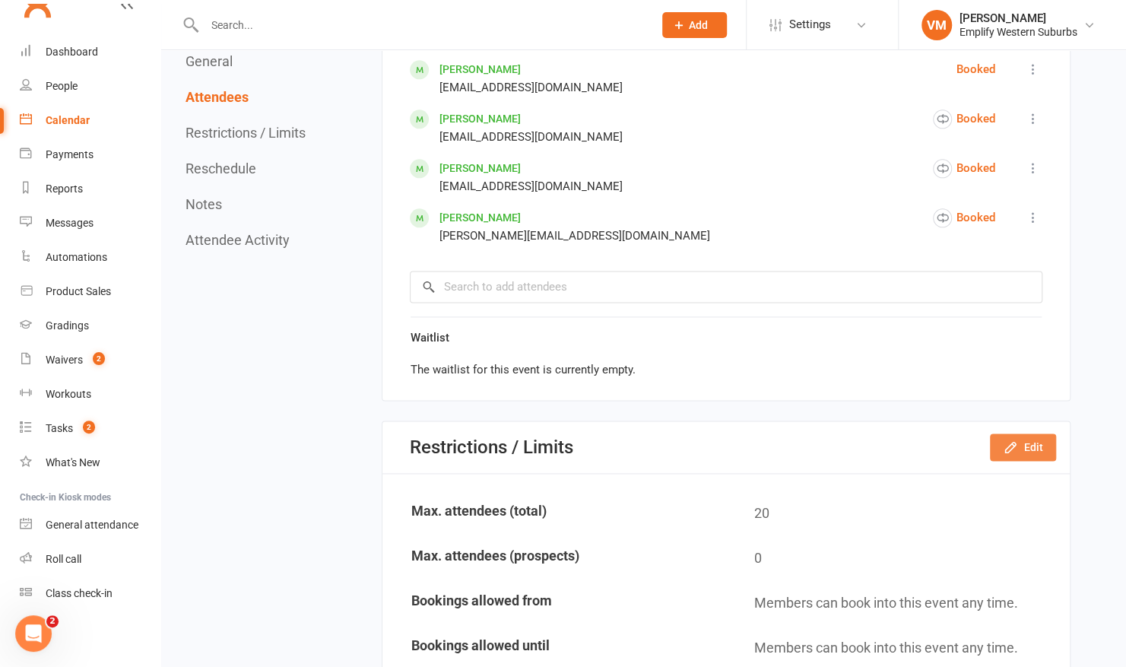
click at [1015, 442] on icon "button" at bounding box center [1011, 447] width 10 height 10
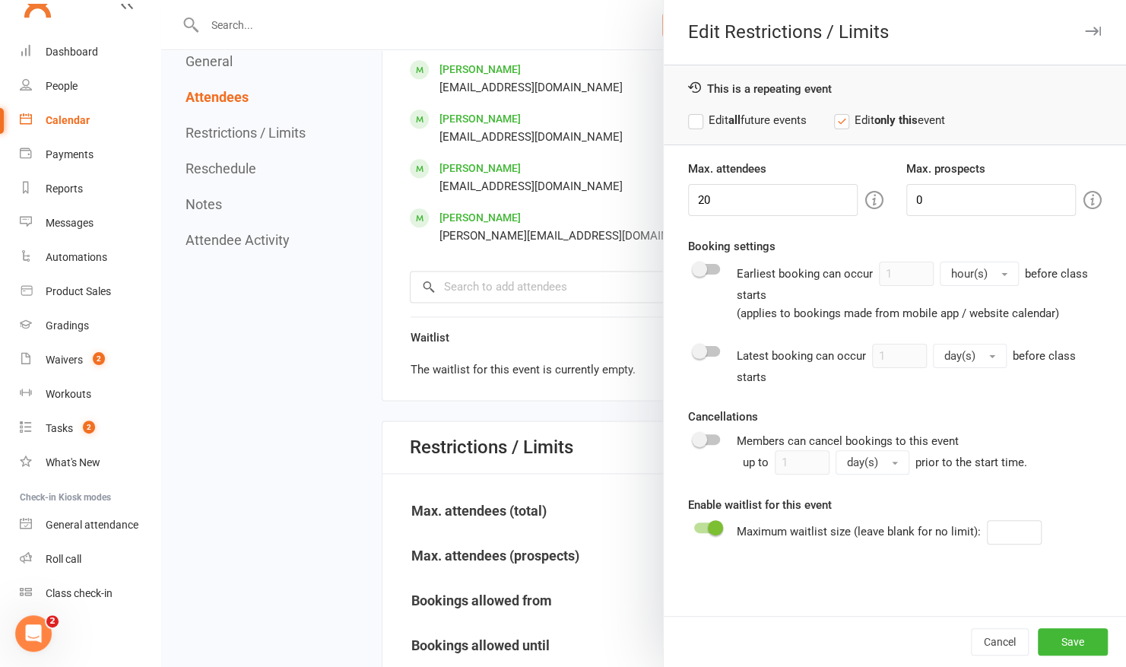
click at [57, 126] on div "Calendar" at bounding box center [68, 120] width 44 height 12
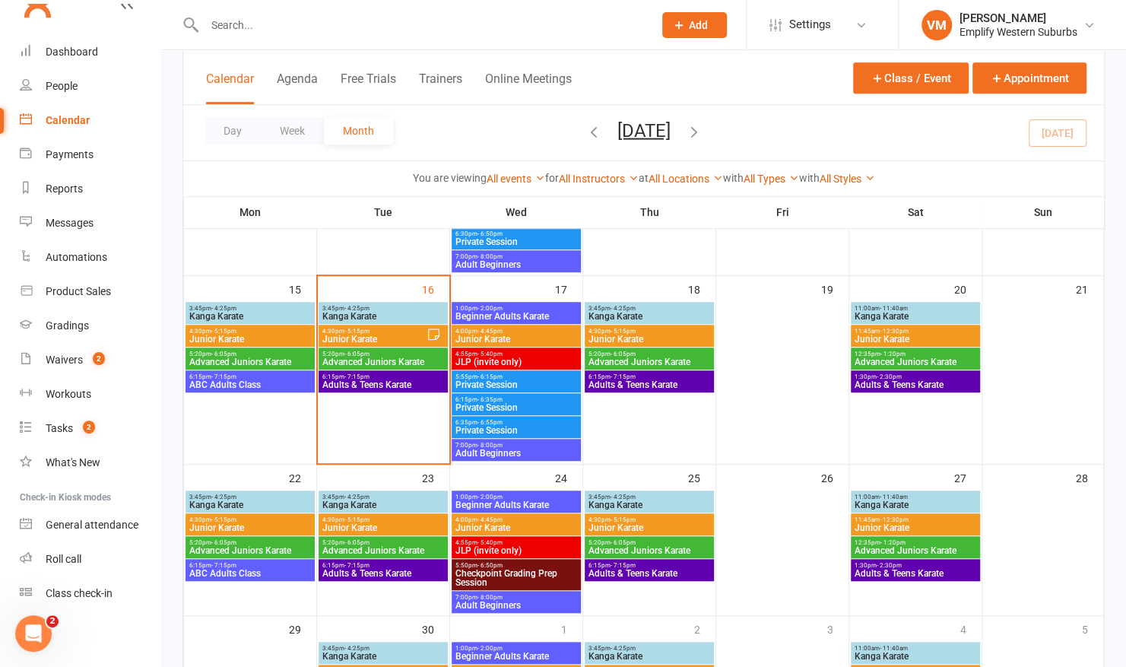
scroll to position [453, 0]
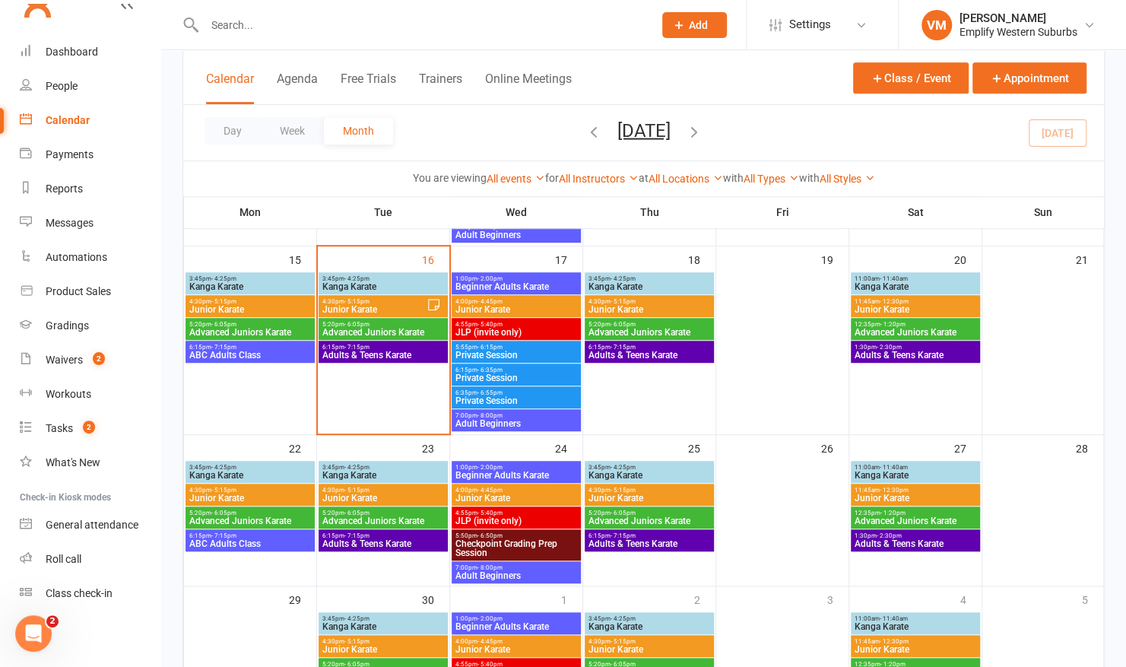
click at [913, 279] on span "11:00am - 11:40am" at bounding box center [915, 278] width 123 height 7
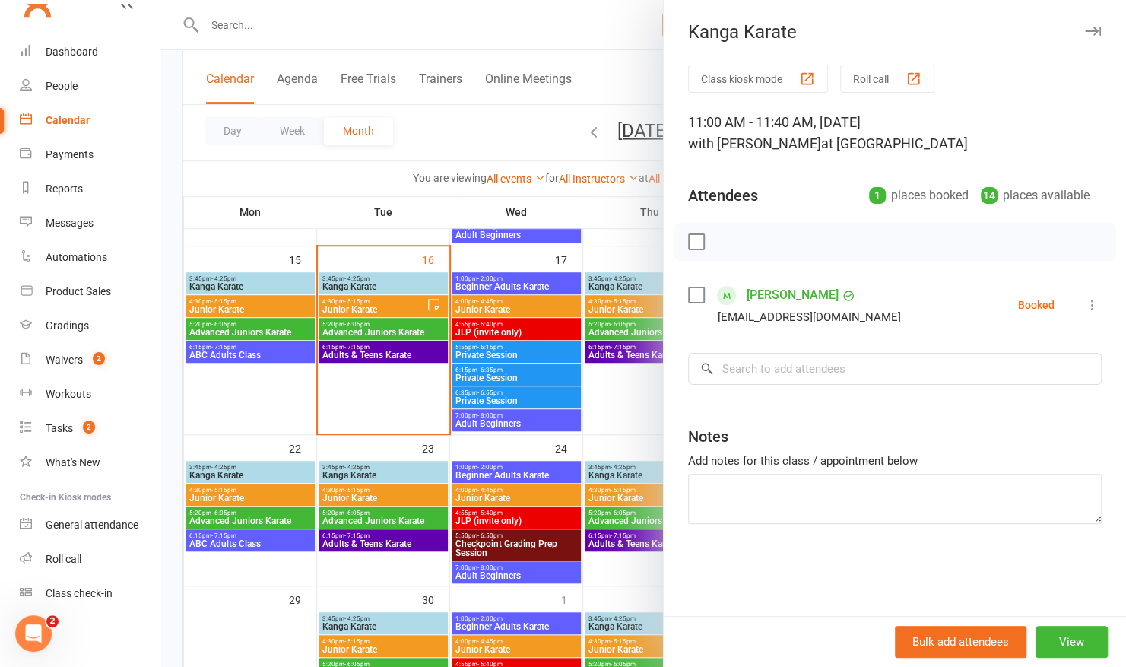
click at [570, 403] on div at bounding box center [643, 333] width 965 height 667
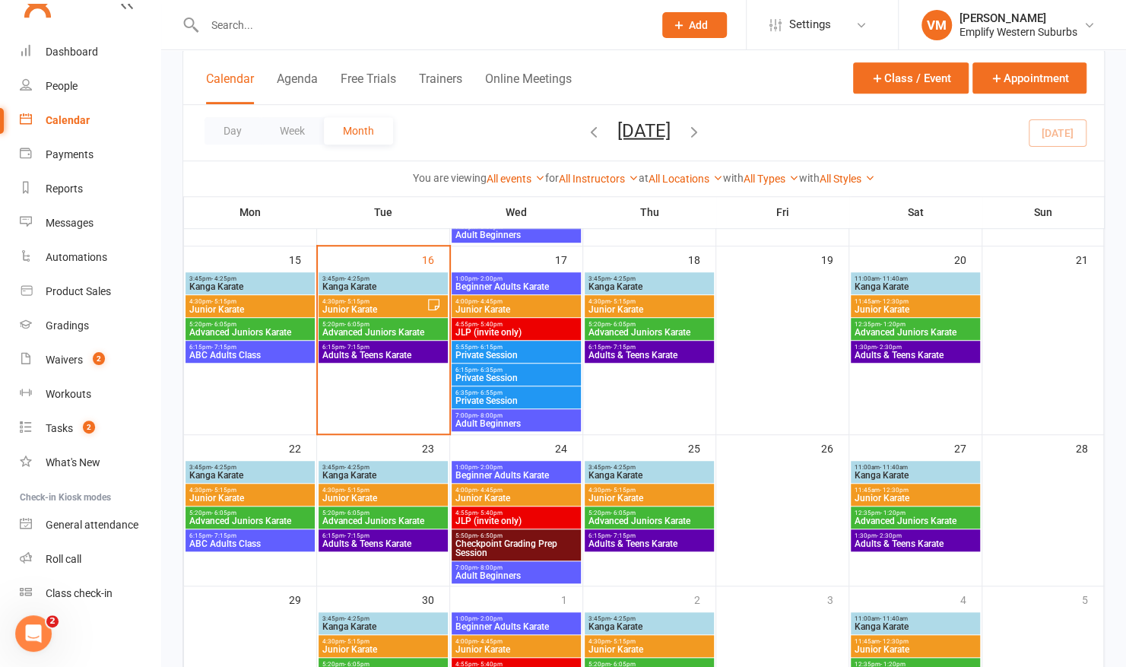
click at [933, 475] on span "Kanga Karate" at bounding box center [915, 475] width 123 height 9
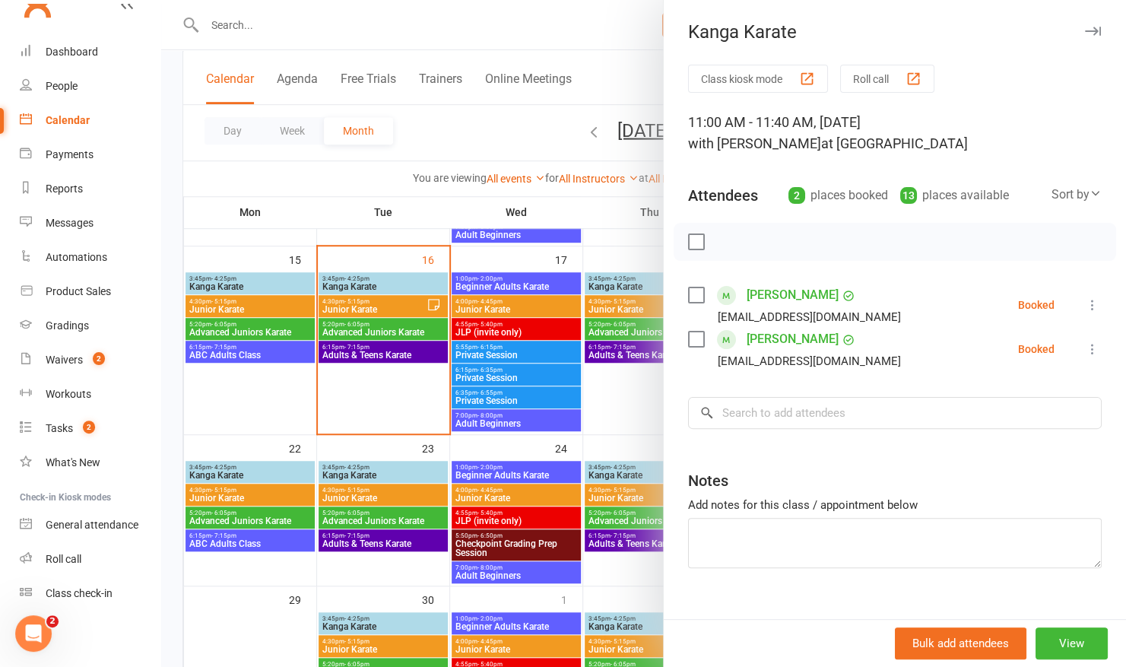
click at [580, 388] on div at bounding box center [643, 333] width 965 height 667
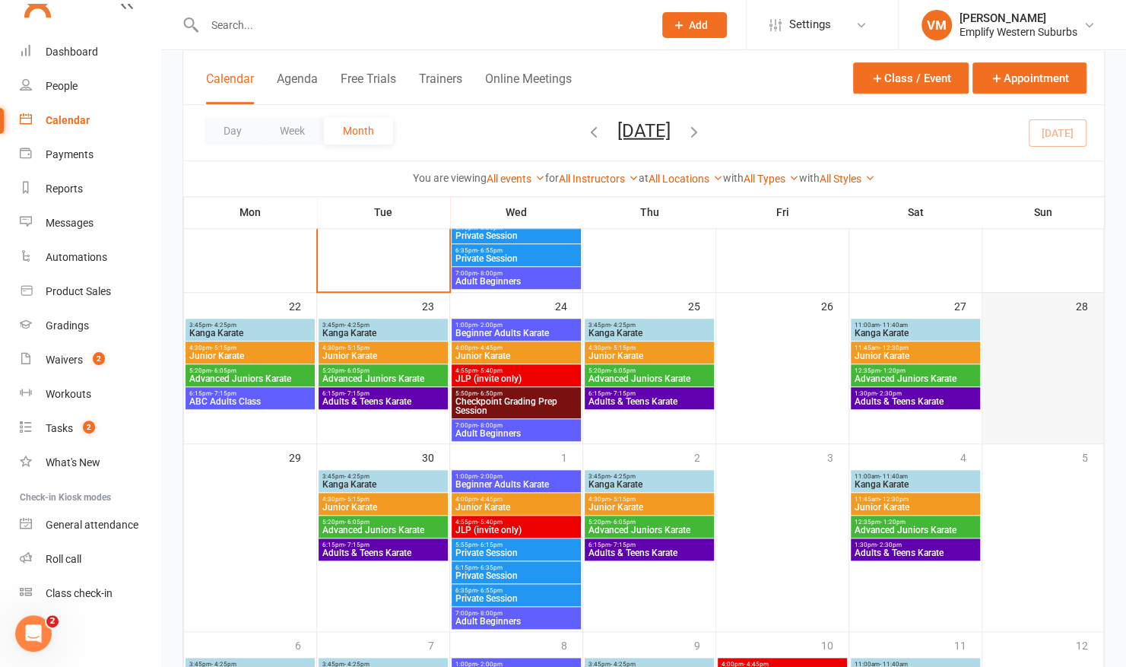
scroll to position [598, 0]
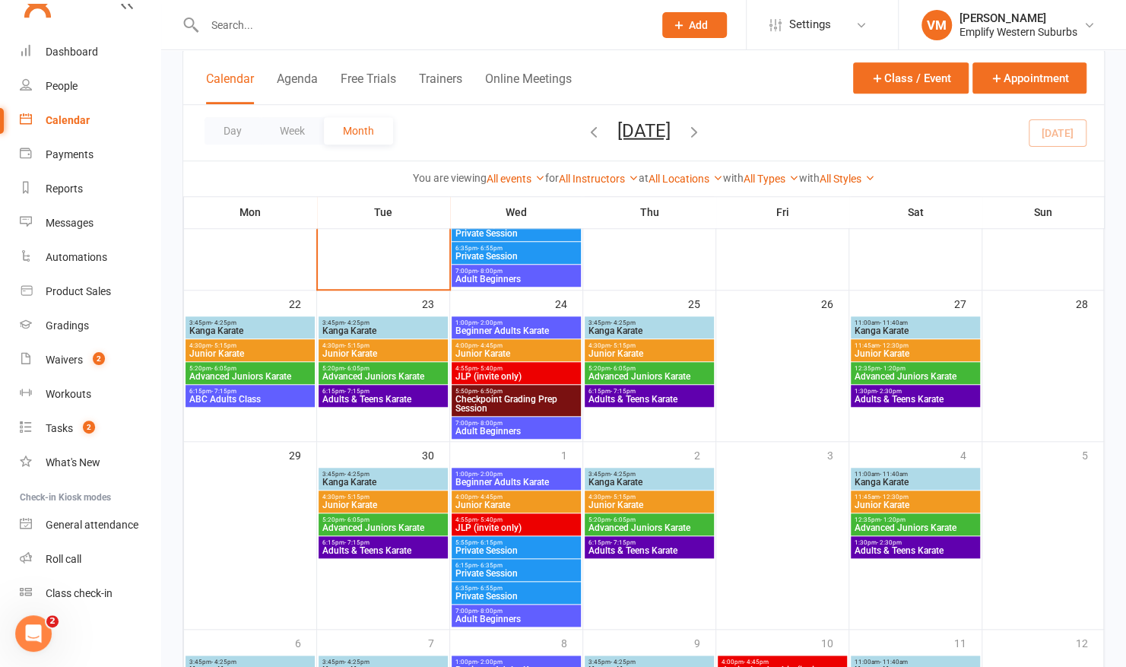
click at [917, 473] on span "11:00am - 11:40am" at bounding box center [915, 474] width 123 height 7
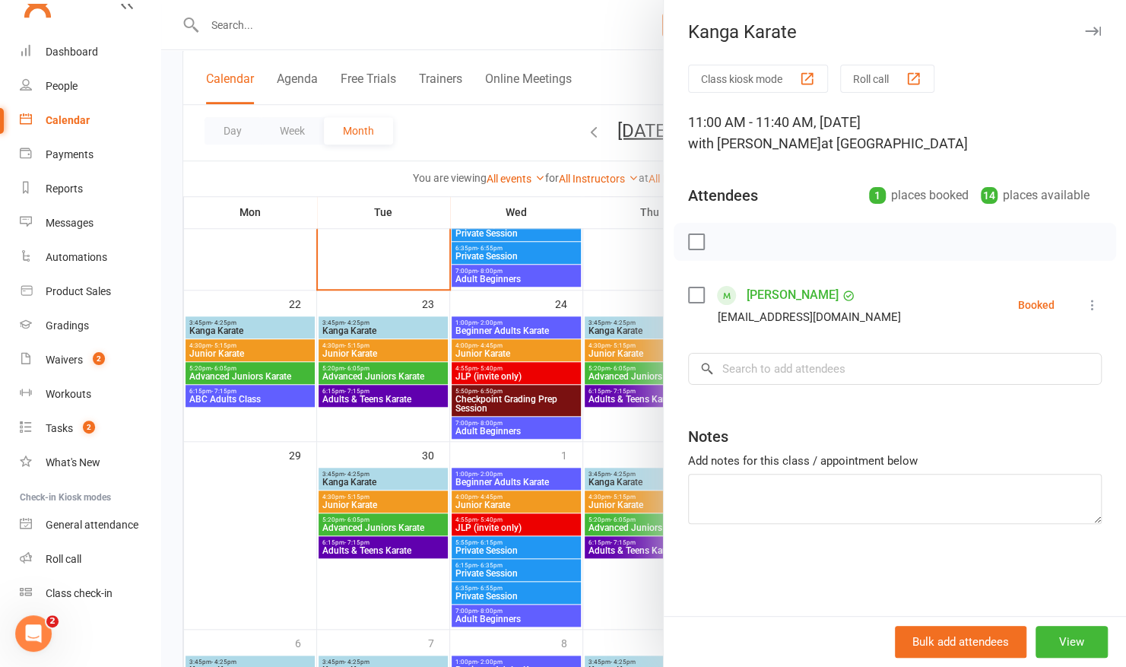
click at [488, 374] on div at bounding box center [643, 333] width 965 height 667
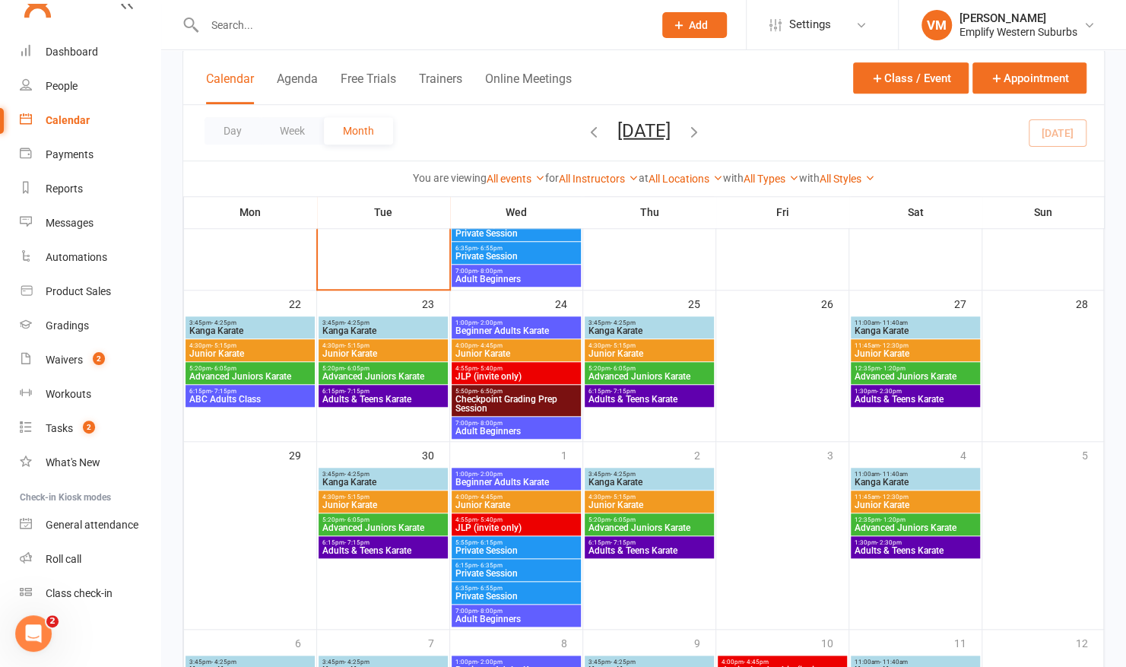
click at [891, 521] on span "- 1:20pm" at bounding box center [893, 519] width 25 height 7
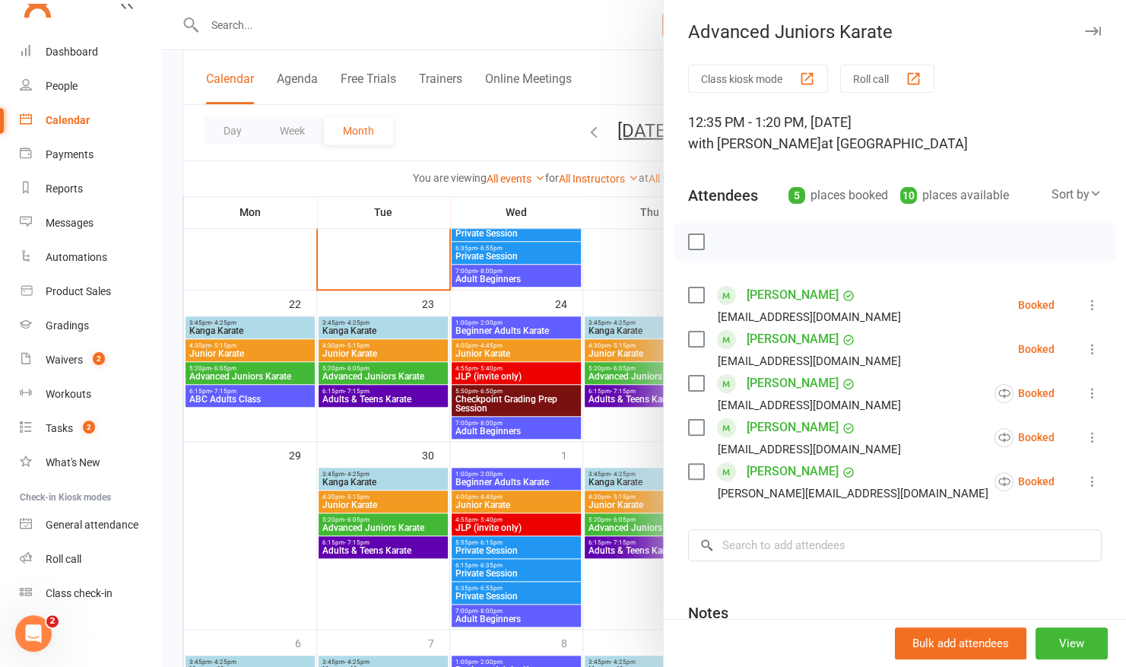
click at [485, 388] on div at bounding box center [643, 333] width 965 height 667
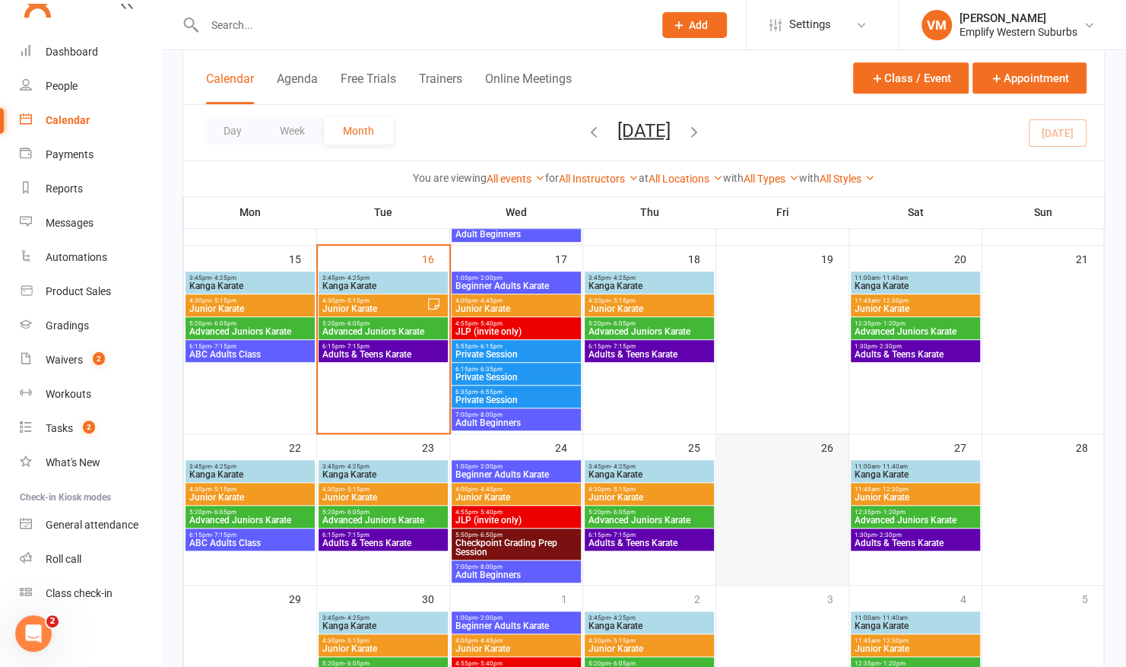
scroll to position [427, 0]
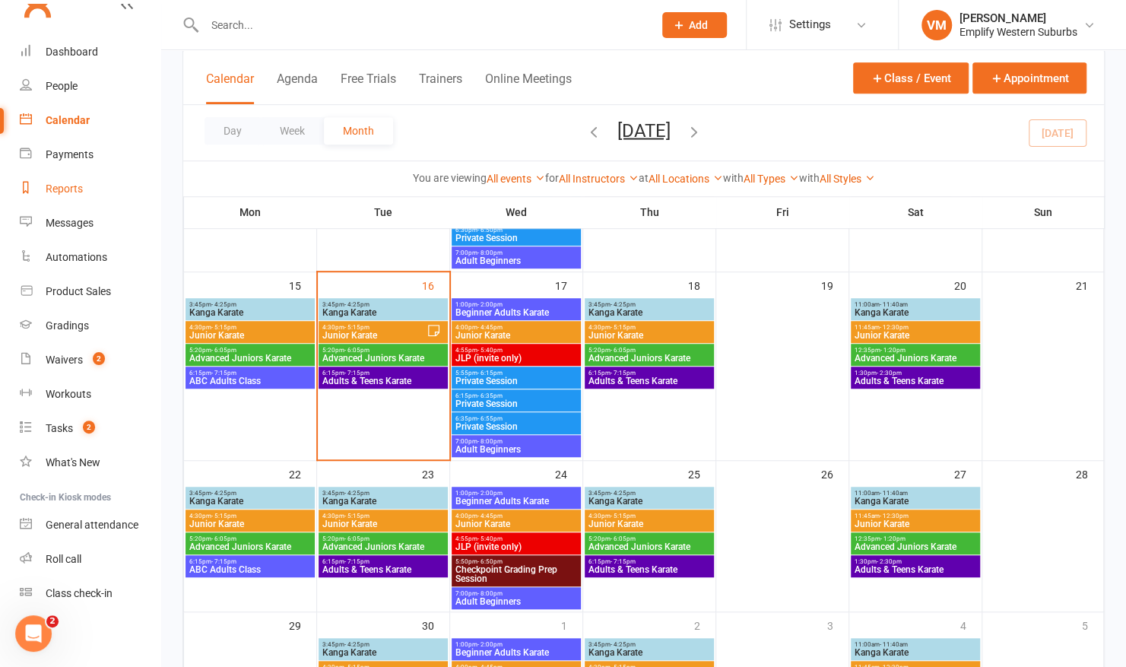
click at [76, 183] on div "Reports" at bounding box center [64, 189] width 37 height 12
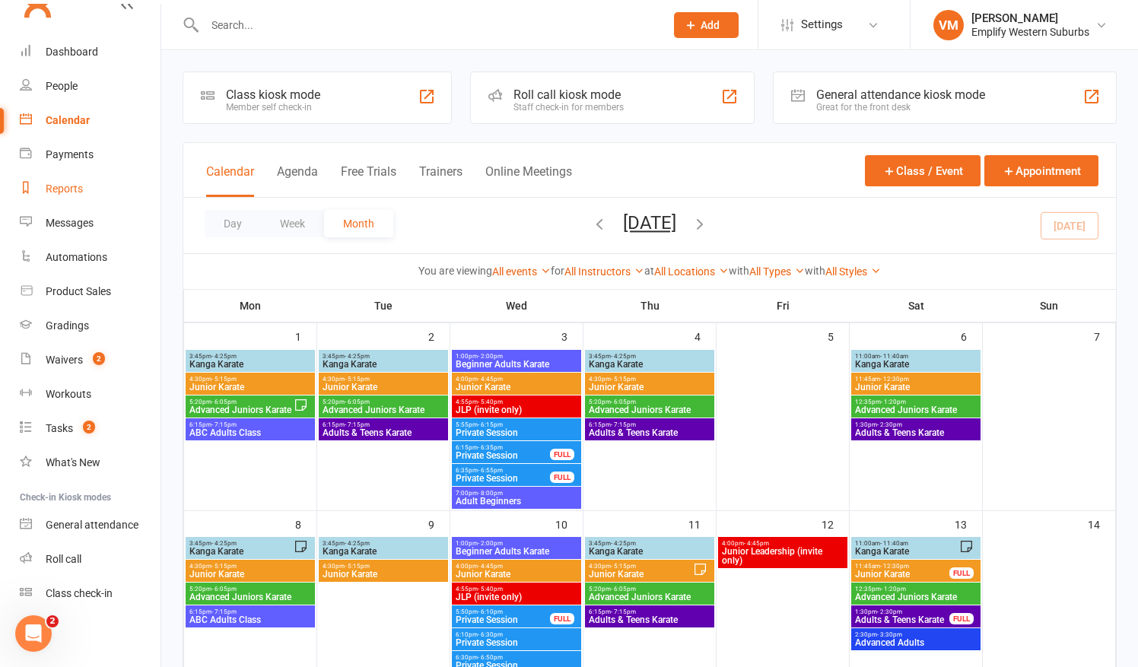
select select "50"
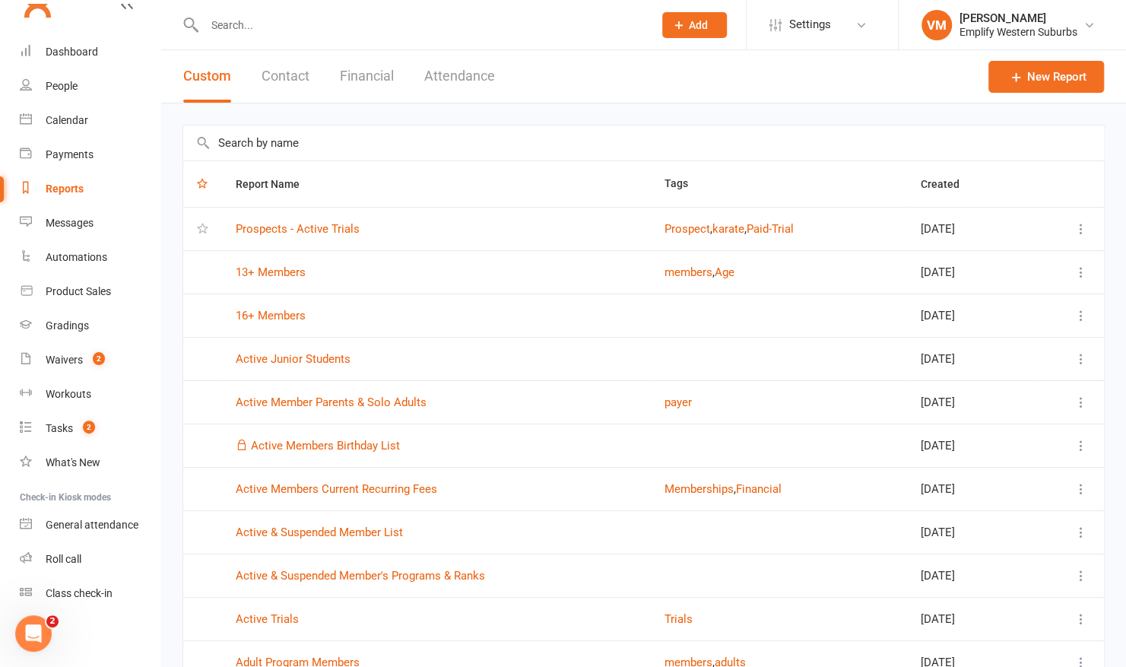
click at [460, 66] on button "Attendance" at bounding box center [459, 76] width 71 height 52
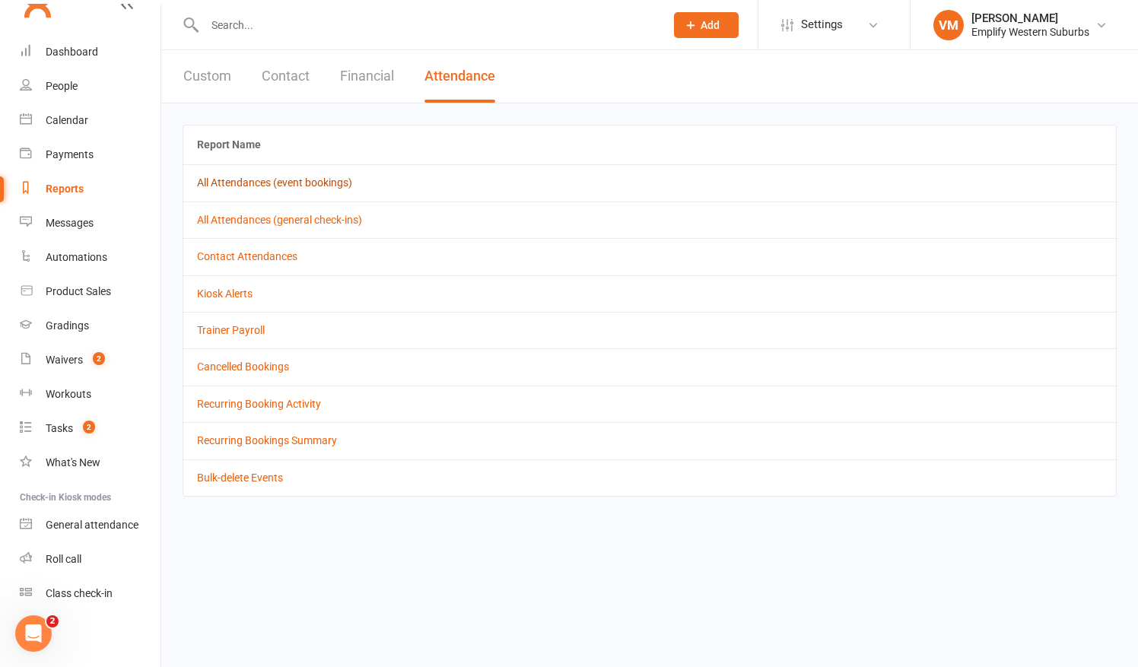
click at [255, 177] on link "All Attendances (event bookings)" at bounding box center [274, 182] width 155 height 12
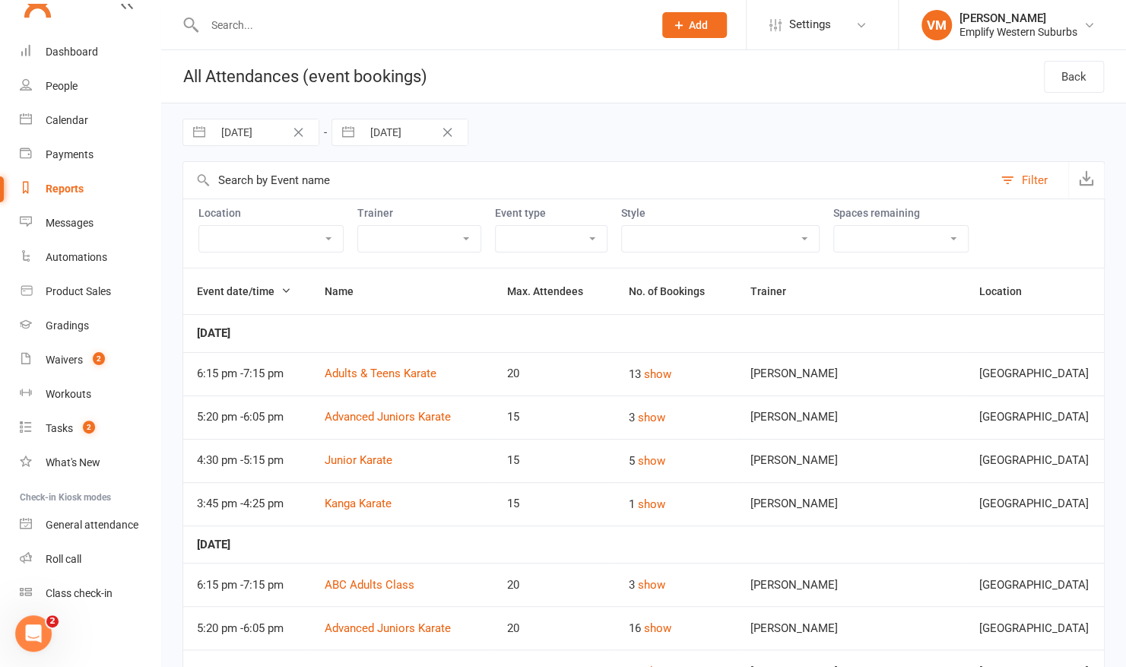
click at [254, 124] on input "[DATE]" at bounding box center [266, 132] width 106 height 26
select select "7"
select select "2025"
select select "8"
select select "2025"
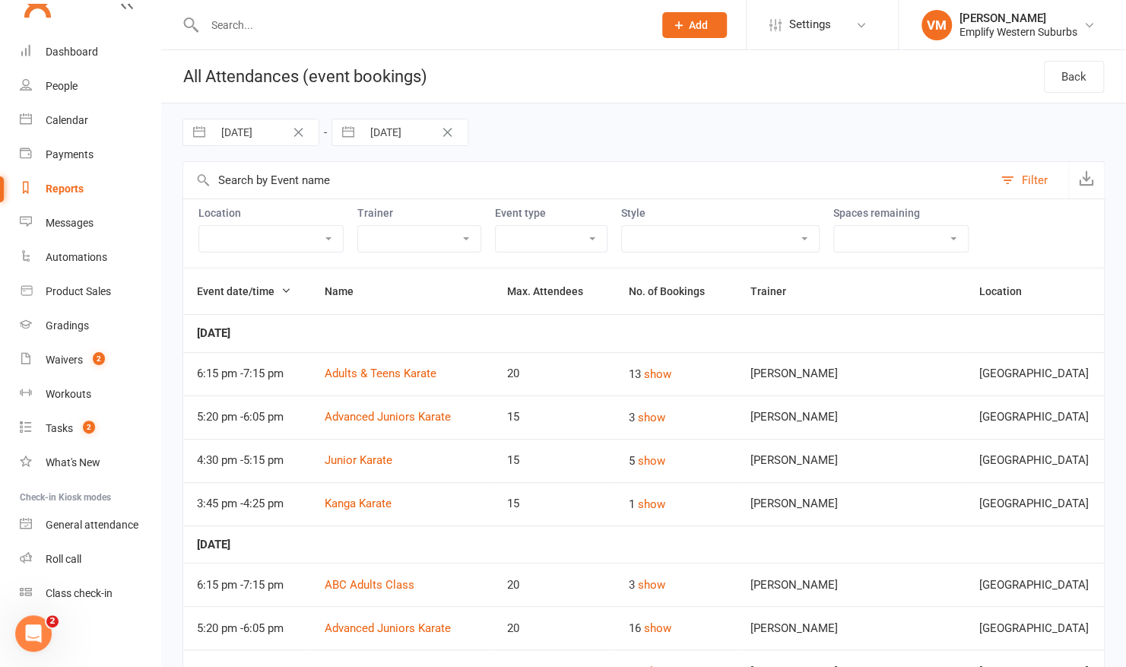
select select "9"
select select "2025"
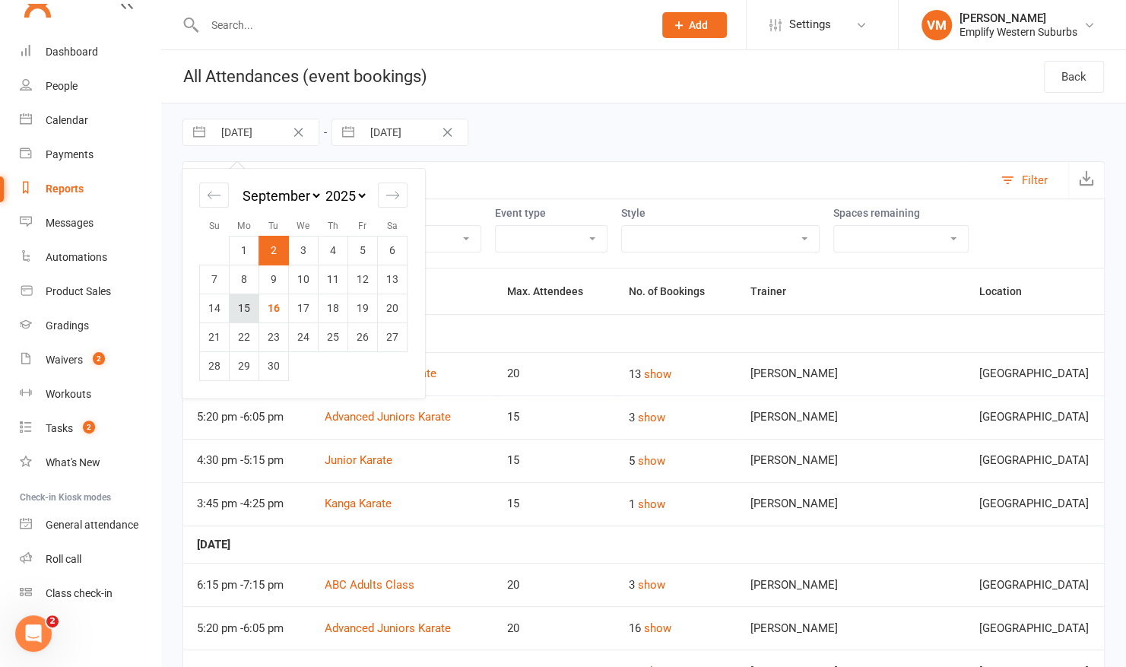
click at [249, 301] on td "15" at bounding box center [245, 308] width 30 height 29
type input "[DATE]"
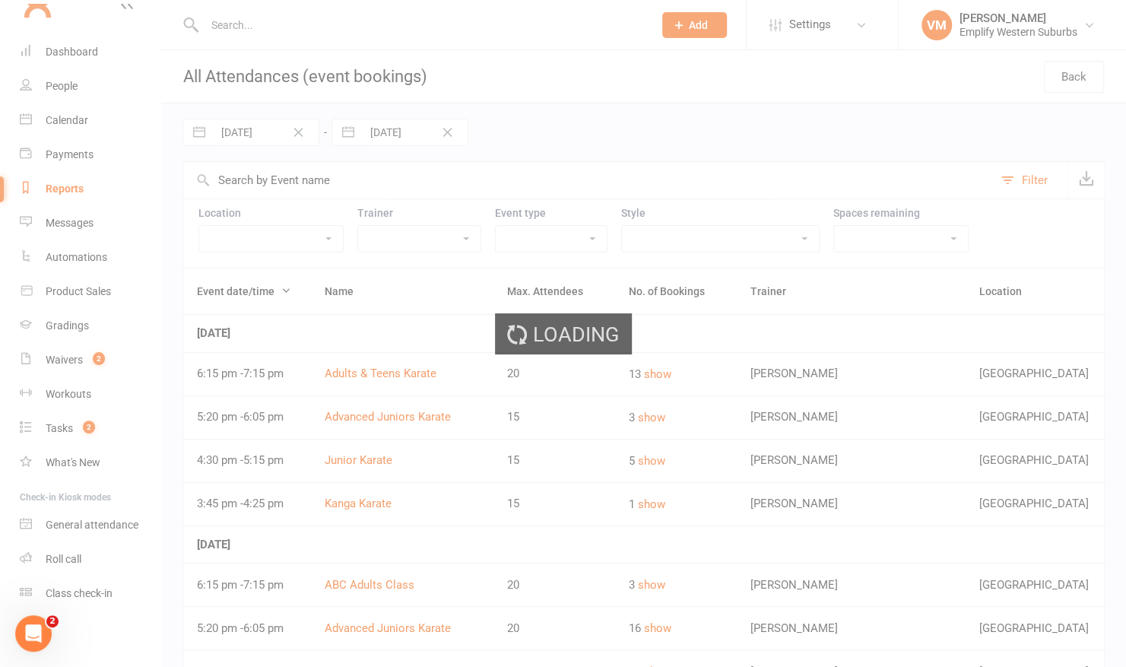
select select "7"
select select "2025"
select select "8"
select select "2025"
select select "9"
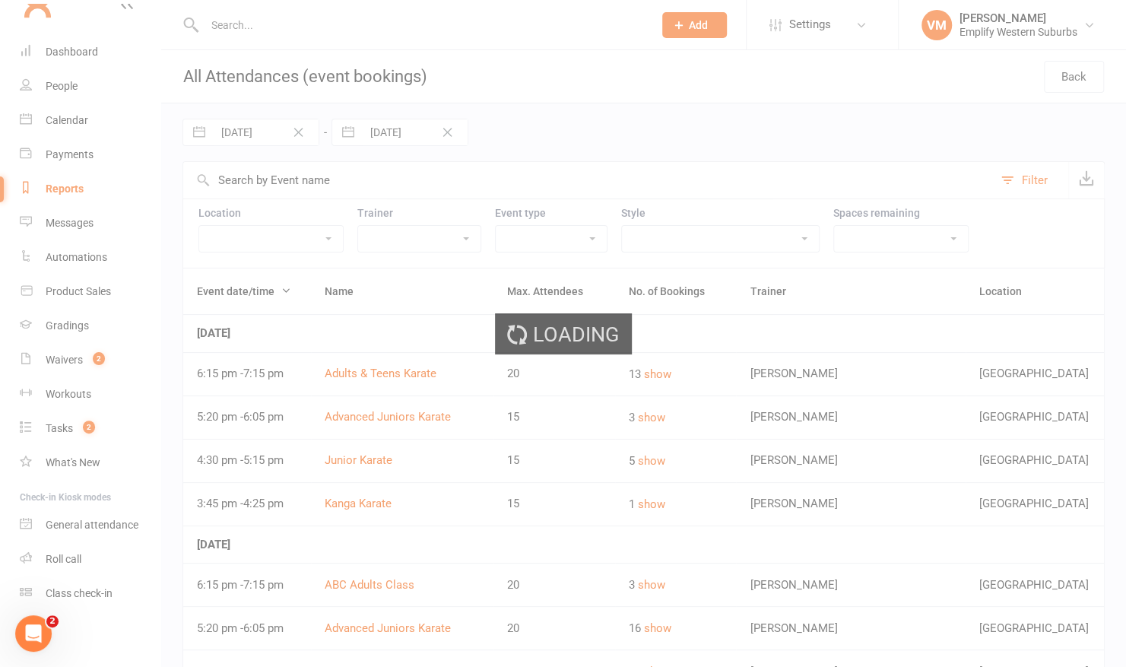
select select "2025"
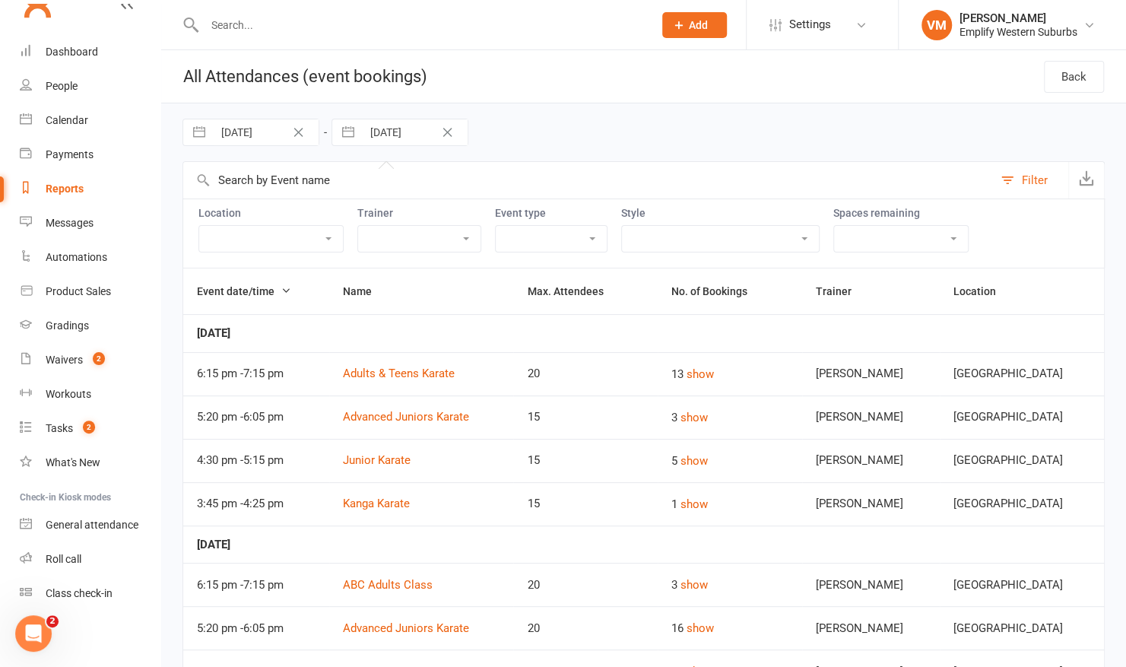
click at [403, 132] on input "[DATE]" at bounding box center [415, 132] width 106 height 26
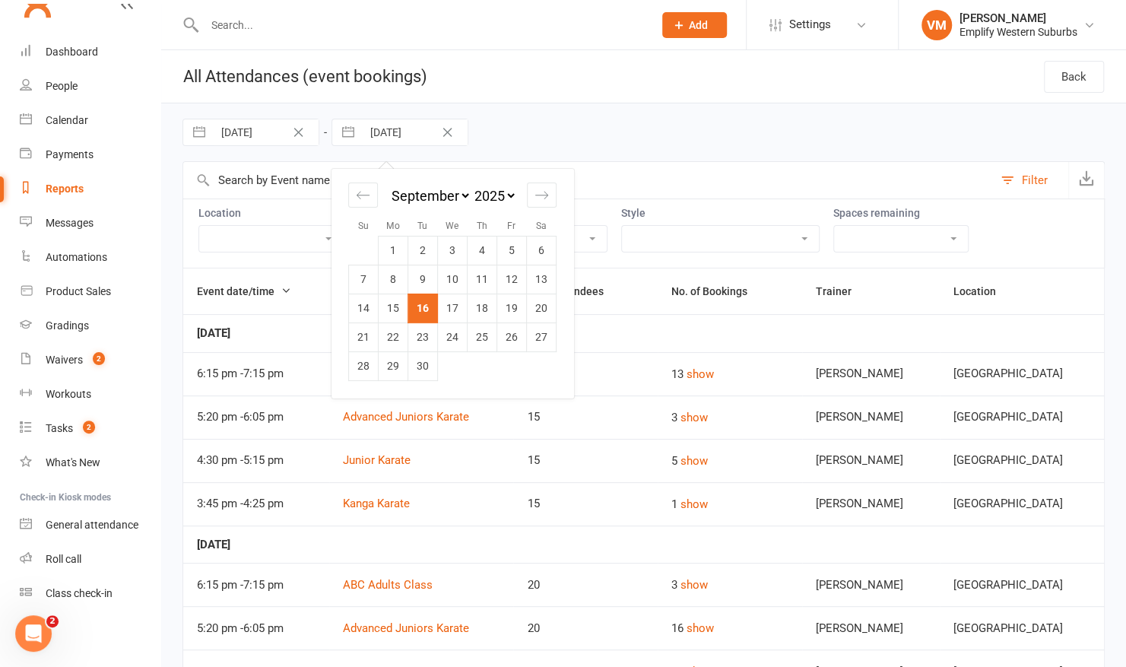
click at [403, 132] on input "[DATE]" at bounding box center [415, 132] width 106 height 26
click at [392, 310] on td "15" at bounding box center [394, 308] width 30 height 29
type input "[DATE]"
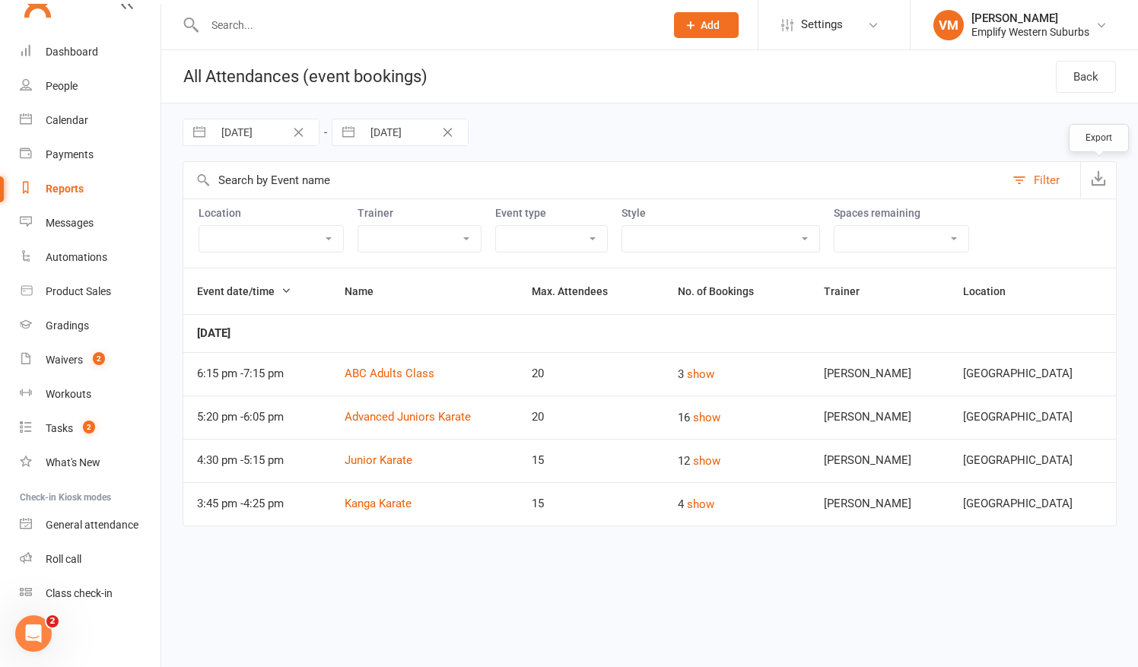
click at [1089, 172] on button "button" at bounding box center [1098, 180] width 36 height 37
click at [246, 132] on input "[DATE]" at bounding box center [266, 132] width 106 height 26
select select "7"
select select "2025"
select select "8"
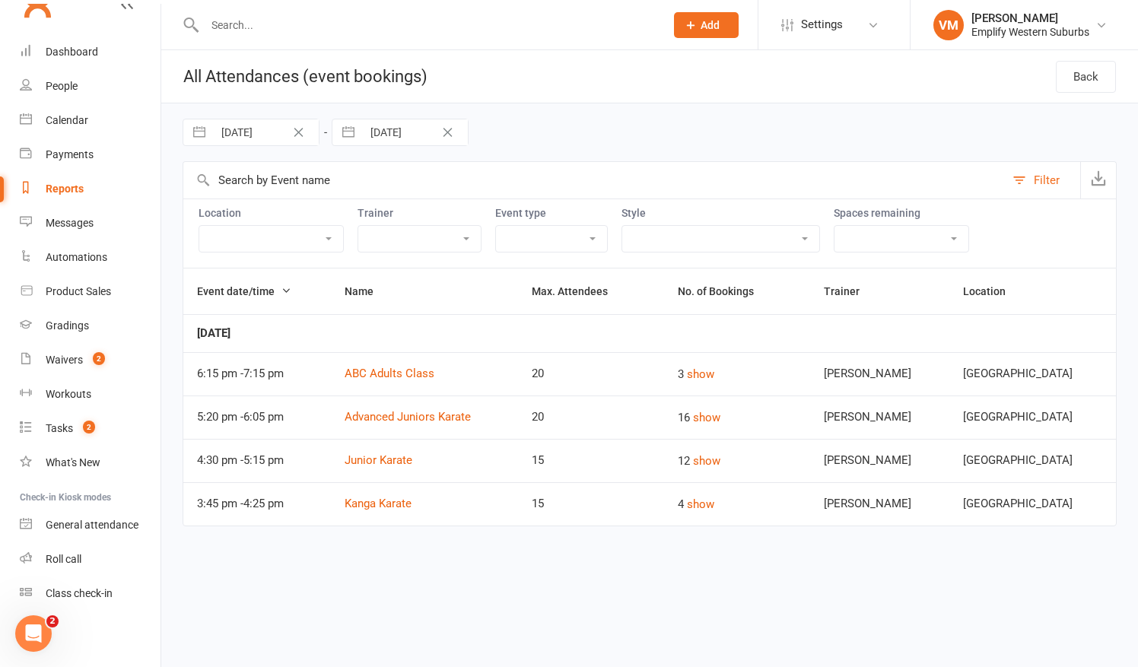
select select "2025"
select select "9"
select select "2025"
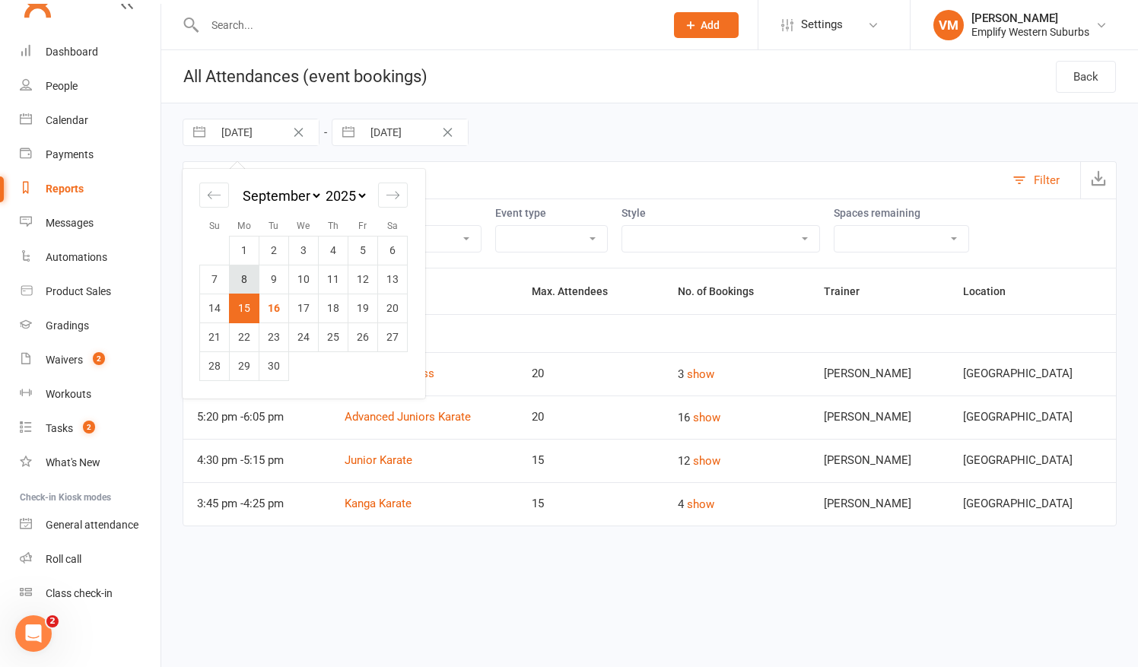
click at [245, 275] on td "8" at bounding box center [245, 279] width 30 height 29
type input "[DATE]"
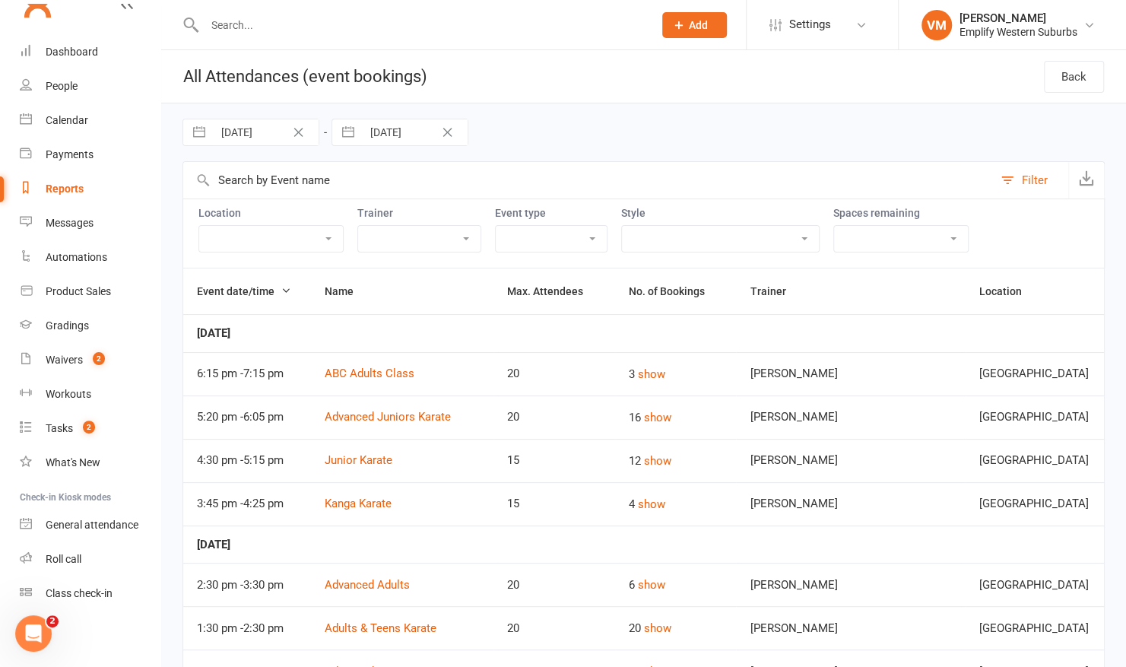
click at [380, 122] on input "[DATE]" at bounding box center [415, 132] width 106 height 26
select select "7"
select select "2025"
select select "8"
select select "2025"
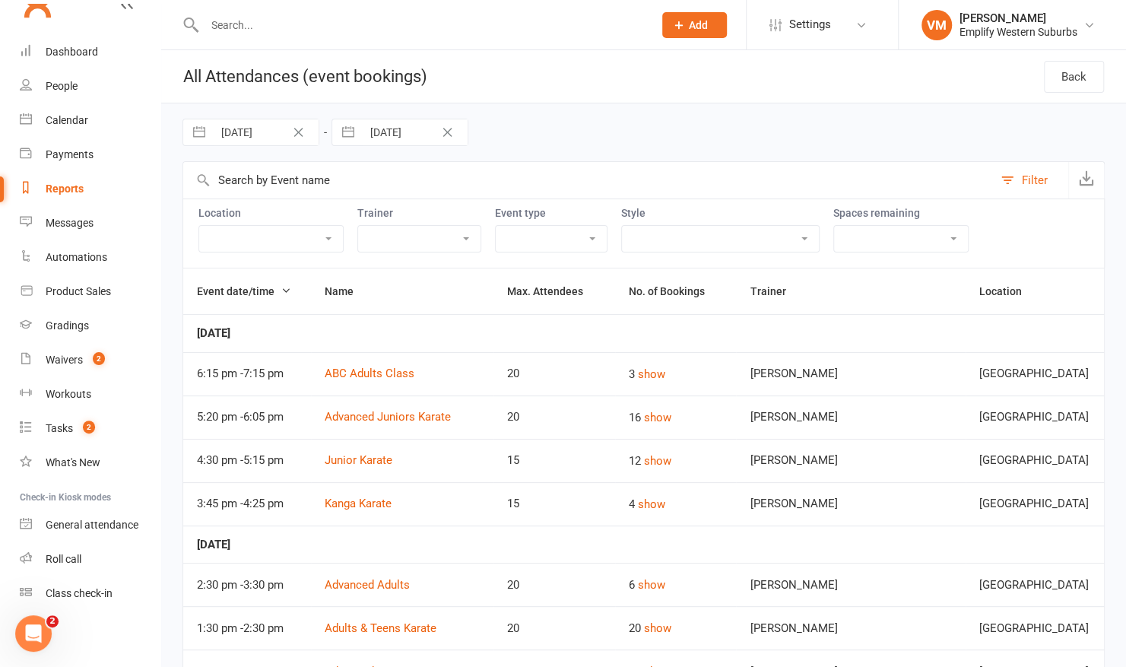
select select "9"
select select "2025"
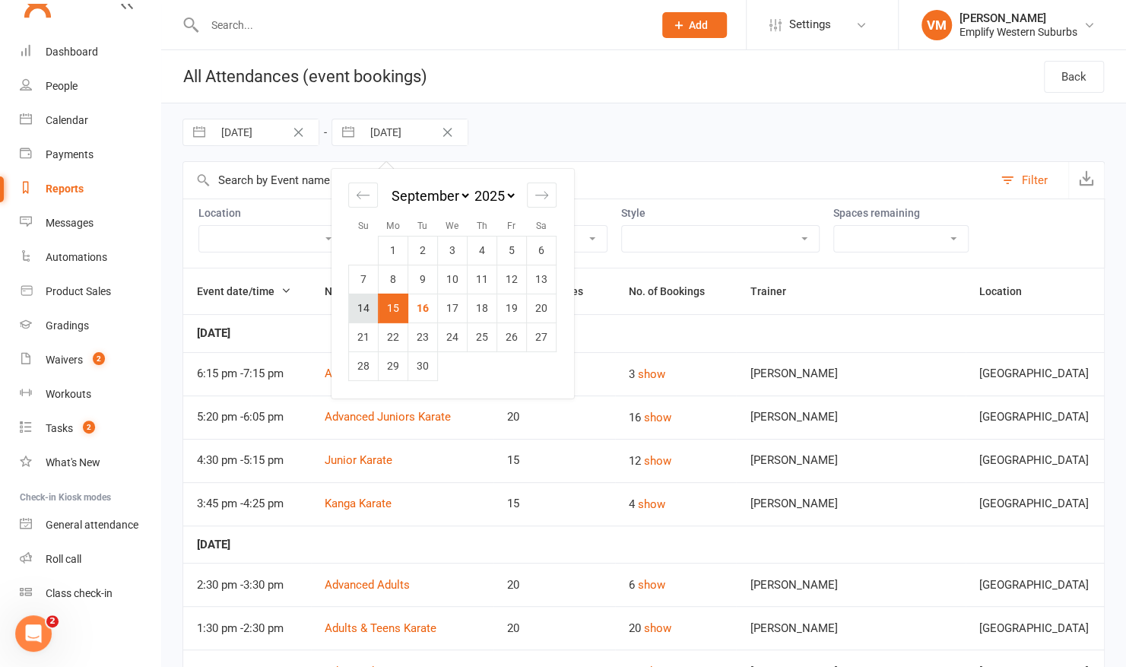
click at [369, 298] on td "14" at bounding box center [364, 308] width 30 height 29
type input "[DATE]"
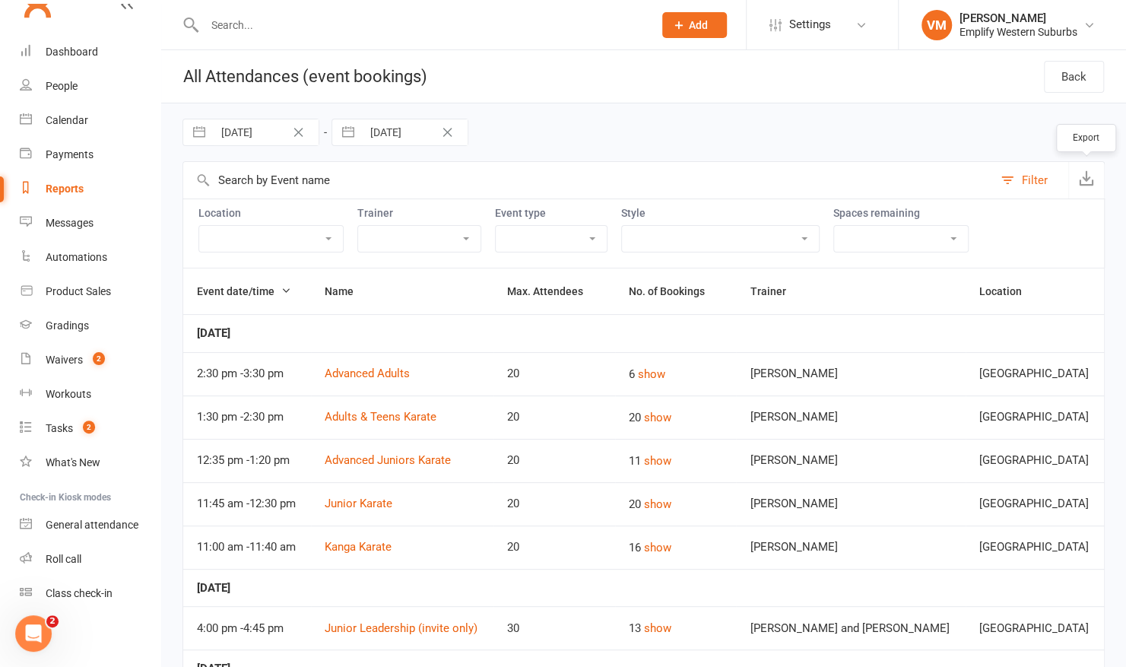
click at [1084, 176] on icon "button" at bounding box center [1086, 177] width 15 height 15
click at [87, 51] on div "Dashboard" at bounding box center [72, 52] width 52 height 12
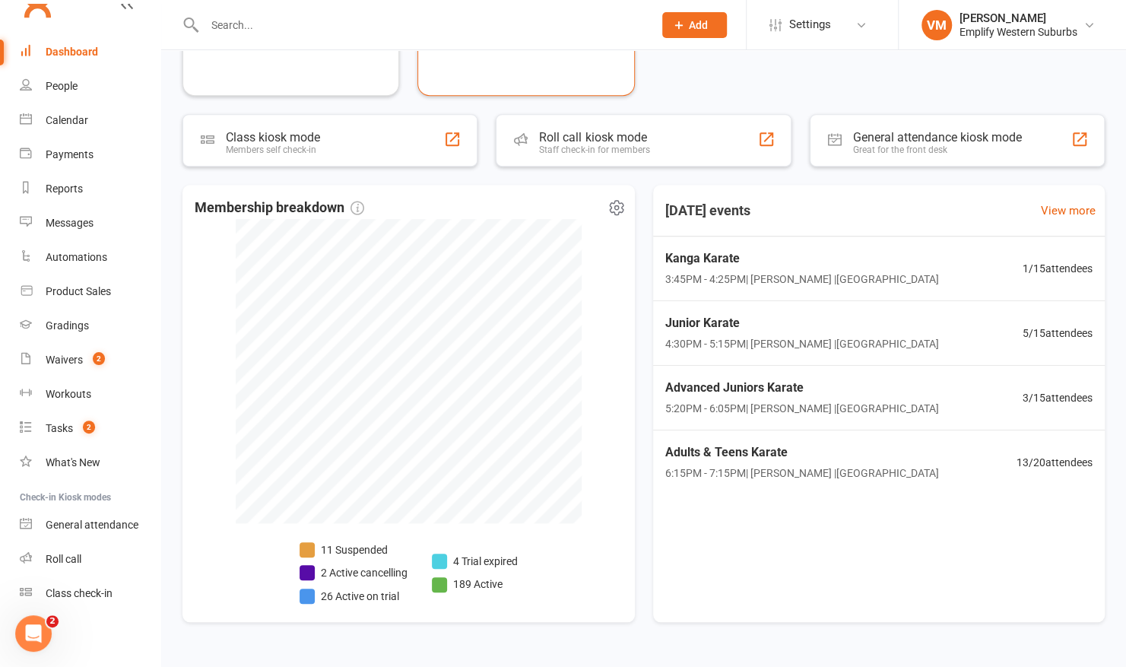
scroll to position [461, 0]
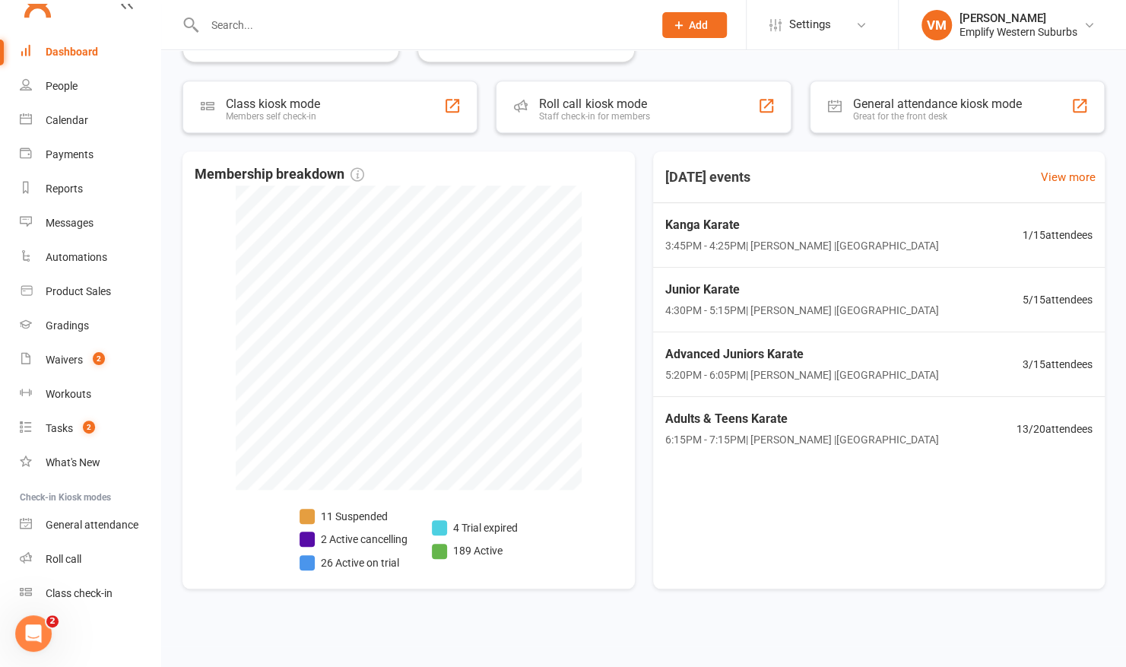
click at [319, 23] on input "text" at bounding box center [421, 24] width 443 height 21
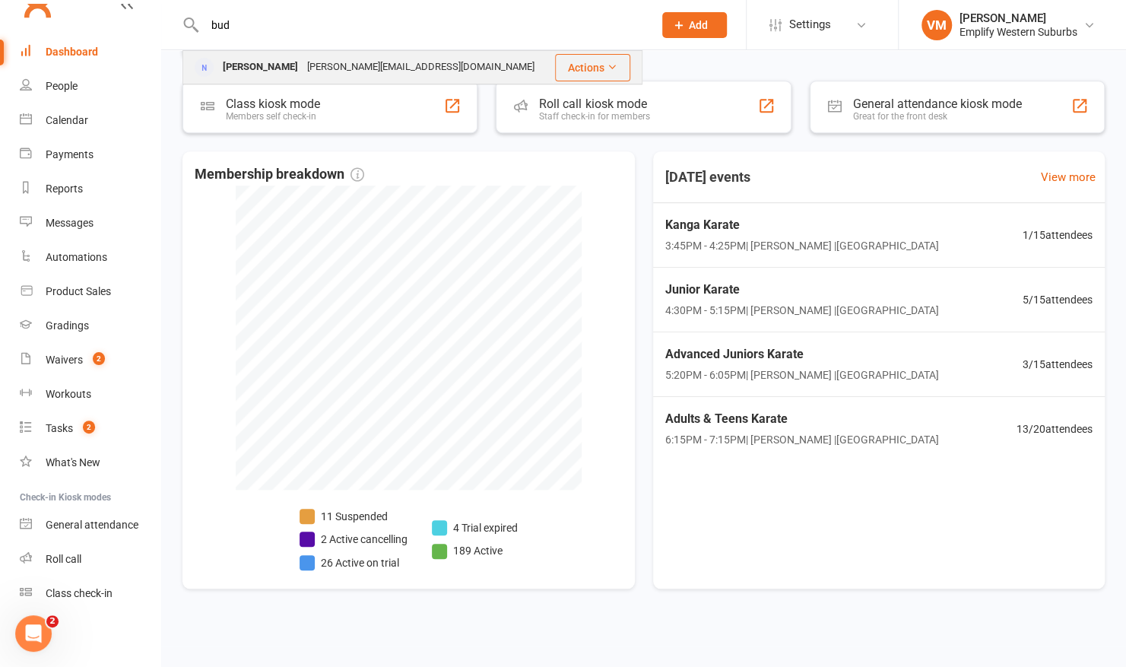
type input "bud"
click at [287, 56] on div "[PERSON_NAME]" at bounding box center [260, 67] width 84 height 22
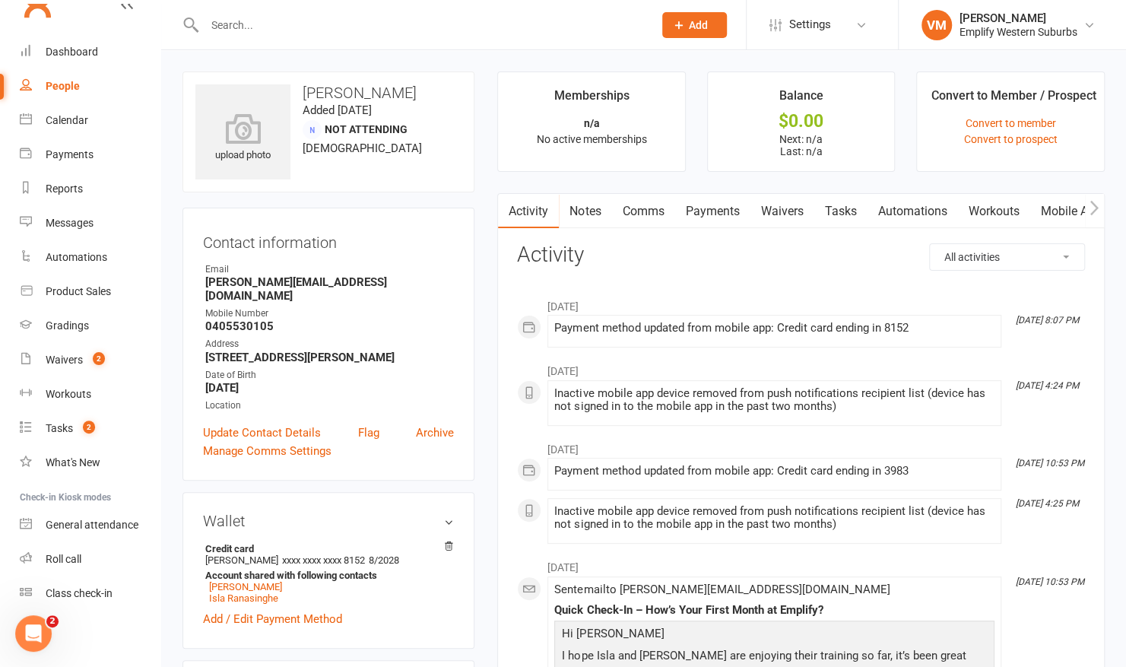
scroll to position [444, 0]
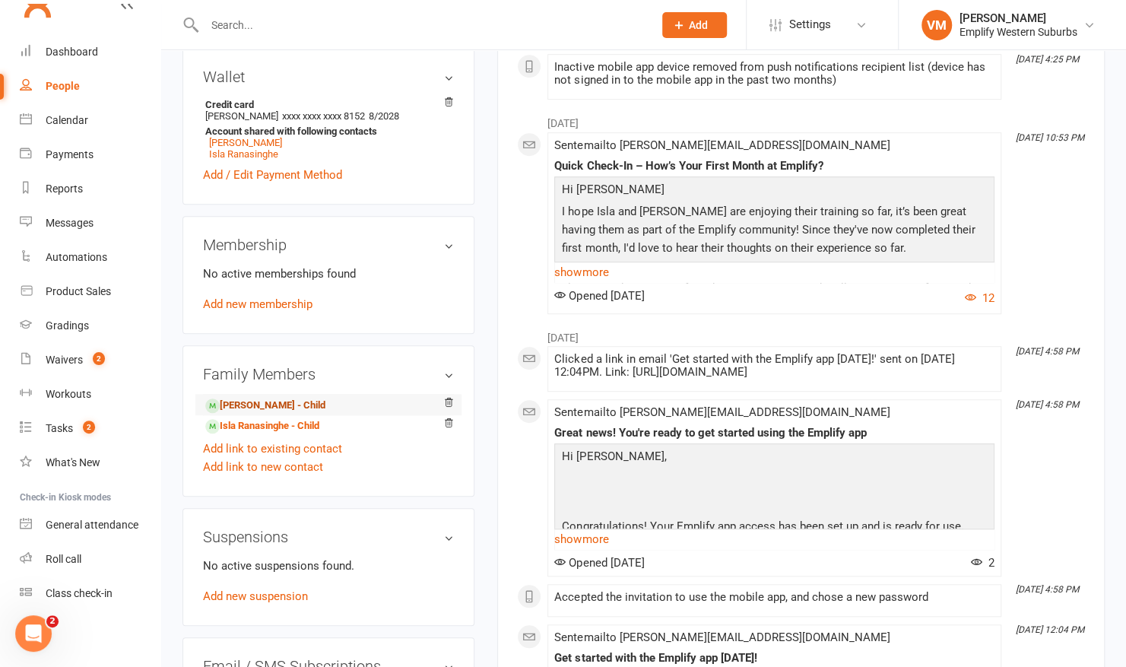
click at [260, 398] on link "[PERSON_NAME] - Child" at bounding box center [265, 406] width 120 height 16
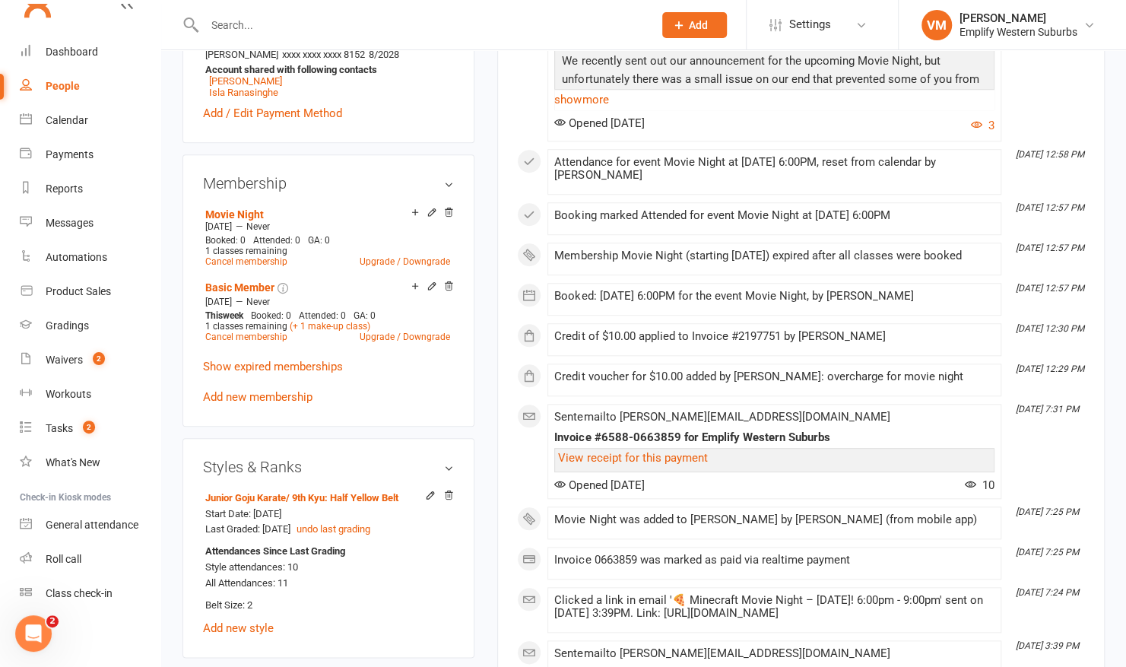
scroll to position [609, 0]
click at [254, 27] on input "text" at bounding box center [421, 24] width 443 height 21
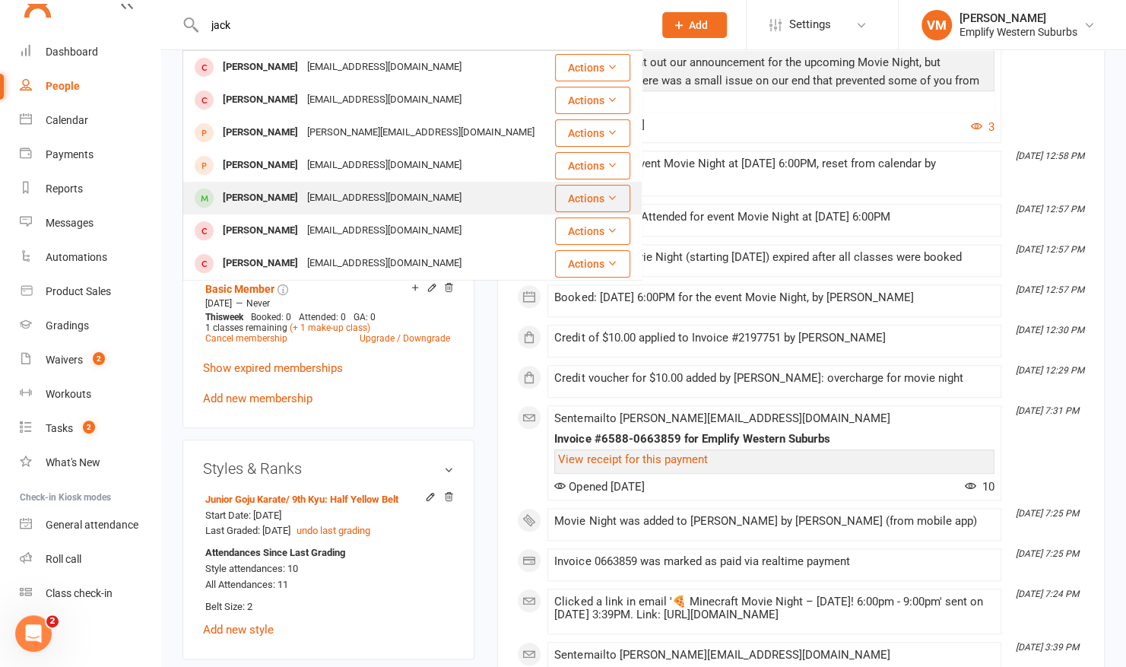
type input "jack"
click at [277, 201] on div "[PERSON_NAME]" at bounding box center [260, 198] width 84 height 22
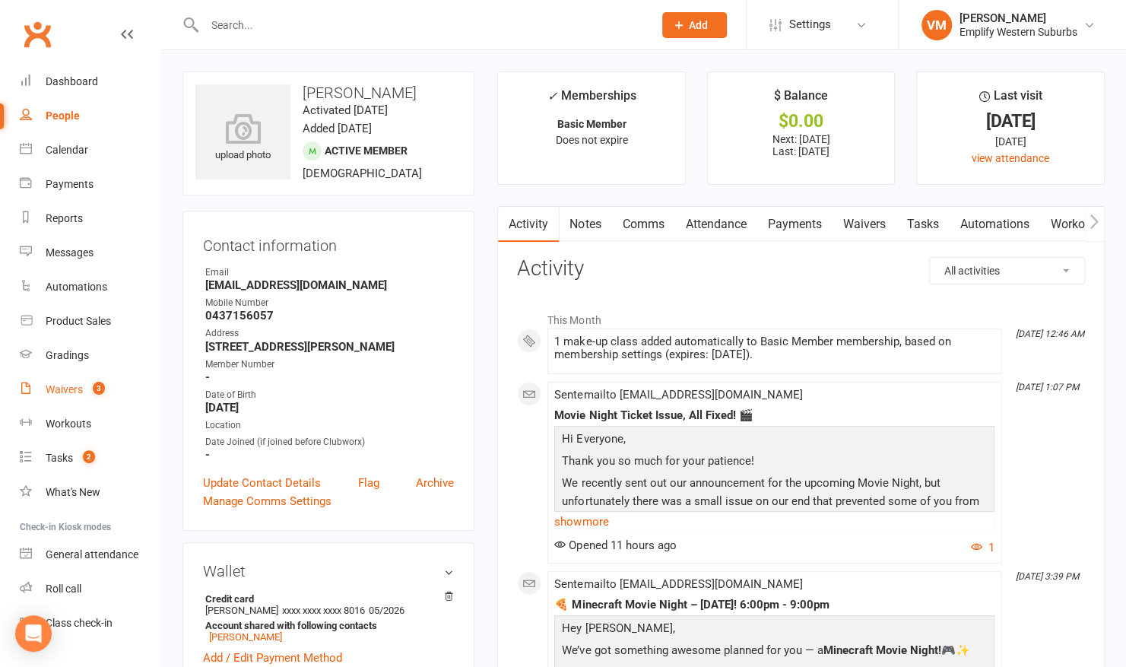
click at [82, 393] on div "Waivers" at bounding box center [64, 389] width 37 height 12
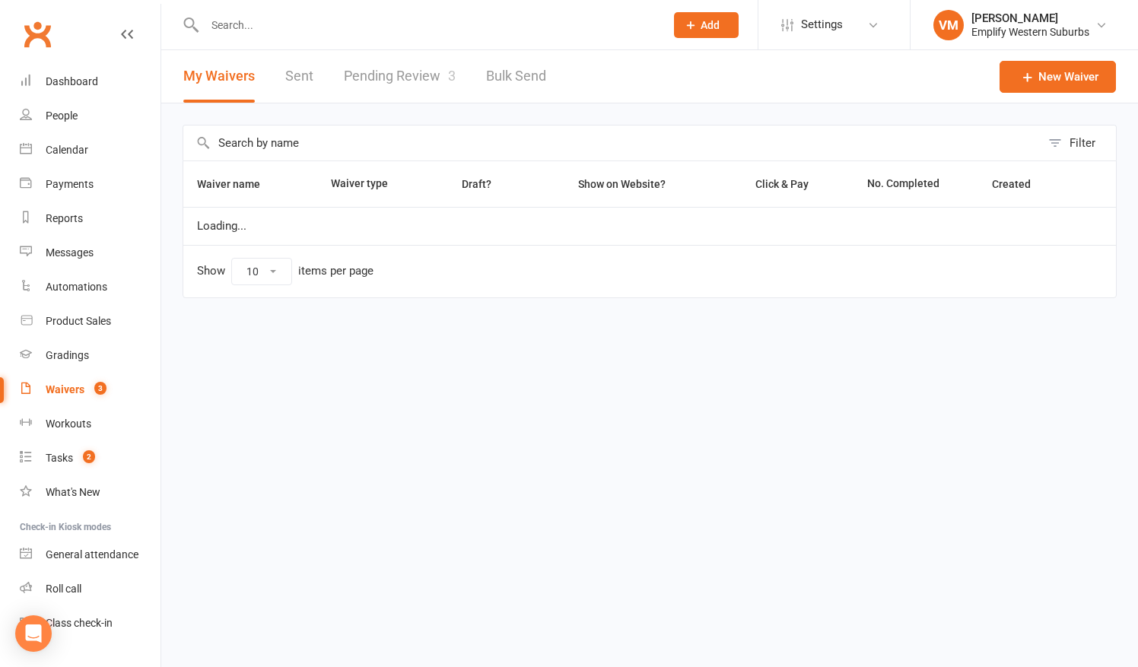
click at [375, 67] on link "Pending Review 3" at bounding box center [400, 76] width 112 height 52
